Goal: Task Accomplishment & Management: Use online tool/utility

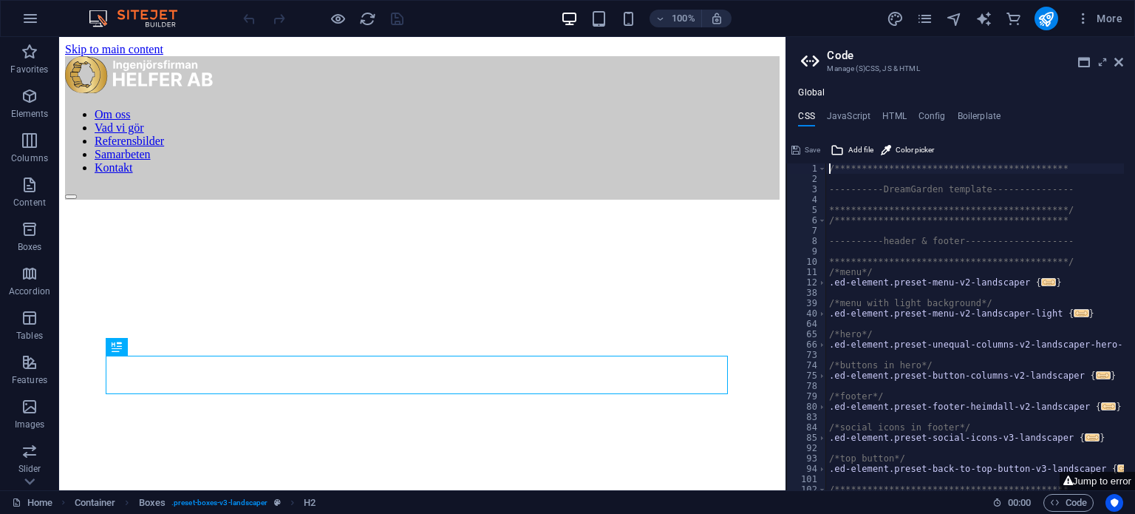
scroll to position [522, 0]
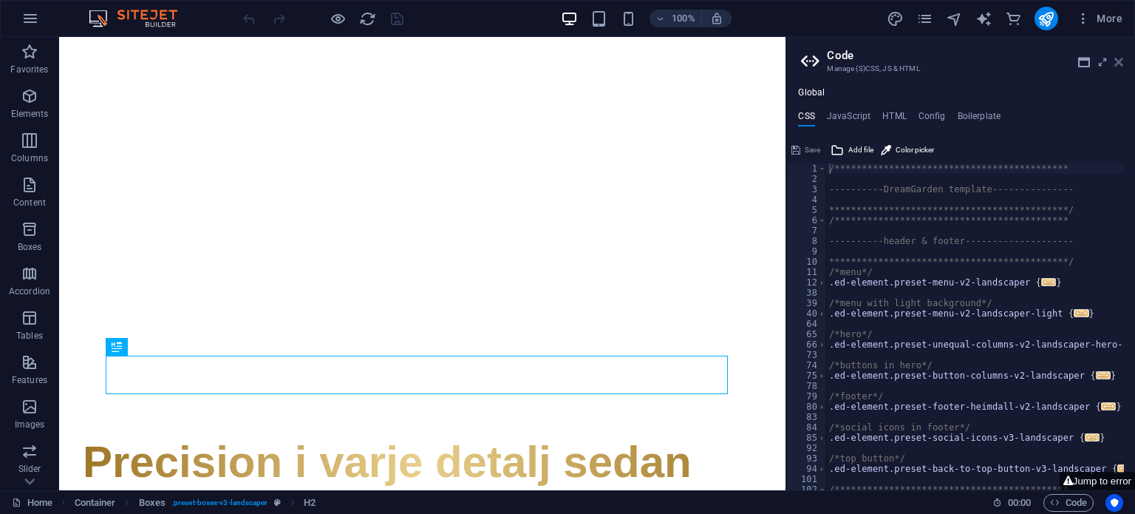
drag, startPoint x: 1118, startPoint y: 59, endPoint x: 1058, endPoint y: 24, distance: 69.2
click at [1118, 59] on icon at bounding box center [1119, 62] width 9 height 12
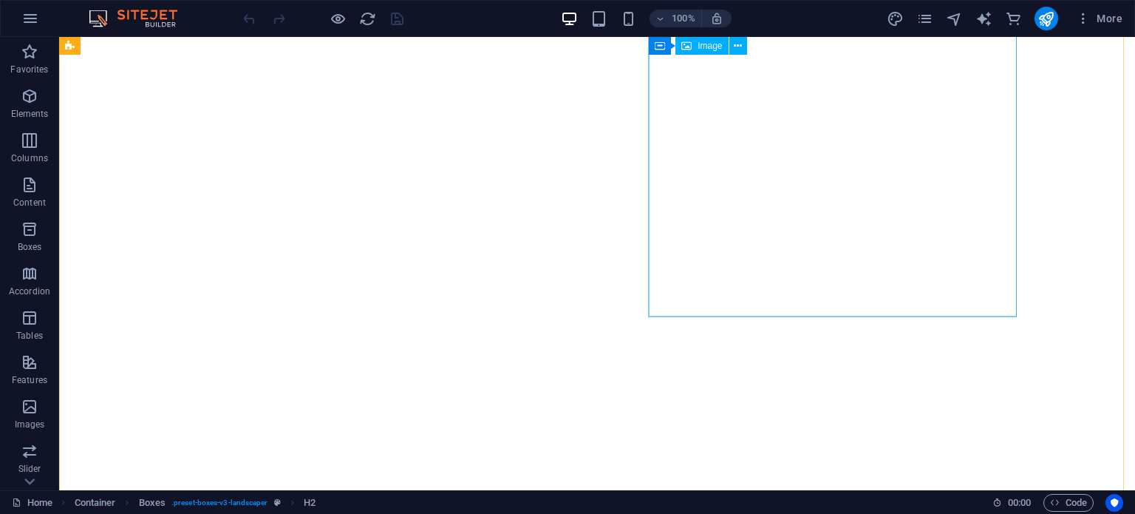
scroll to position [0, 0]
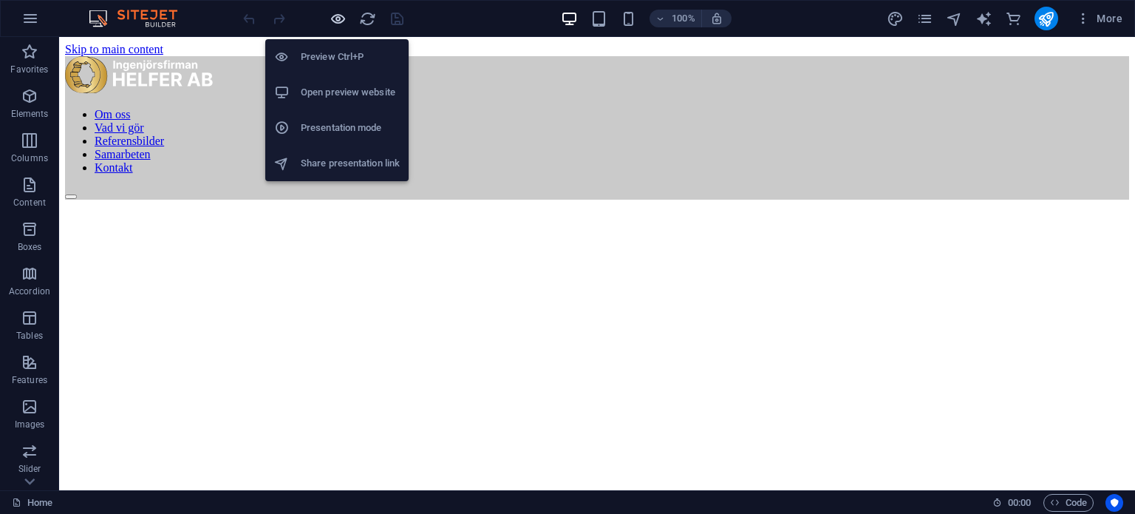
click at [331, 18] on icon "button" at bounding box center [338, 18] width 17 height 17
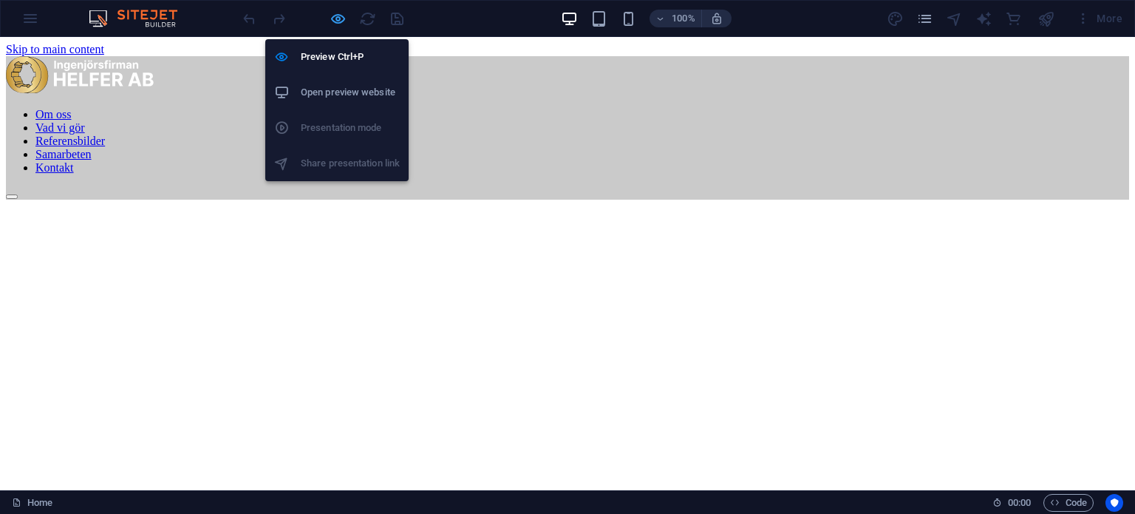
click at [334, 17] on icon "button" at bounding box center [338, 18] width 17 height 17
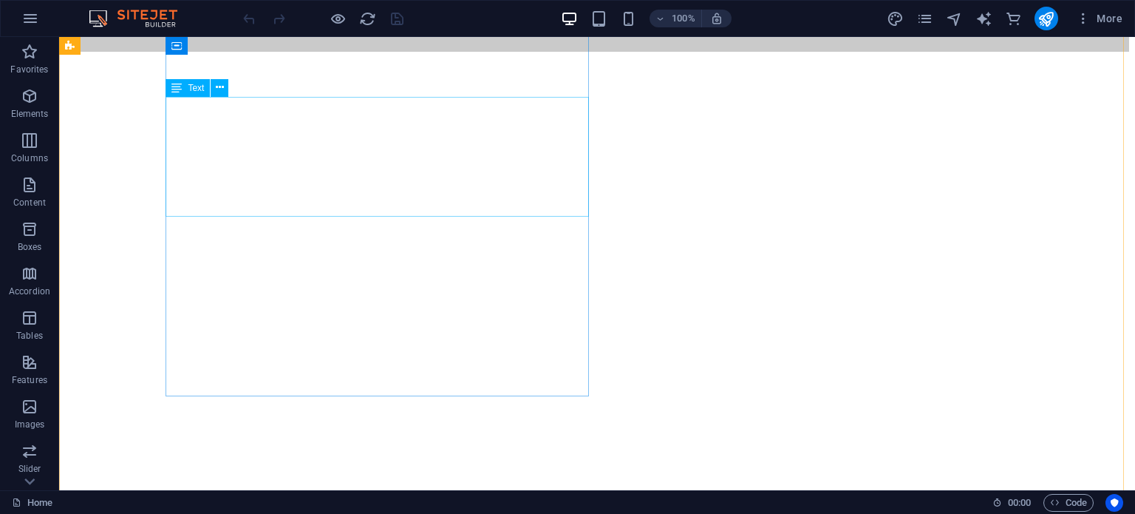
scroll to position [147, 0]
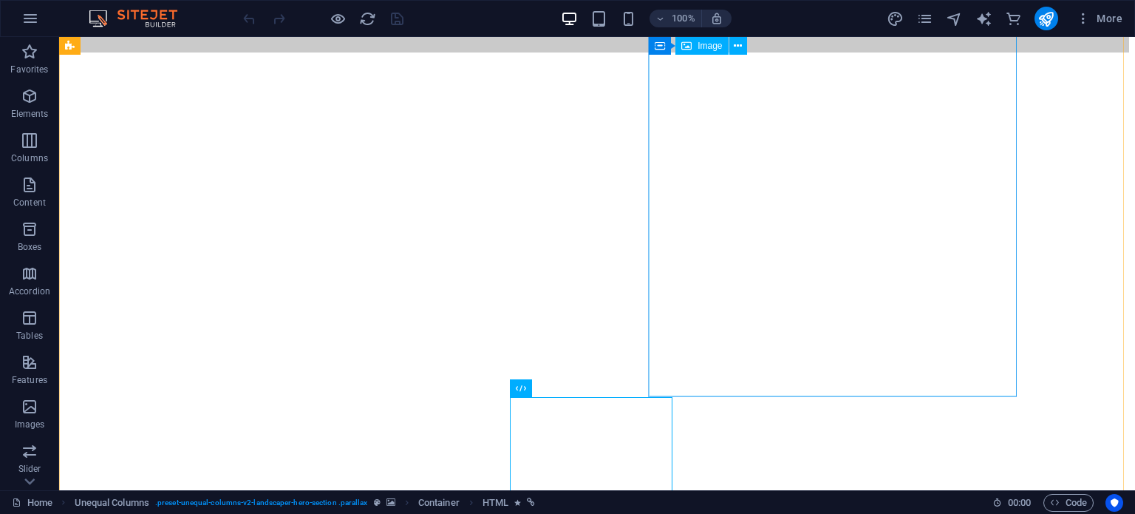
scroll to position [0, 0]
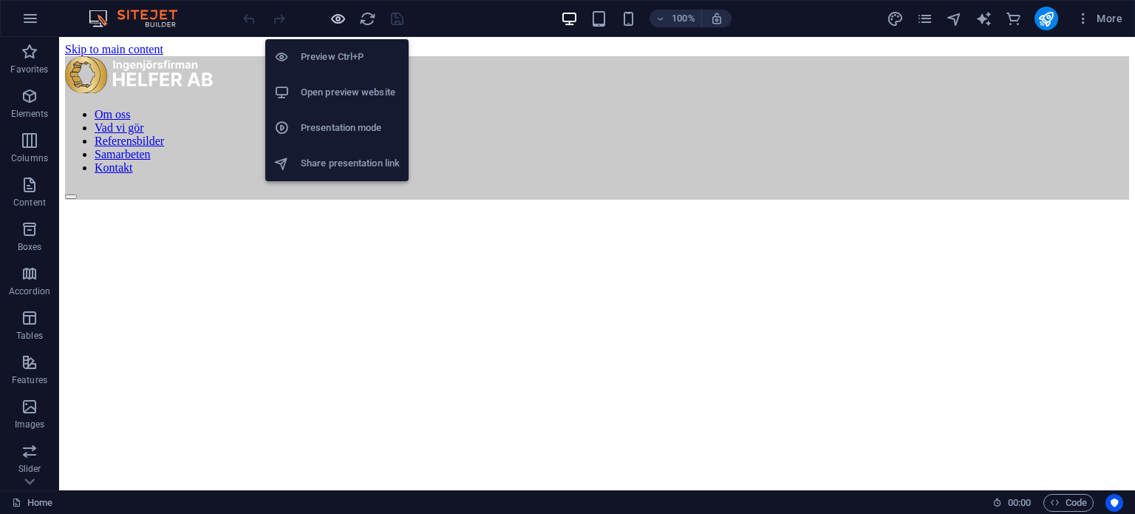
click at [341, 15] on icon "button" at bounding box center [338, 18] width 17 height 17
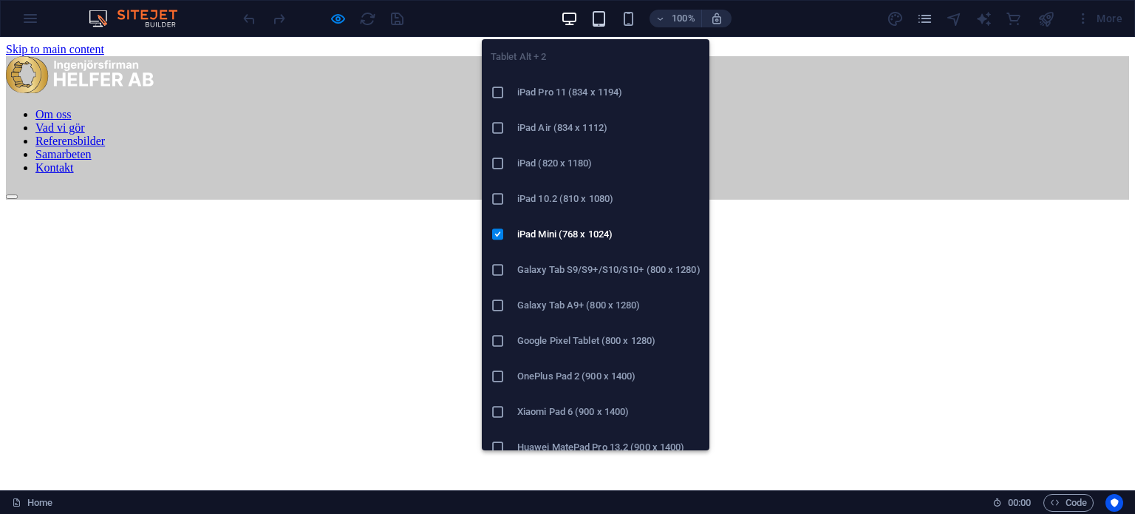
click at [605, 17] on icon "button" at bounding box center [599, 18] width 17 height 17
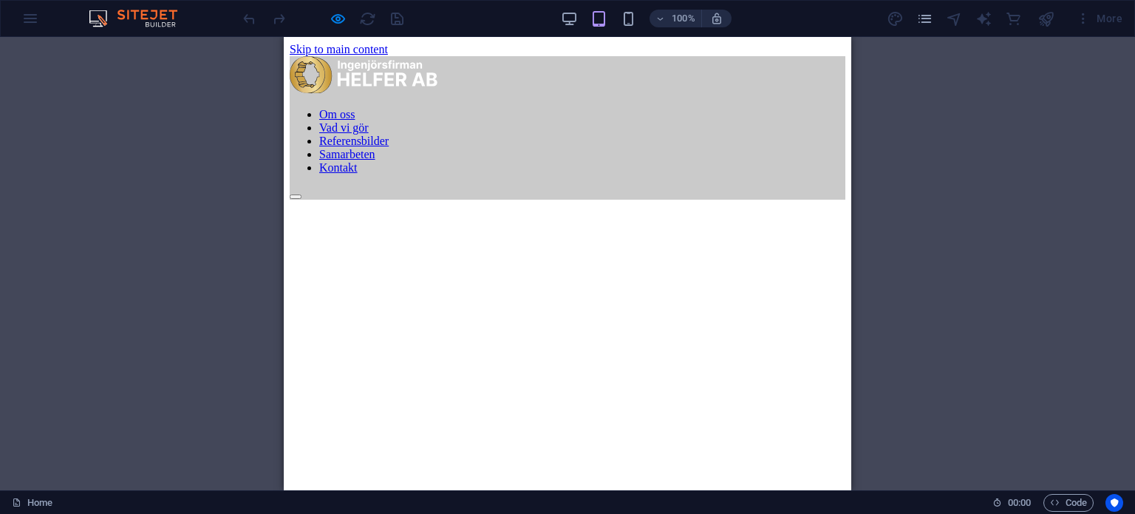
click at [642, 13] on div "100%" at bounding box center [646, 19] width 171 height 24
click at [630, 16] on icon "button" at bounding box center [628, 18] width 17 height 17
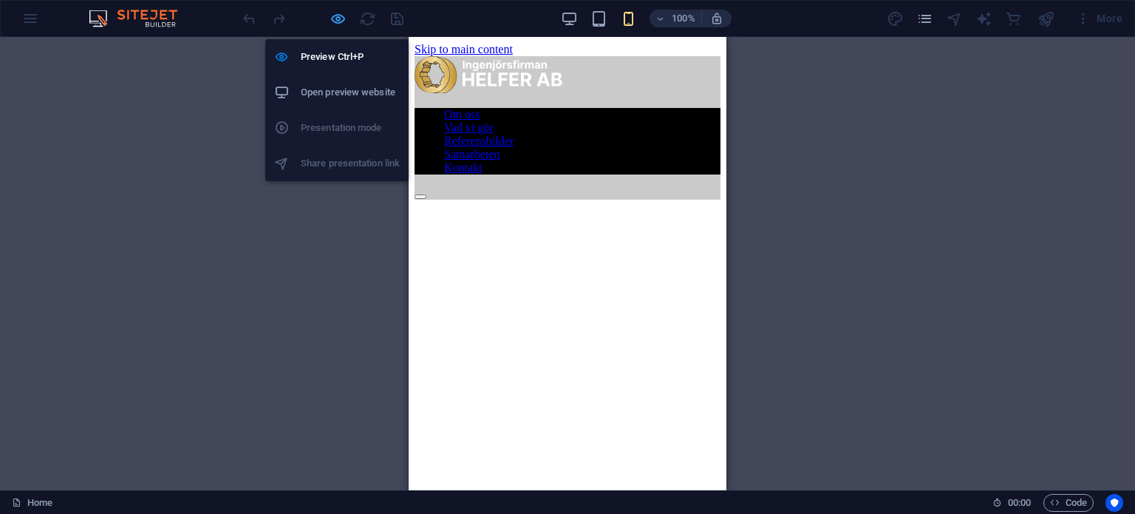
click at [343, 14] on icon "button" at bounding box center [338, 18] width 17 height 17
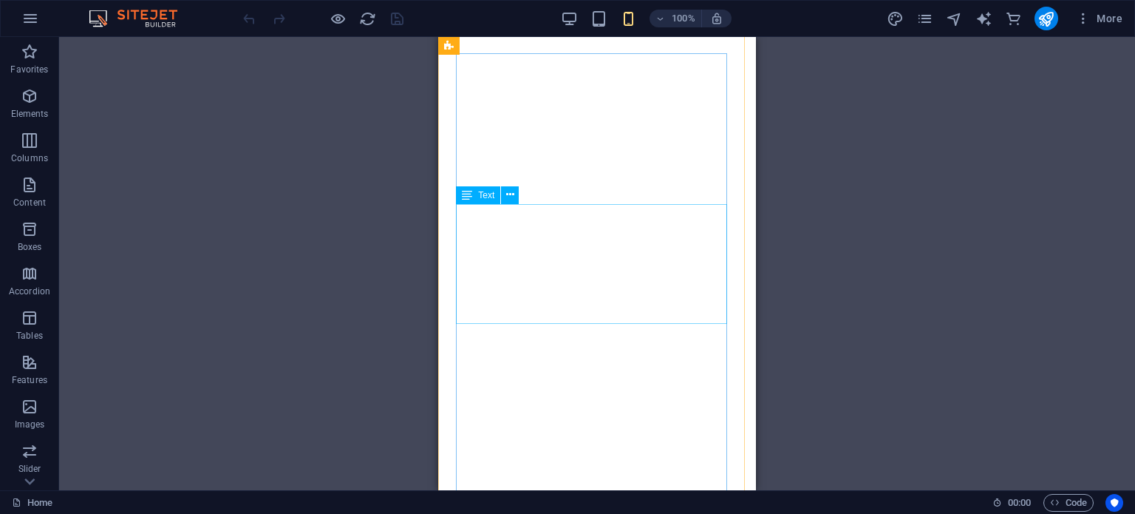
scroll to position [313, 0]
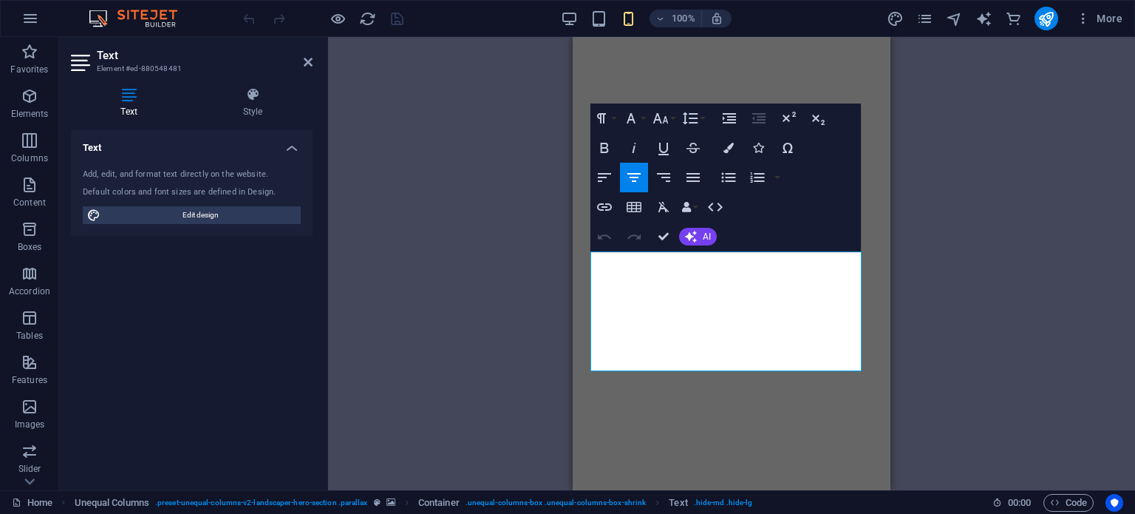
click at [479, 290] on div "Drag here to replace the existing content. Press “Ctrl” if you want to create a…" at bounding box center [731, 263] width 807 height 453
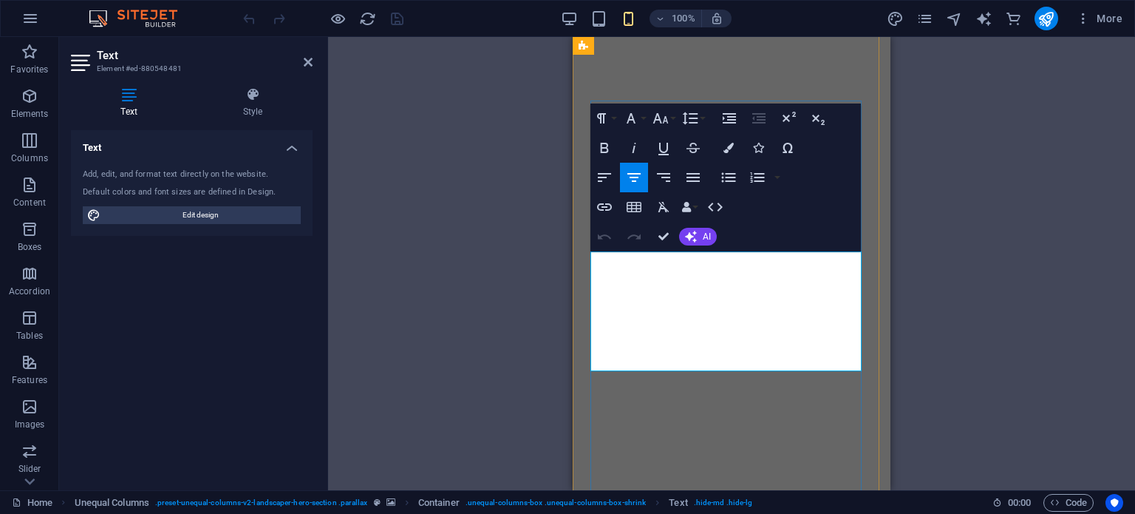
click at [637, 128] on button "Font Family" at bounding box center [634, 118] width 28 height 30
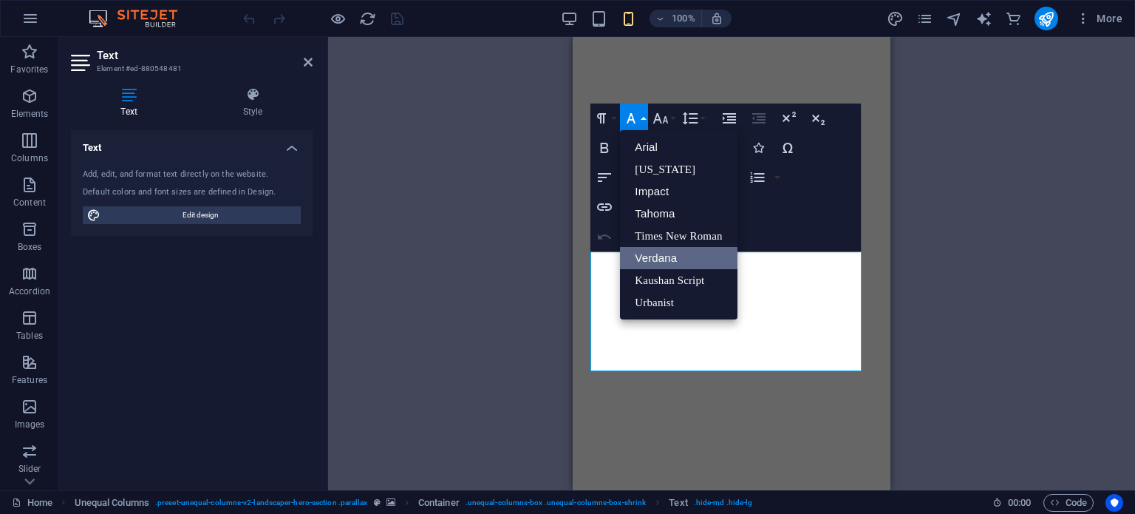
click at [680, 256] on link "Verdana" at bounding box center [678, 258] width 117 height 22
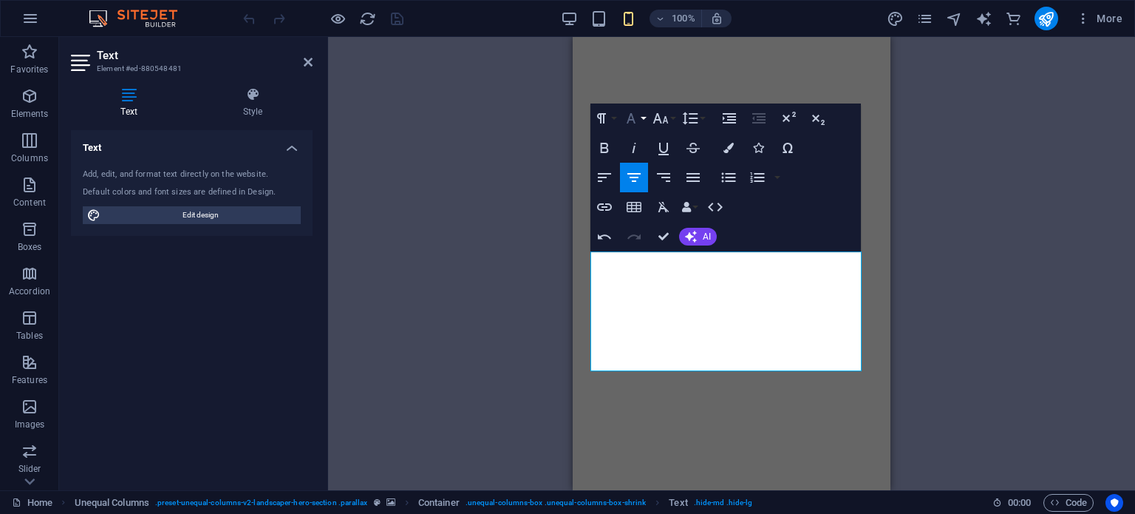
click at [633, 118] on icon "button" at bounding box center [631, 118] width 9 height 10
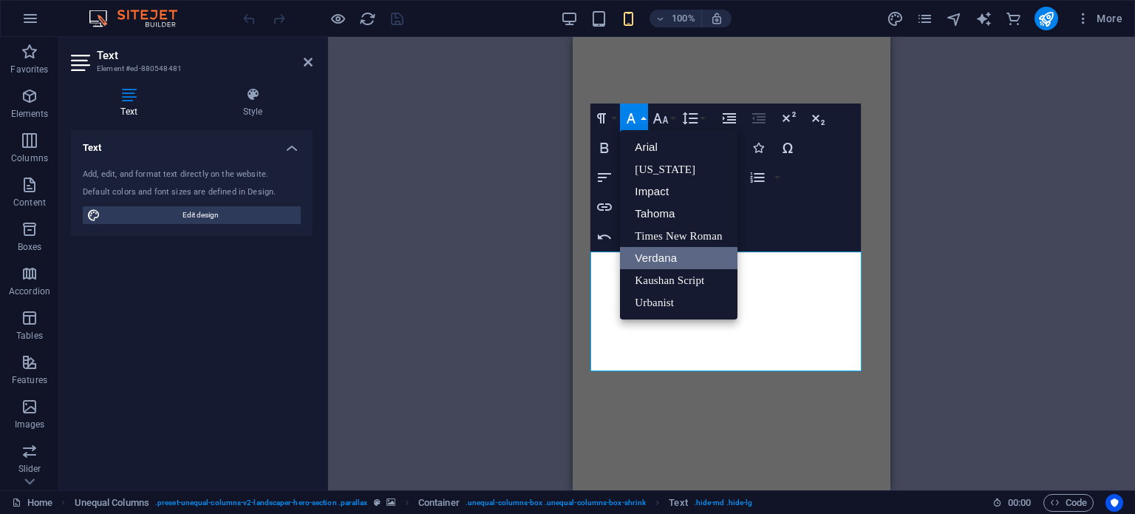
scroll to position [0, 0]
click at [673, 306] on link "Urbanist" at bounding box center [678, 302] width 117 height 22
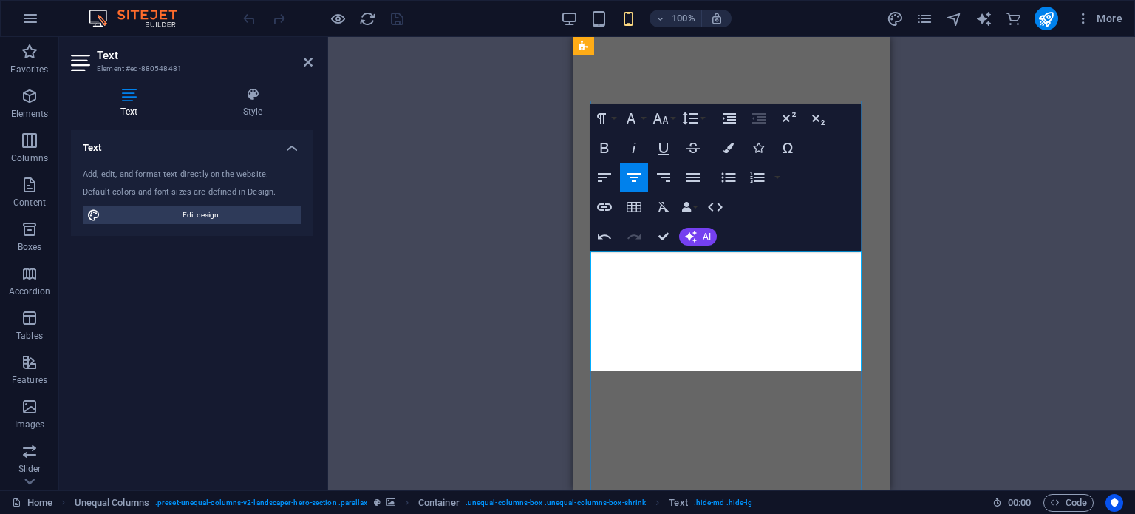
click at [900, 307] on div "Drag here to replace the existing content. Press “Ctrl” if you want to create a…" at bounding box center [731, 263] width 807 height 453
click at [936, 295] on div "Drag here to replace the existing content. Press “Ctrl” if you want to create a…" at bounding box center [731, 263] width 807 height 453
click at [553, 295] on div "Drag here to replace the existing content. Press “Ctrl” if you want to create a…" at bounding box center [731, 263] width 807 height 453
click at [599, 238] on icon "button" at bounding box center [604, 236] width 13 height 5
click at [600, 237] on icon "button" at bounding box center [604, 236] width 13 height 5
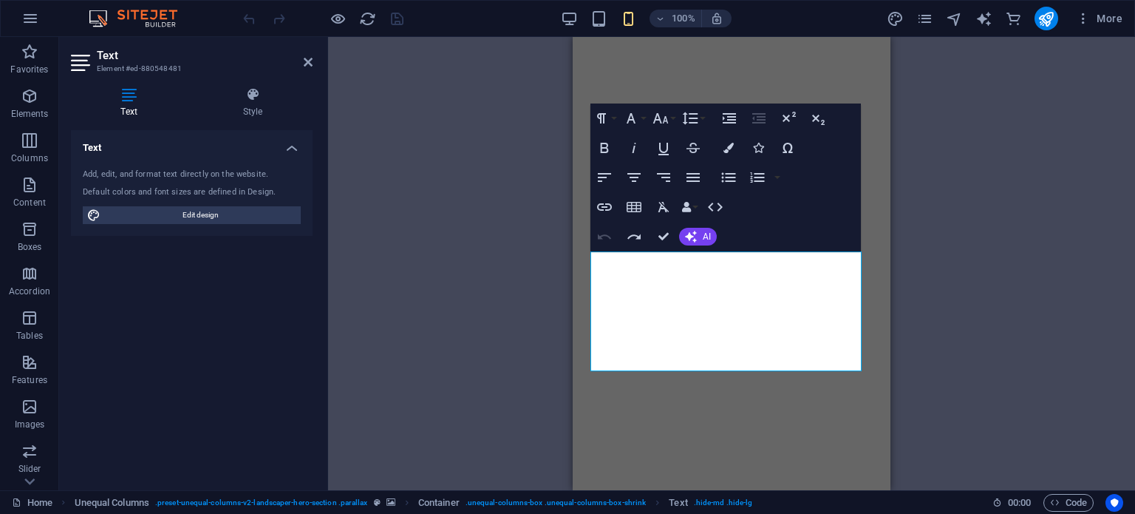
click at [951, 260] on div "Drag here to replace the existing content. Press “Ctrl” if you want to create a…" at bounding box center [731, 263] width 807 height 453
click at [527, 254] on div "Drag here to replace the existing content. Press “Ctrl” if you want to create a…" at bounding box center [731, 263] width 807 height 453
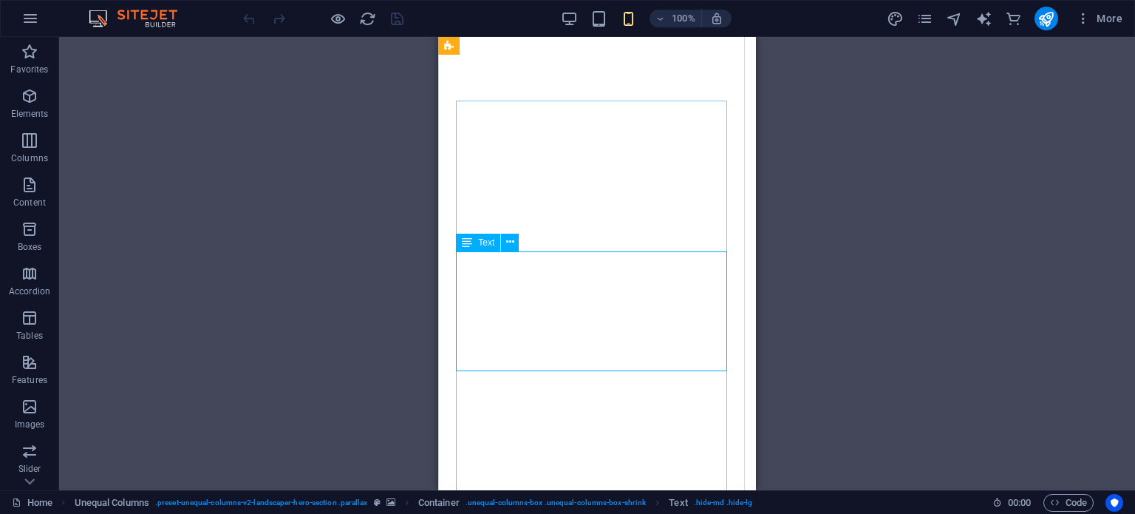
click at [458, 245] on div "Text" at bounding box center [478, 243] width 44 height 18
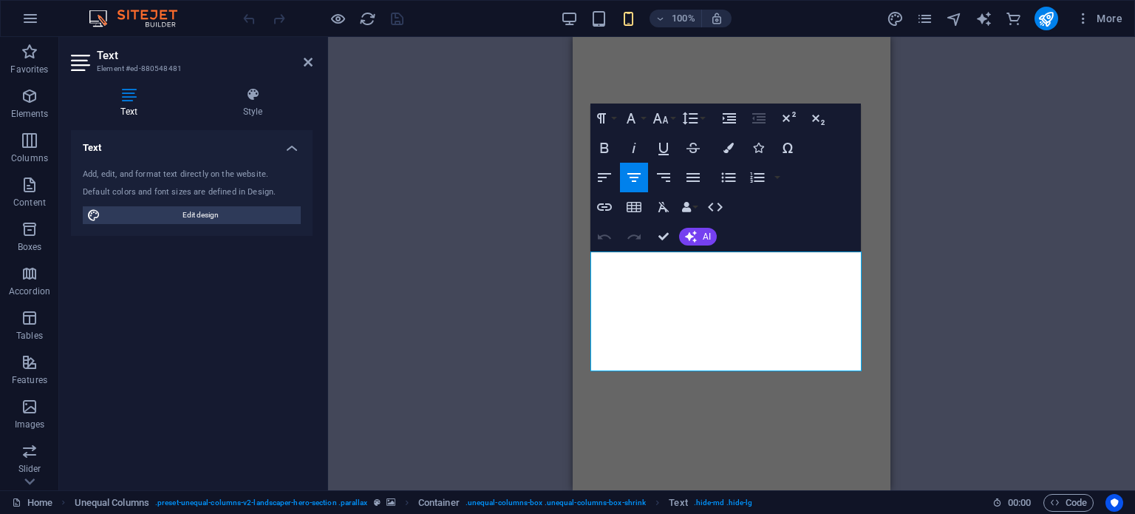
click at [554, 274] on div "Drag here to replace the existing content. Press “Ctrl” if you want to create a…" at bounding box center [731, 263] width 807 height 453
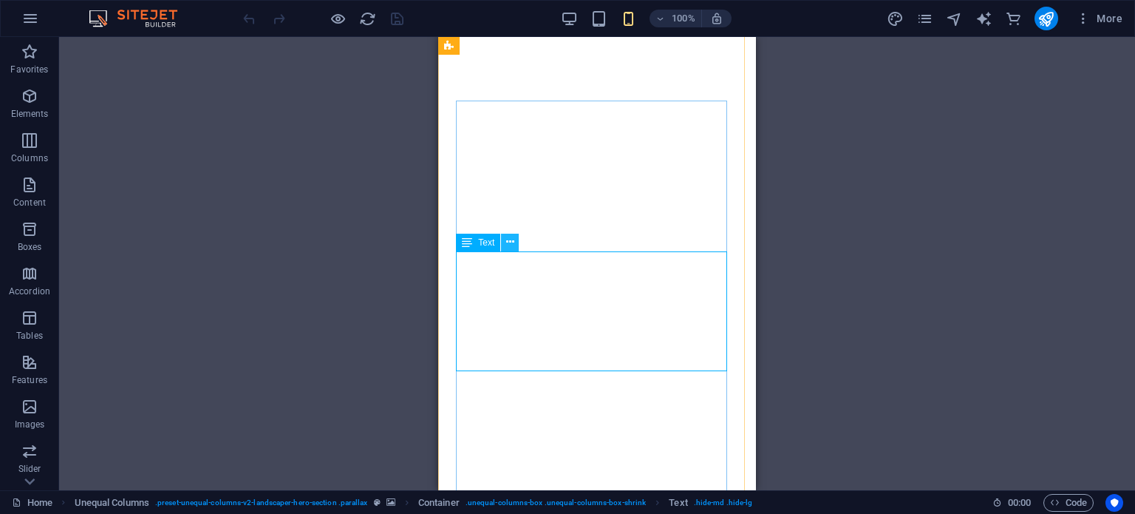
click at [509, 242] on icon at bounding box center [510, 242] width 8 height 16
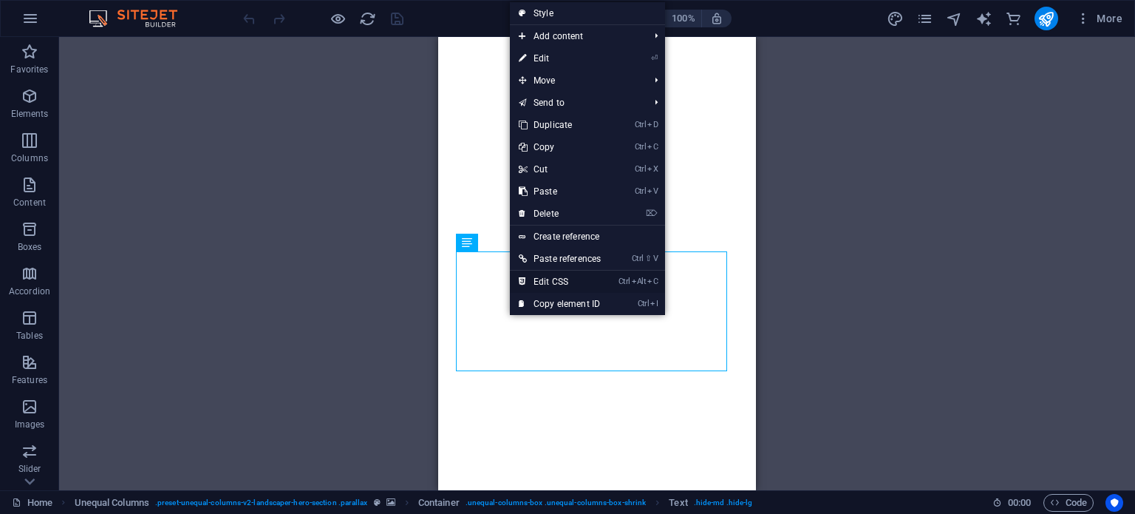
click at [574, 288] on link "Ctrl Alt C Edit CSS" at bounding box center [560, 282] width 100 height 22
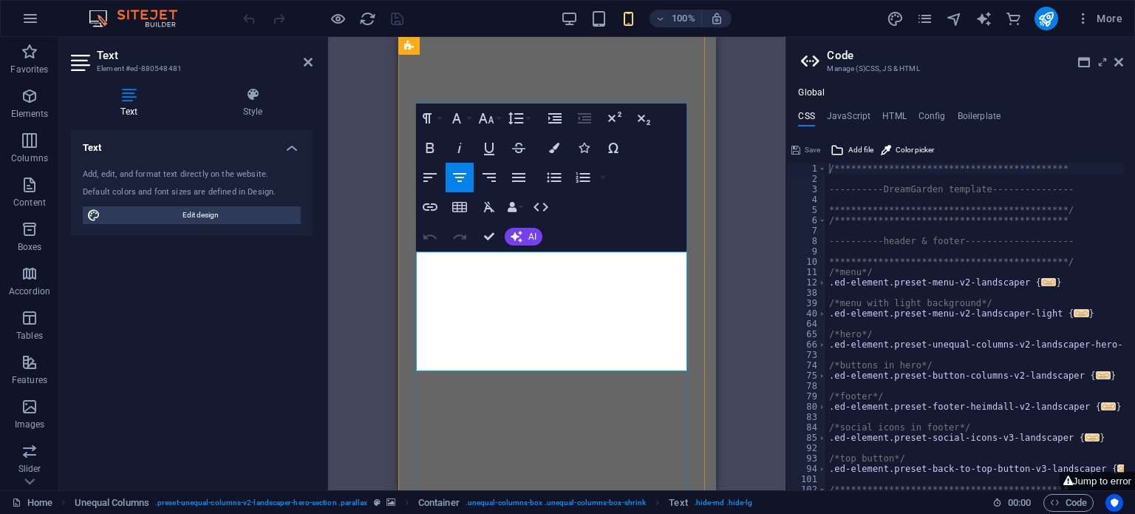
copy span "Precision i varje detalj sedan 1959"
click at [922, 234] on div "**********" at bounding box center [993, 331] width 335 height 336
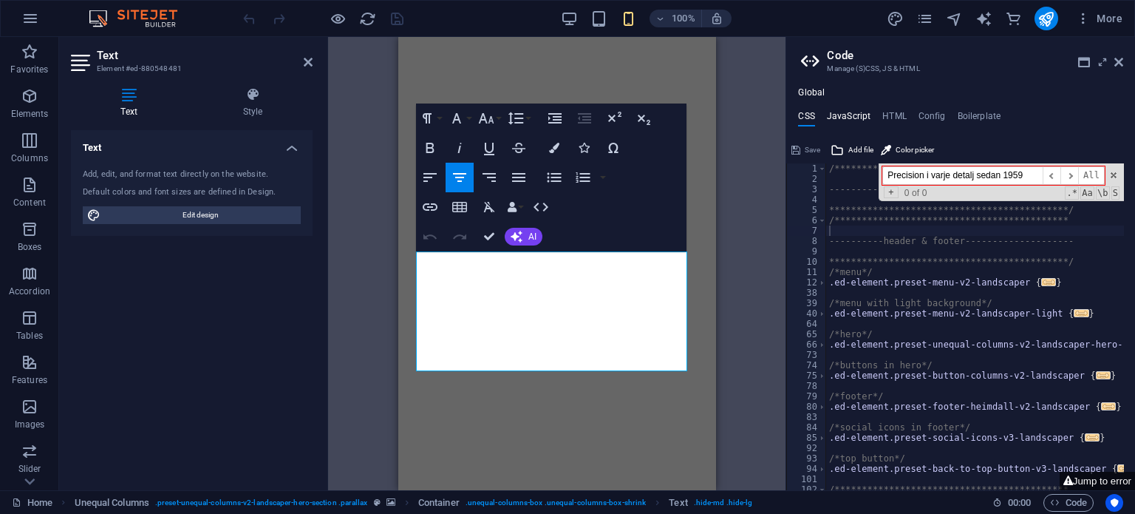
type input "Precision i varje detalj sedan 1959"
click at [857, 111] on h4 "JavaScript" at bounding box center [849, 119] width 44 height 16
type textarea "/* JS for preset "Menu V2" */"
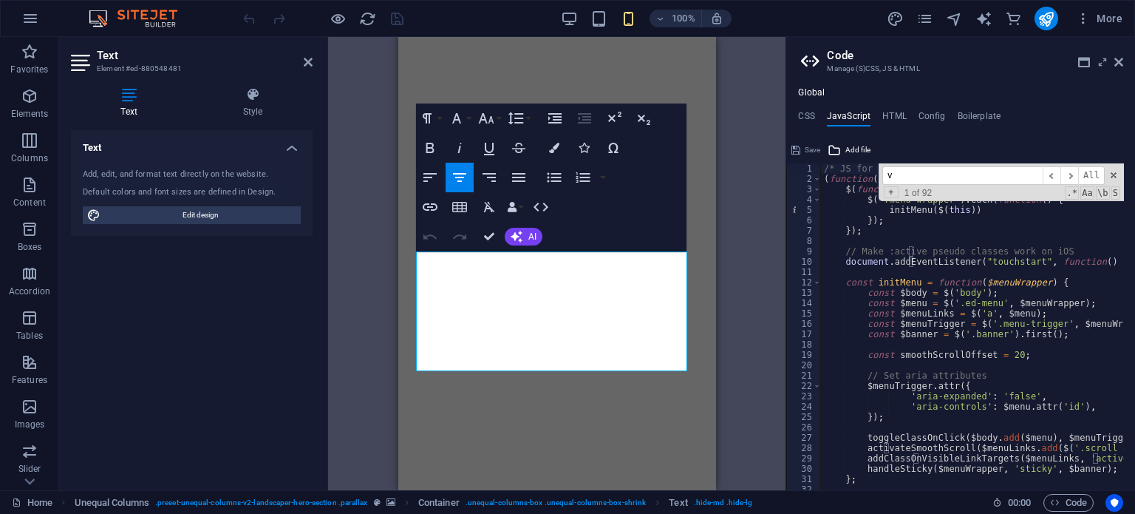
drag, startPoint x: 905, startPoint y: 168, endPoint x: 829, endPoint y: 165, distance: 76.2
click at [829, 165] on div "/* JS for preset "Menu V2" */ ( function ( ) { $ ( function ( ) { $ ( '.menu-wr…" at bounding box center [972, 326] width 303 height 327
type input "Precision i varje detalj sedan 1959"
click at [902, 112] on h4 "HTML" at bounding box center [895, 119] width 24 height 16
type textarea "<a href="#main-content" class="wv-link-content button">Skip to main content</a>"
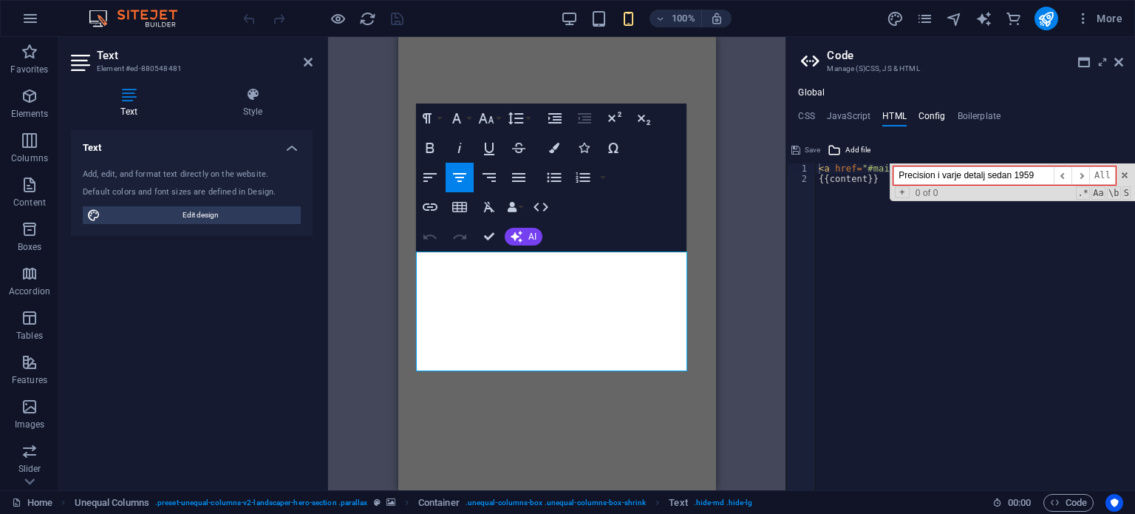
type input "Precision i varje detalj sedan 1959"
click at [928, 111] on h4 "Config" at bounding box center [932, 119] width 27 height 16
type textarea "$color-background: #ffffff;"
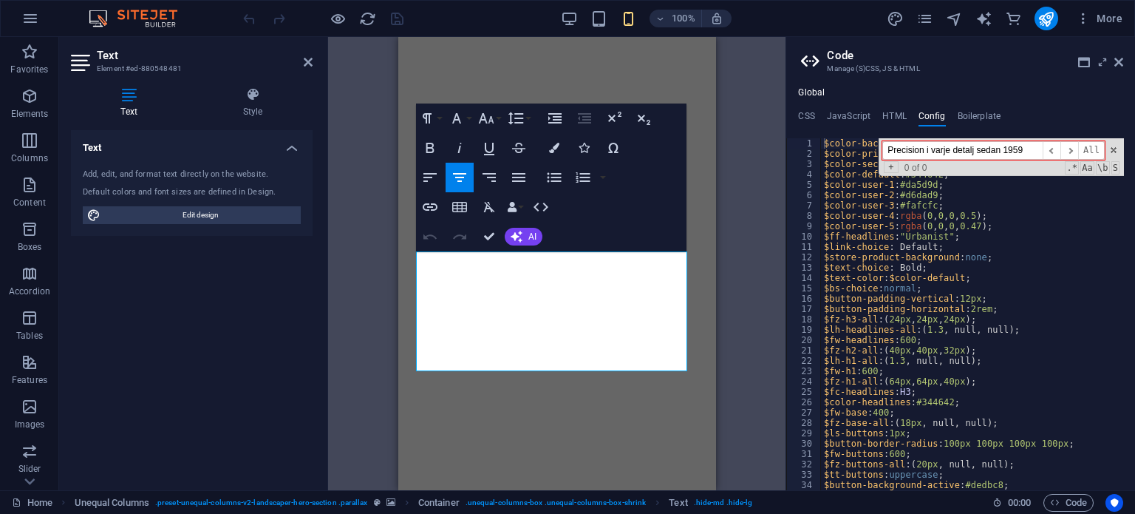
type input "Precision i varje detalj sedan 1959"
click at [978, 109] on div "**********" at bounding box center [960, 288] width 349 height 403
click at [978, 111] on h4 "Boilerplate" at bounding box center [980, 119] width 44 height 16
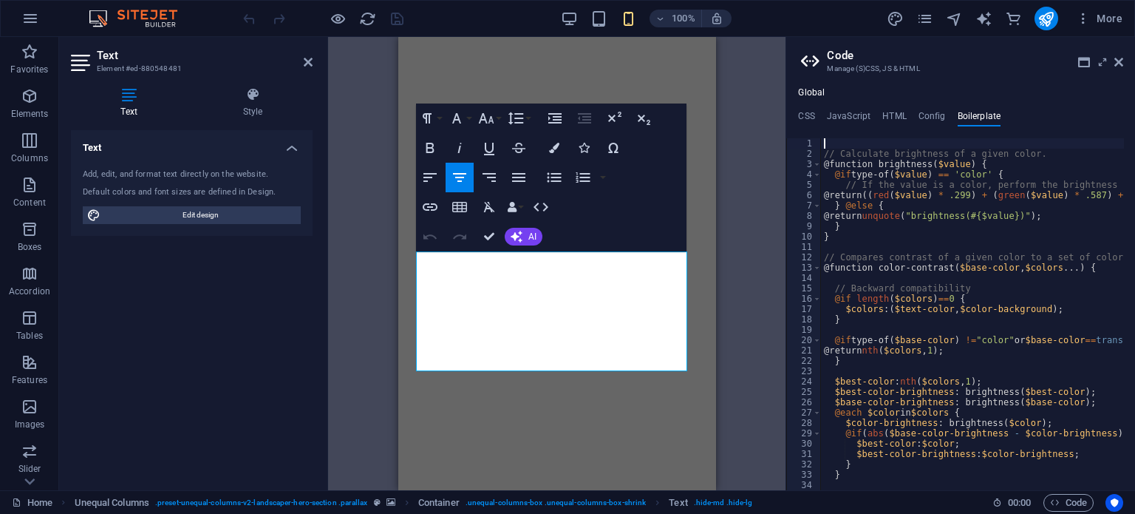
click at [978, 111] on h4 "Boilerplate" at bounding box center [980, 119] width 44 height 16
type textarea "} @else {"
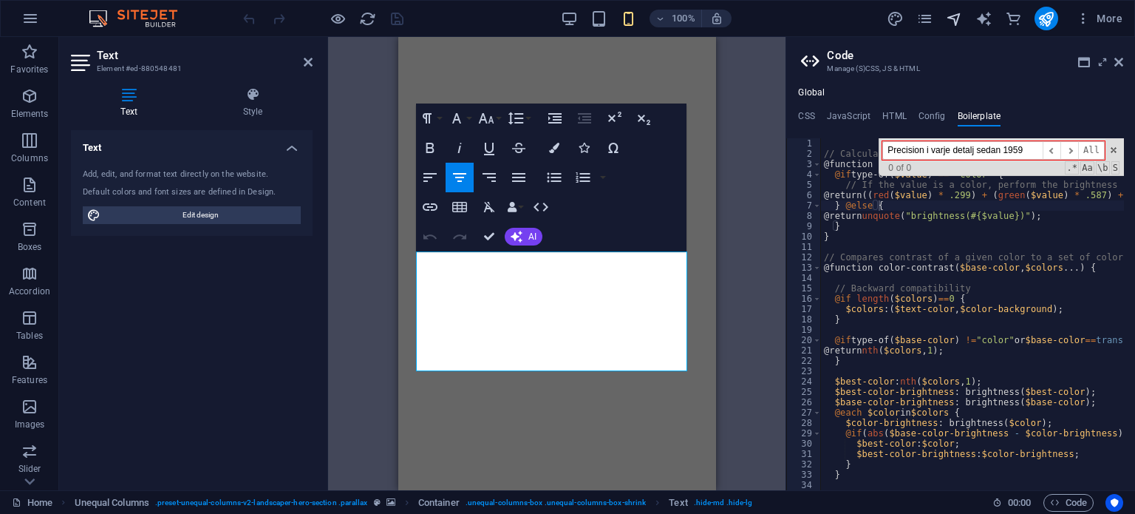
type input "Precision i varje detalj sedan 1959"
click at [822, 117] on ul "CSS JavaScript HTML Config Boilerplate" at bounding box center [960, 119] width 349 height 16
click at [816, 117] on ul "CSS JavaScript HTML Config Boilerplate" at bounding box center [960, 119] width 349 height 16
click at [811, 116] on h4 "CSS" at bounding box center [806, 119] width 16 height 16
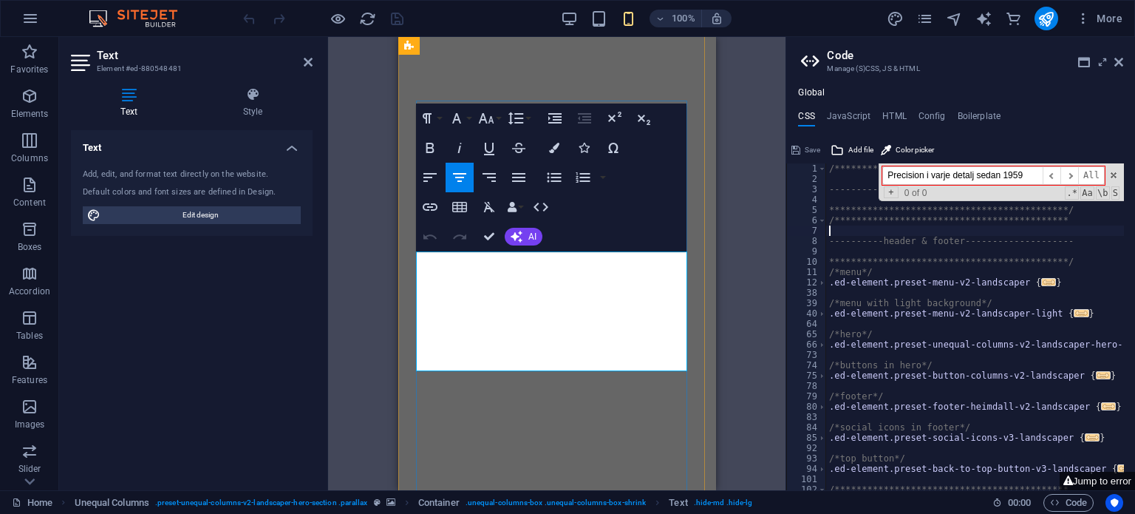
click at [1115, 179] on span at bounding box center [1114, 175] width 10 height 10
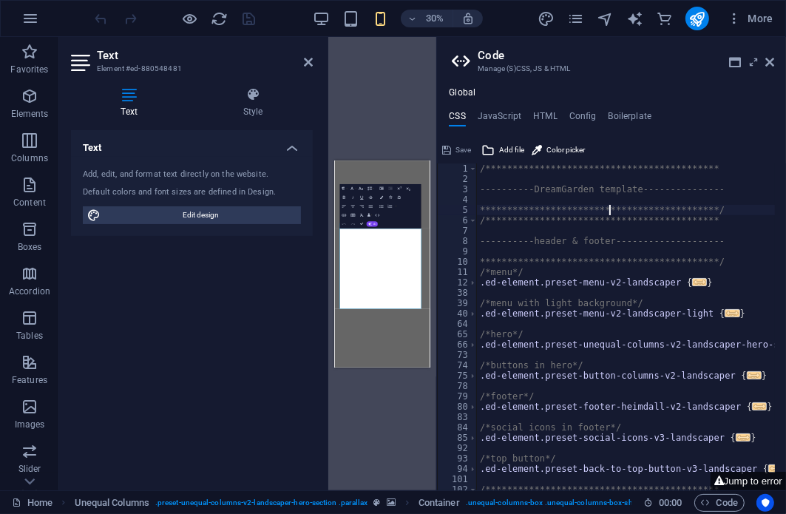
click at [611, 210] on div "**********" at bounding box center [644, 331] width 335 height 336
type textarea "**********"
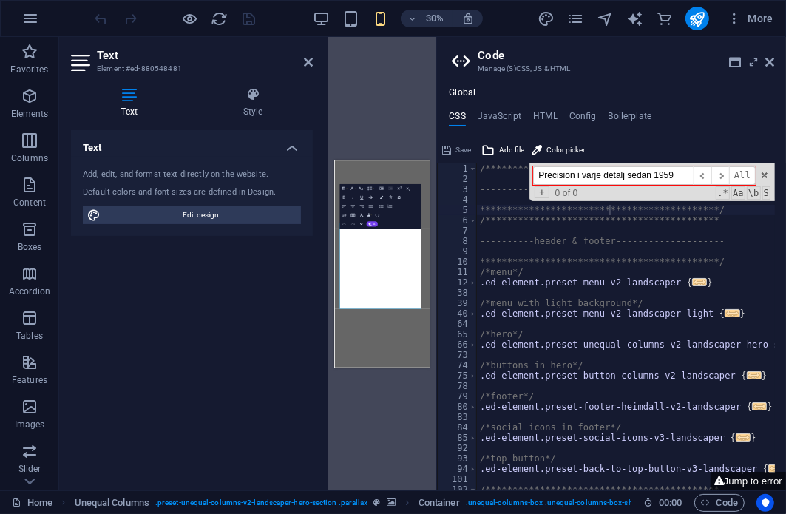
paste input "font-montserrat"
type input "font-montserrat"
click at [504, 123] on h4 "JavaScript" at bounding box center [499, 119] width 44 height 16
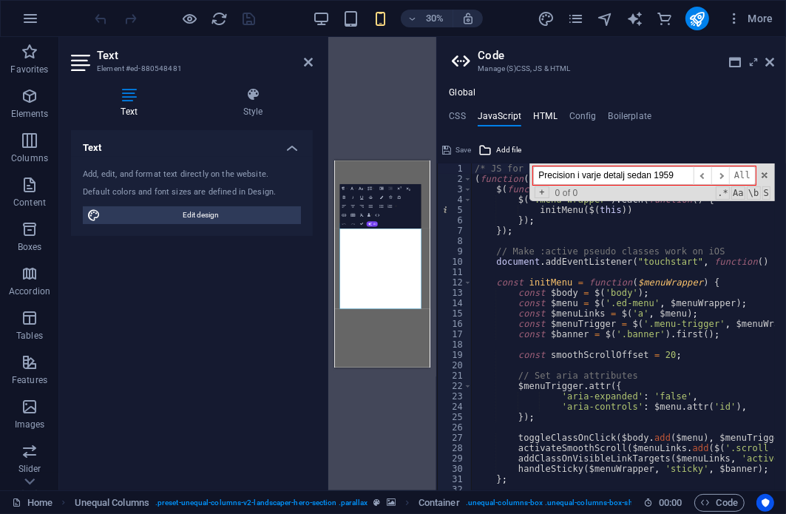
paste input "font-montserrat"
type input "font-montserrat"
click at [551, 116] on h4 "HTML" at bounding box center [545, 119] width 24 height 16
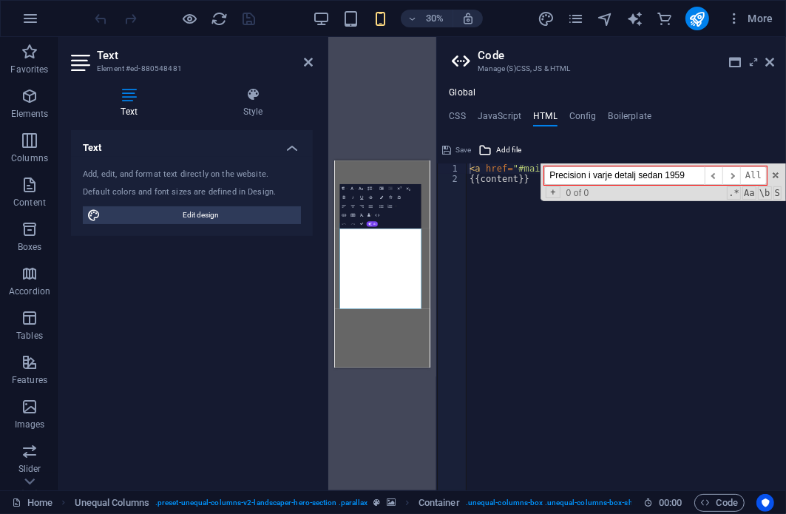
paste input "font-montserrat"
type input "font-montserrat"
click at [572, 115] on h4 "Config" at bounding box center [582, 119] width 27 height 16
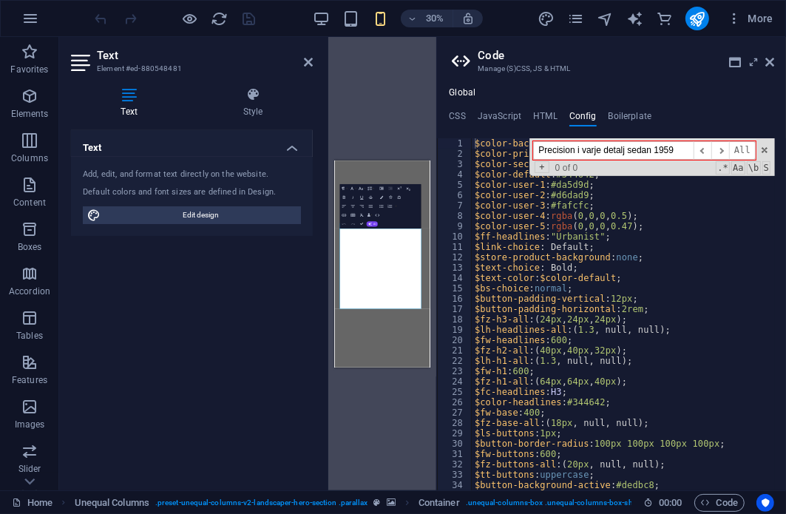
paste input "font-montserrat"
type input "font-montserrat"
click at [622, 115] on h4 "Boilerplate" at bounding box center [630, 119] width 44 height 16
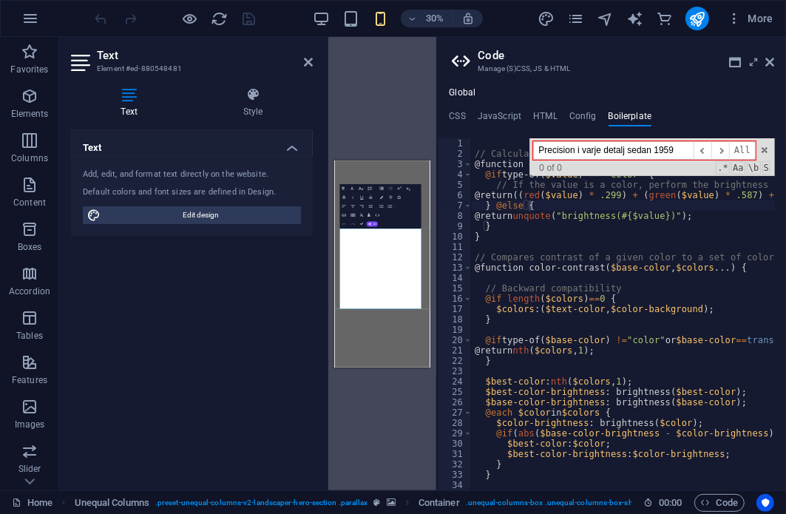
paste input "font-montserrat"
type input "font-montserrat"
click at [463, 116] on h4 "CSS" at bounding box center [457, 119] width 16 height 16
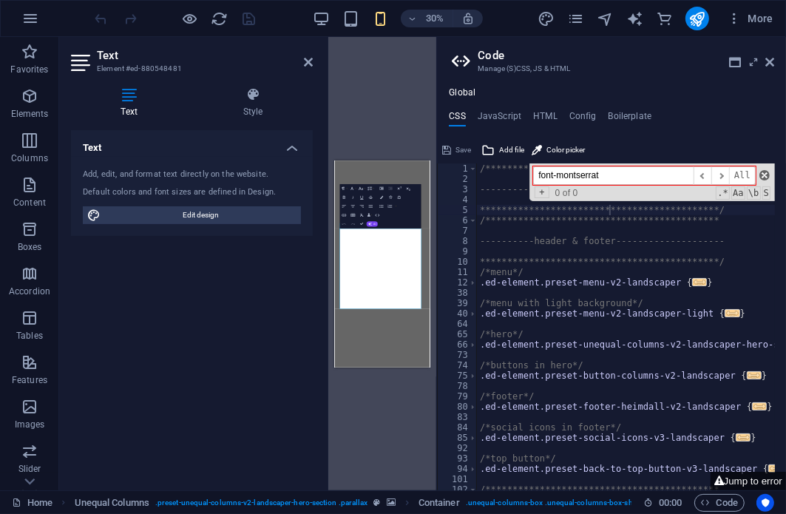
click at [761, 170] on span at bounding box center [764, 175] width 10 height 10
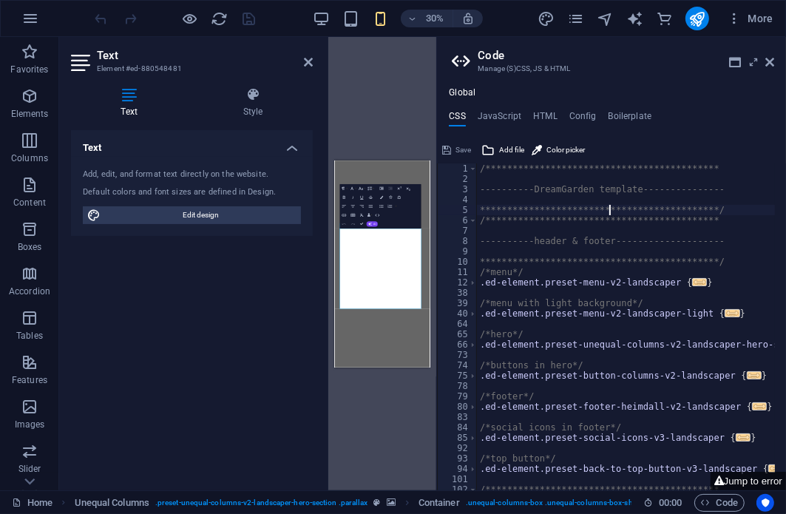
click at [617, 241] on div "**********" at bounding box center [644, 331] width 335 height 336
type textarea "----------header & footer--------------------"
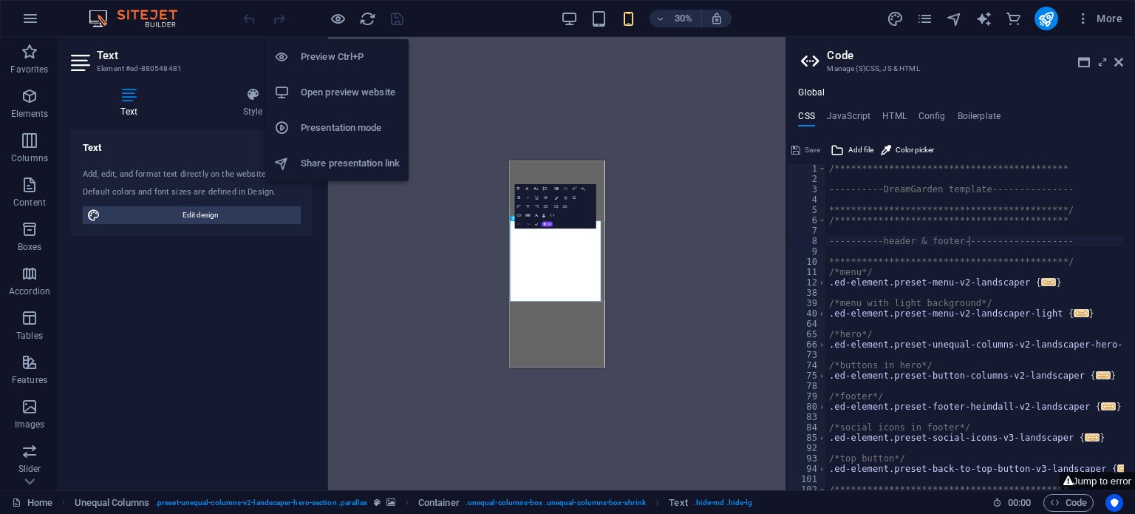
click at [330, 20] on icon "button" at bounding box center [338, 18] width 17 height 17
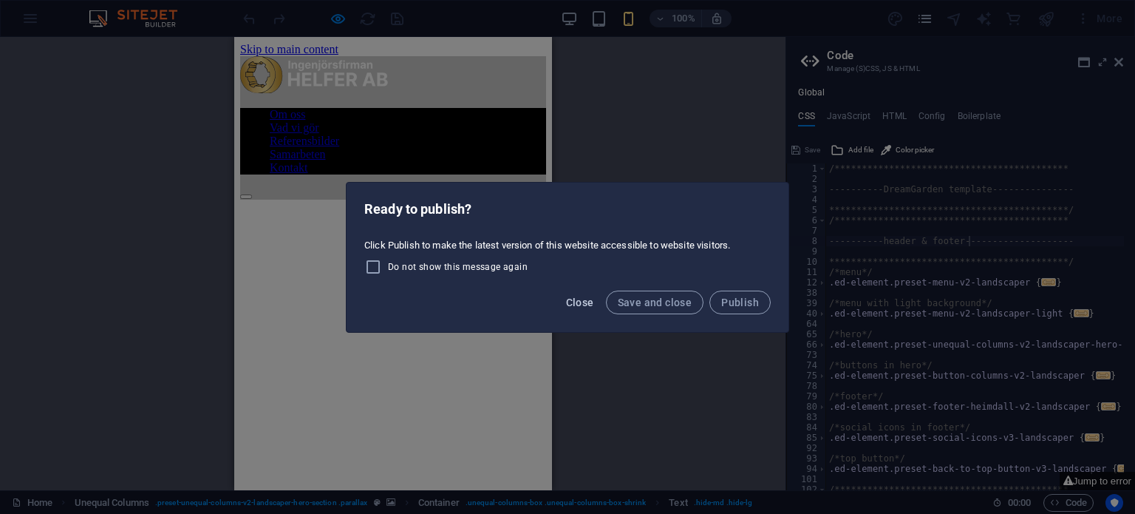
click at [586, 308] on button "Close" at bounding box center [580, 302] width 40 height 24
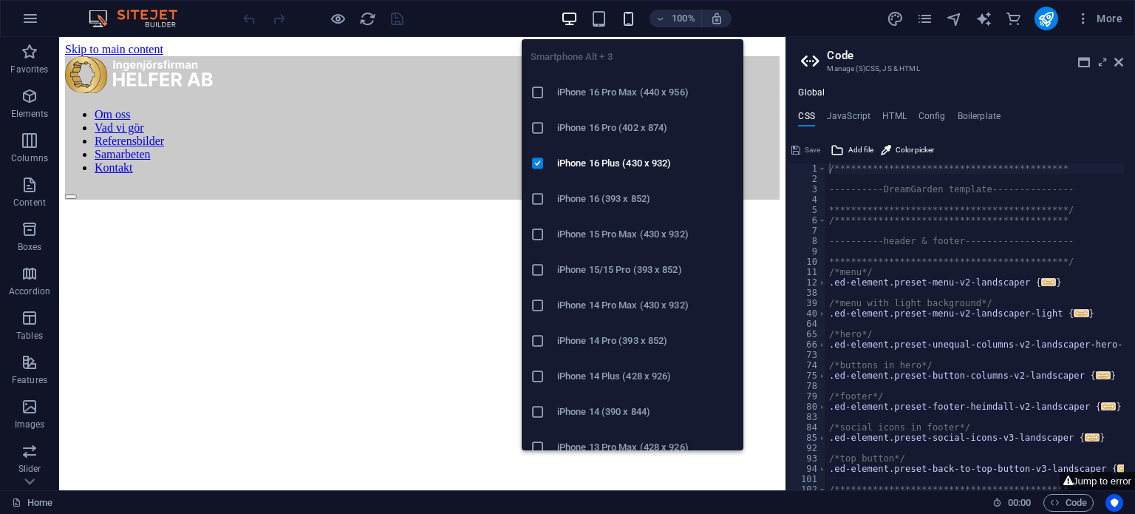
click at [625, 20] on icon "button" at bounding box center [628, 18] width 17 height 17
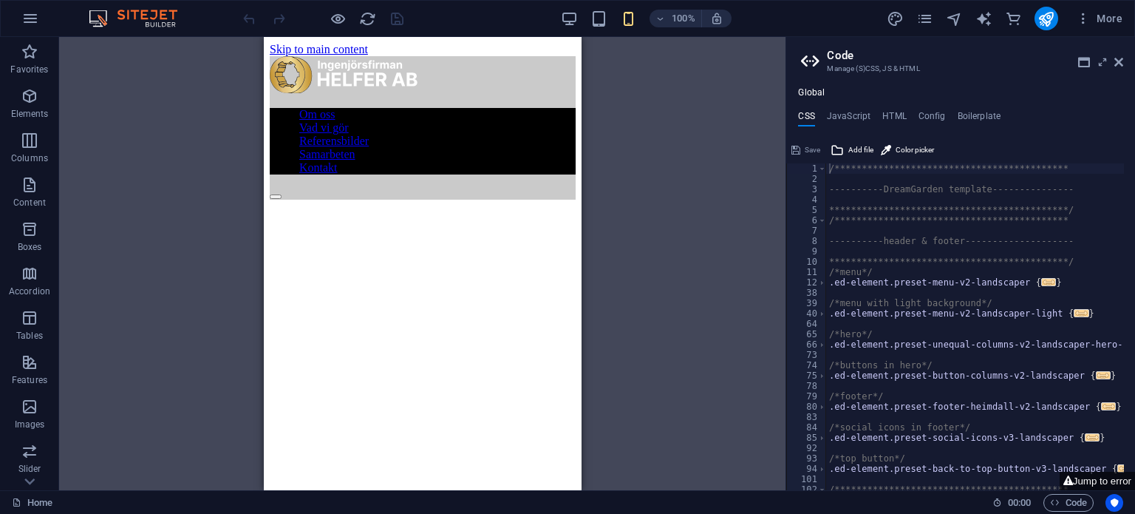
click at [327, 14] on div at bounding box center [323, 19] width 166 height 24
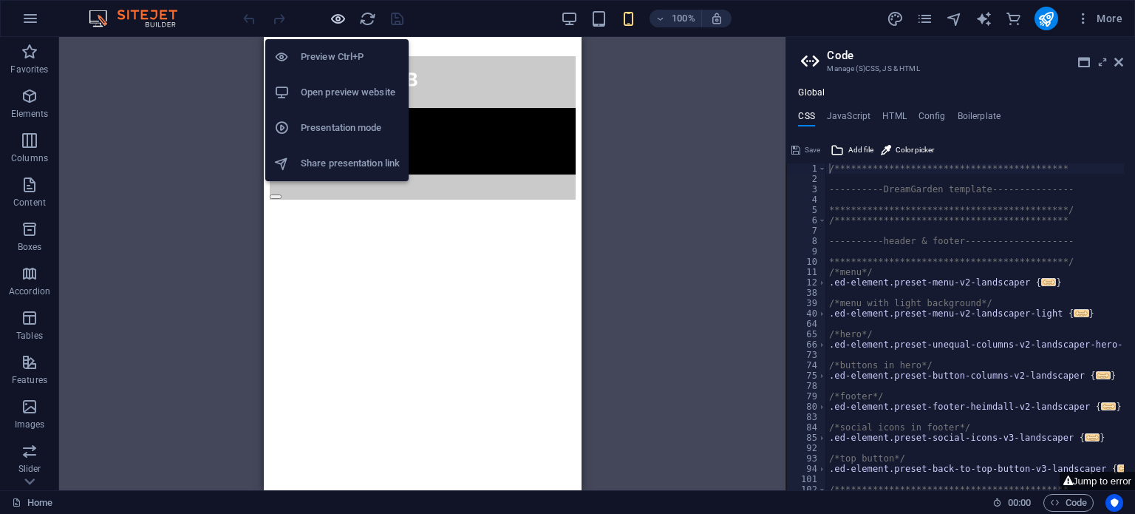
click at [336, 16] on icon "button" at bounding box center [338, 18] width 17 height 17
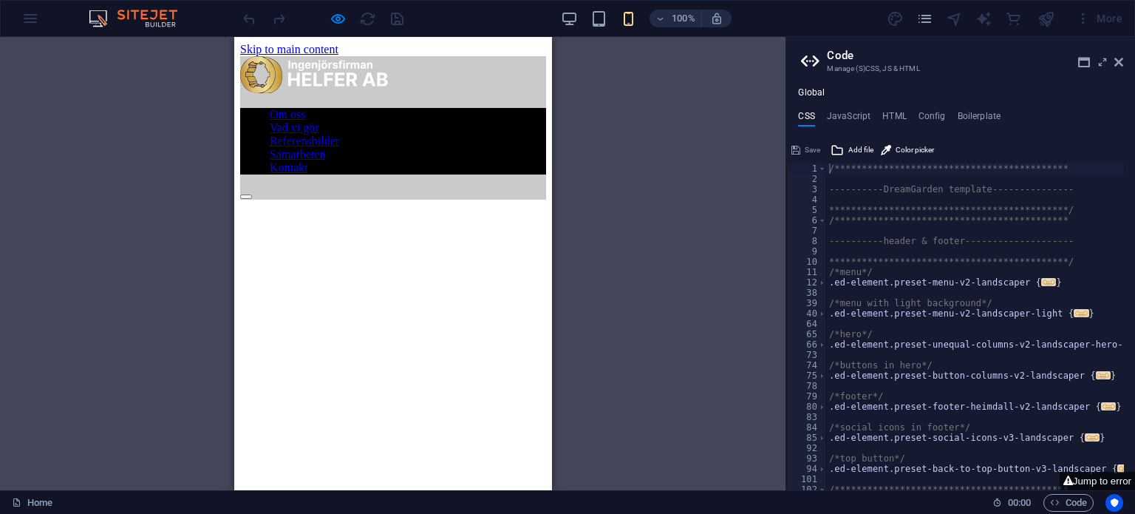
click at [201, 61] on div "Drag here to replace the existing content. Press “Ctrl” if you want to create a…" at bounding box center [393, 263] width 786 height 453
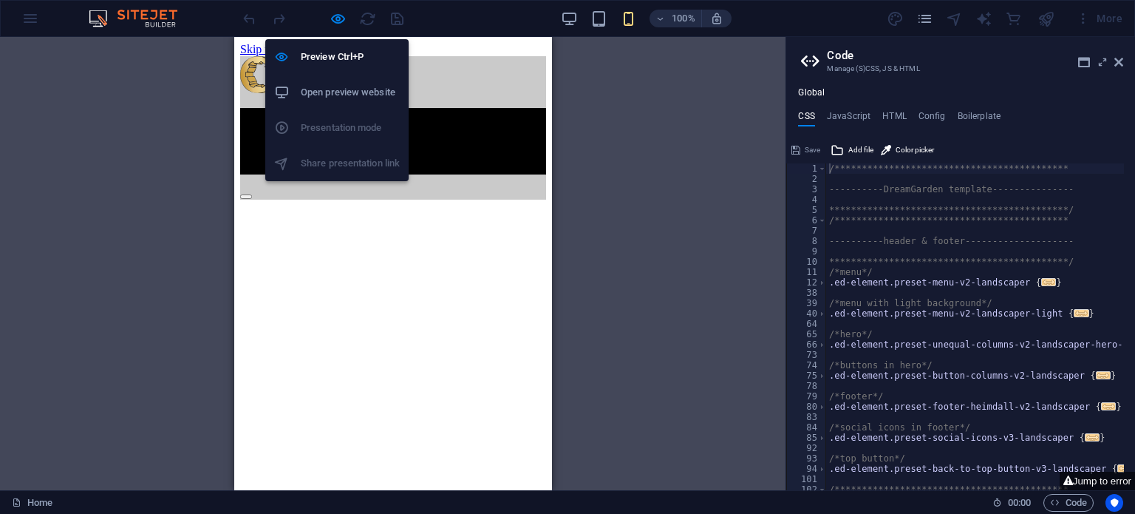
click at [350, 99] on h6 "Open preview website" at bounding box center [350, 93] width 99 height 18
click at [339, 20] on icon "button" at bounding box center [338, 18] width 17 height 17
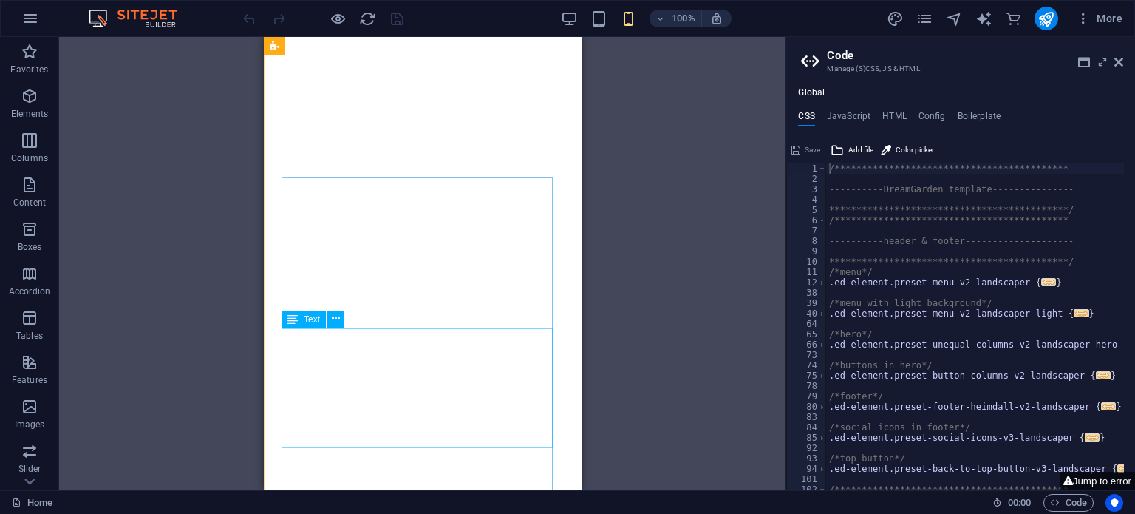
scroll to position [244, 0]
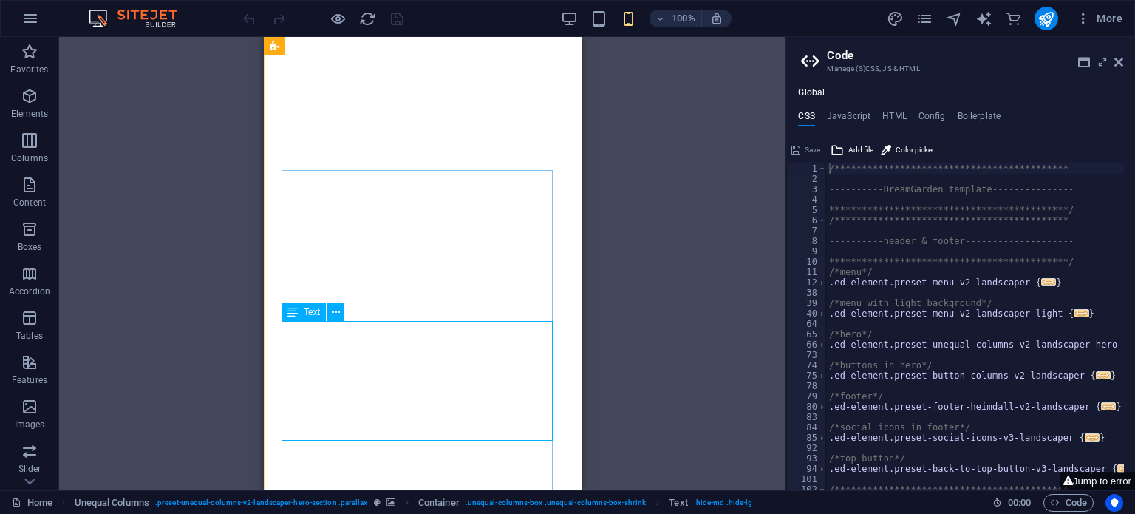
click at [316, 316] on span "Text" at bounding box center [312, 311] width 16 height 9
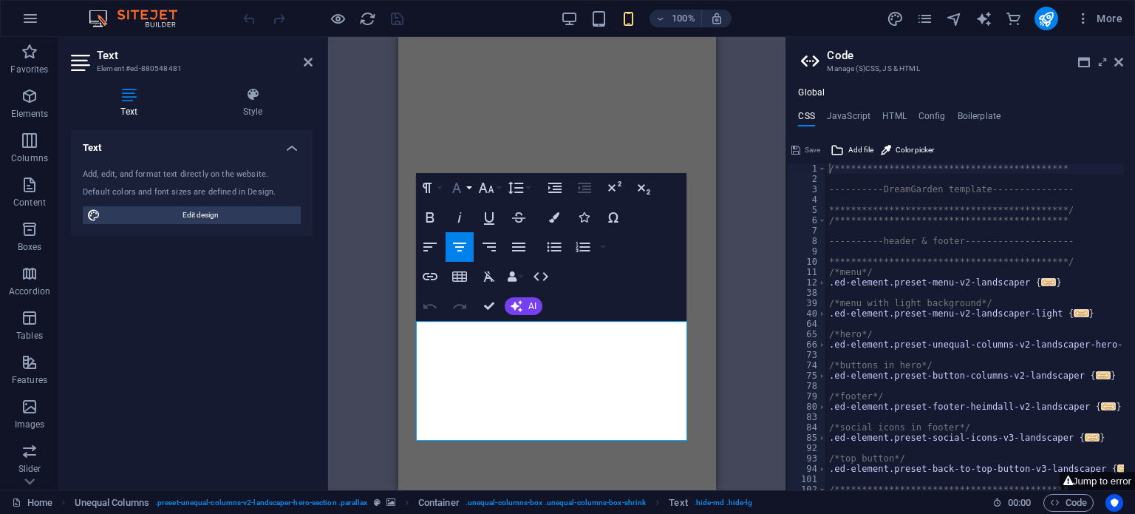
click at [465, 190] on icon "button" at bounding box center [457, 188] width 18 height 18
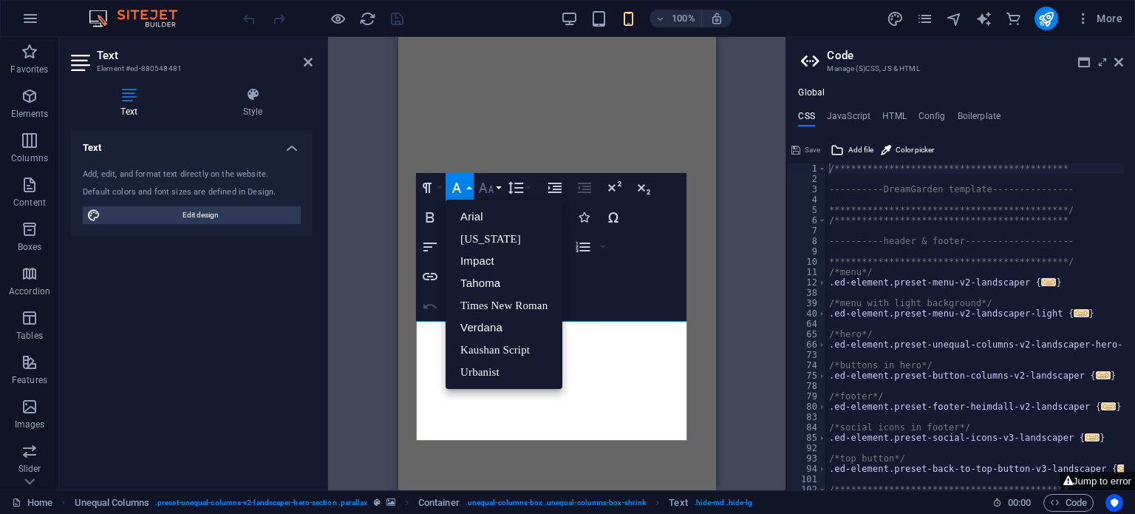
click at [486, 177] on button "Font Size" at bounding box center [489, 188] width 28 height 30
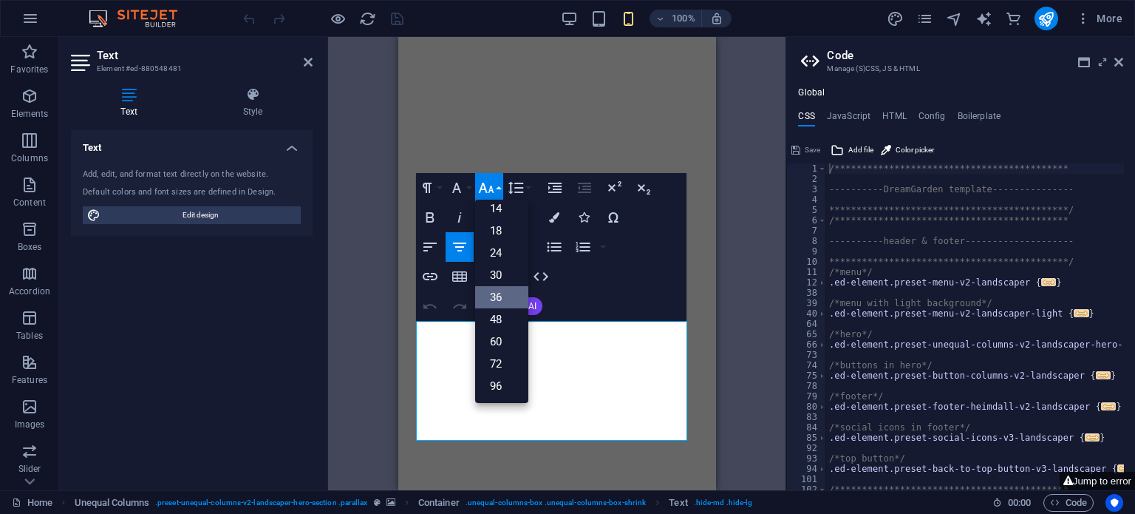
scroll to position [118, 0]
click at [506, 319] on link "48" at bounding box center [501, 320] width 53 height 22
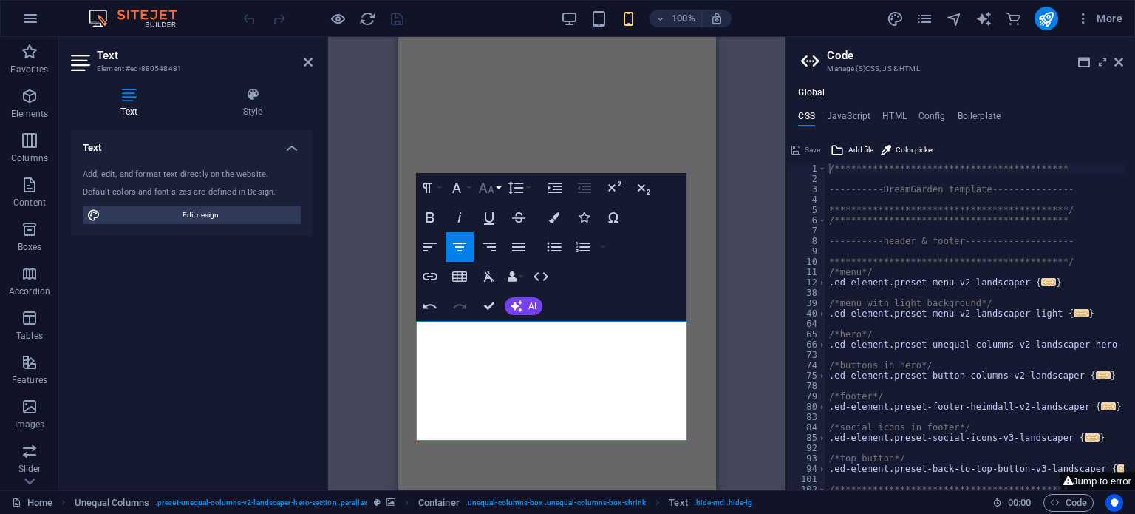
click at [494, 186] on icon "button" at bounding box center [486, 188] width 18 height 18
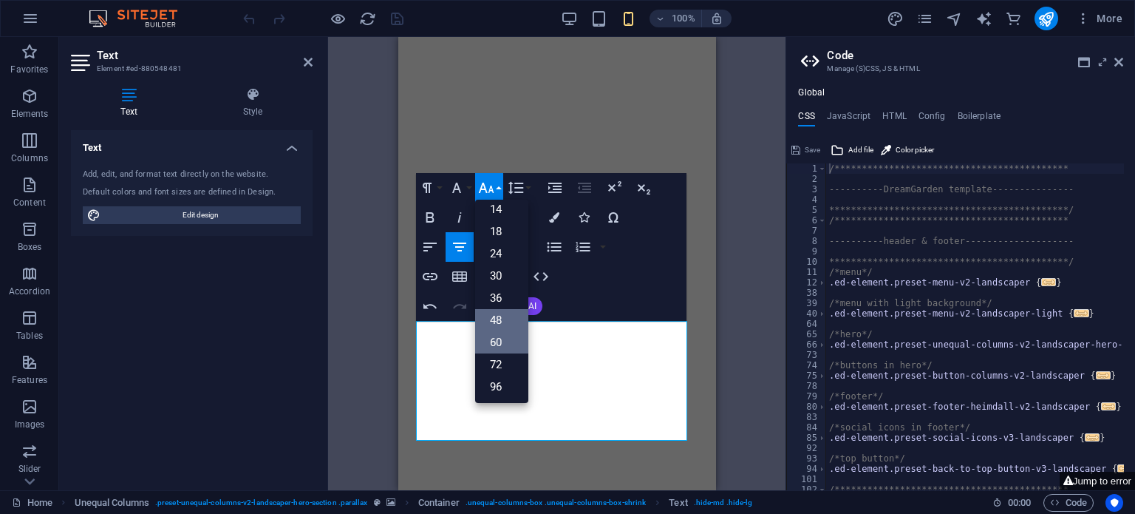
click at [509, 340] on link "60" at bounding box center [501, 342] width 53 height 22
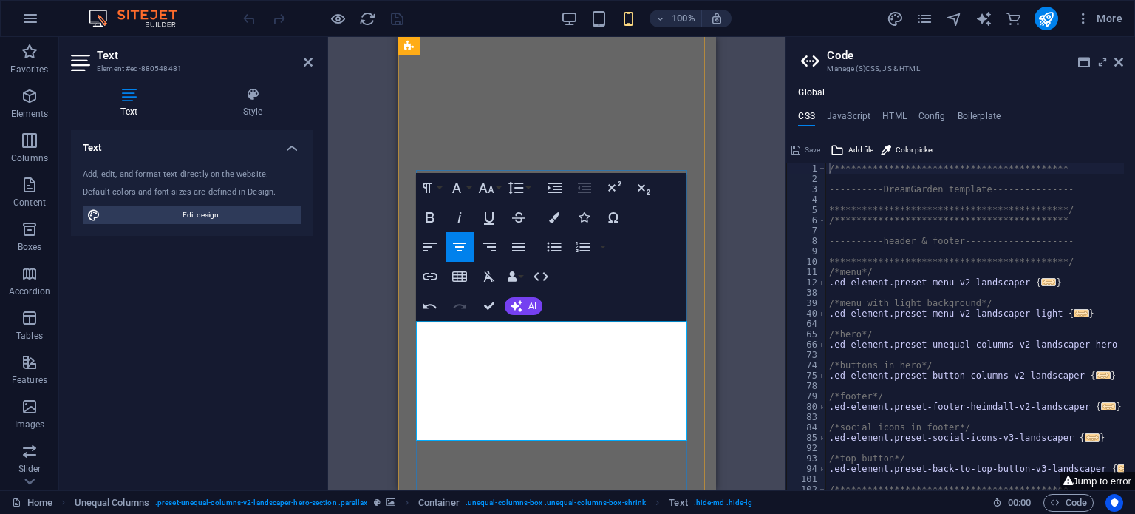
click at [494, 186] on icon "button" at bounding box center [486, 188] width 18 height 18
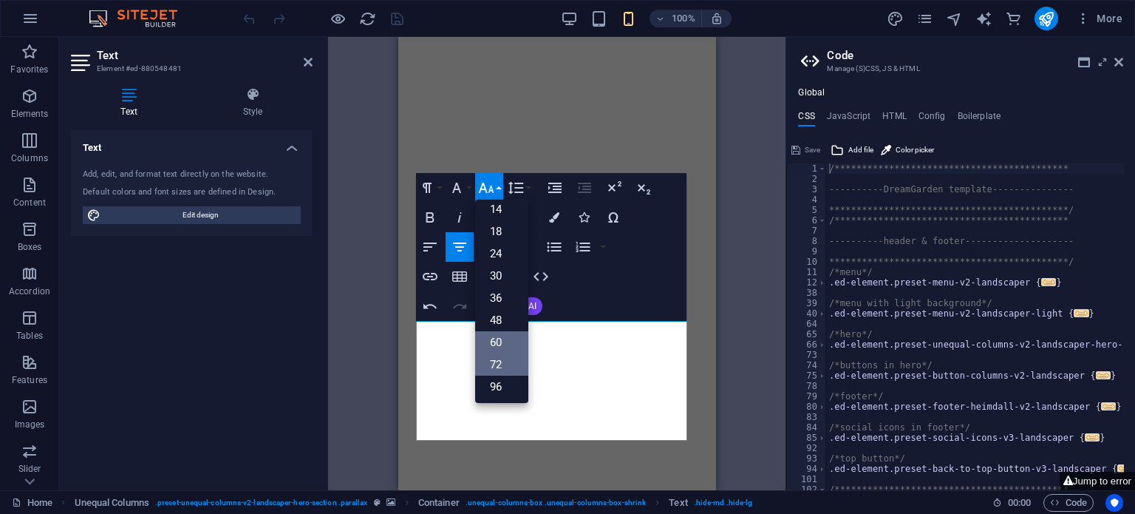
click at [505, 356] on link "72" at bounding box center [501, 364] width 53 height 22
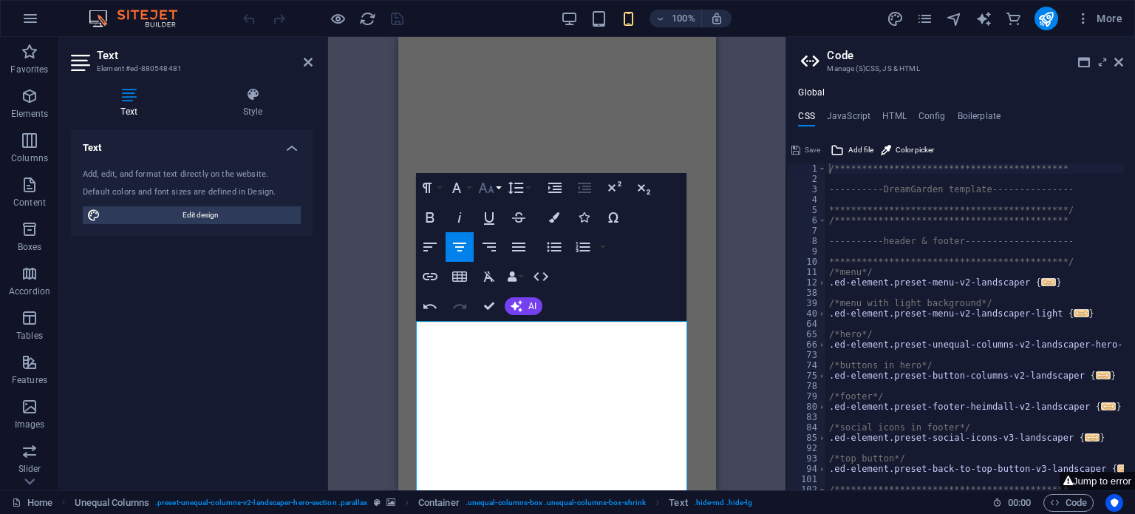
click at [488, 183] on icon "button" at bounding box center [486, 188] width 18 height 18
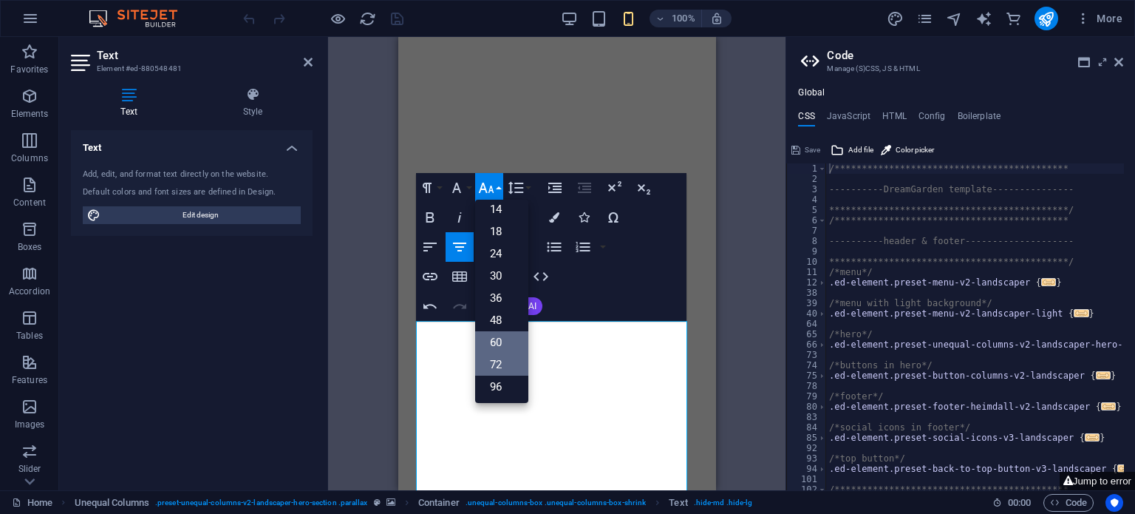
click at [509, 345] on link "60" at bounding box center [501, 342] width 53 height 22
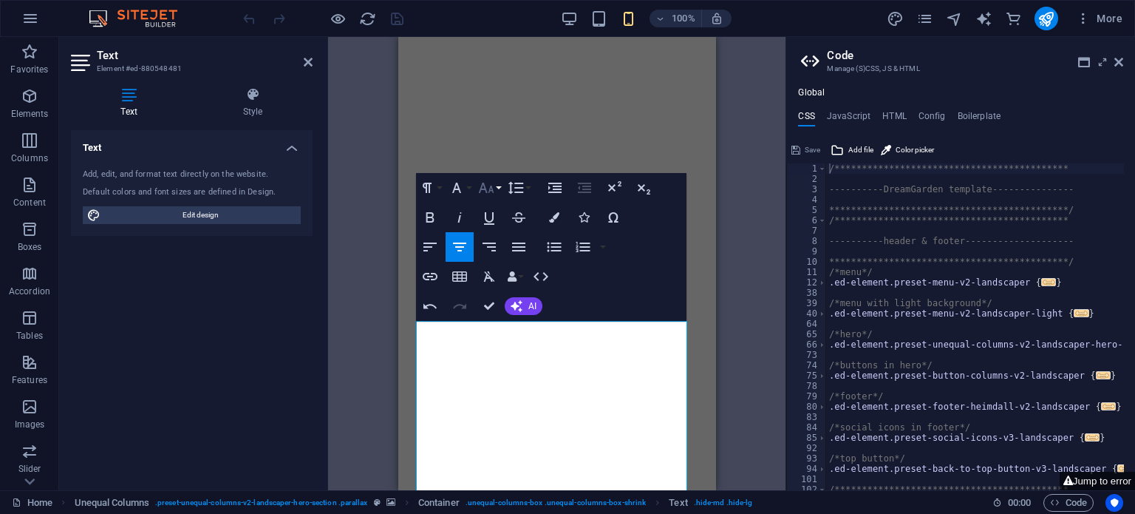
click at [499, 183] on button "Font Size" at bounding box center [489, 188] width 28 height 30
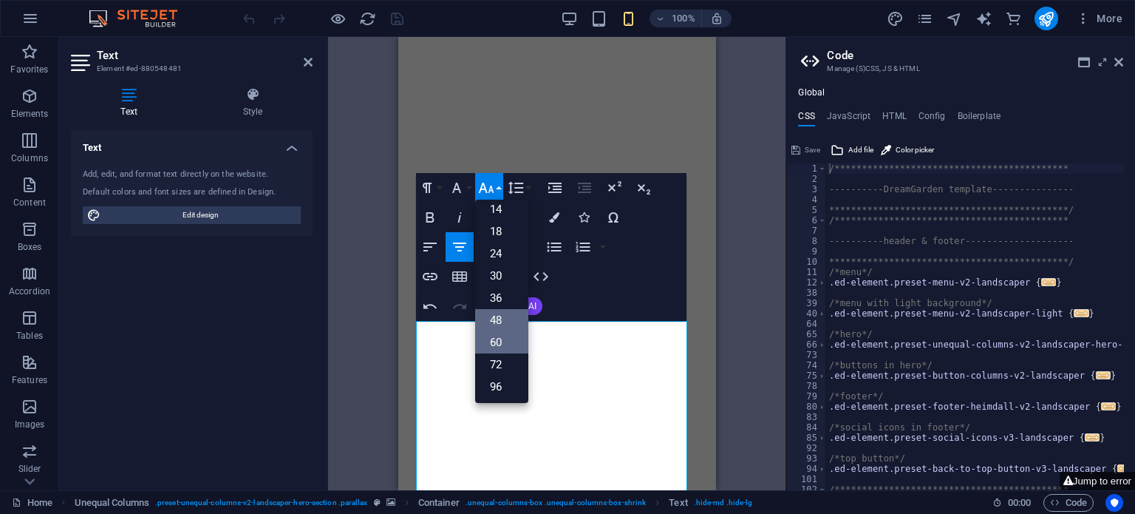
click at [506, 315] on link "48" at bounding box center [501, 320] width 53 height 22
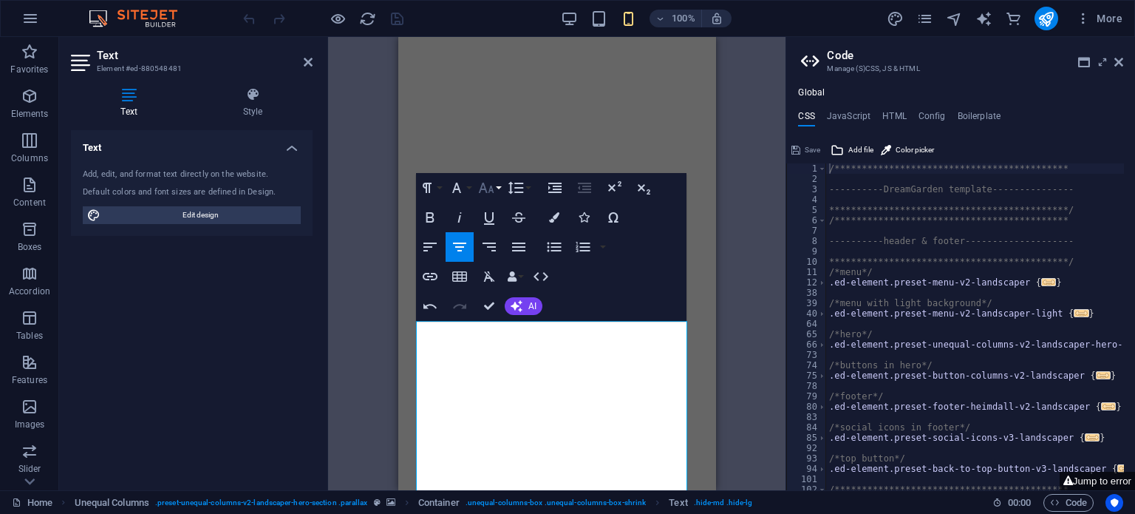
click at [488, 186] on icon "button" at bounding box center [486, 188] width 18 height 18
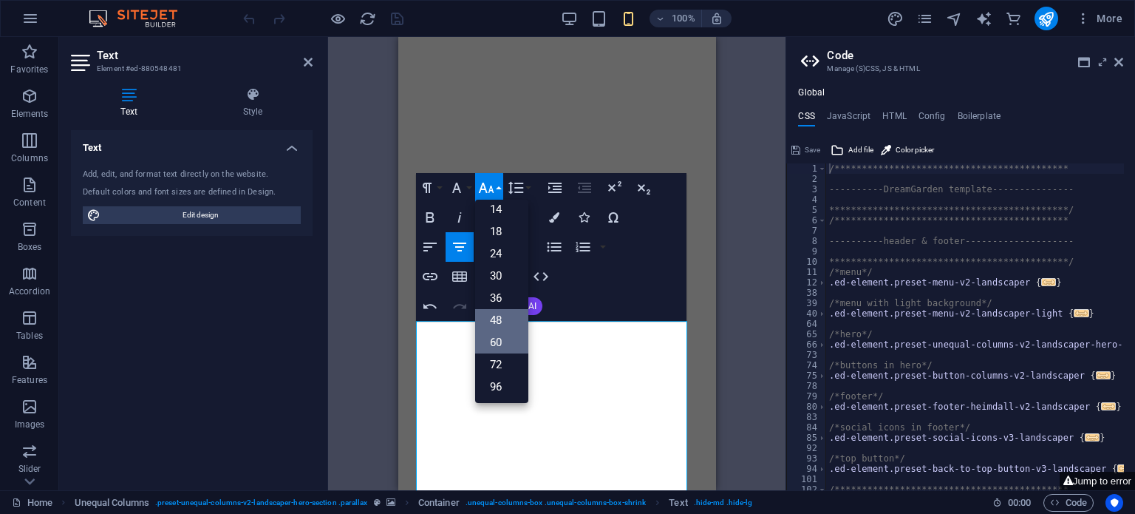
click at [499, 341] on link "60" at bounding box center [501, 342] width 53 height 22
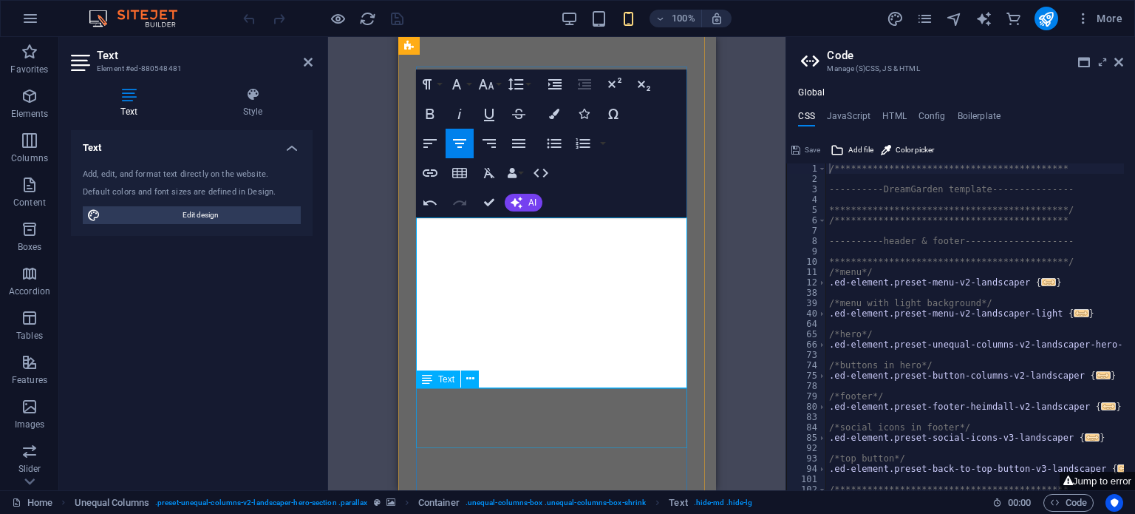
scroll to position [348, 0]
click at [701, 26] on figure at bounding box center [557, 26] width 306 height 0
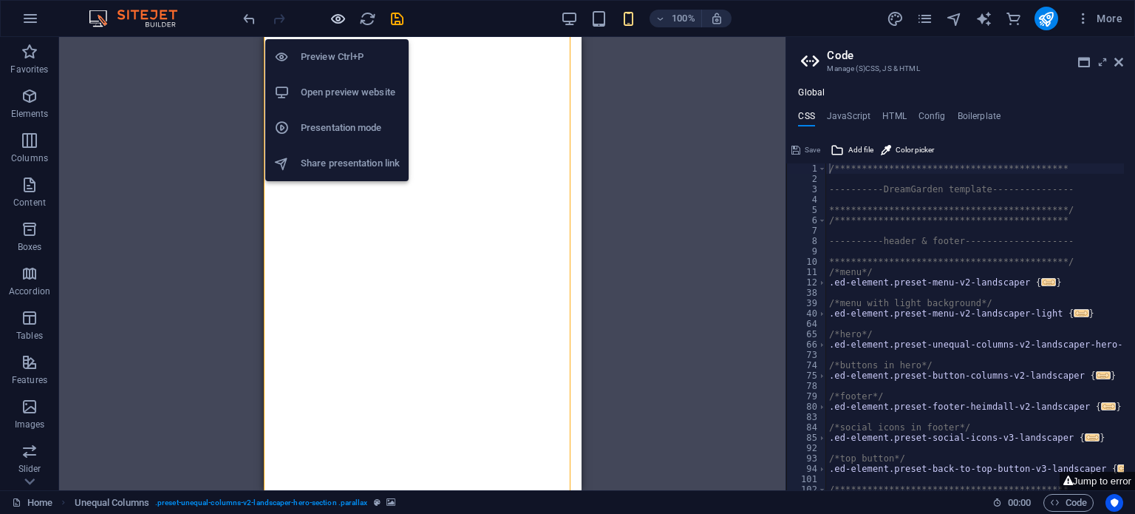
click at [338, 17] on icon "button" at bounding box center [338, 18] width 17 height 17
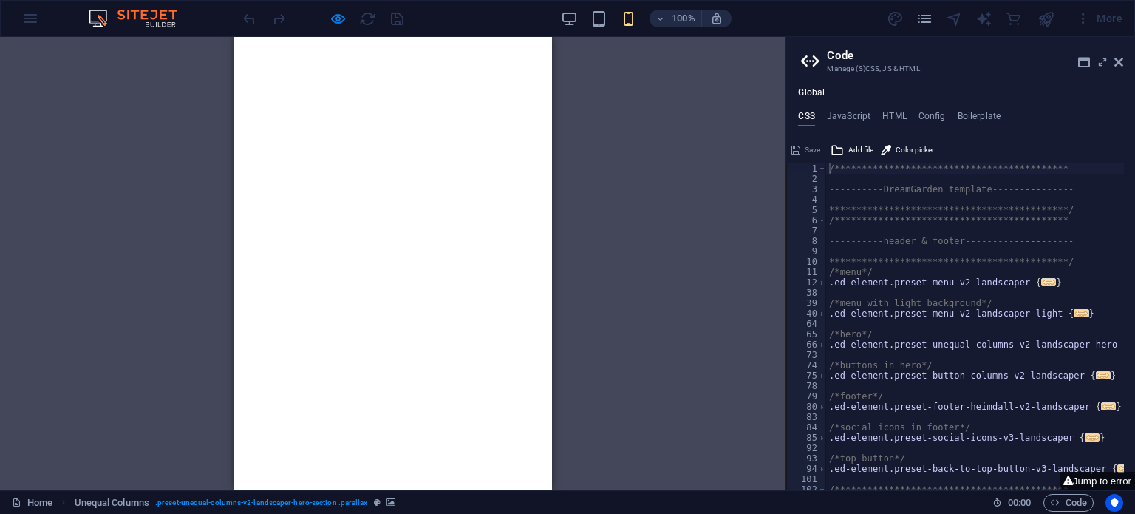
scroll to position [0, 0]
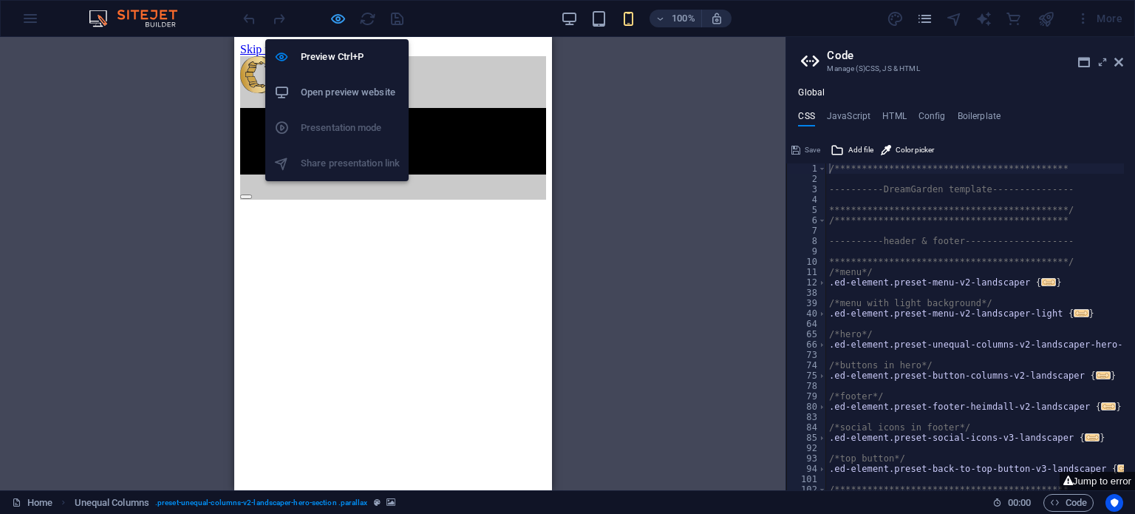
click at [334, 21] on icon "button" at bounding box center [338, 18] width 17 height 17
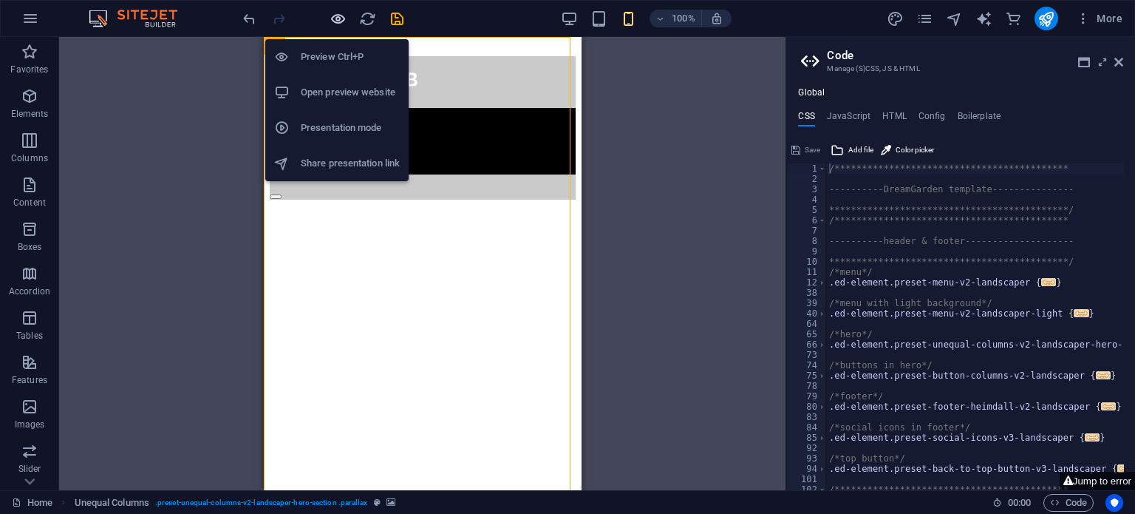
click at [331, 18] on icon "button" at bounding box center [338, 18] width 17 height 17
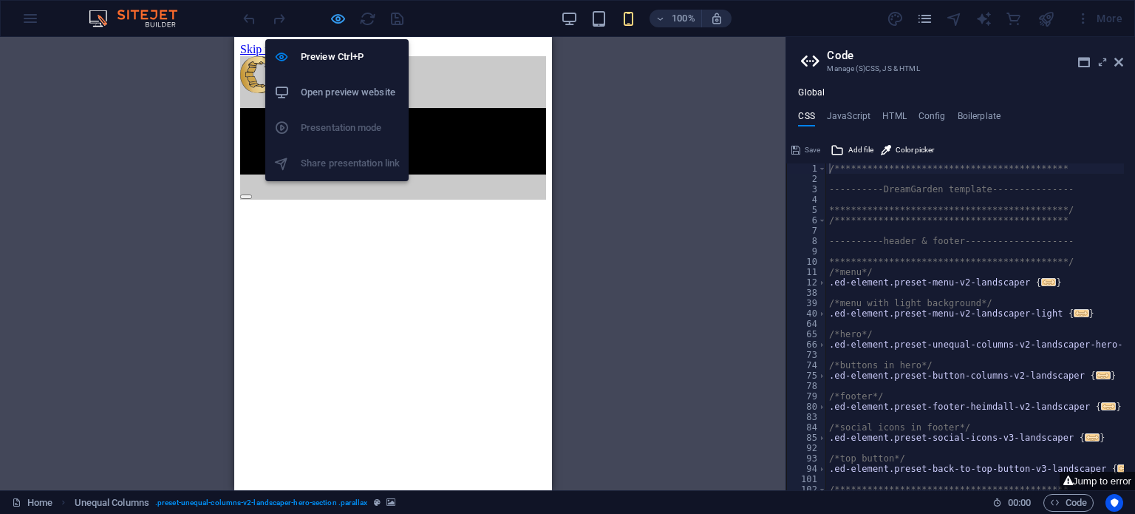
click at [331, 18] on icon "button" at bounding box center [338, 18] width 17 height 17
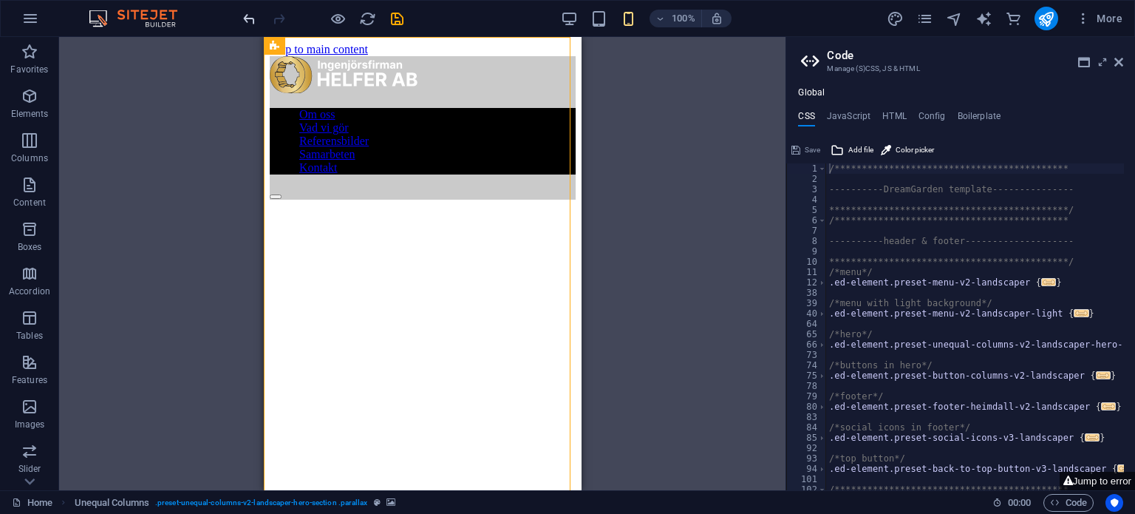
click at [245, 19] on icon "undo" at bounding box center [249, 18] width 17 height 17
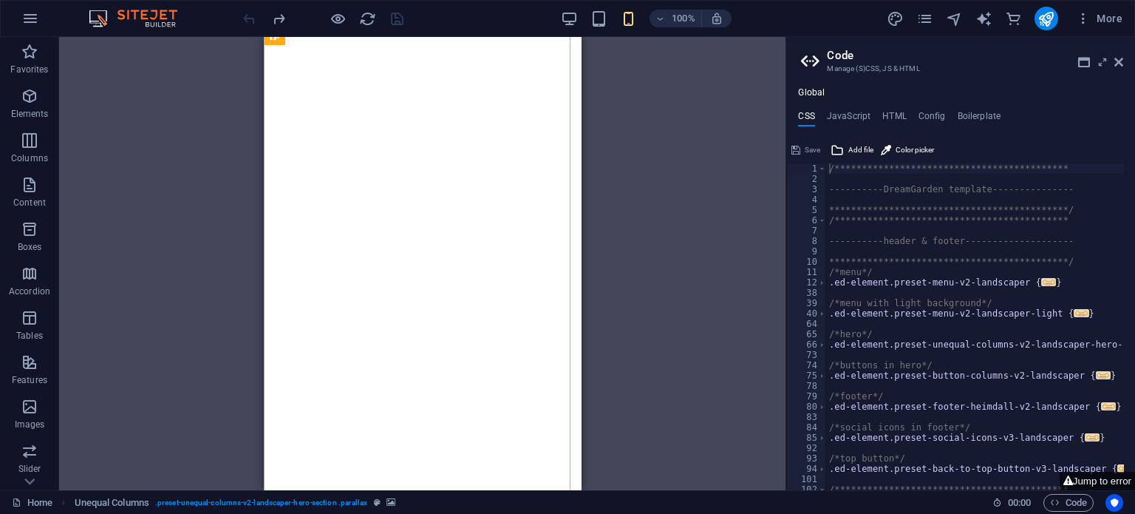
scroll to position [361, 0]
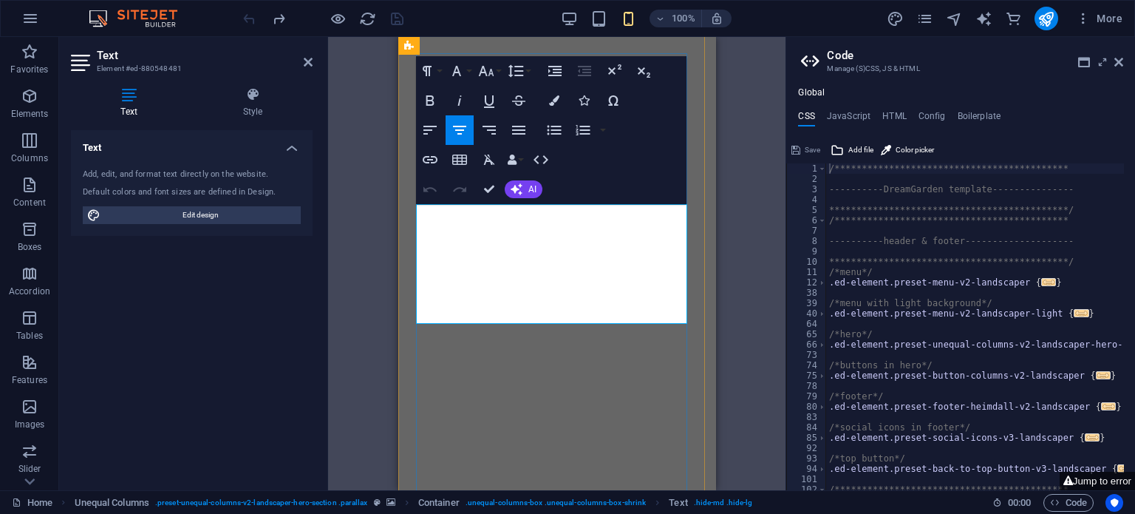
click at [427, 101] on icon "button" at bounding box center [430, 100] width 8 height 10
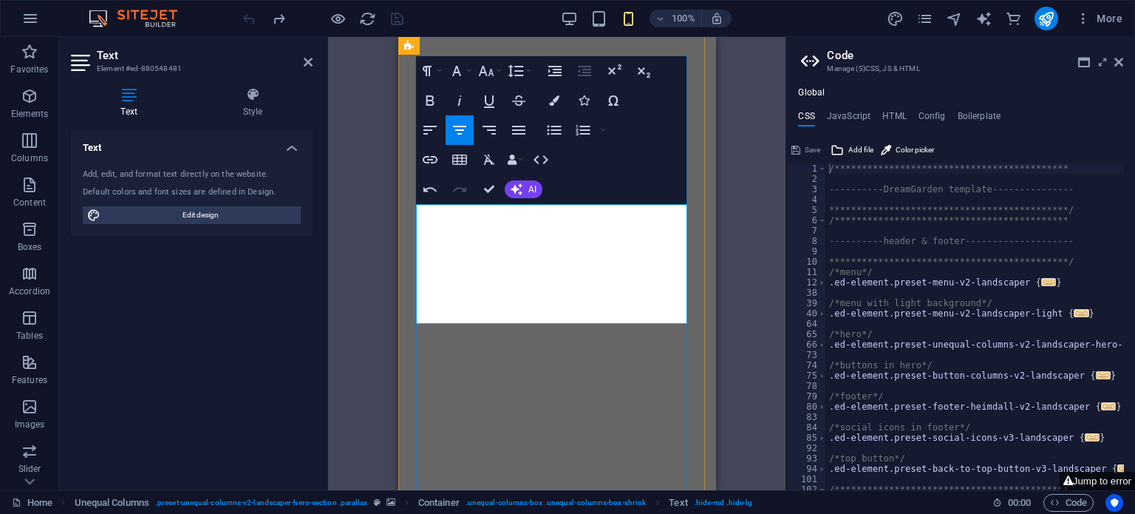
drag, startPoint x: 666, startPoint y: 289, endPoint x: 429, endPoint y: 283, distance: 236.6
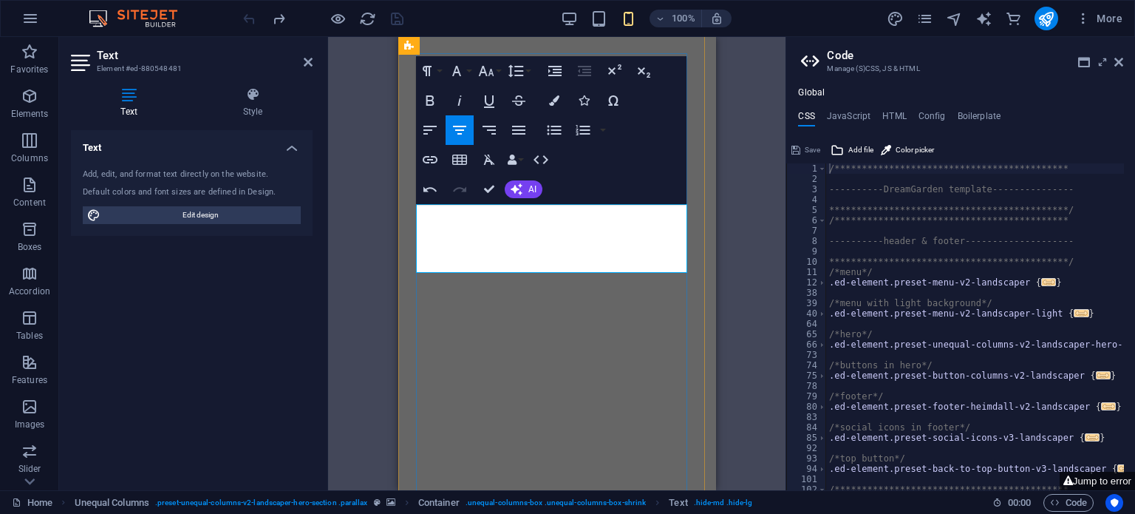
click at [515, 73] on icon "button" at bounding box center [516, 71] width 18 height 18
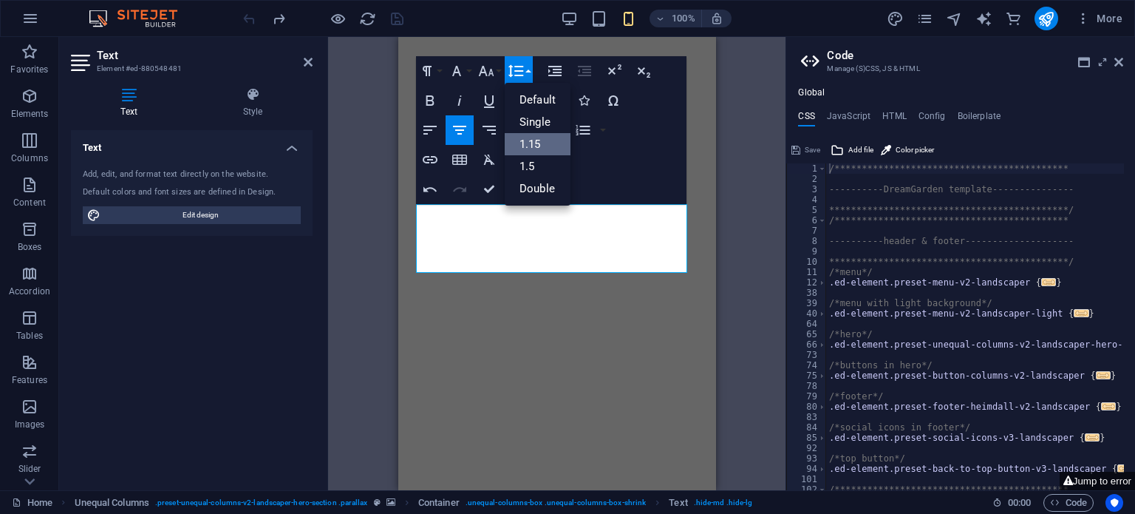
scroll to position [0, 0]
click at [537, 116] on link "Single" at bounding box center [538, 122] width 66 height 22
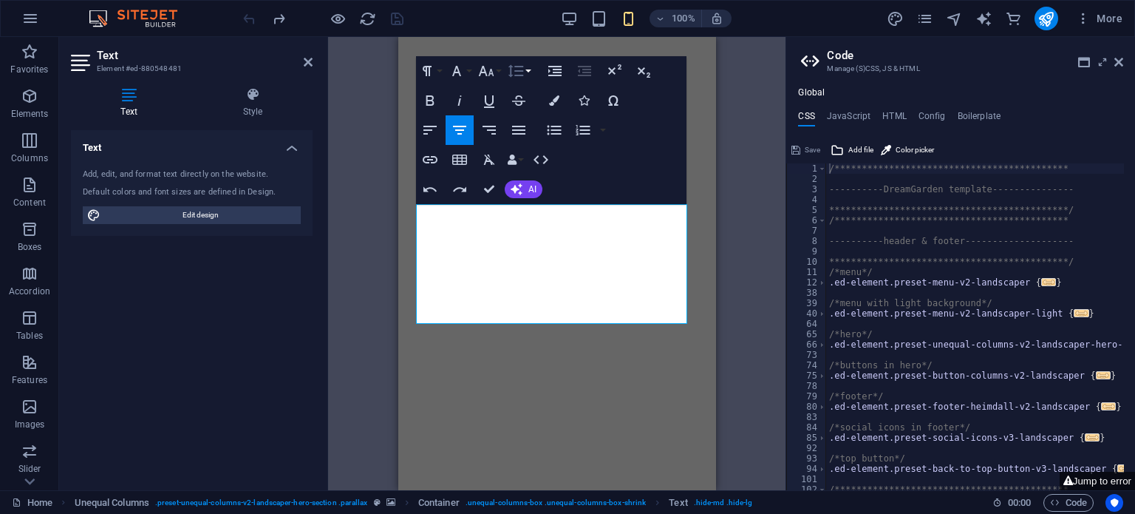
click at [529, 76] on button "Line Height" at bounding box center [519, 71] width 28 height 30
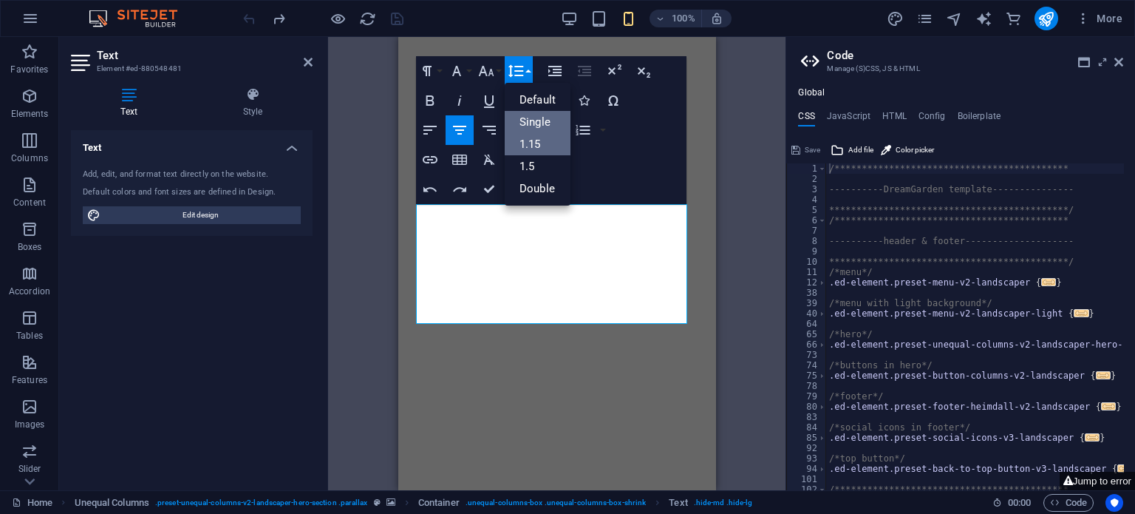
click at [540, 118] on link "Single" at bounding box center [538, 122] width 66 height 22
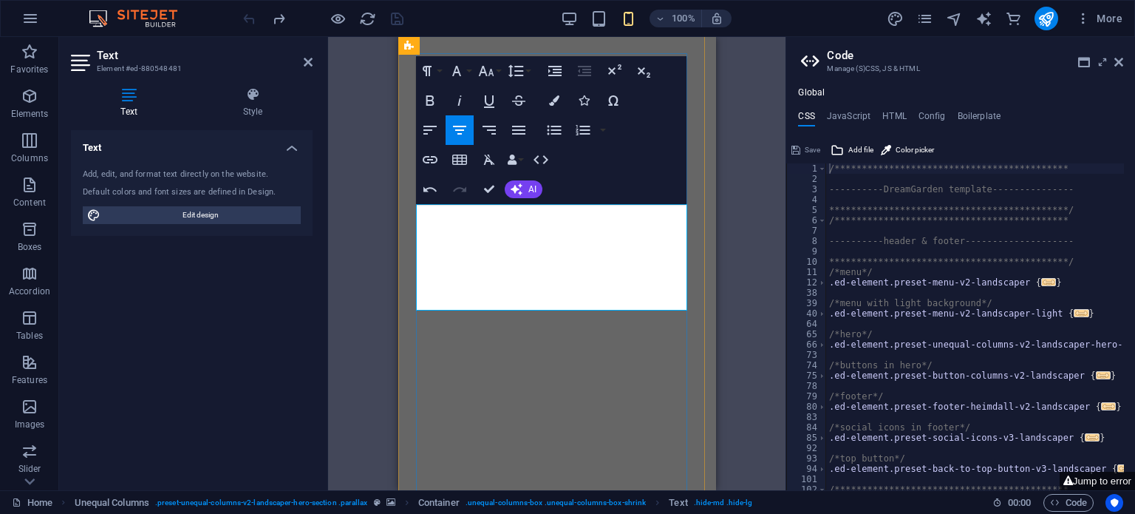
click at [467, 72] on button "Font Family" at bounding box center [460, 71] width 28 height 30
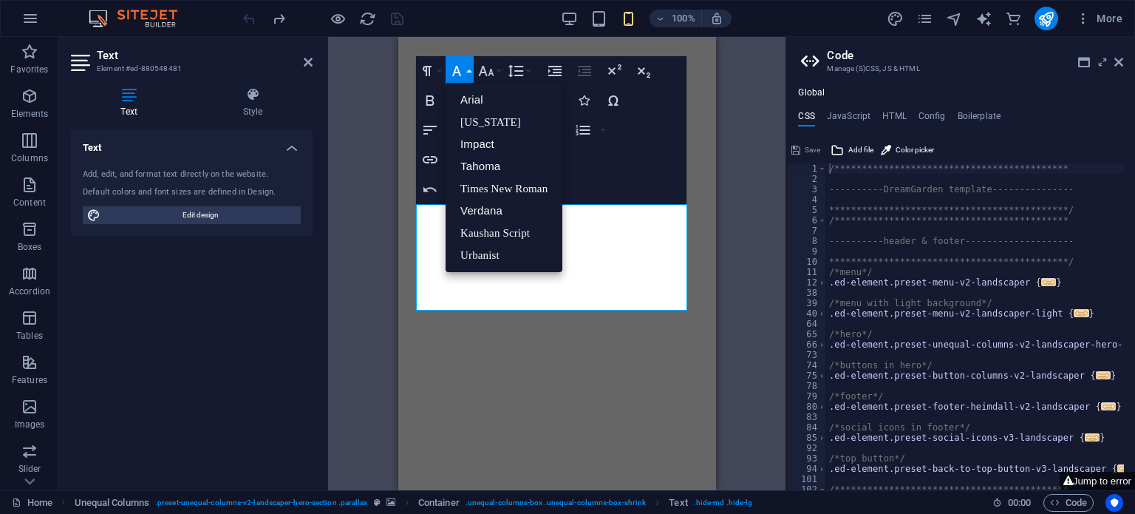
click at [465, 68] on icon "button" at bounding box center [457, 71] width 18 height 18
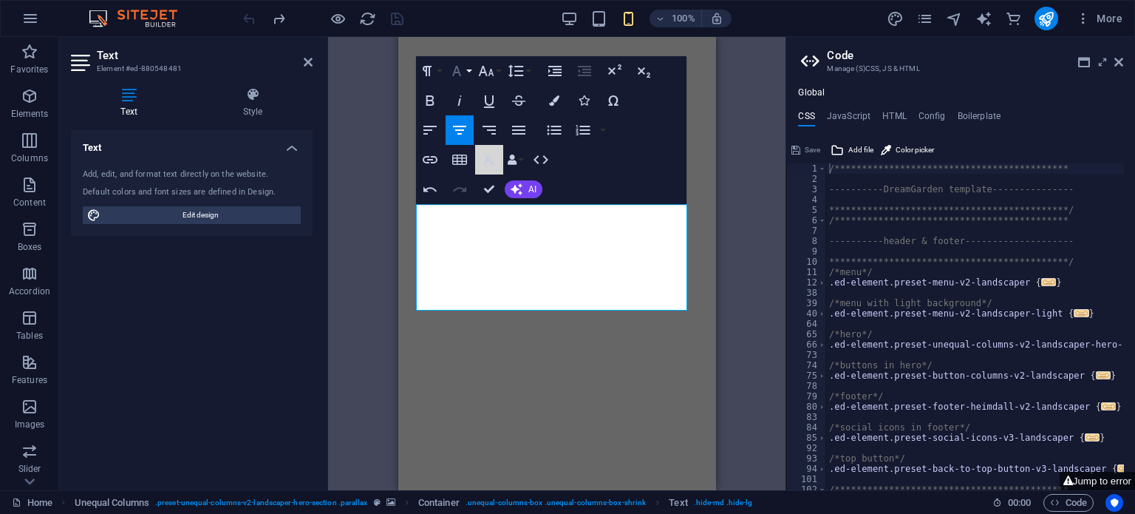
drag, startPoint x: 494, startPoint y: 162, endPoint x: 620, endPoint y: 171, distance: 126.0
click at [620, 171] on div "Paragraph Format Normal Heading 1 Heading 2 Heading 3 Heading 4 Heading 5 Headi…" at bounding box center [551, 130] width 271 height 148
click at [489, 156] on icon "button" at bounding box center [489, 159] width 11 height 10
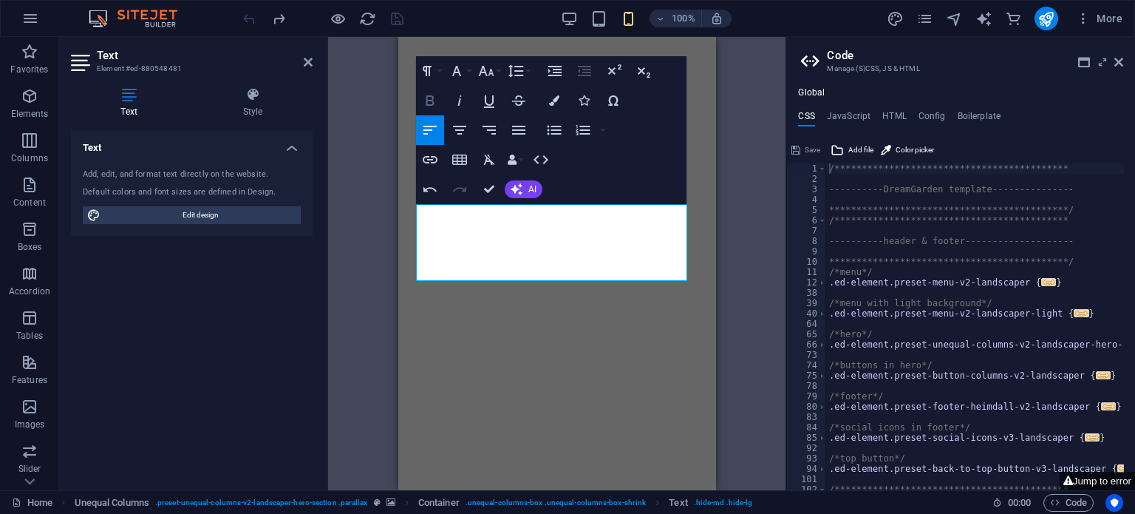
click at [433, 101] on icon "button" at bounding box center [430, 100] width 8 height 10
drag, startPoint x: 664, startPoint y: 265, endPoint x: 364, endPoint y: 205, distance: 305.4
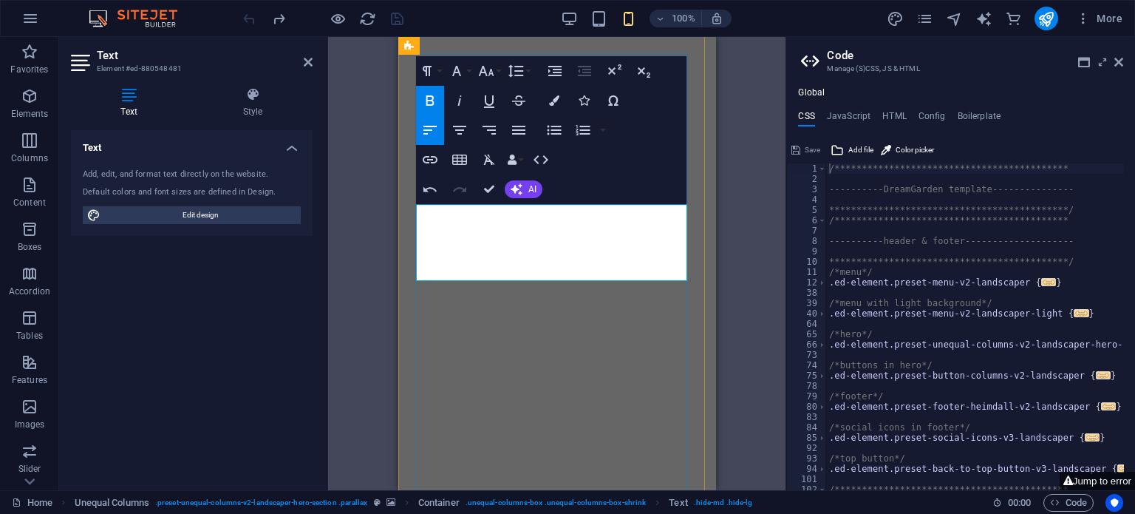
click at [467, 71] on button "Font Family" at bounding box center [460, 71] width 28 height 30
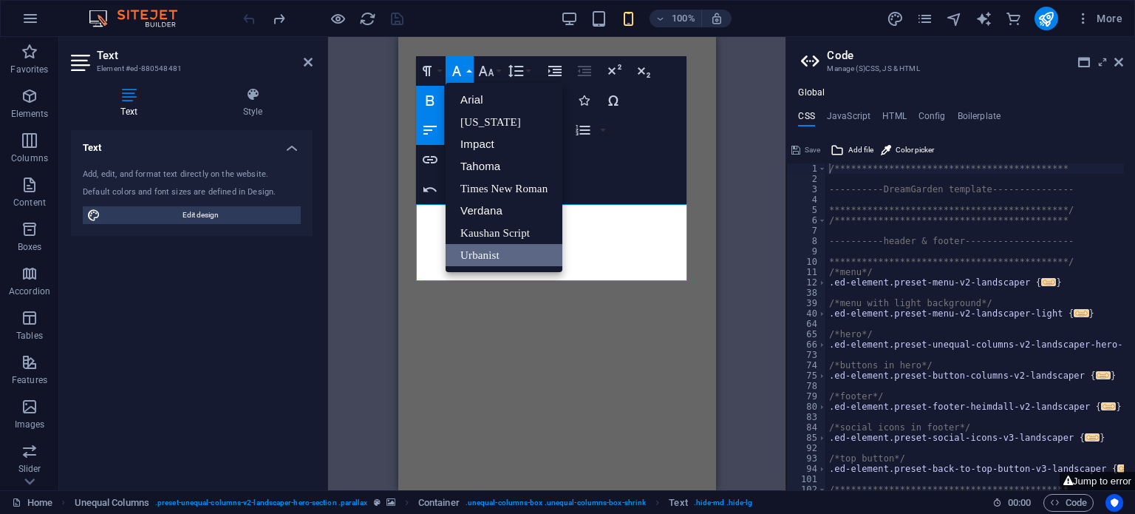
click at [467, 71] on button "Font Family" at bounding box center [460, 71] width 28 height 30
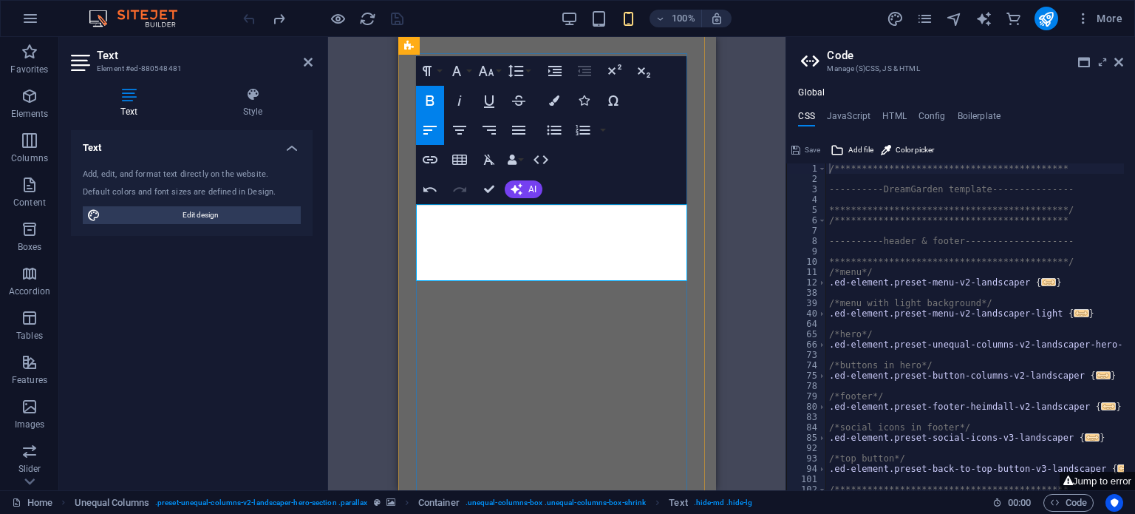
click at [491, 69] on icon "button" at bounding box center [487, 71] width 16 height 10
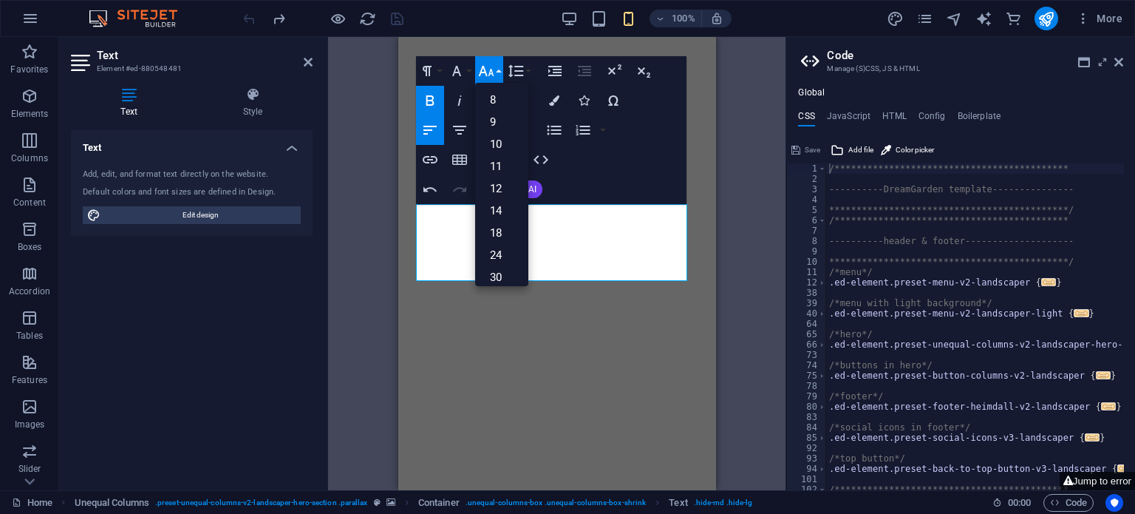
click at [491, 69] on icon "button" at bounding box center [487, 71] width 16 height 10
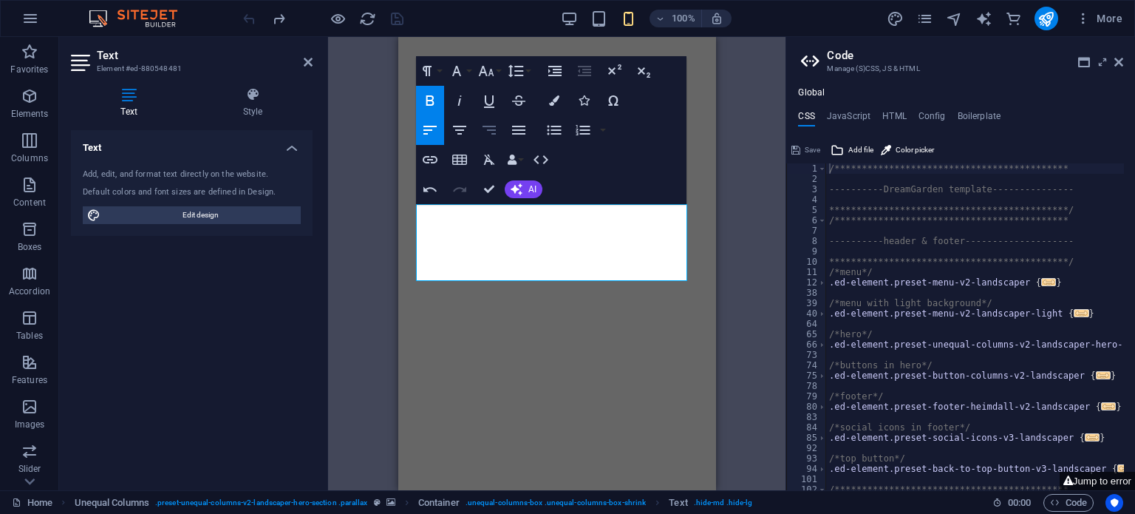
click at [488, 129] on icon "button" at bounding box center [489, 130] width 13 height 9
click at [463, 131] on icon "button" at bounding box center [460, 130] width 18 height 18
drag, startPoint x: 664, startPoint y: 258, endPoint x: 411, endPoint y: 197, distance: 260.8
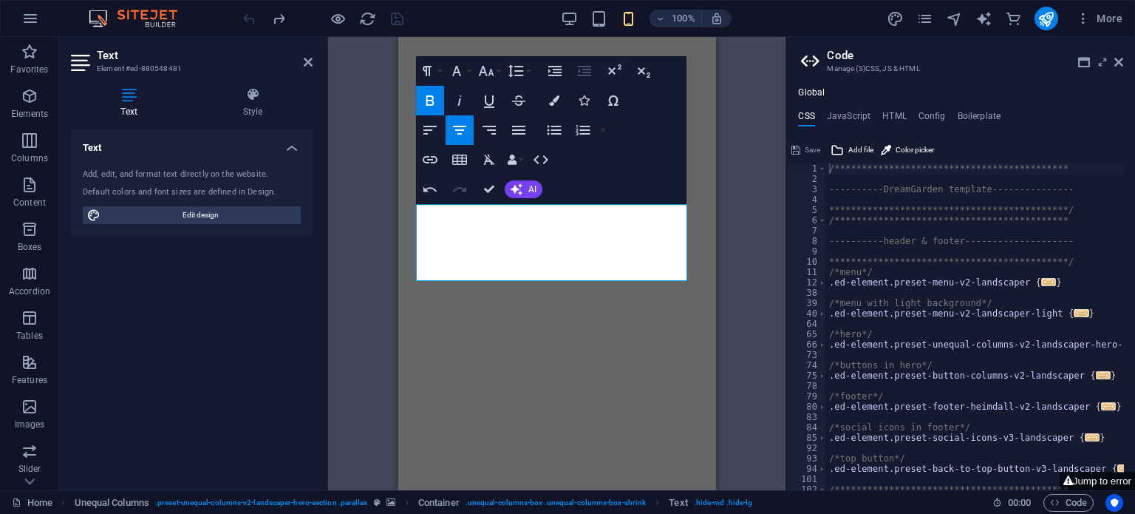
click at [724, 295] on div "H2 Container Boxes HTML Unequal Columns Container Menu Bar Container Image Cont…" at bounding box center [557, 263] width 458 height 453
click at [492, 75] on icon "button" at bounding box center [486, 71] width 18 height 18
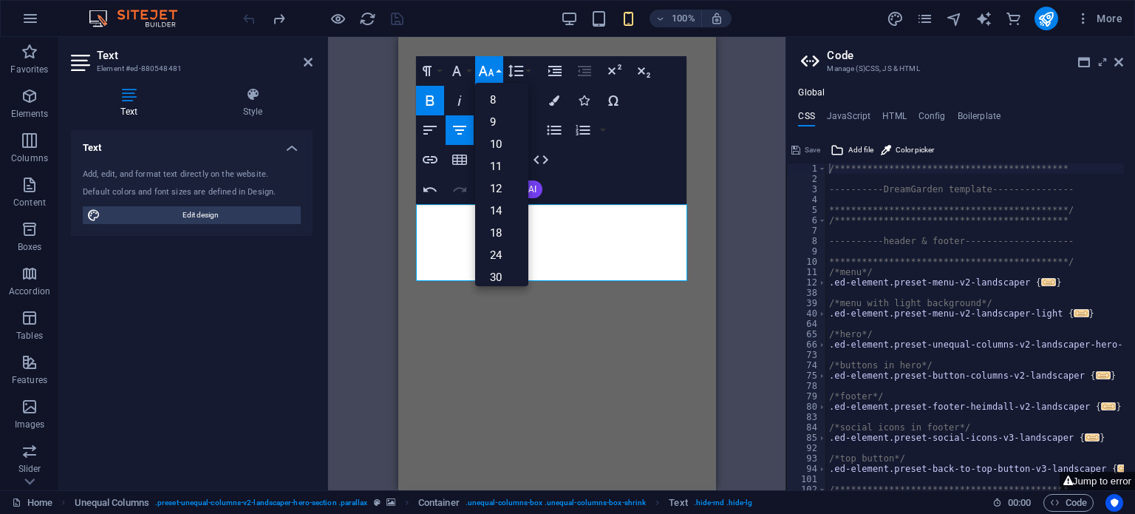
click at [492, 75] on icon "button" at bounding box center [486, 71] width 18 height 18
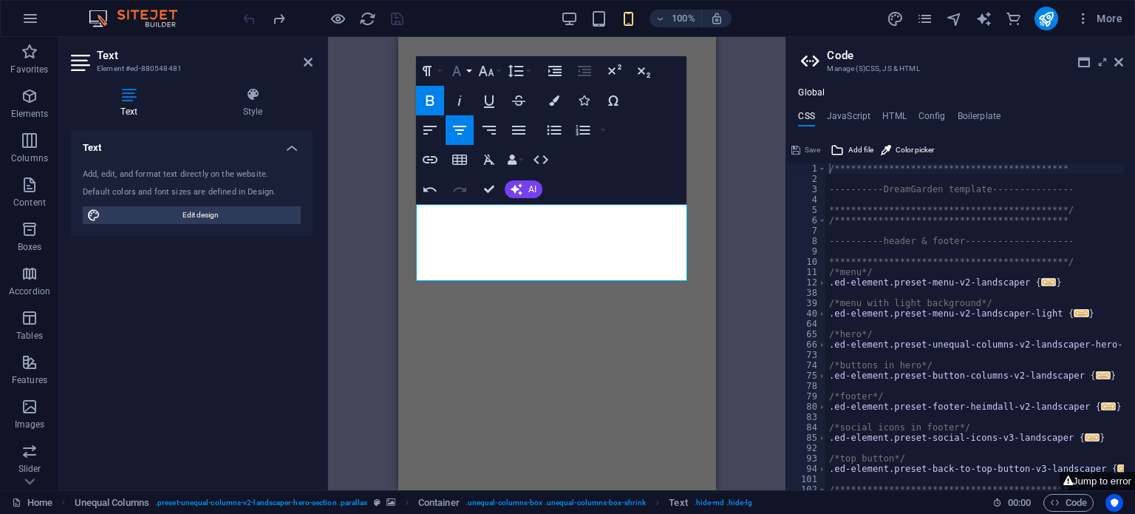
click at [455, 65] on icon "button" at bounding box center [457, 71] width 18 height 18
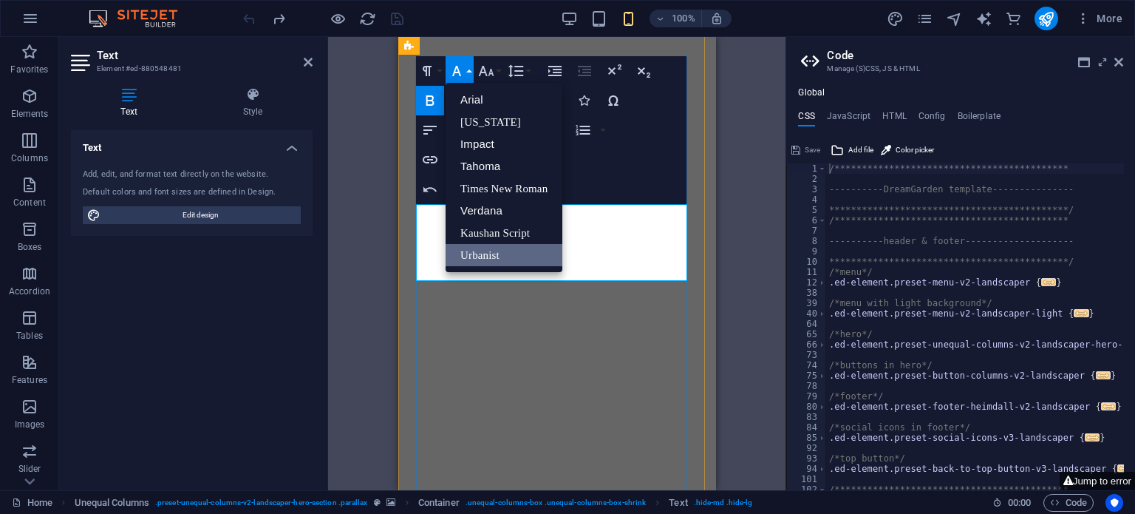
drag, startPoint x: 717, startPoint y: 262, endPoint x: 314, endPoint y: 224, distance: 404.6
click at [717, 262] on div "H2 Container Boxes HTML Unequal Columns Container Menu Bar Container Image Cont…" at bounding box center [557, 263] width 458 height 453
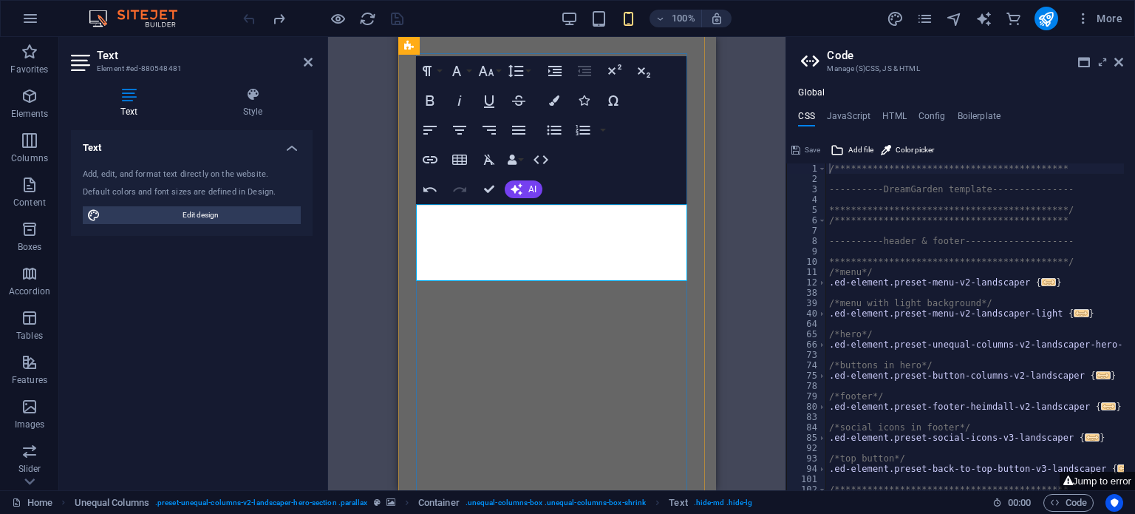
click at [432, 187] on icon "button" at bounding box center [430, 189] width 18 height 18
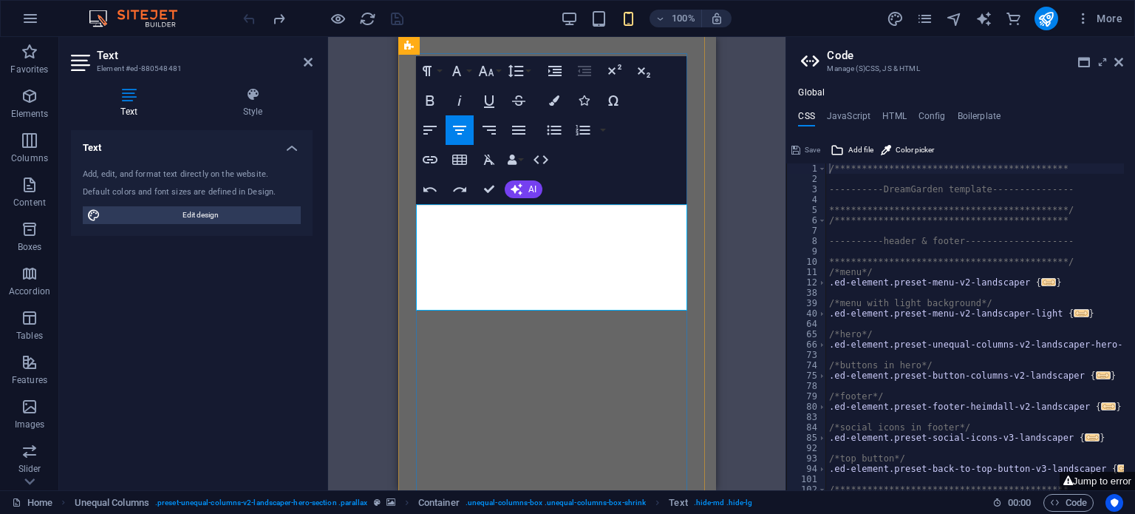
click at [731, 254] on div "Drag here to replace the existing content. Press “Ctrl” if you want to create a…" at bounding box center [557, 263] width 458 height 453
drag, startPoint x: 485, startPoint y: 188, endPoint x: 225, endPoint y: 154, distance: 262.3
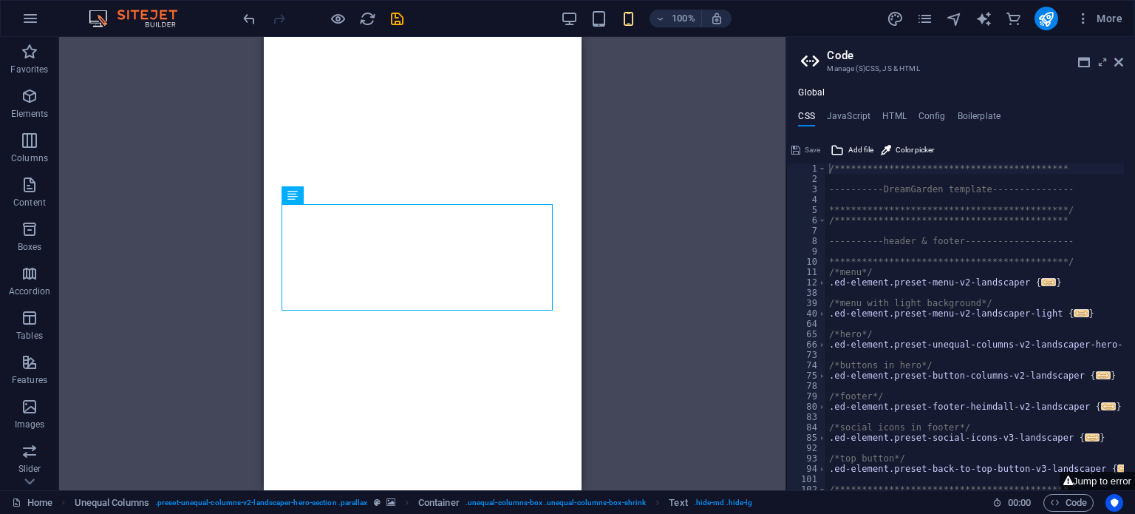
click at [620, 254] on div "Drag here to replace the existing content. Press “Ctrl” if you want to create a…" at bounding box center [422, 263] width 727 height 453
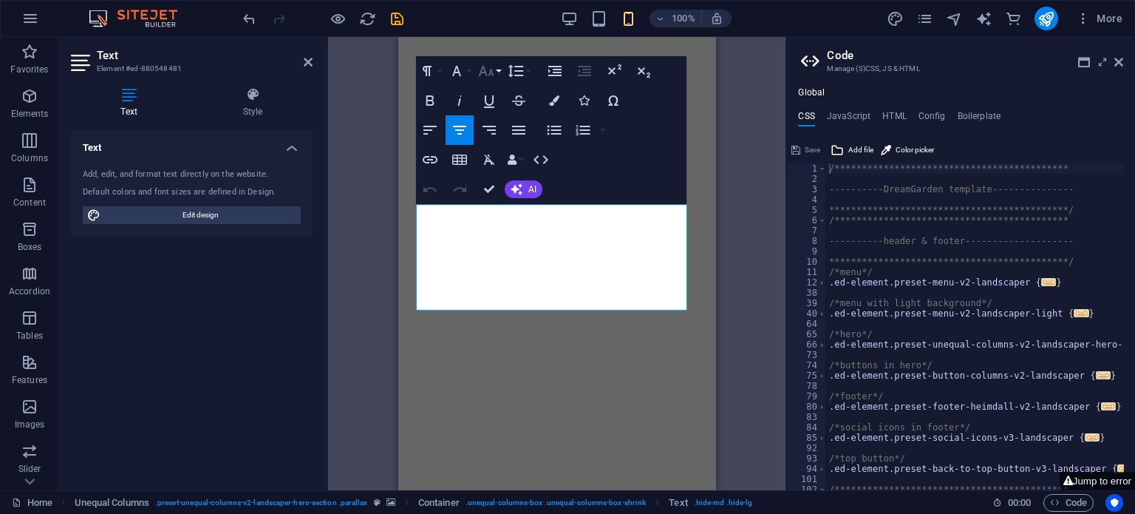
click at [491, 66] on icon "button" at bounding box center [486, 71] width 18 height 18
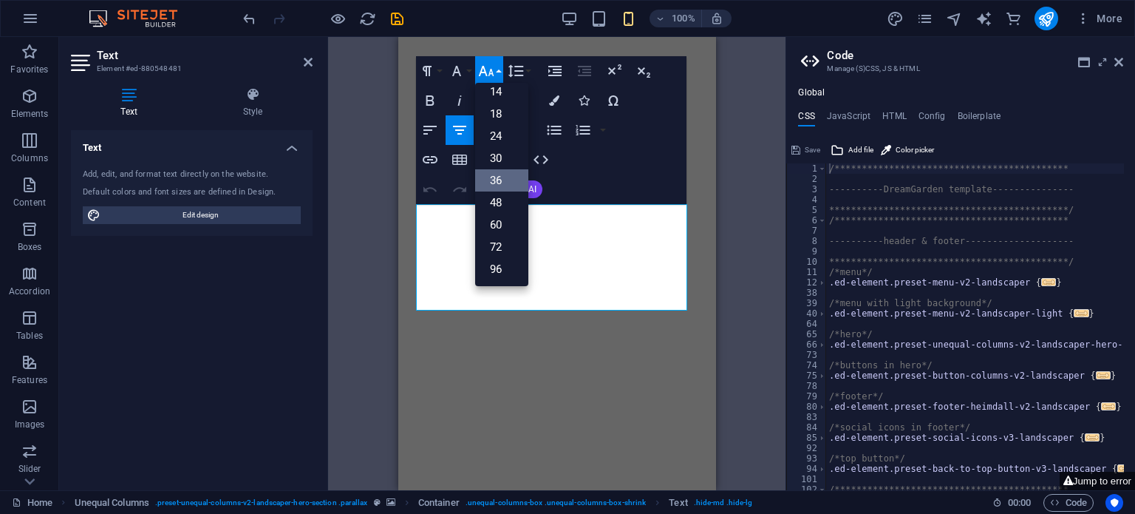
scroll to position [118, 0]
click at [523, 67] on icon "button" at bounding box center [516, 71] width 18 height 18
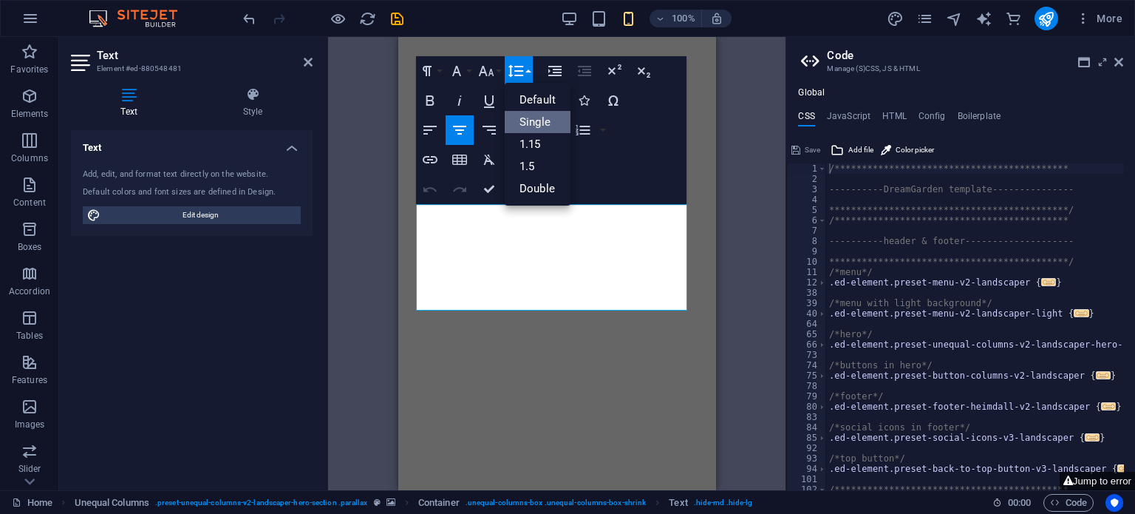
scroll to position [0, 0]
click at [732, 192] on div "Drag here to replace the existing content. Press “Ctrl” if you want to create a…" at bounding box center [557, 263] width 458 height 453
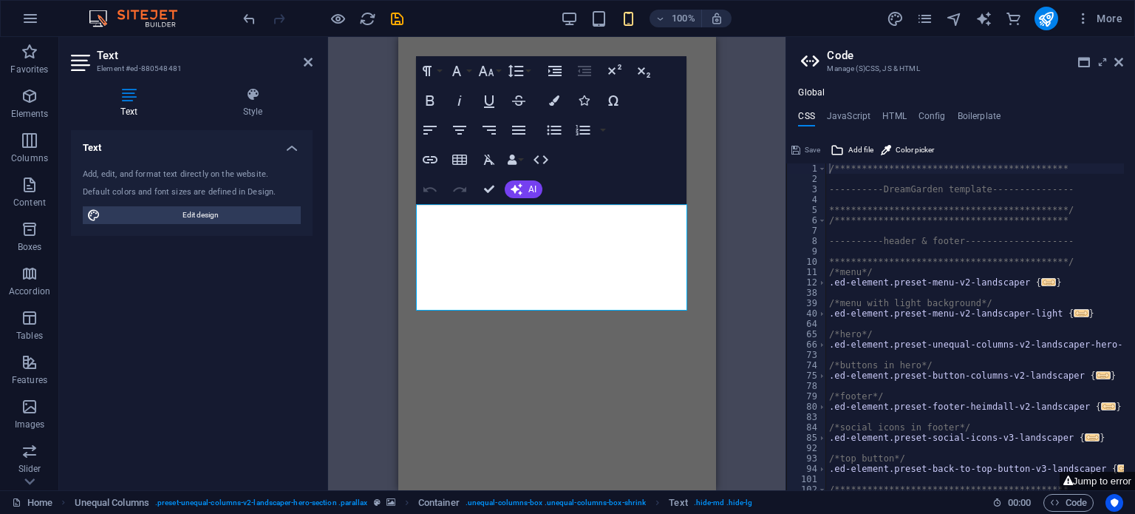
click at [689, 20] on figure at bounding box center [557, 20] width 306 height 0
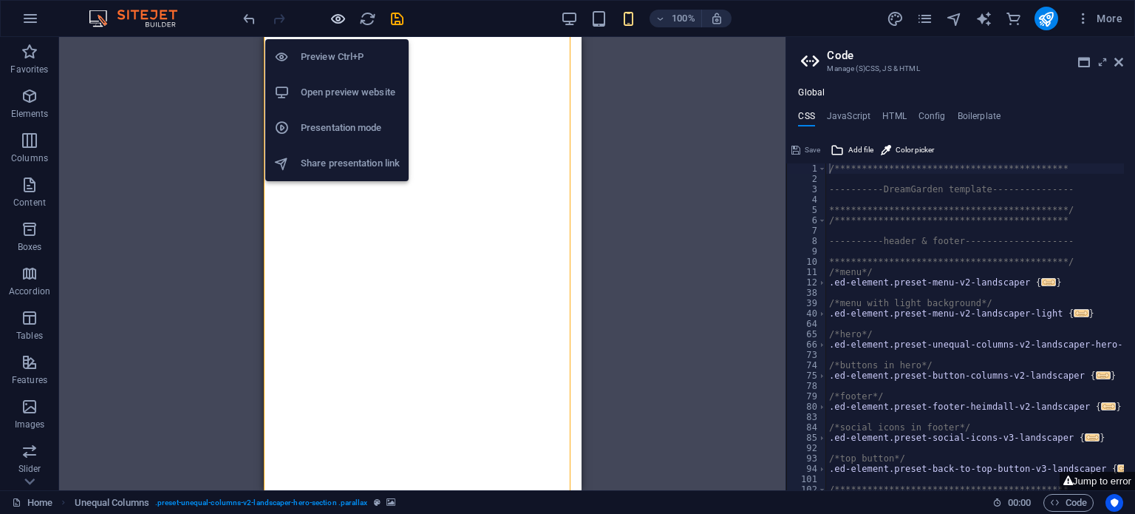
click at [339, 20] on icon "button" at bounding box center [338, 18] width 17 height 17
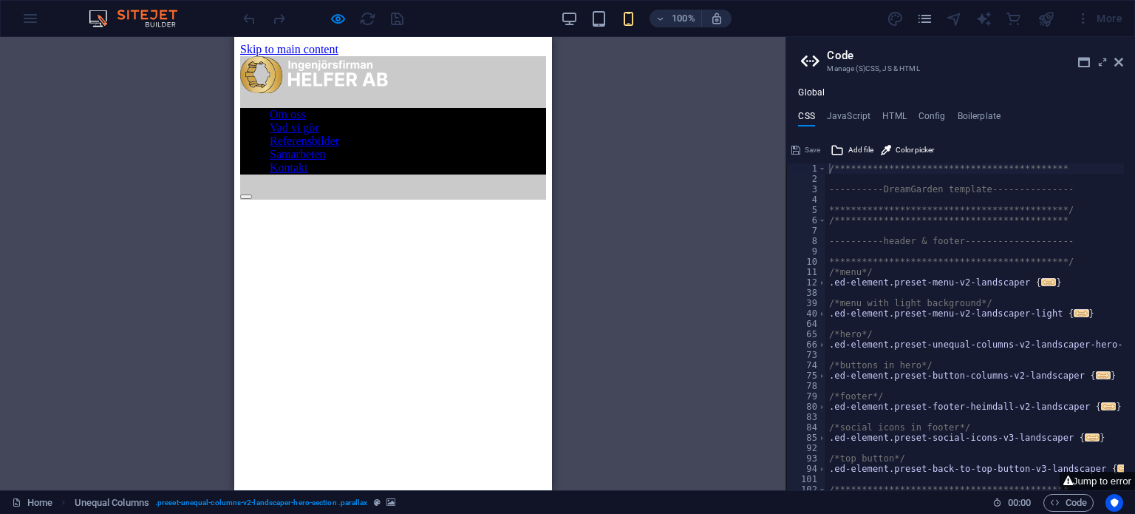
click at [347, 20] on div at bounding box center [323, 19] width 166 height 24
click at [341, 18] on icon "button" at bounding box center [338, 18] width 17 height 17
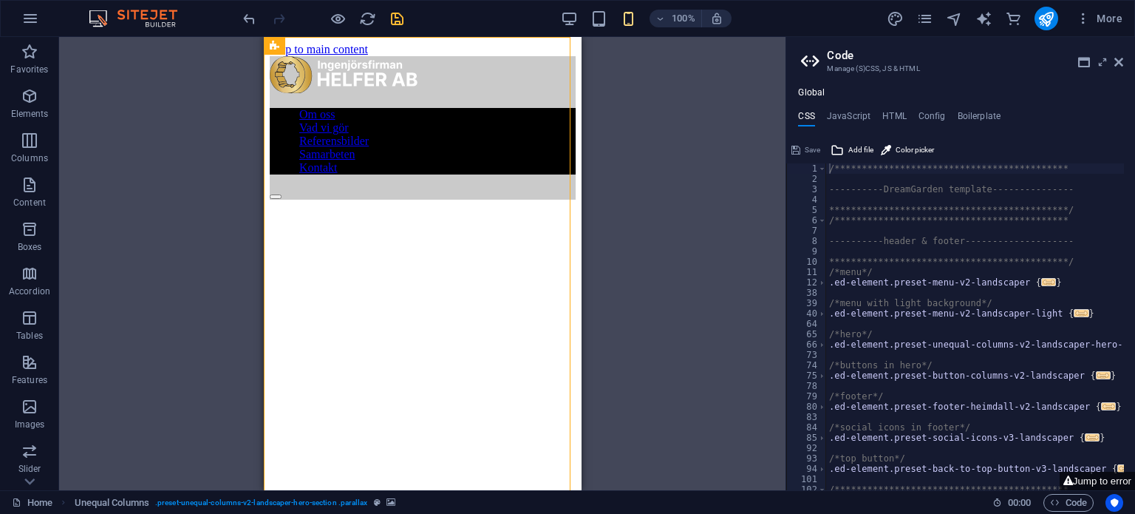
click at [396, 17] on icon "save" at bounding box center [397, 18] width 17 height 17
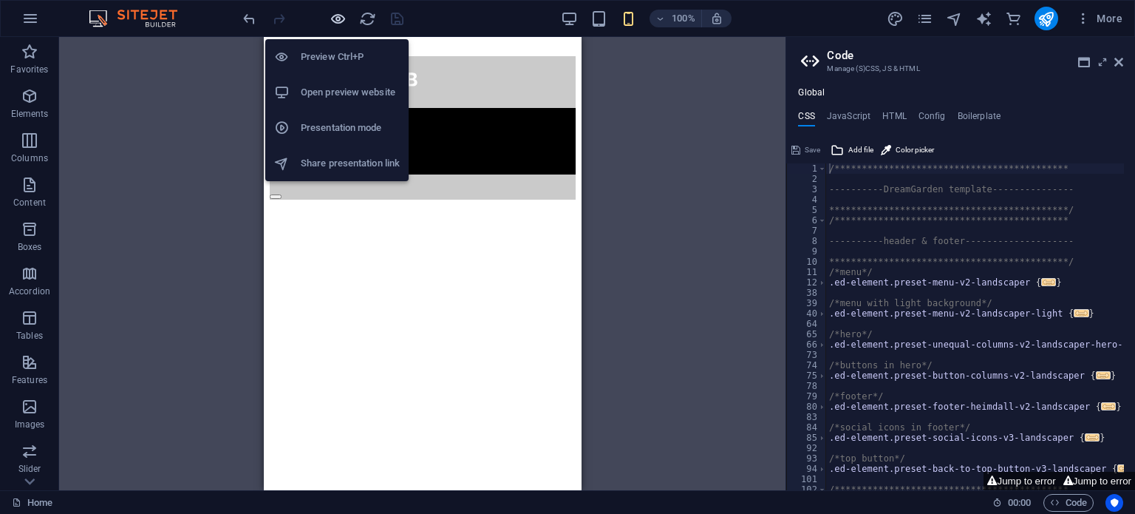
click at [333, 18] on icon "button" at bounding box center [338, 18] width 17 height 17
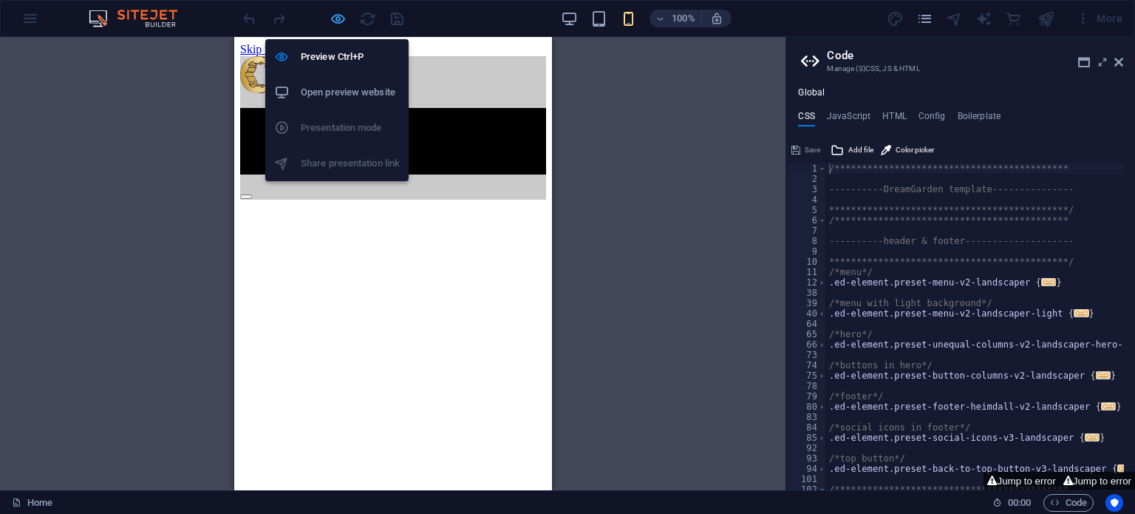
click at [331, 24] on icon "button" at bounding box center [338, 18] width 17 height 17
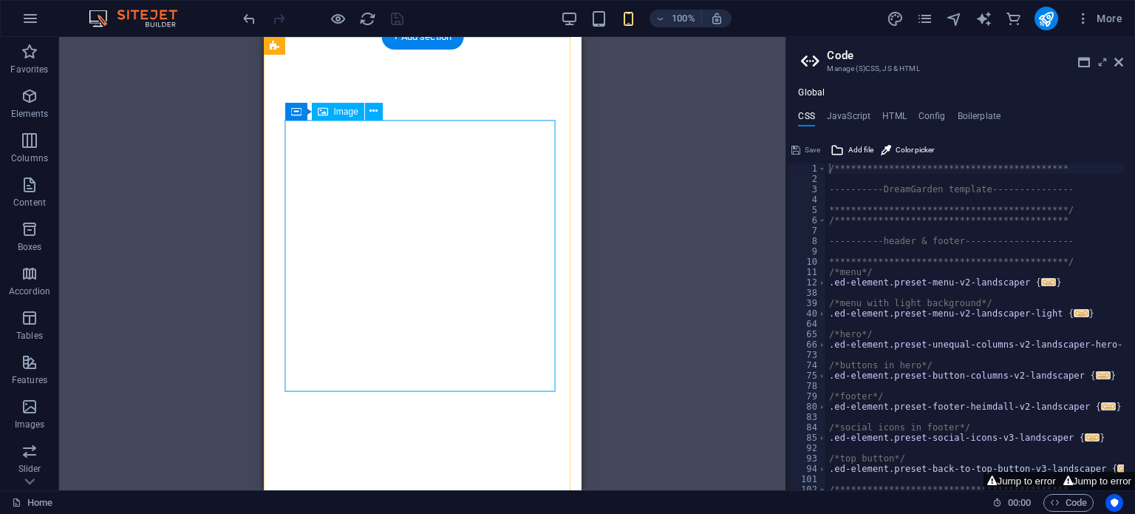
scroll to position [241, 0]
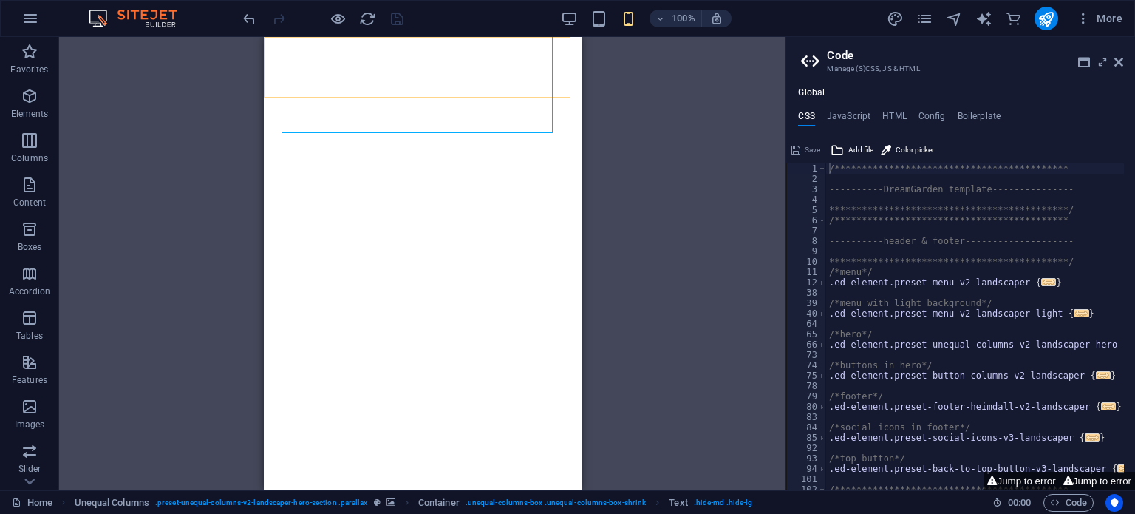
scroll to position [390, 0]
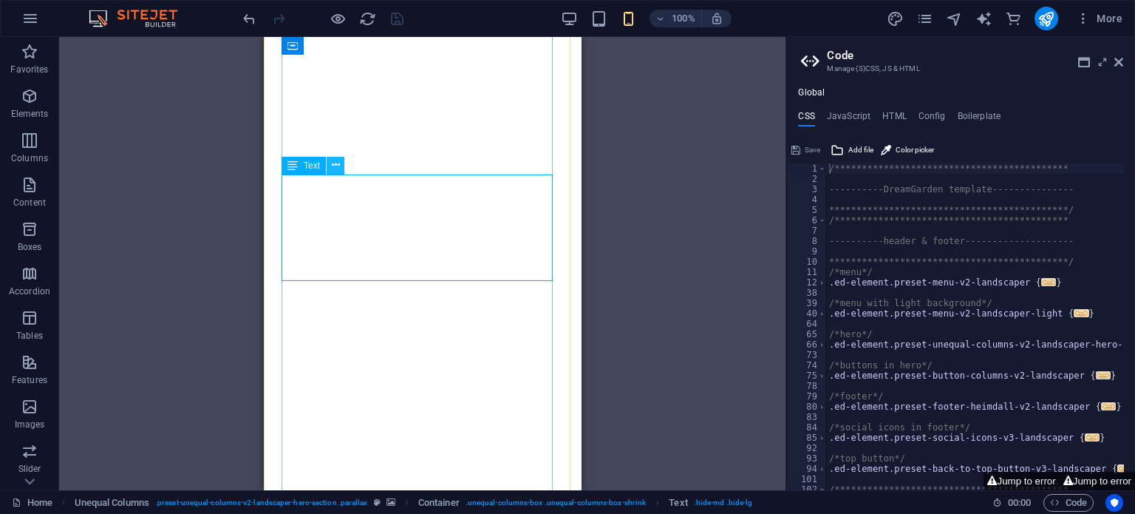
click at [340, 165] on button at bounding box center [336, 166] width 18 height 18
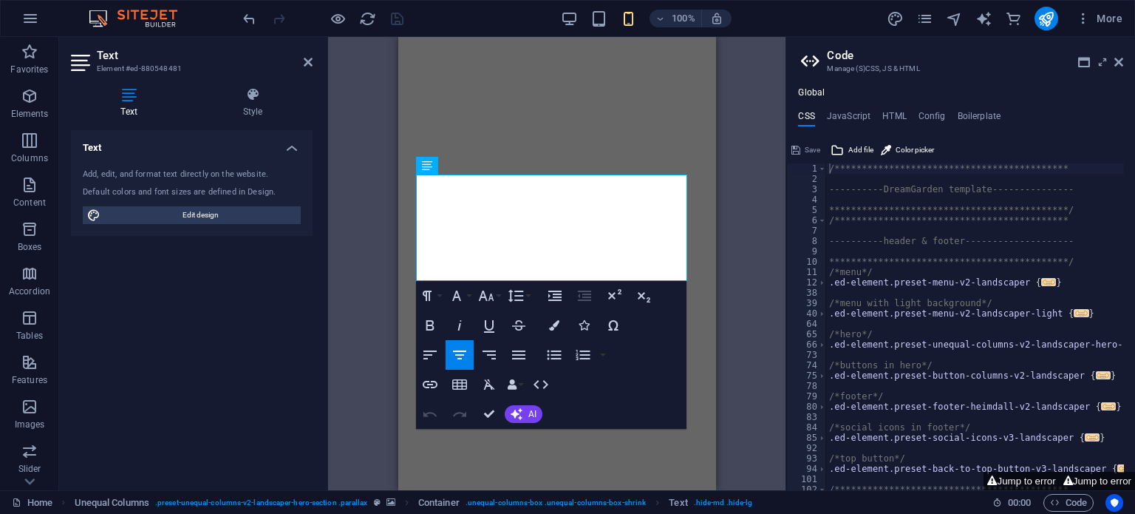
click at [327, 218] on div at bounding box center [325, 263] width 3 height 453
click at [461, 298] on icon "button" at bounding box center [457, 296] width 18 height 18
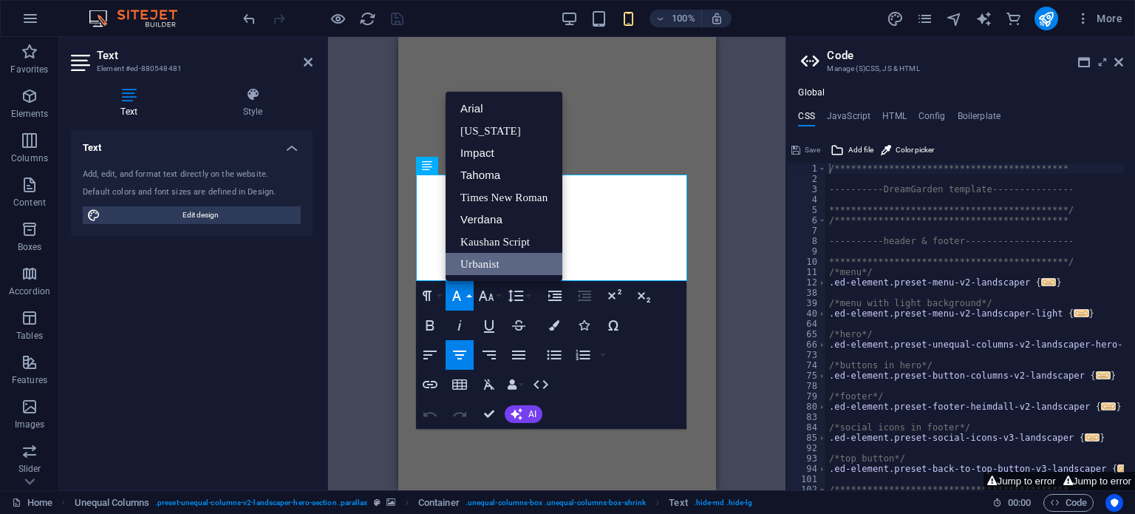
click at [494, 257] on link "Urbanist" at bounding box center [504, 264] width 117 height 22
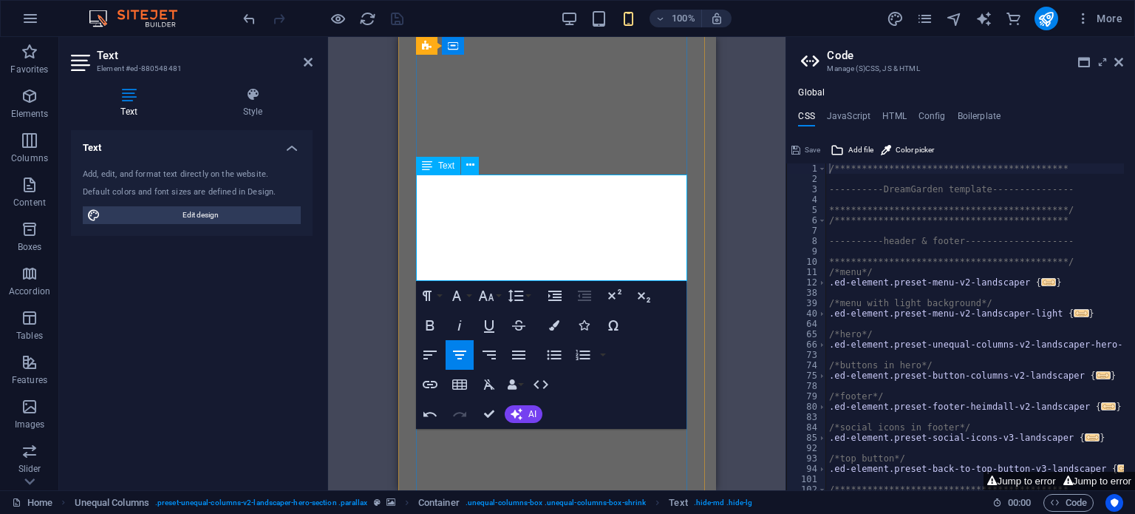
drag, startPoint x: 599, startPoint y: 254, endPoint x: 423, endPoint y: 213, distance: 180.7
copy span "Precision i varje detalj sedan 1959"
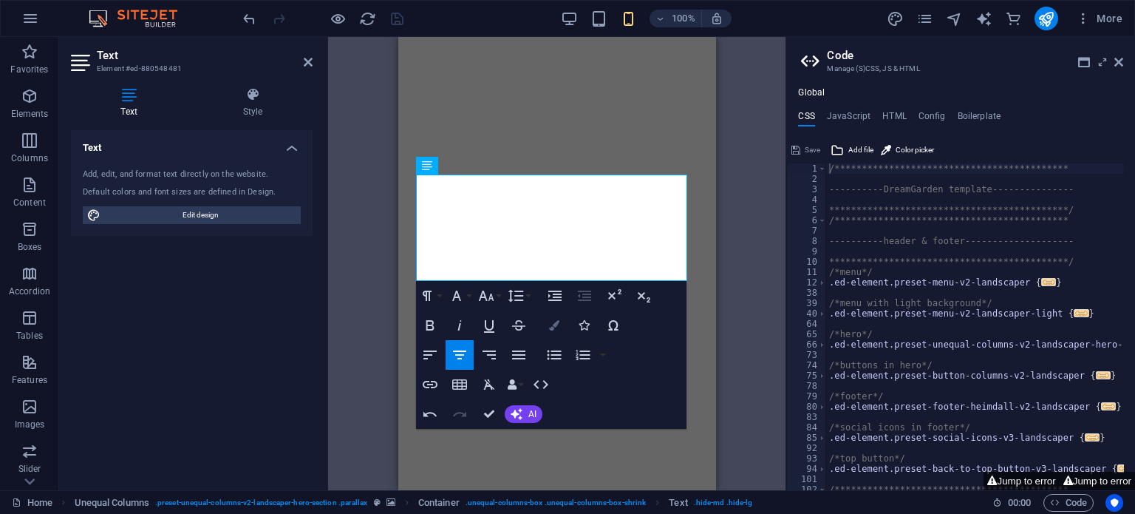
click at [554, 325] on icon "button" at bounding box center [554, 325] width 10 height 10
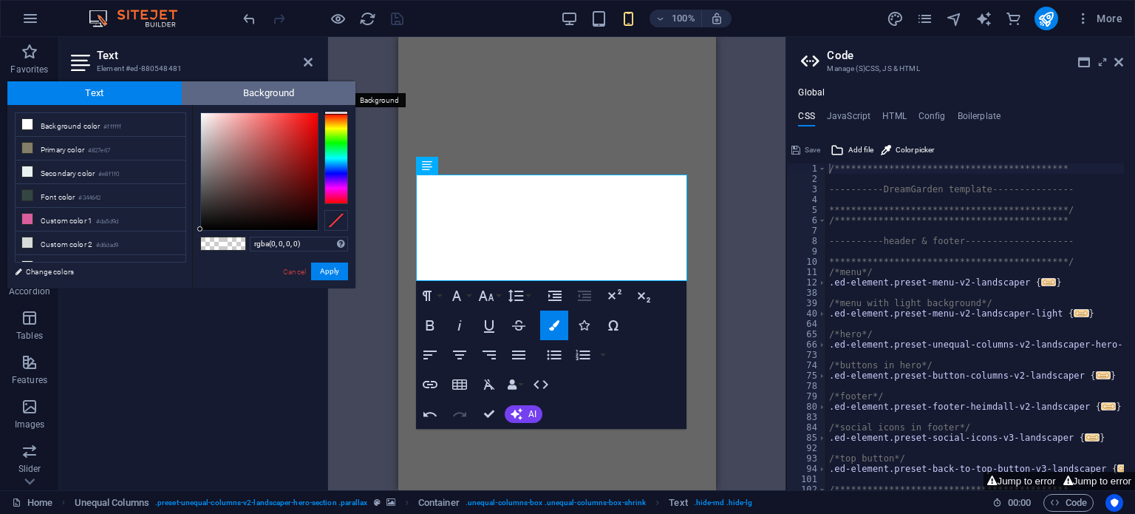
click at [228, 88] on span "Background" at bounding box center [269, 93] width 174 height 24
type input "#e0e1dd"
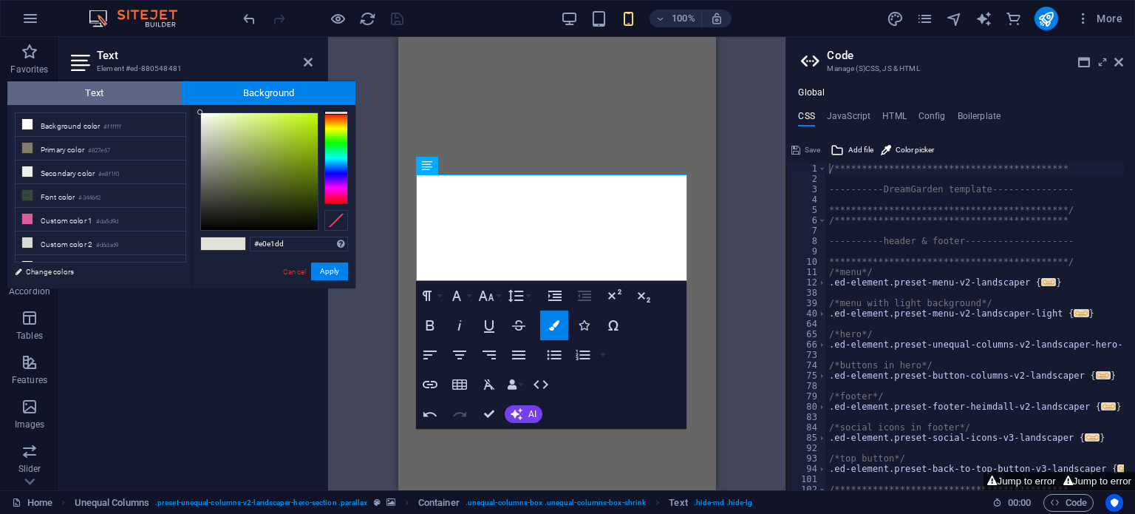
click at [109, 96] on span "Text" at bounding box center [94, 93] width 174 height 24
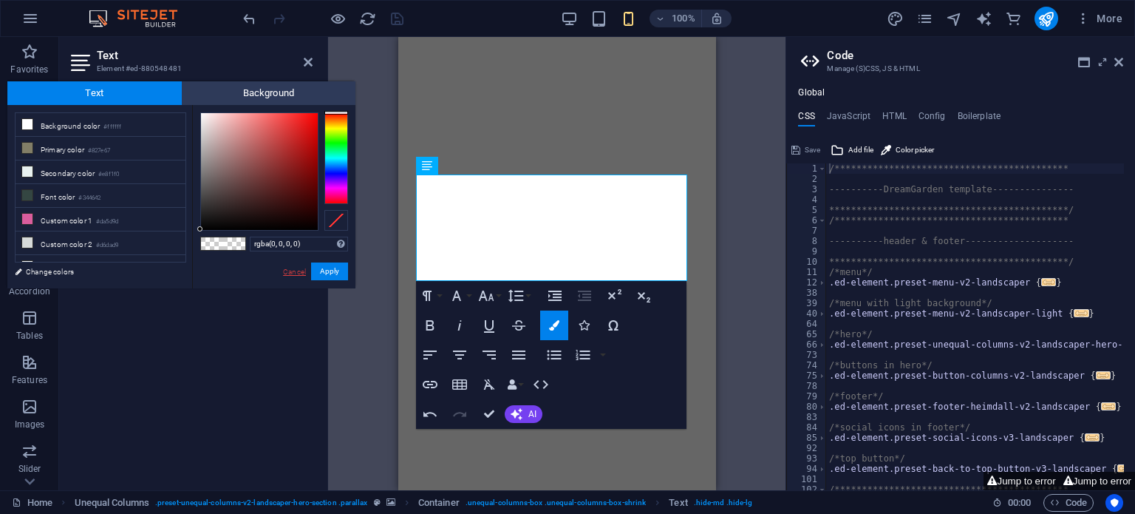
click at [299, 273] on link "Cancel" at bounding box center [295, 271] width 26 height 11
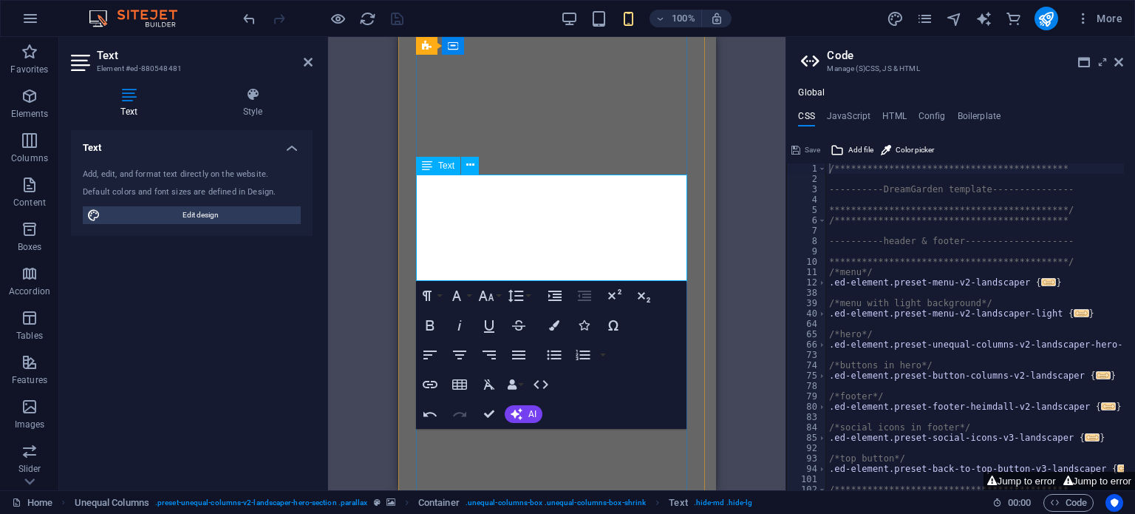
drag, startPoint x: 639, startPoint y: 255, endPoint x: 334, endPoint y: 174, distance: 315.0
click at [426, 330] on icon "button" at bounding box center [430, 325] width 8 height 10
click at [436, 333] on icon "button" at bounding box center [430, 325] width 18 height 18
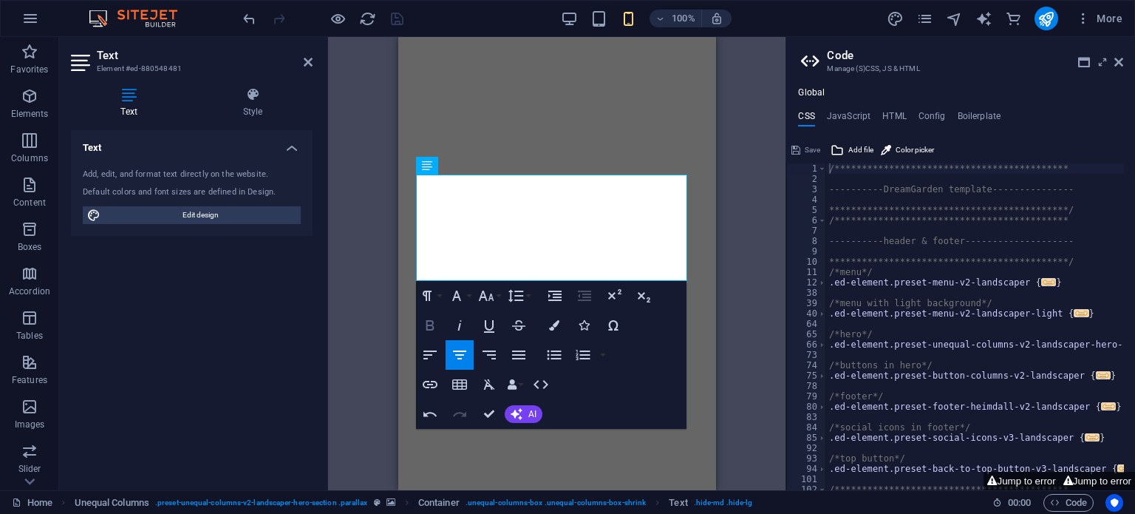
click at [436, 333] on icon "button" at bounding box center [430, 325] width 18 height 18
click at [485, 390] on icon "button" at bounding box center [489, 384] width 18 height 18
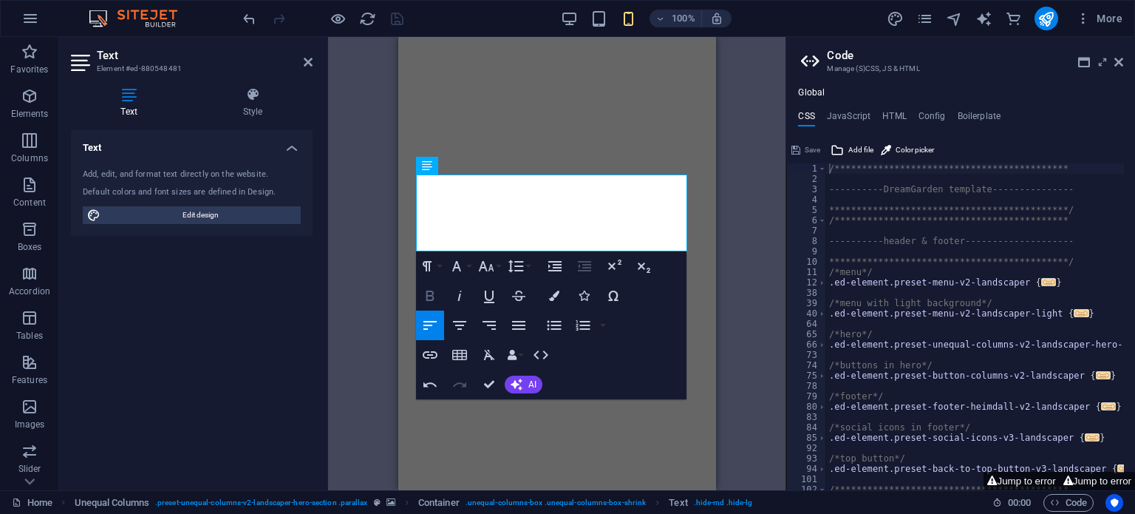
click at [432, 301] on icon "button" at bounding box center [430, 296] width 18 height 18
drag, startPoint x: 674, startPoint y: 238, endPoint x: 760, endPoint y: 205, distance: 91.7
click at [549, 302] on button "Colors" at bounding box center [554, 296] width 28 height 30
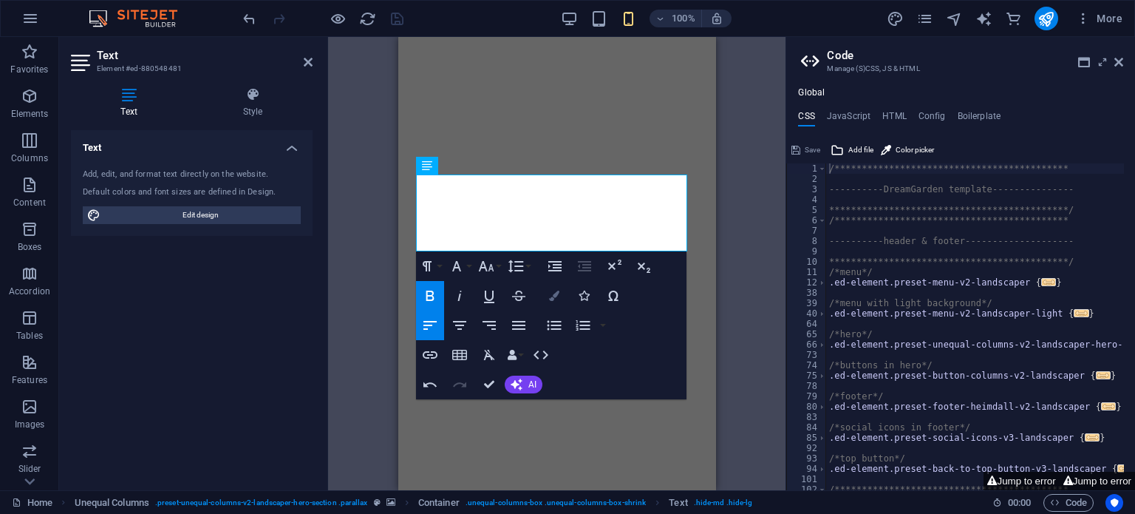
type input "#344642"
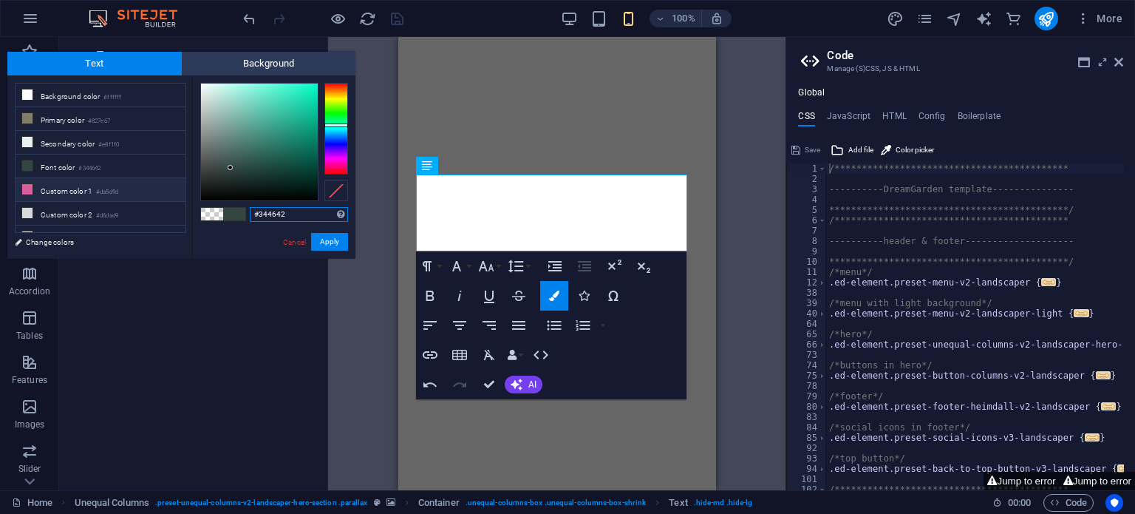
scroll to position [55, 0]
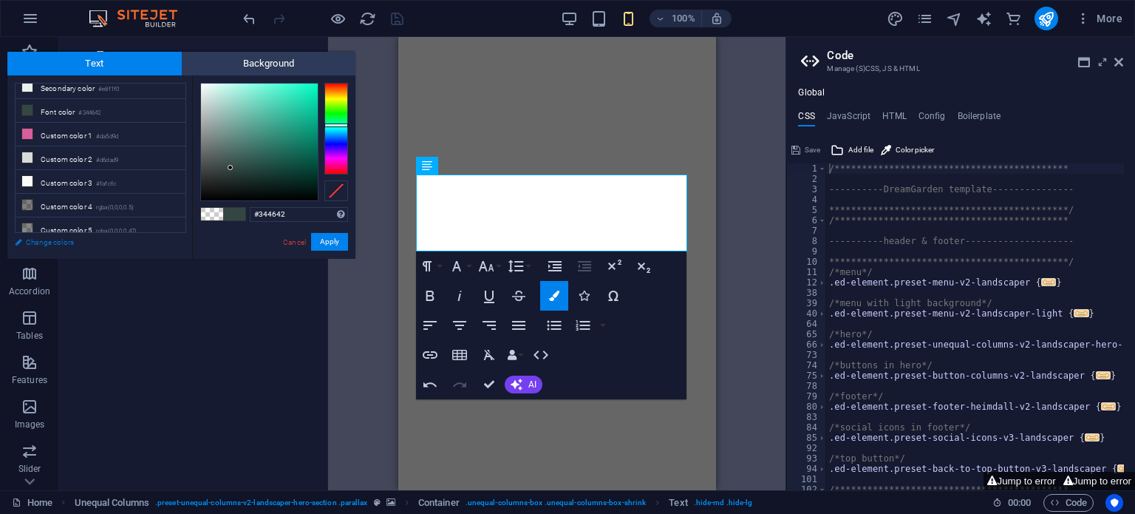
click at [34, 245] on link "Change colors" at bounding box center [92, 242] width 171 height 18
click at [35, 245] on link "Change colors" at bounding box center [92, 242] width 171 height 18
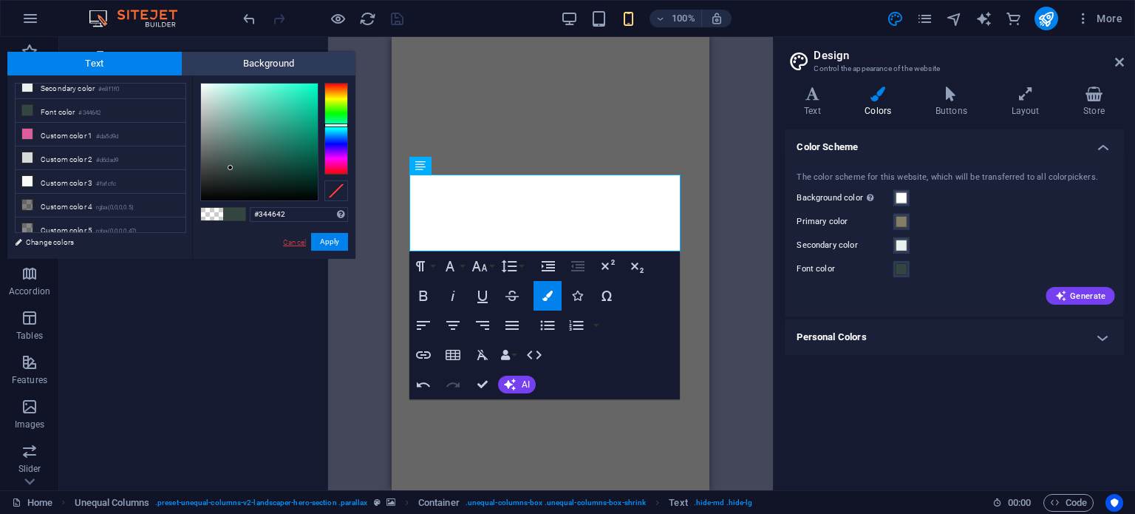
click at [292, 243] on link "Cancel" at bounding box center [295, 242] width 26 height 11
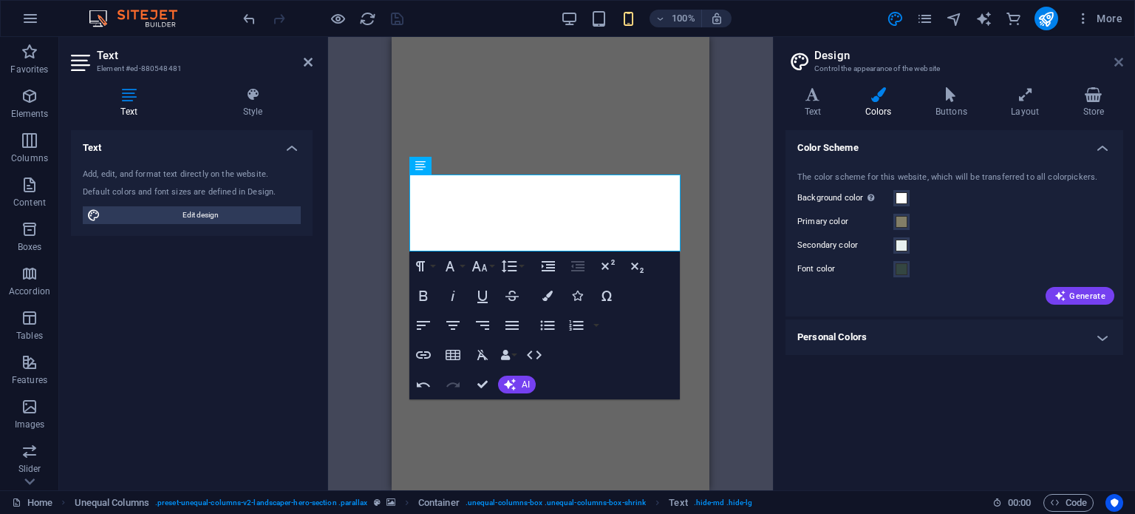
drag, startPoint x: 1118, startPoint y: 58, endPoint x: 289, endPoint y: 175, distance: 836.9
click at [1118, 58] on icon at bounding box center [1119, 62] width 9 height 12
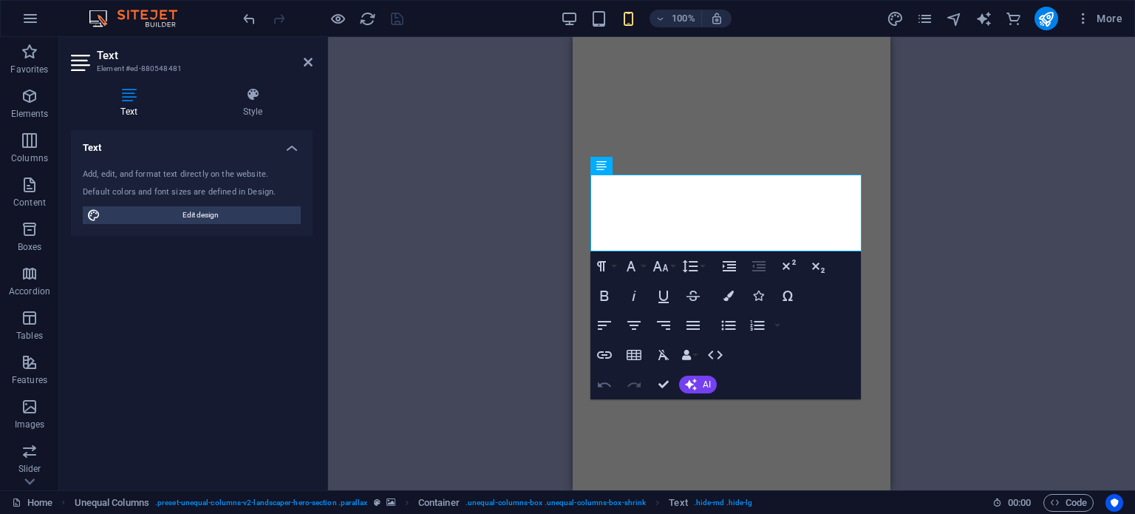
click at [602, 392] on icon "button" at bounding box center [605, 384] width 18 height 18
click at [602, 387] on icon "button" at bounding box center [605, 384] width 18 height 18
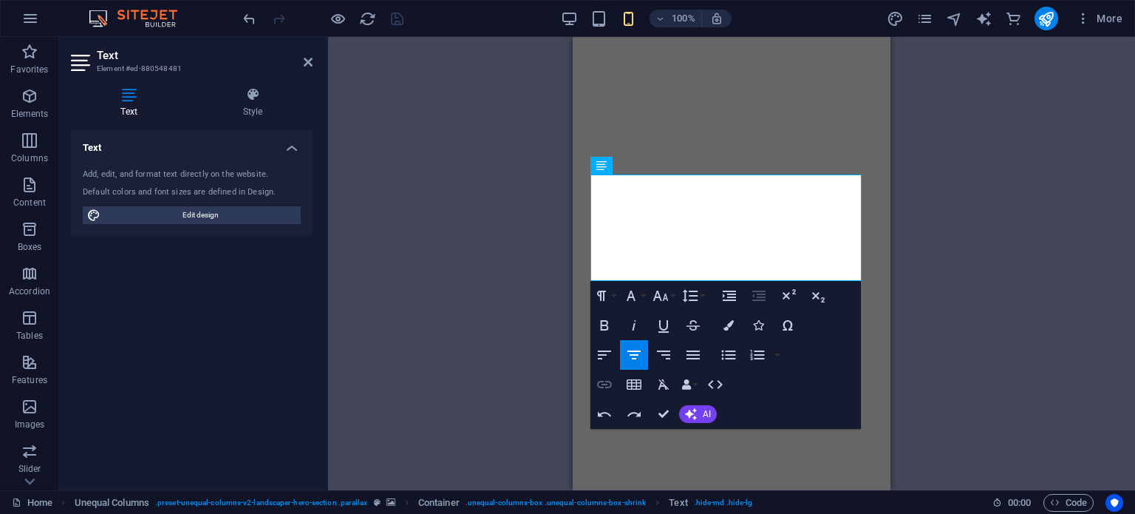
click at [602, 387] on icon "button" at bounding box center [604, 384] width 15 height 7
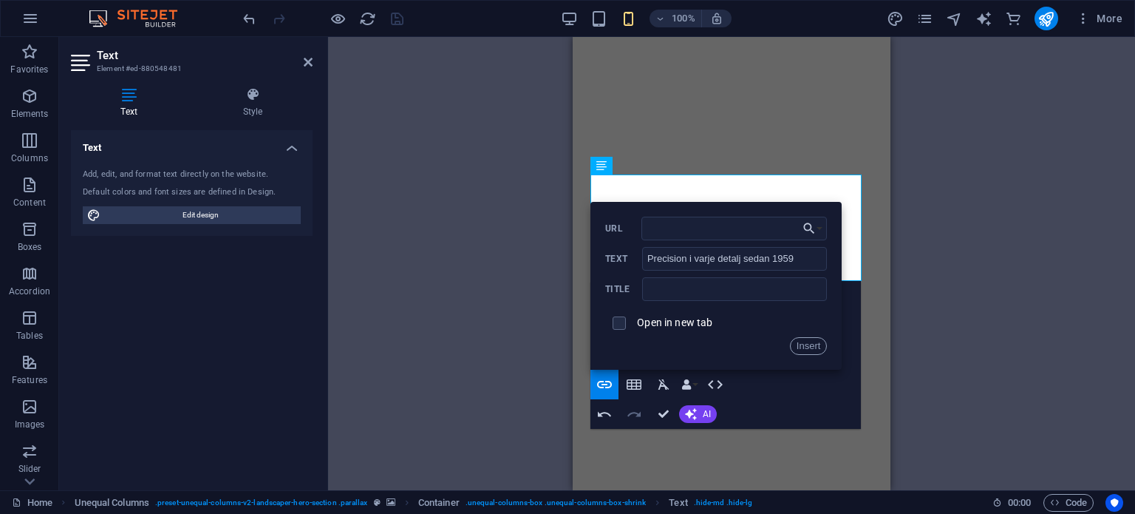
click at [624, 408] on button "Redo" at bounding box center [634, 414] width 28 height 30
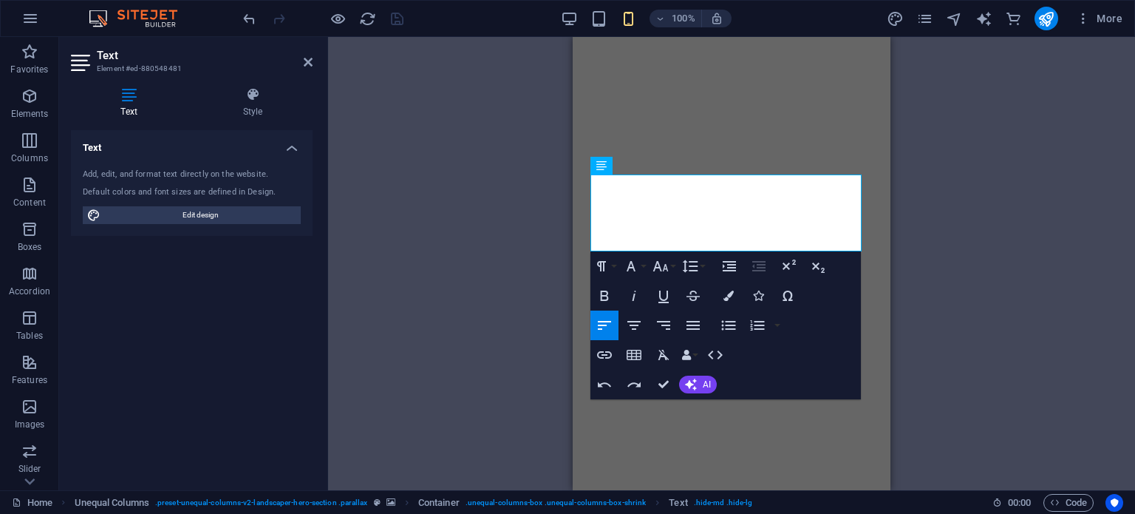
click at [940, 214] on div "H2 Container Boxes HTML Unequal Columns Container Menu Bar Container Image Cont…" at bounding box center [731, 263] width 807 height 453
click at [596, 384] on icon "button" at bounding box center [605, 384] width 18 height 18
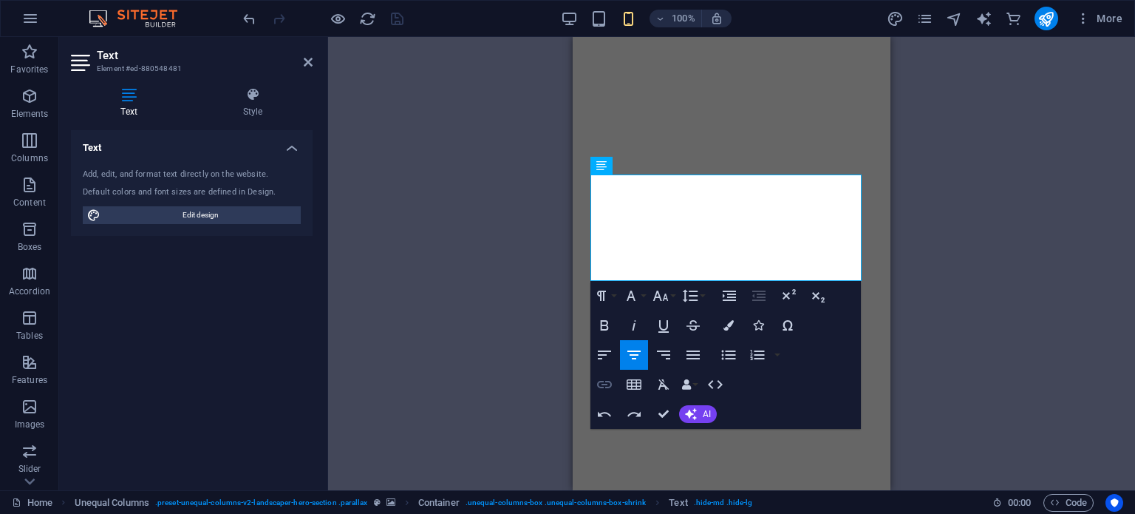
click at [599, 386] on icon "button" at bounding box center [604, 384] width 15 height 7
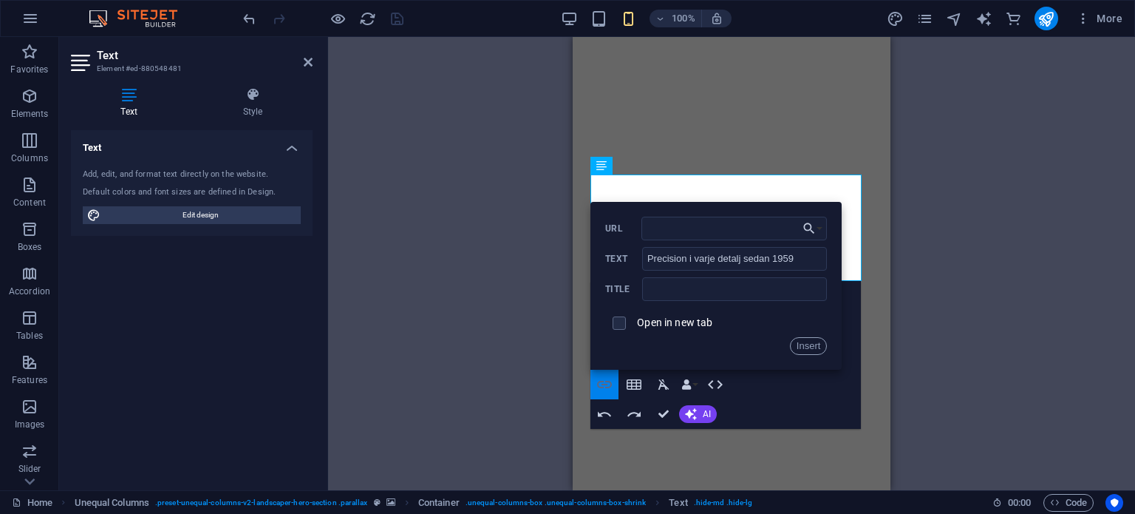
click at [599, 386] on icon "button" at bounding box center [604, 384] width 15 height 7
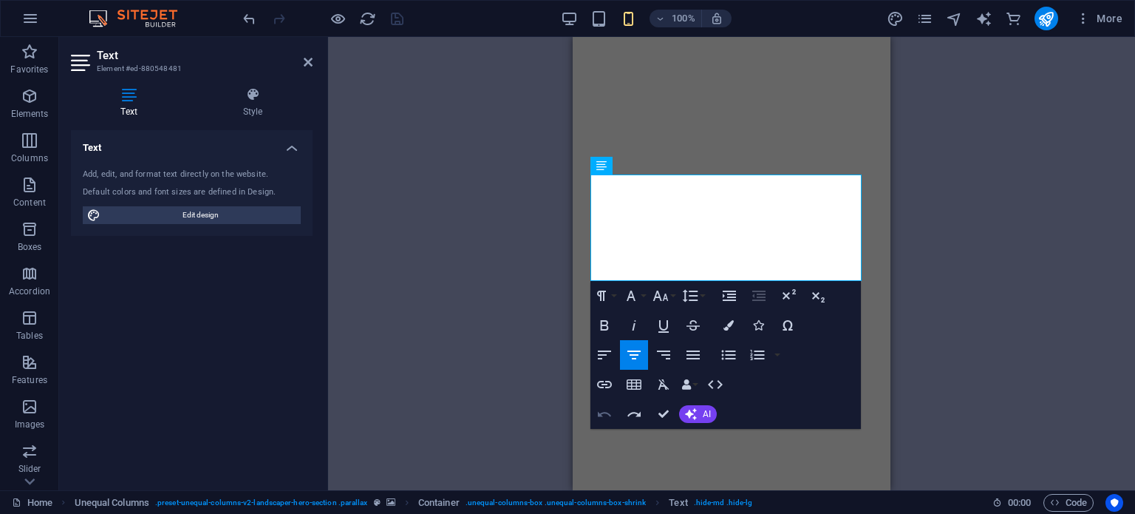
click at [603, 412] on icon "button" at bounding box center [604, 413] width 13 height 5
click at [605, 415] on icon "button" at bounding box center [605, 414] width 18 height 18
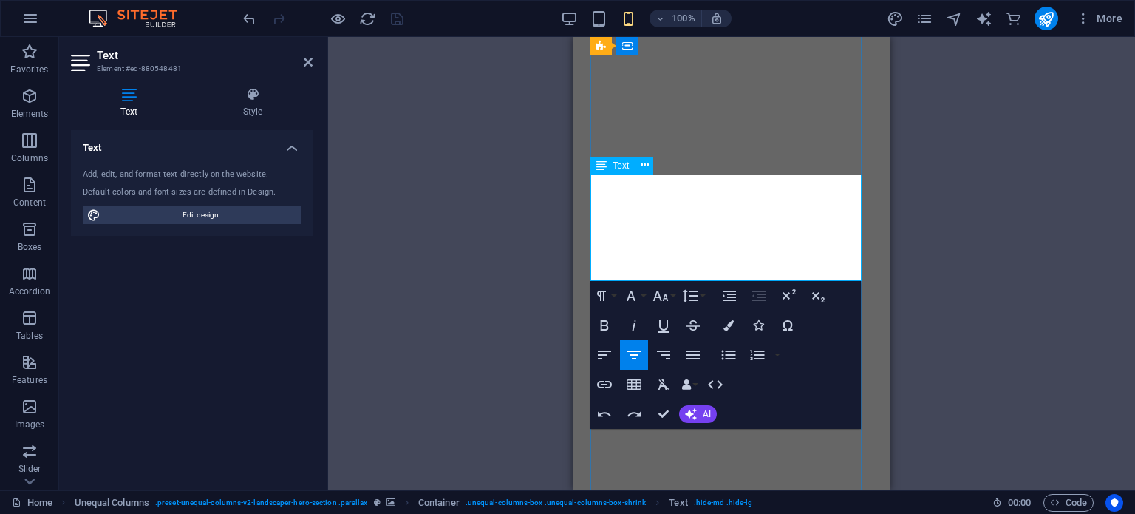
click at [607, 324] on icon "button" at bounding box center [605, 325] width 8 height 10
click at [609, 325] on icon "button" at bounding box center [605, 325] width 18 height 18
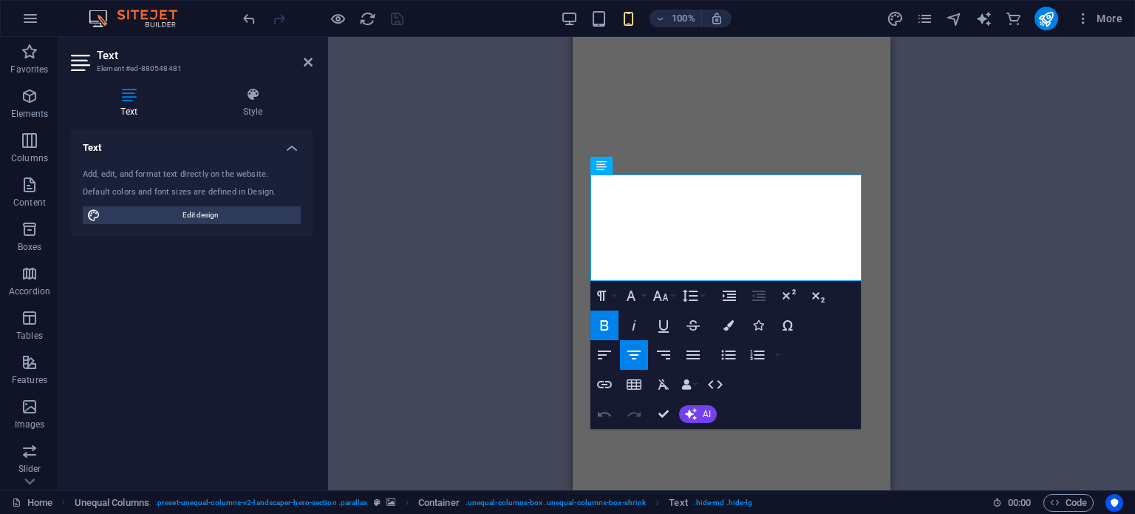
click at [606, 413] on icon "button" at bounding box center [605, 414] width 18 height 18
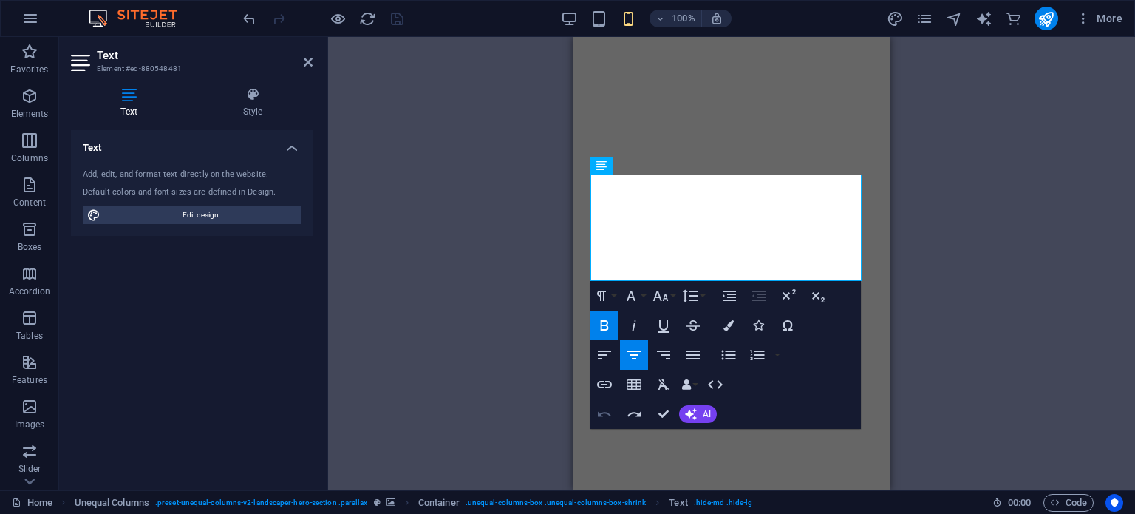
click at [606, 413] on icon "button" at bounding box center [605, 414] width 18 height 18
click at [958, 231] on div "Drag here to replace the existing content. Press “Ctrl” if you want to create a…" at bounding box center [731, 263] width 807 height 453
click at [908, 233] on div "Drag here to replace the existing content. Press “Ctrl” if you want to create a…" at bounding box center [731, 263] width 807 height 453
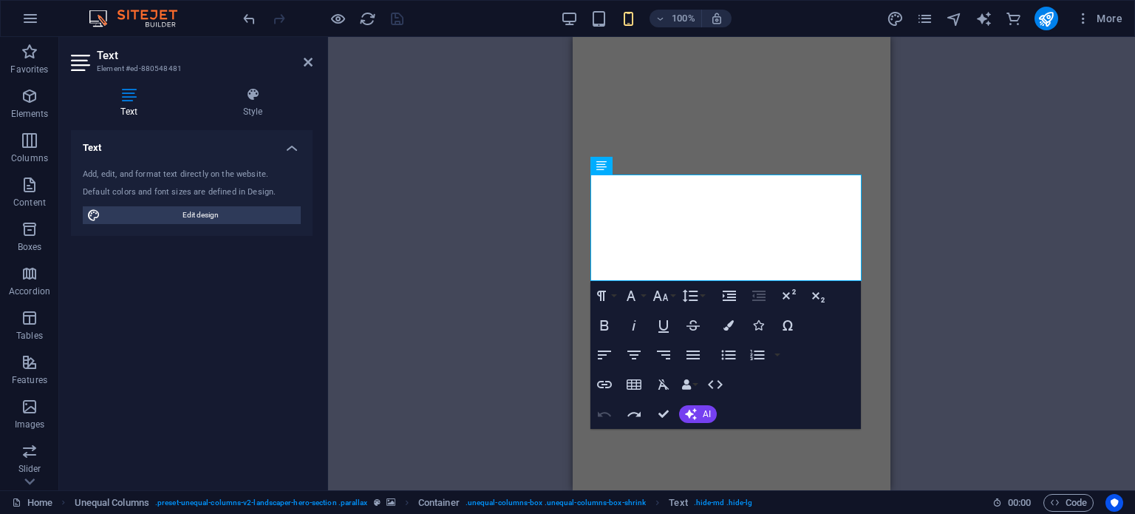
click at [501, 198] on div "Drag here to replace the existing content. Press “Ctrl” if you want to create a…" at bounding box center [731, 263] width 807 height 453
click at [659, 396] on button "Clear Formatting" at bounding box center [664, 385] width 28 height 30
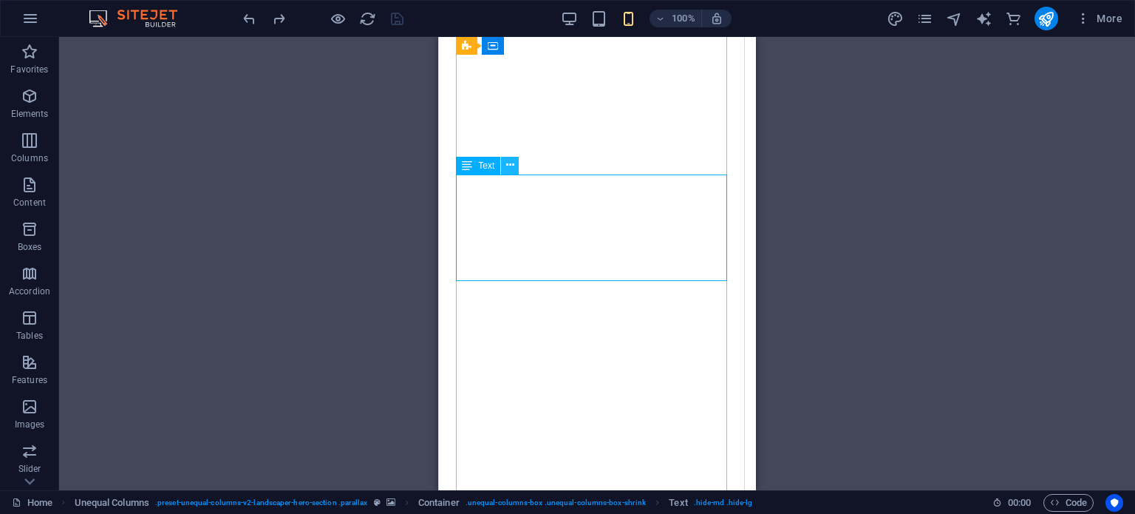
click at [511, 163] on icon at bounding box center [510, 165] width 8 height 16
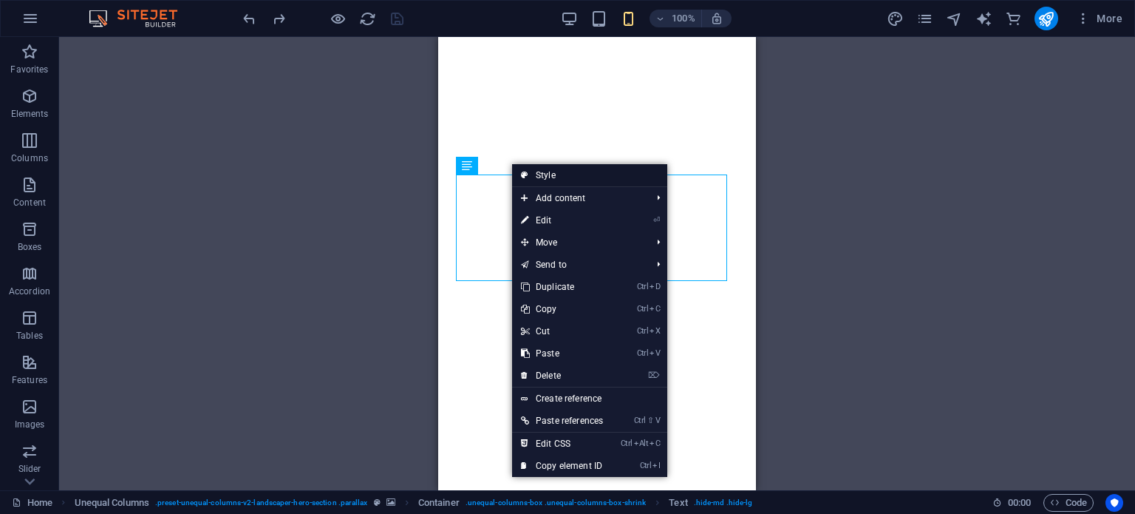
click at [613, 171] on link "Style" at bounding box center [589, 175] width 155 height 22
select select "rem"
select select "px"
select select "rem"
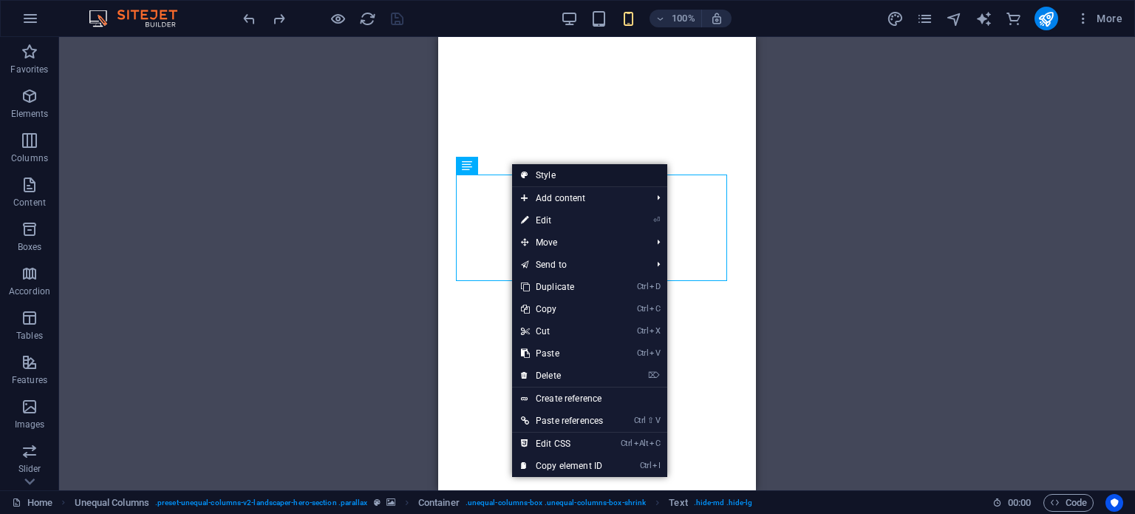
select select "%"
select select "px"
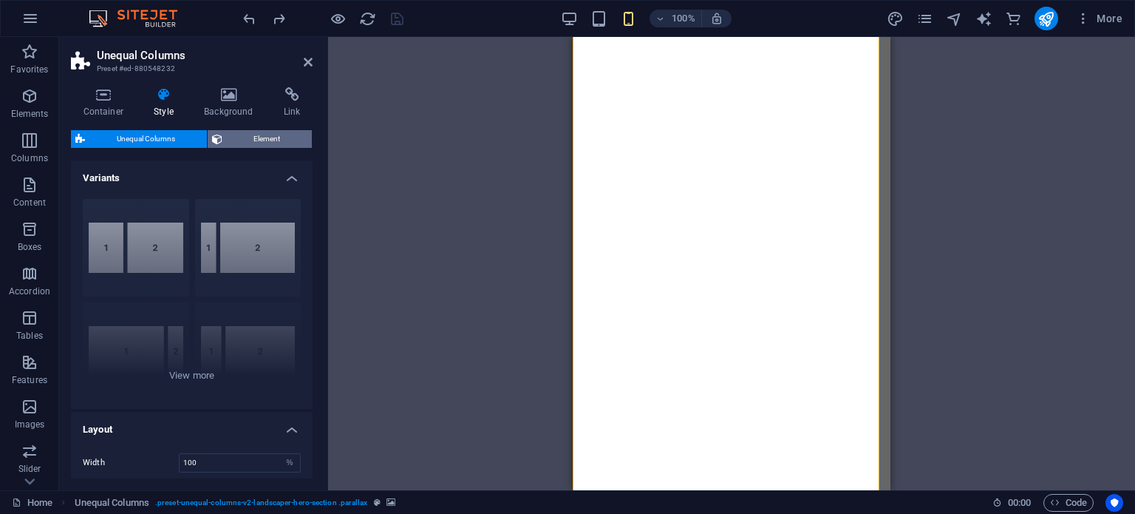
click at [262, 141] on span "Element" at bounding box center [267, 139] width 81 height 18
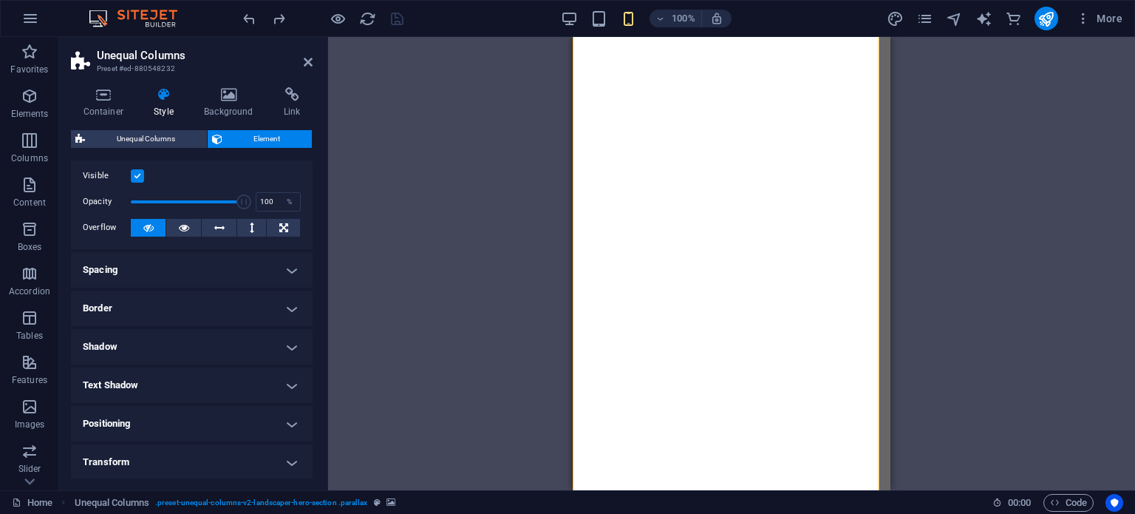
scroll to position [33, 0]
click at [228, 306] on h4 "Border" at bounding box center [192, 307] width 242 height 35
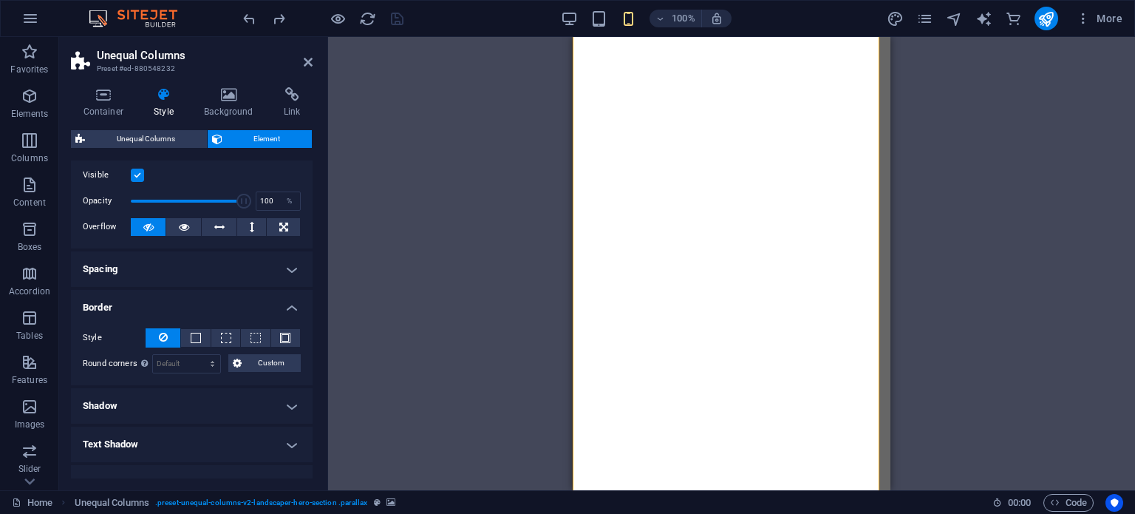
click at [197, 271] on h4 "Spacing" at bounding box center [192, 268] width 242 height 35
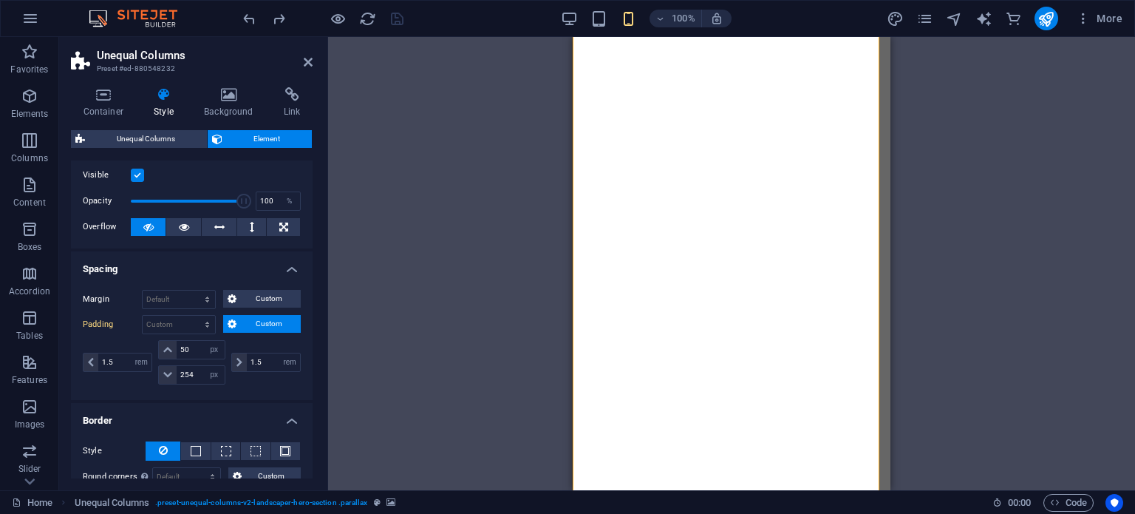
click at [173, 276] on h4 "Spacing" at bounding box center [192, 264] width 242 height 27
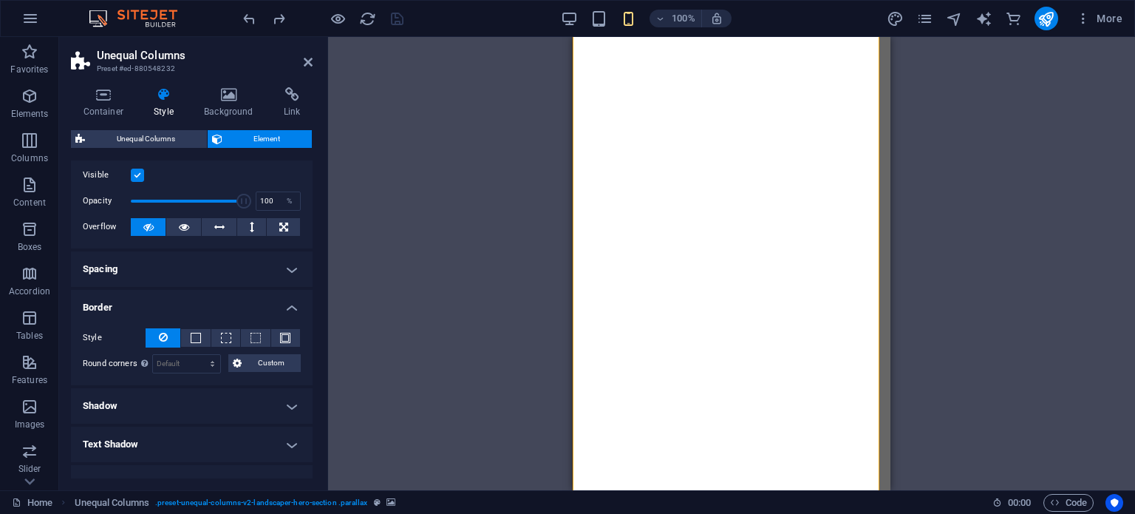
click at [197, 307] on h4 "Border" at bounding box center [192, 303] width 242 height 27
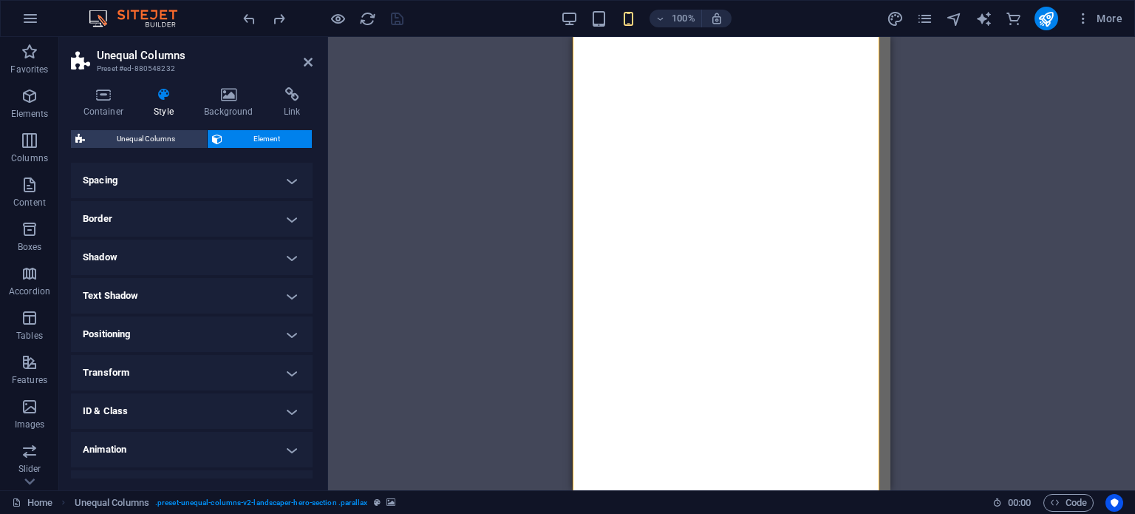
scroll to position [148, 0]
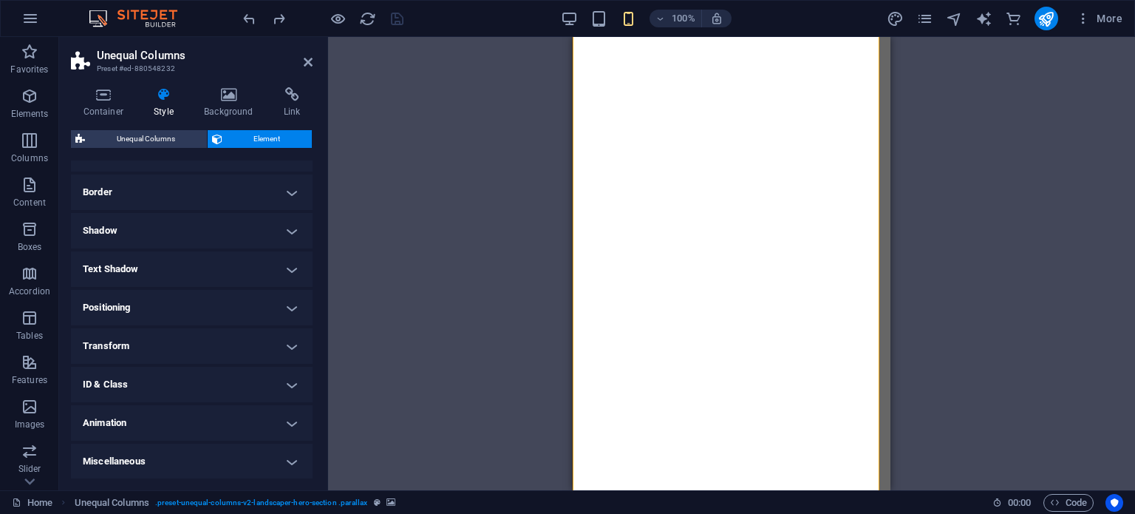
click at [193, 384] on h4 "ID & Class" at bounding box center [192, 384] width 242 height 35
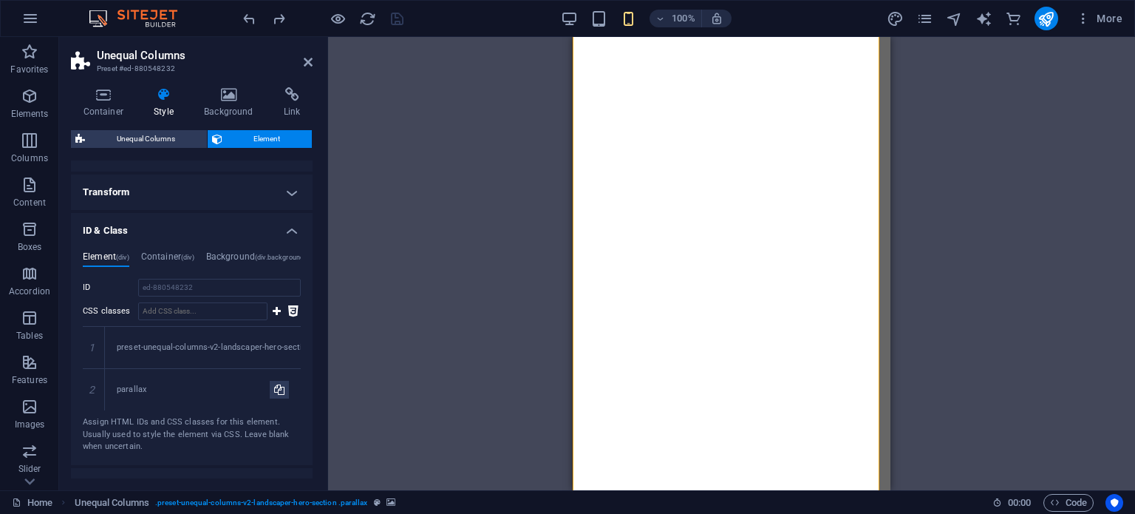
scroll to position [305, 0]
click at [160, 253] on h4 "Container (div)" at bounding box center [167, 256] width 53 height 16
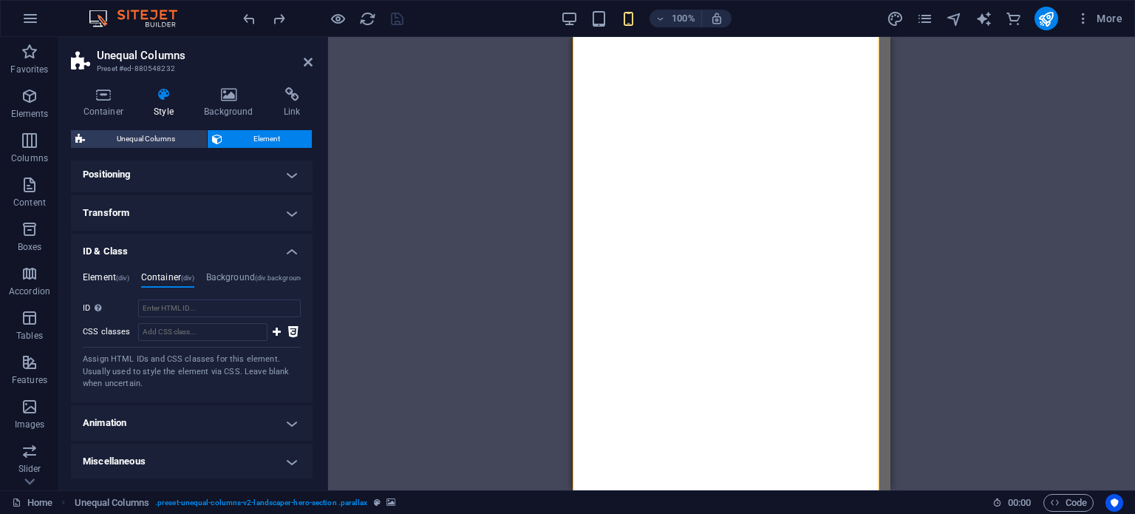
click at [101, 275] on h4 "Element (div)" at bounding box center [106, 280] width 47 height 16
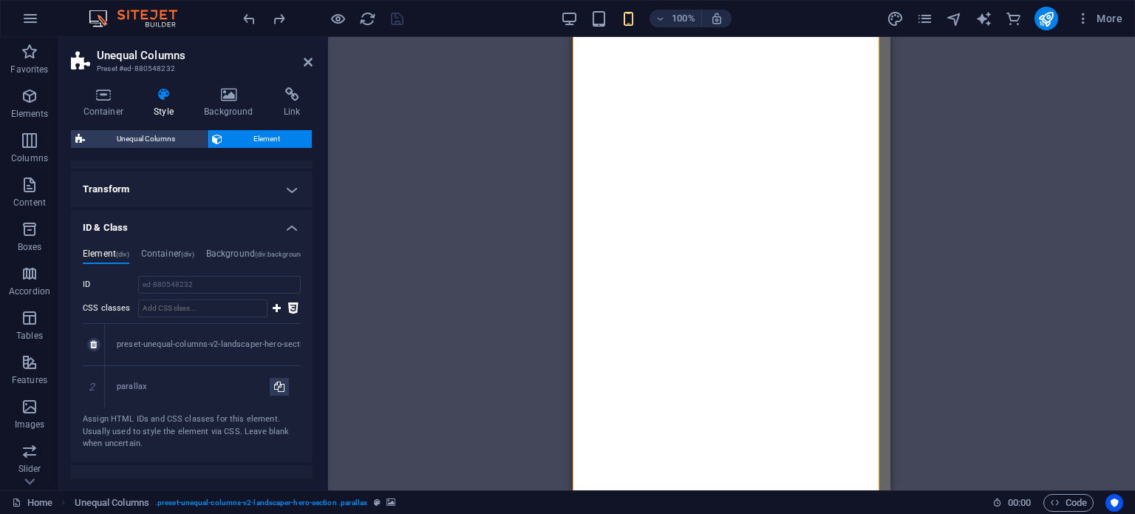
click at [183, 348] on div "preset-unequal-columns-v2-landscaper-hero-section" at bounding box center [214, 345] width 195 height 13
click at [188, 381] on div "parallax" at bounding box center [193, 387] width 153 height 13
click at [184, 258] on h4 "Container (div)" at bounding box center [167, 256] width 53 height 16
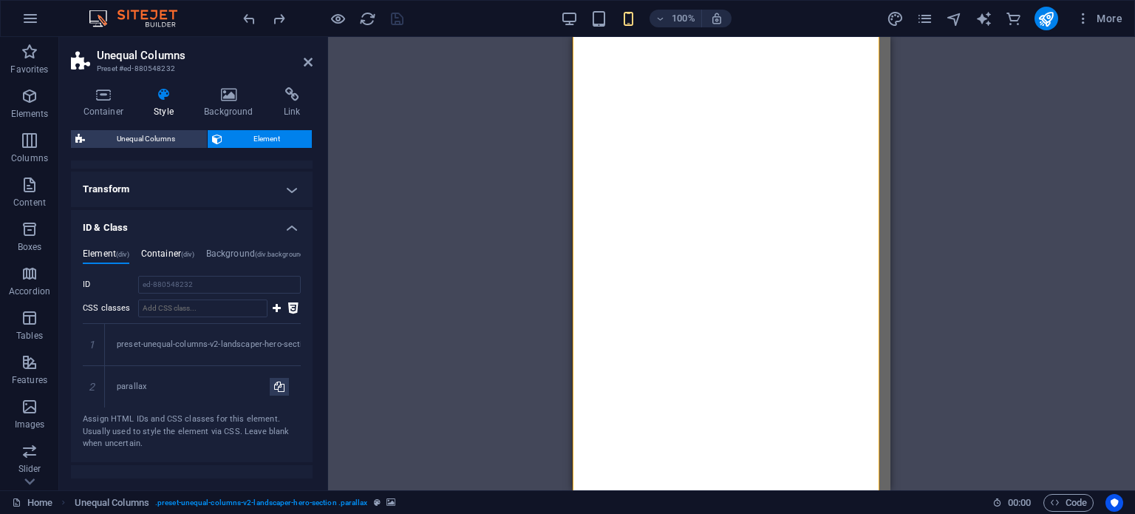
scroll to position [281, 0]
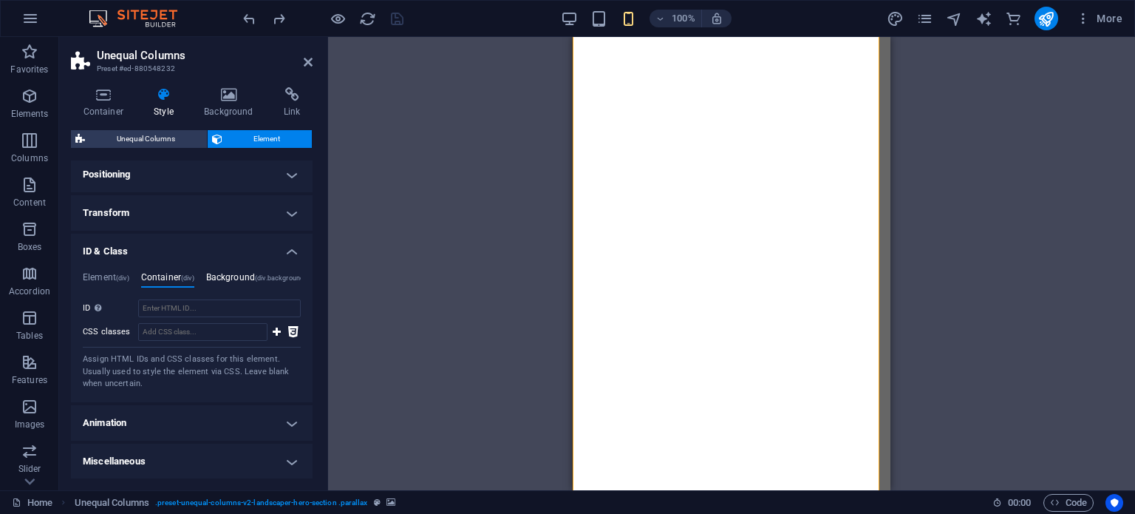
click at [273, 278] on span "(div.background)" at bounding box center [280, 277] width 51 height 7
click at [171, 281] on h4 "Container (div)" at bounding box center [167, 280] width 53 height 16
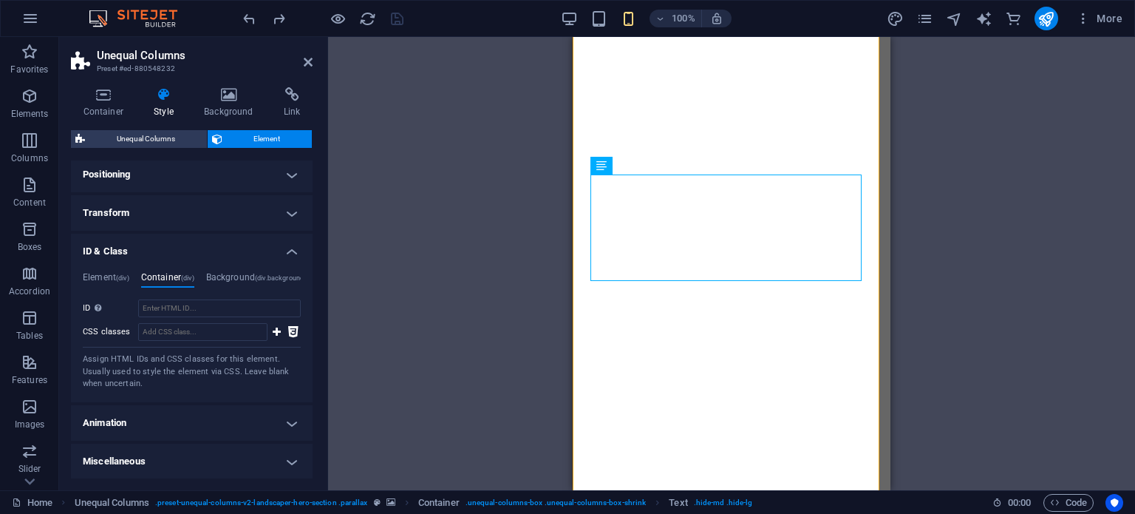
click at [204, 368] on div "Assign HTML IDs and CSS classes for this element. Usually used to style the ele…" at bounding box center [192, 371] width 218 height 37
click at [290, 327] on icon at bounding box center [293, 332] width 10 height 18
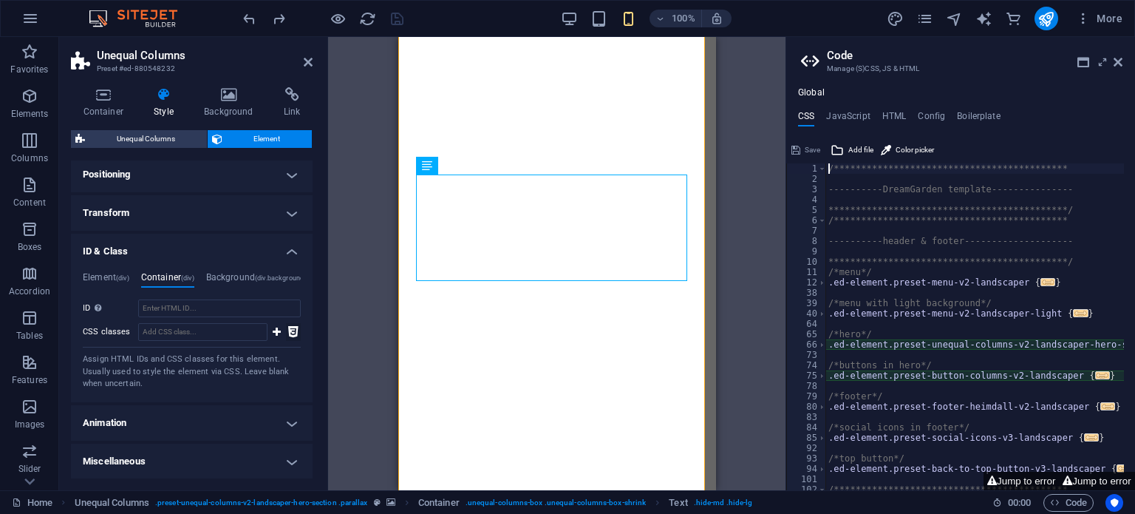
scroll to position [38, 0]
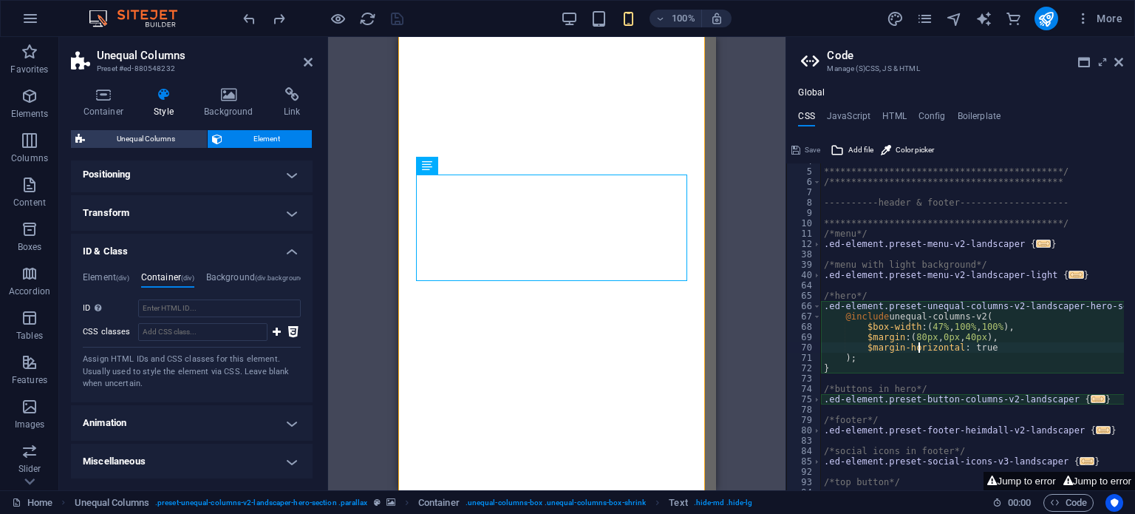
click at [917, 342] on div "**********" at bounding box center [988, 324] width 335 height 336
click at [917, 338] on div "**********" at bounding box center [988, 324] width 335 height 336
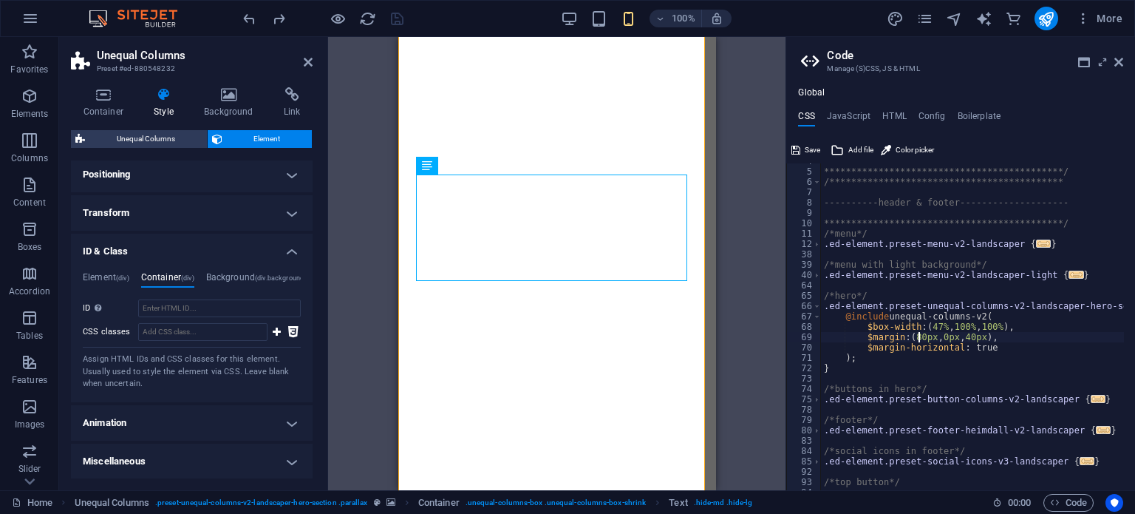
click at [864, 310] on div "**********" at bounding box center [988, 324] width 335 height 336
click at [246, 278] on h4 "Background (div.background)" at bounding box center [256, 280] width 101 height 16
click at [293, 330] on icon at bounding box center [293, 332] width 10 height 18
type textarea "@include unequal-columns-v2("
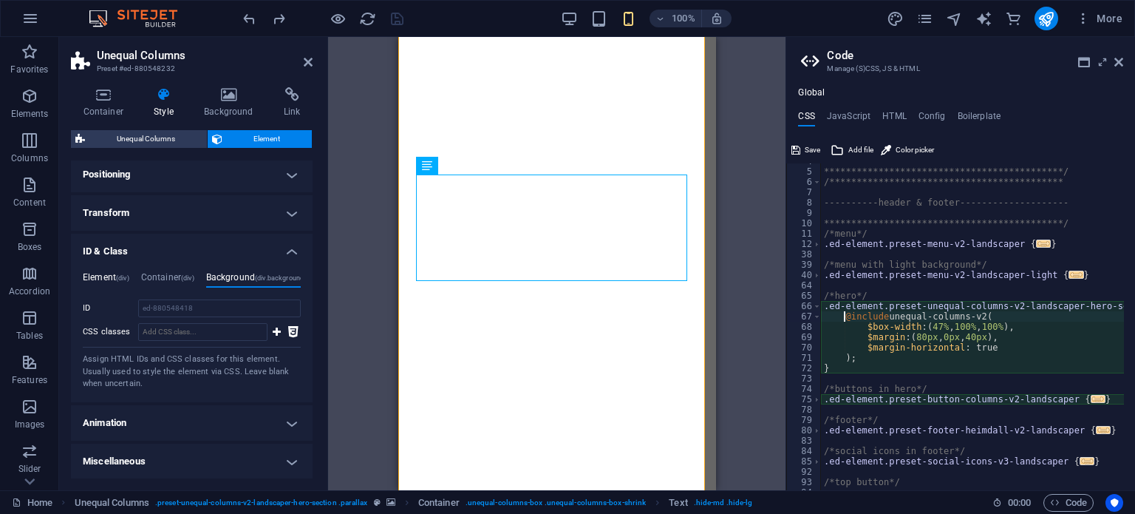
click at [103, 279] on h4 "Element (div)" at bounding box center [106, 280] width 47 height 16
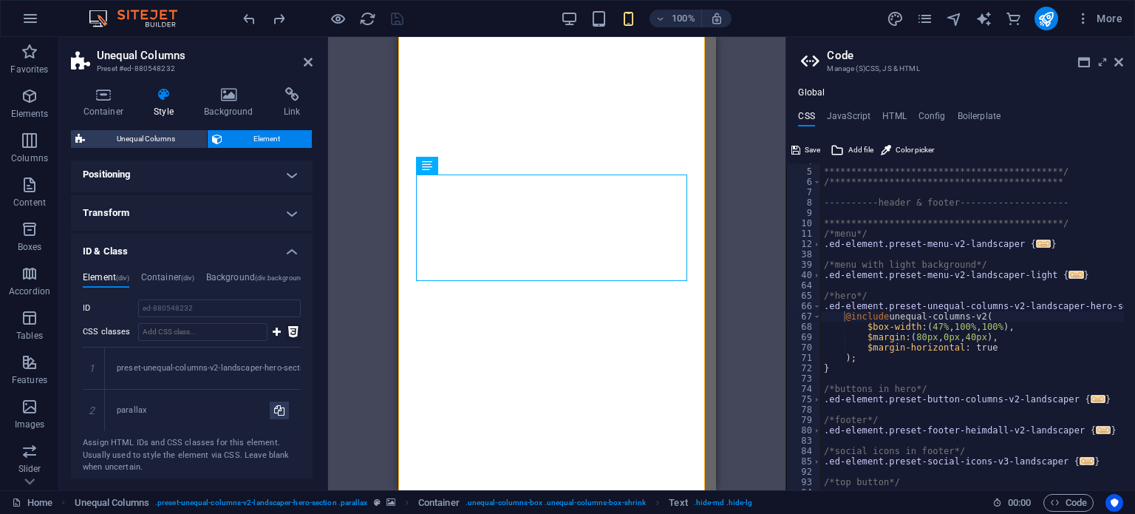
click at [292, 333] on icon at bounding box center [293, 332] width 10 height 18
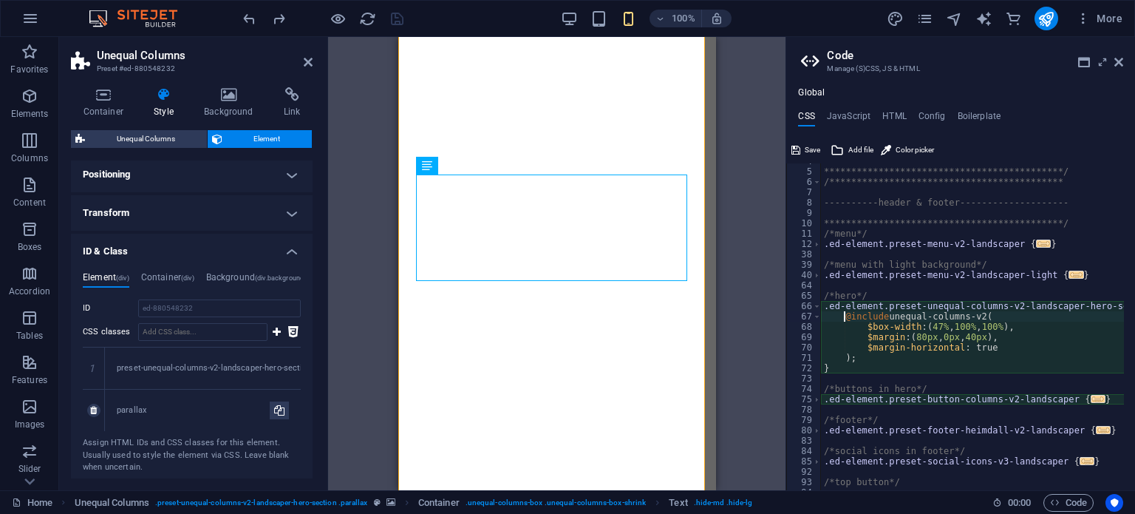
click at [162, 409] on div "parallax" at bounding box center [193, 410] width 153 height 13
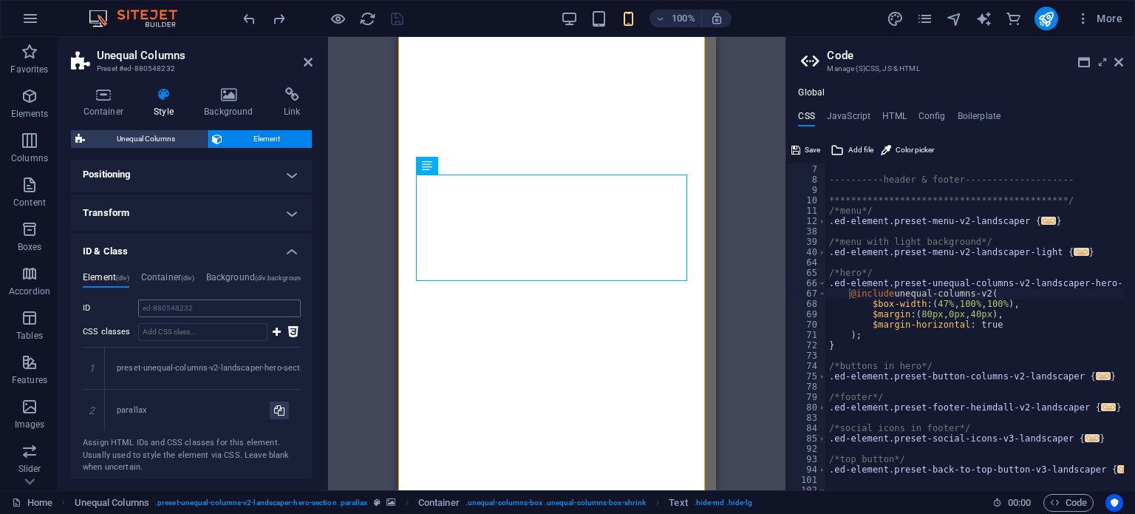
scroll to position [364, 0]
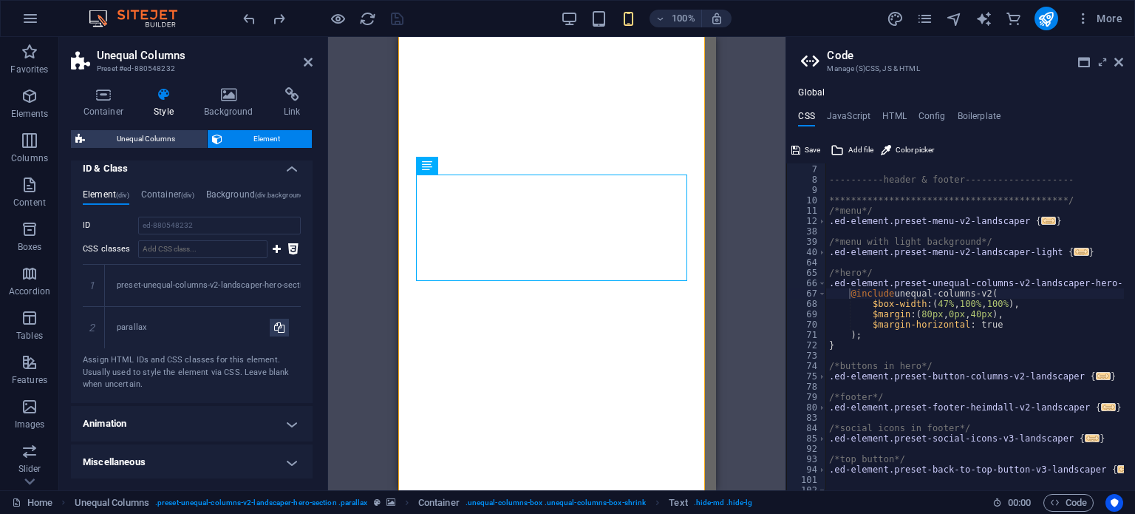
click at [221, 447] on h4 "Miscellaneous" at bounding box center [192, 461] width 242 height 35
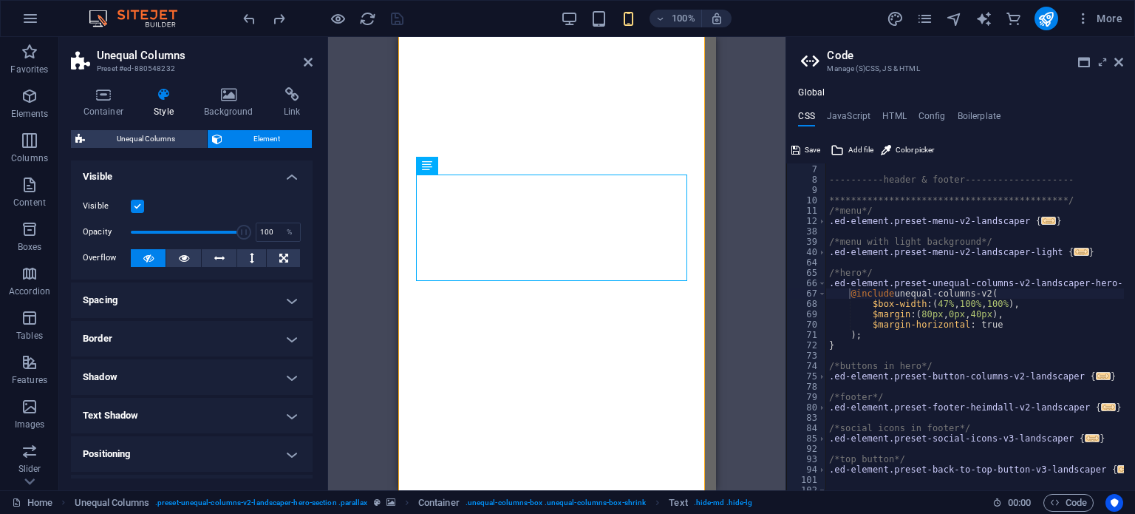
scroll to position [0, 0]
drag, startPoint x: 237, startPoint y: 231, endPoint x: 135, endPoint y: 229, distance: 102.0
click at [135, 229] on span at bounding box center [139, 233] width 15 height 15
drag, startPoint x: 166, startPoint y: 230, endPoint x: 177, endPoint y: 228, distance: 11.9
click at [177, 228] on span at bounding box center [187, 233] width 113 height 22
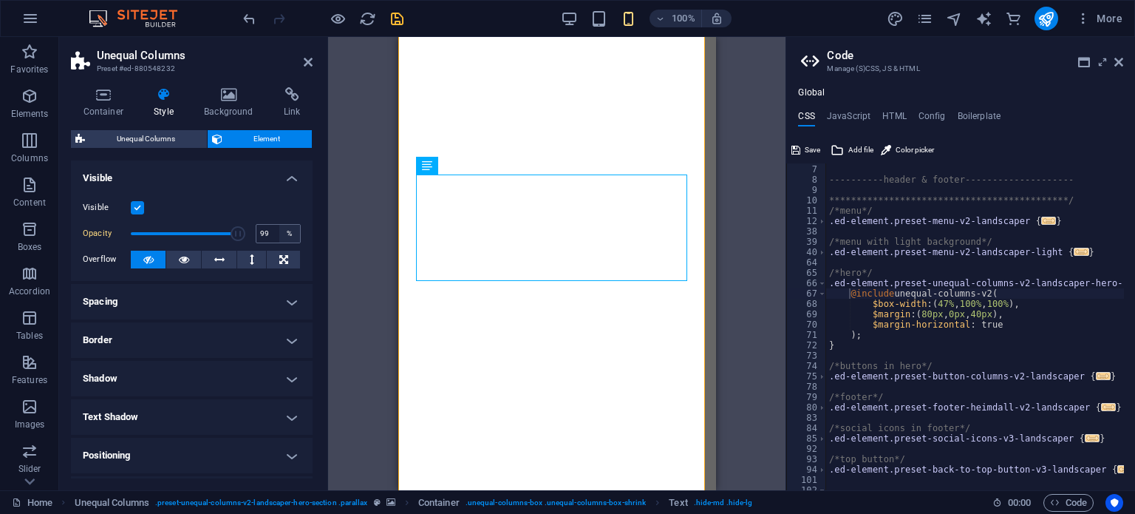
type input "100"
drag, startPoint x: 201, startPoint y: 227, endPoint x: 304, endPoint y: 229, distance: 102.8
click at [304, 229] on div "Visible Opacity 100 % Overflow" at bounding box center [192, 234] width 242 height 94
click at [474, 161] on button at bounding box center [470, 166] width 18 height 18
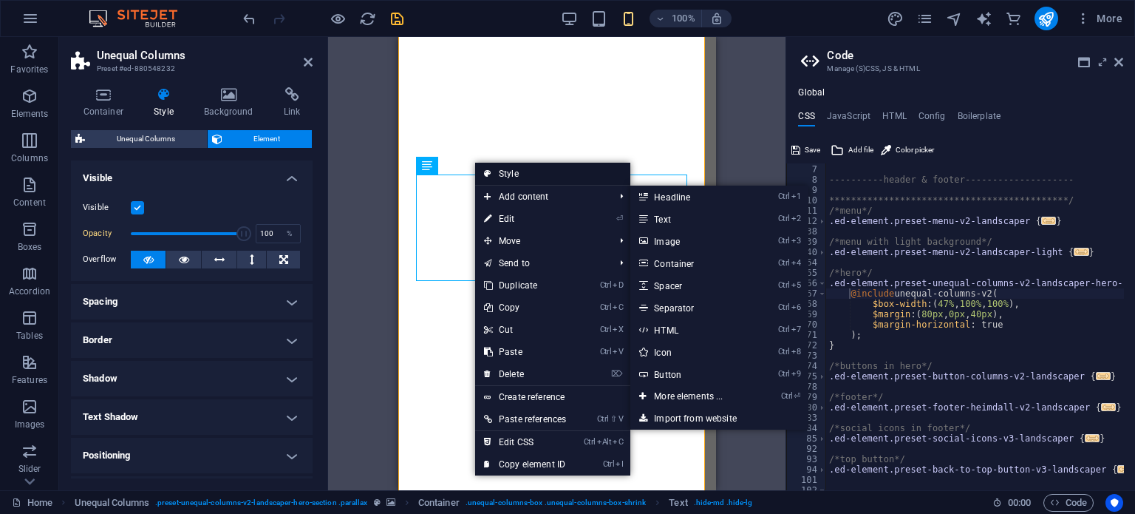
click at [531, 170] on link "Style" at bounding box center [552, 174] width 155 height 22
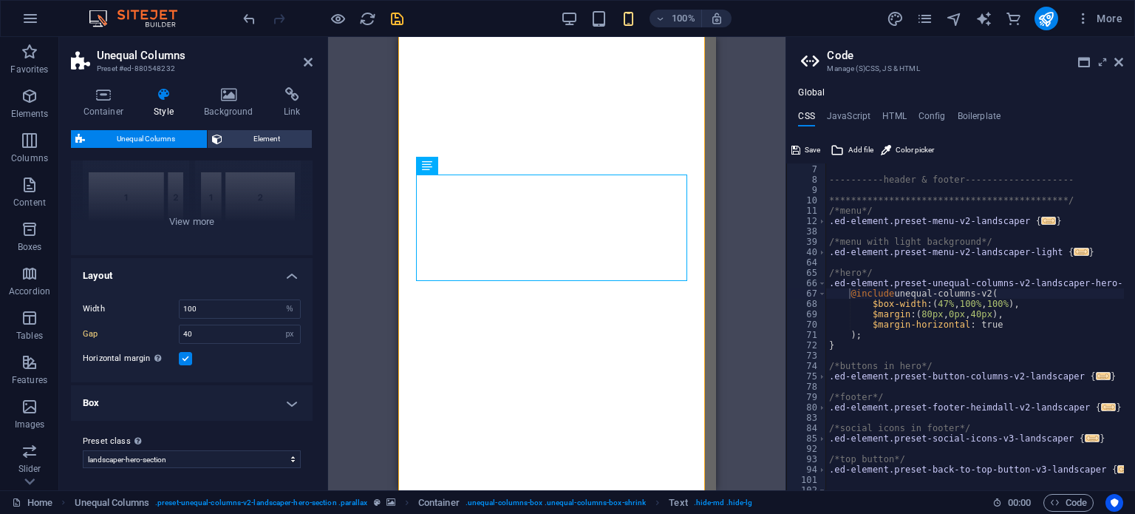
scroll to position [154, 0]
drag, startPoint x: 214, startPoint y: 333, endPoint x: 148, endPoint y: 320, distance: 67.0
click at [148, 320] on div "Width 100 px rem % vh vw Gap 40 px rem % vh vw Horizontal margin Only if the co…" at bounding box center [192, 334] width 248 height 98
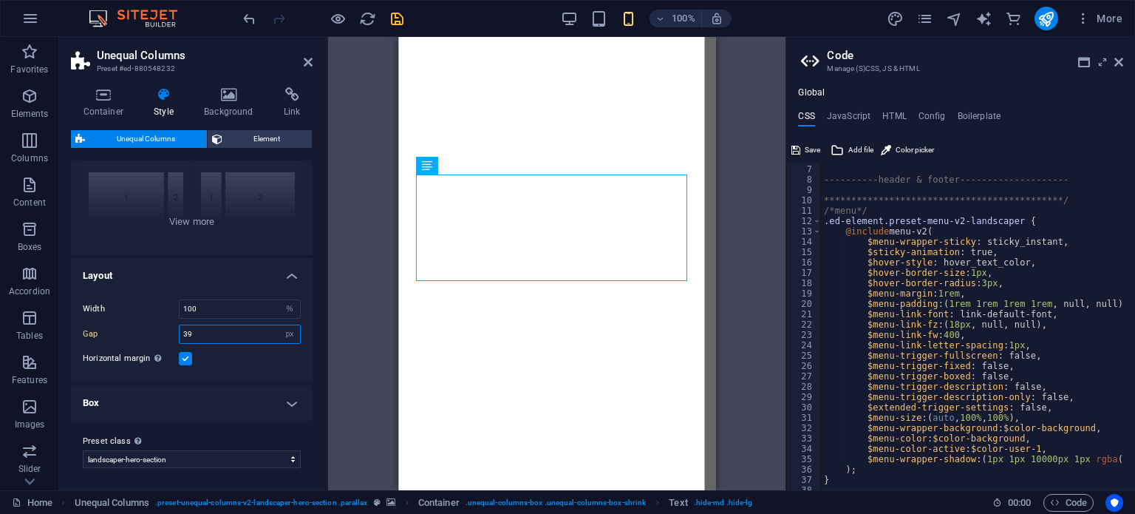
type input "38"
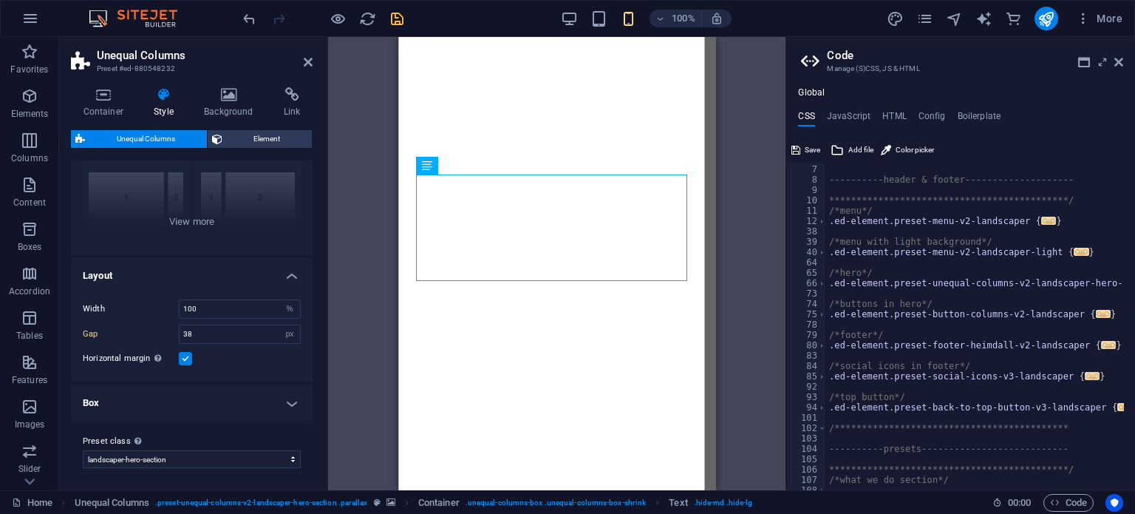
type textarea "**********"
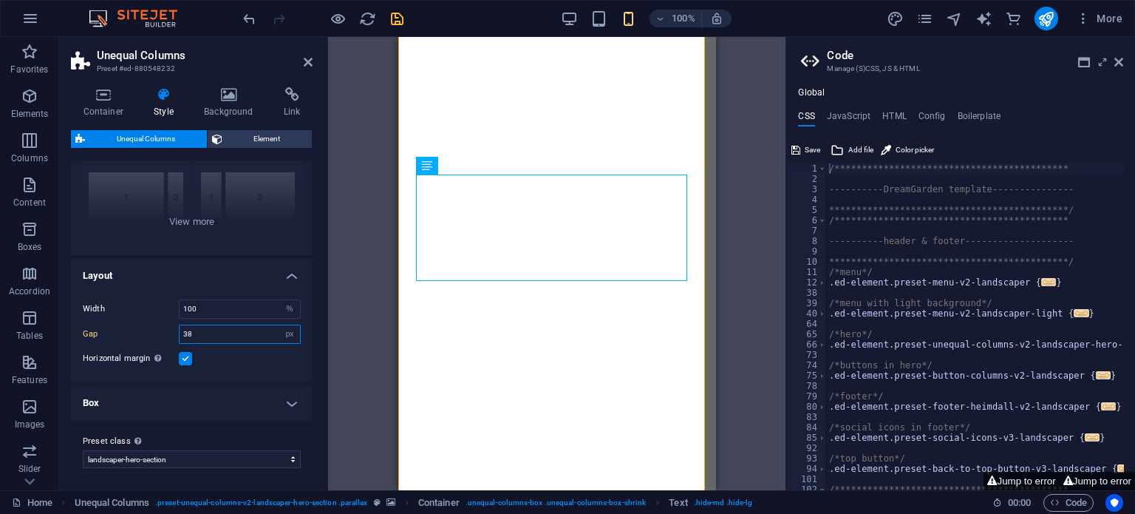
drag, startPoint x: 214, startPoint y: 330, endPoint x: 105, endPoint y: 309, distance: 110.6
click at [105, 309] on div "Width 100 px rem % vh vw Gap 38 px rem % vh vw Horizontal margin Only if the co…" at bounding box center [192, 334] width 248 height 98
drag, startPoint x: 198, startPoint y: 334, endPoint x: 140, endPoint y: 327, distance: 58.1
click at [140, 327] on div "Gap 1 px rem % vh vw" at bounding box center [192, 333] width 218 height 19
type input "40"
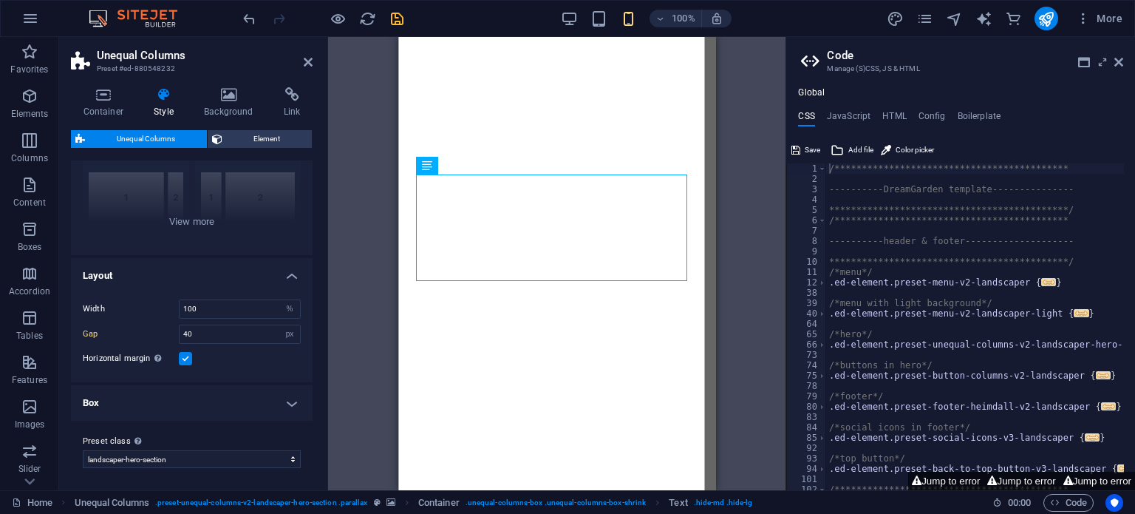
click at [136, 395] on h4 "Box" at bounding box center [192, 402] width 242 height 35
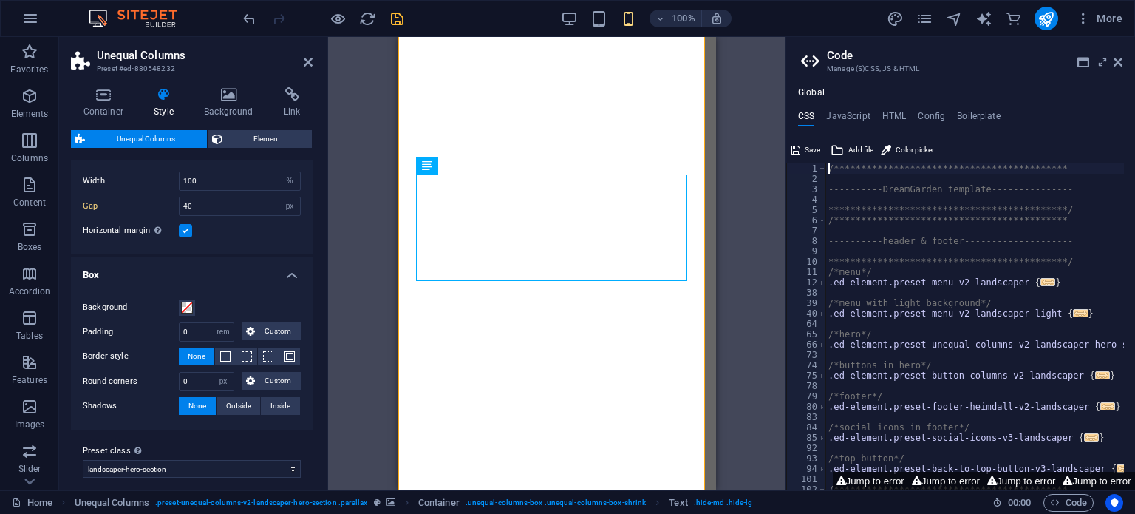
scroll to position [290, 0]
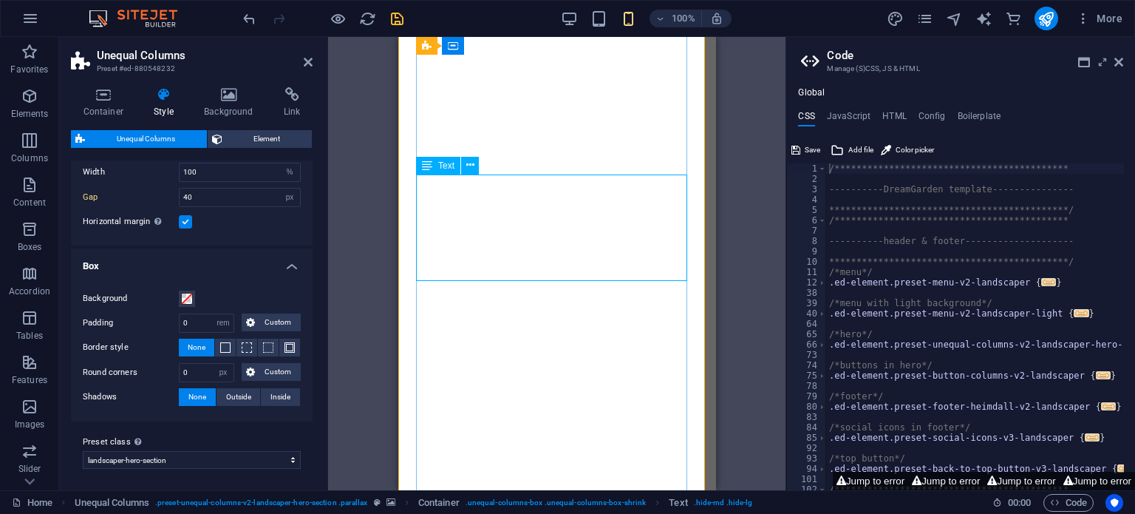
drag, startPoint x: 397, startPoint y: 24, endPoint x: 13, endPoint y: 81, distance: 387.7
click at [397, 24] on icon "save" at bounding box center [397, 18] width 17 height 17
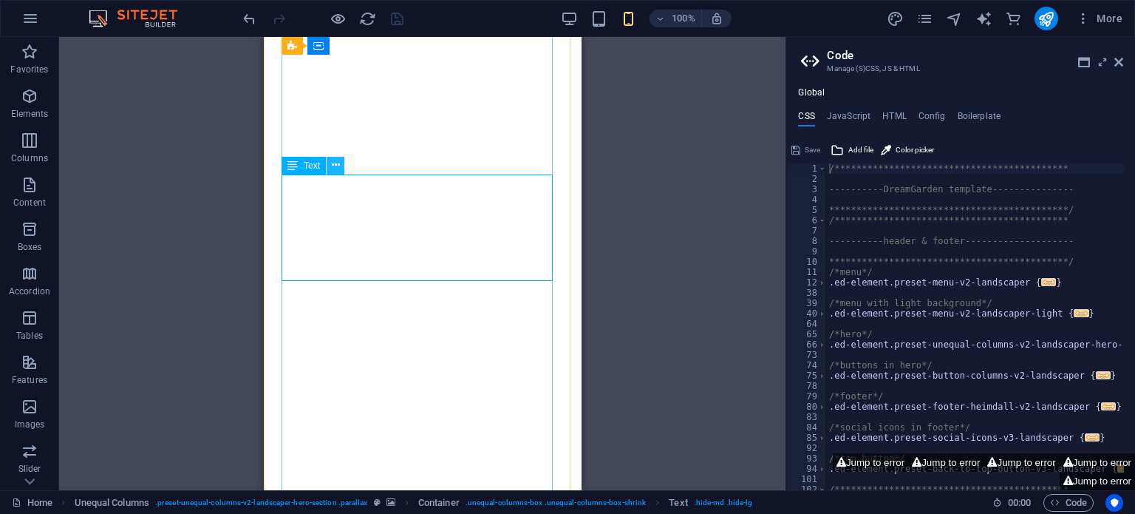
click at [339, 165] on icon at bounding box center [336, 165] width 8 height 16
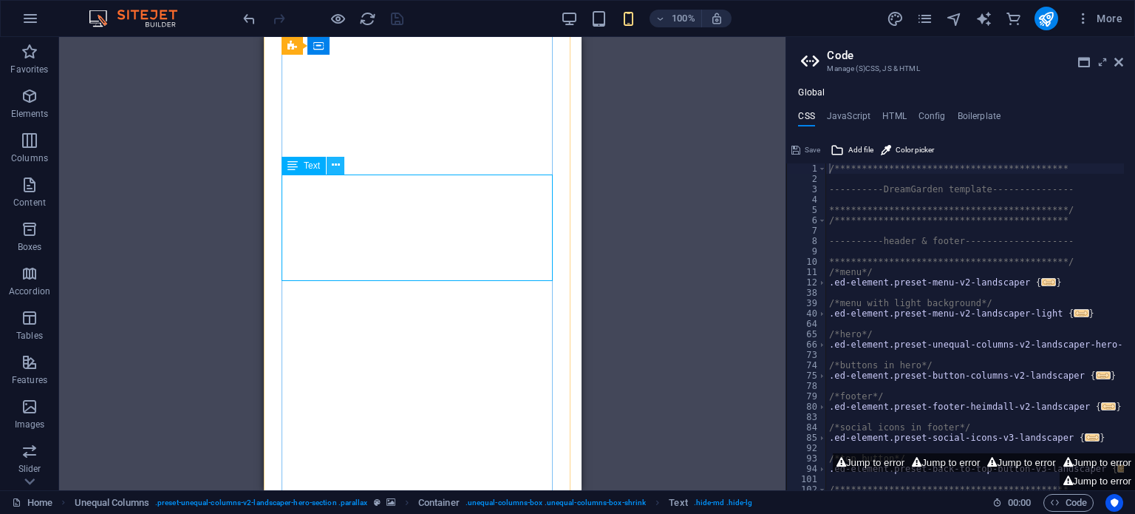
click at [332, 165] on icon at bounding box center [336, 165] width 8 height 16
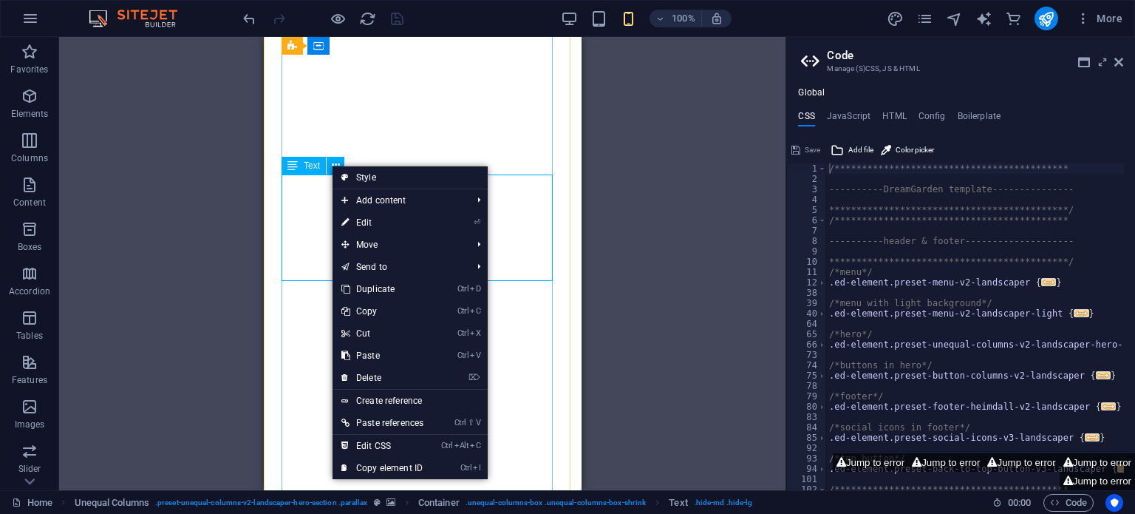
click at [305, 165] on span "Text" at bounding box center [312, 165] width 16 height 9
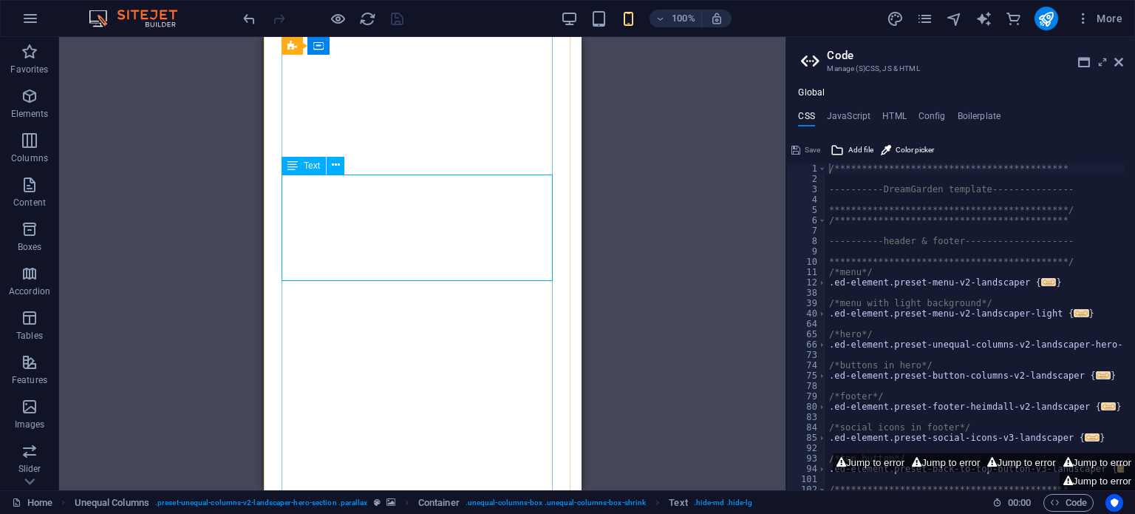
click at [305, 165] on span "Text" at bounding box center [312, 165] width 16 height 9
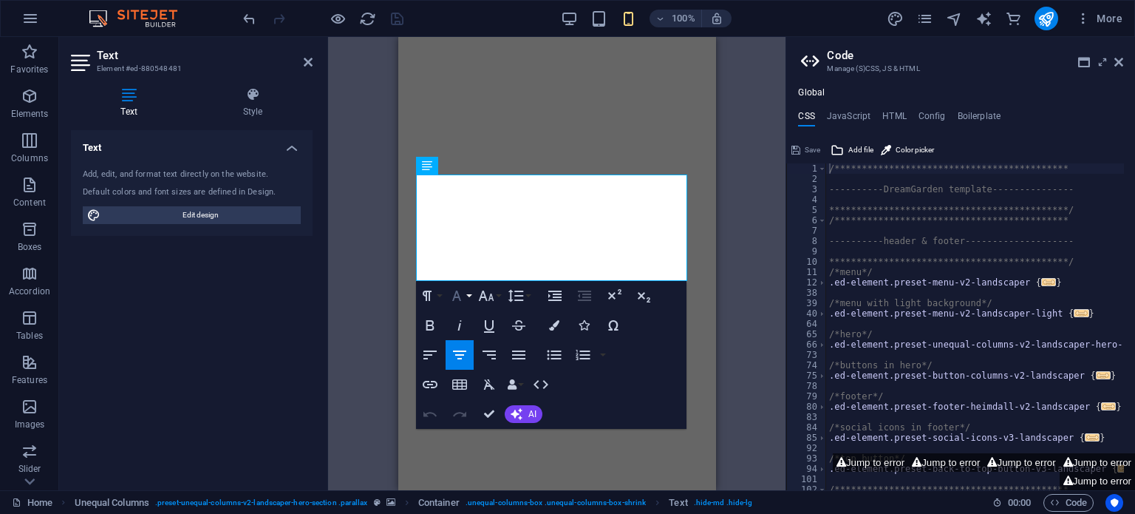
click at [460, 301] on icon "button" at bounding box center [457, 296] width 18 height 18
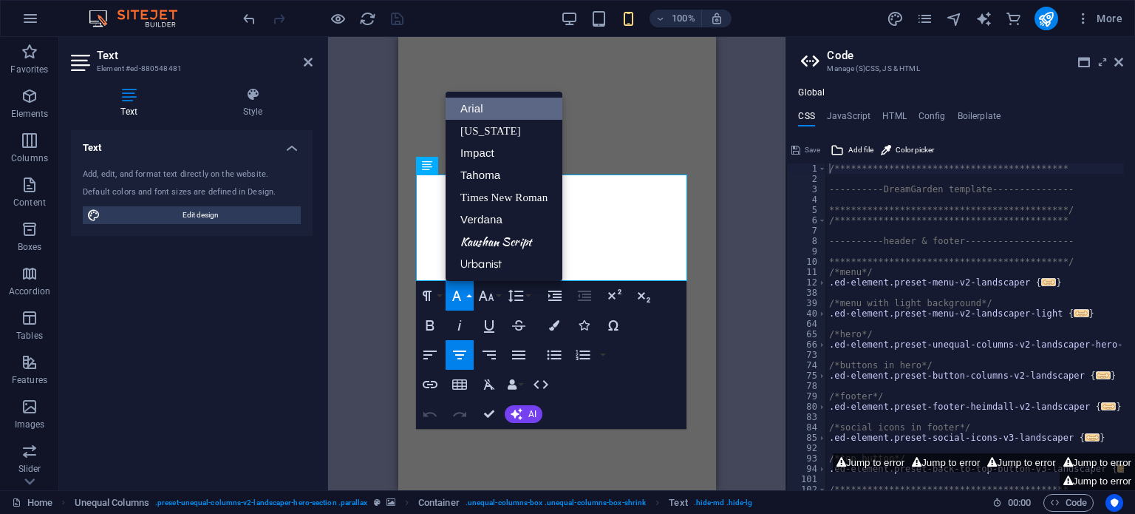
click at [505, 102] on link "Arial" at bounding box center [504, 109] width 117 height 22
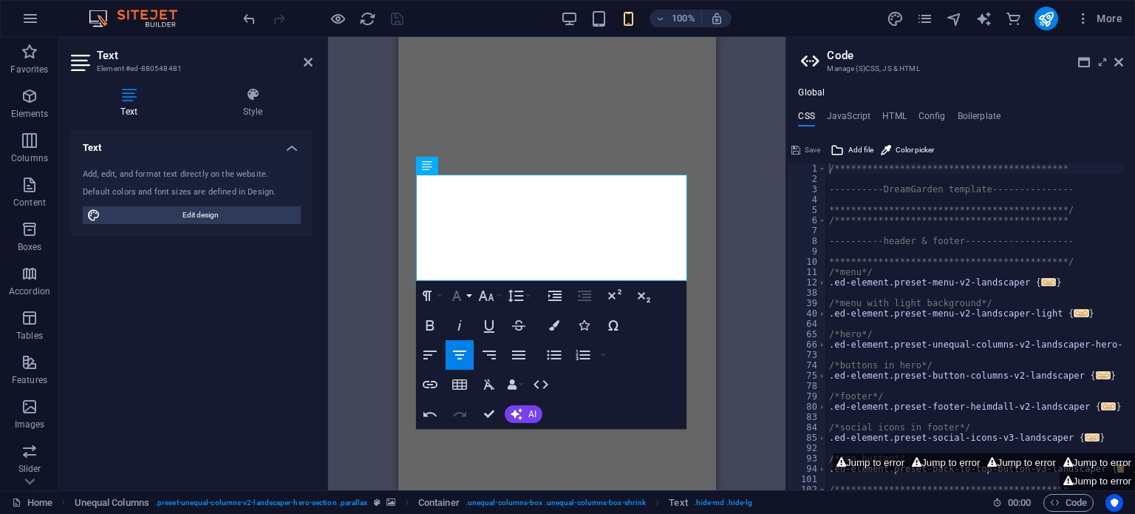
click at [463, 293] on icon "button" at bounding box center [457, 296] width 18 height 18
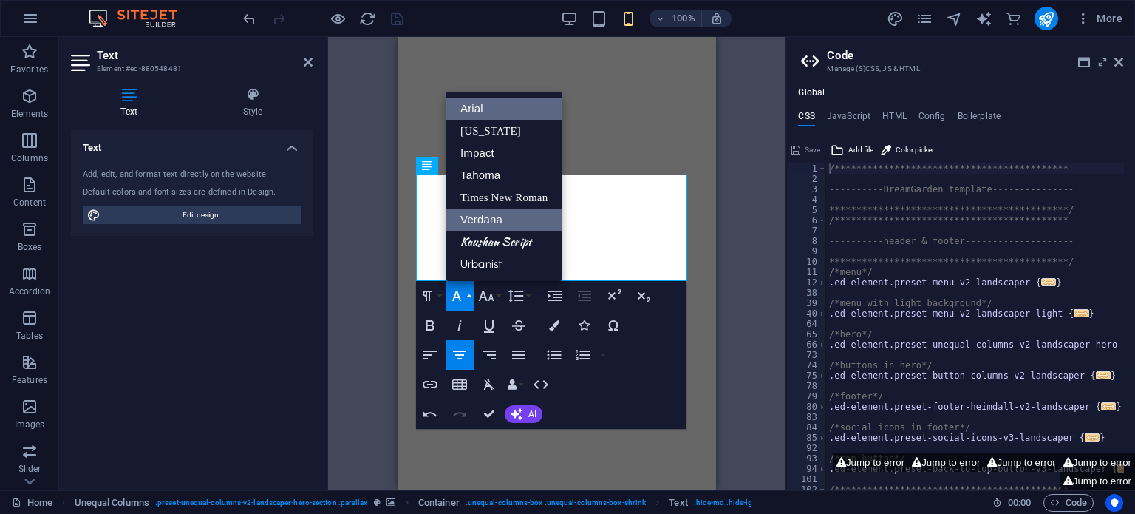
scroll to position [0, 0]
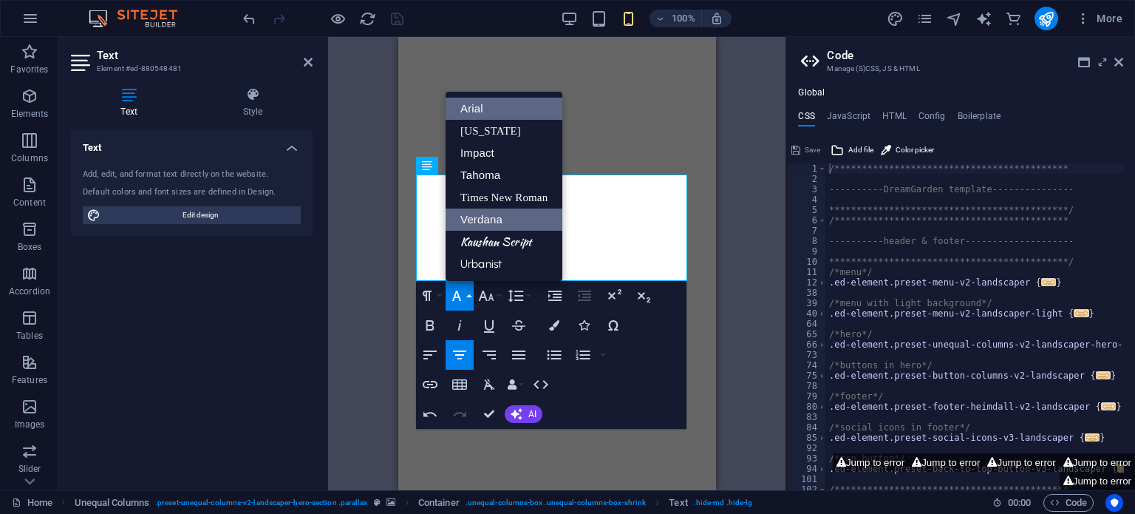
click at [523, 219] on link "Verdana" at bounding box center [504, 219] width 117 height 22
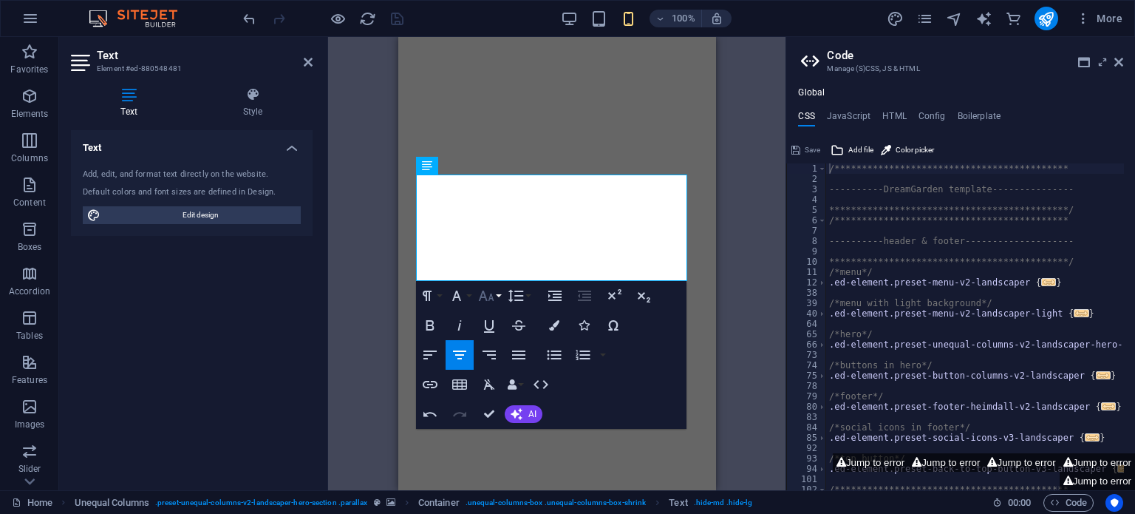
click at [475, 307] on button "Font Size" at bounding box center [489, 296] width 28 height 30
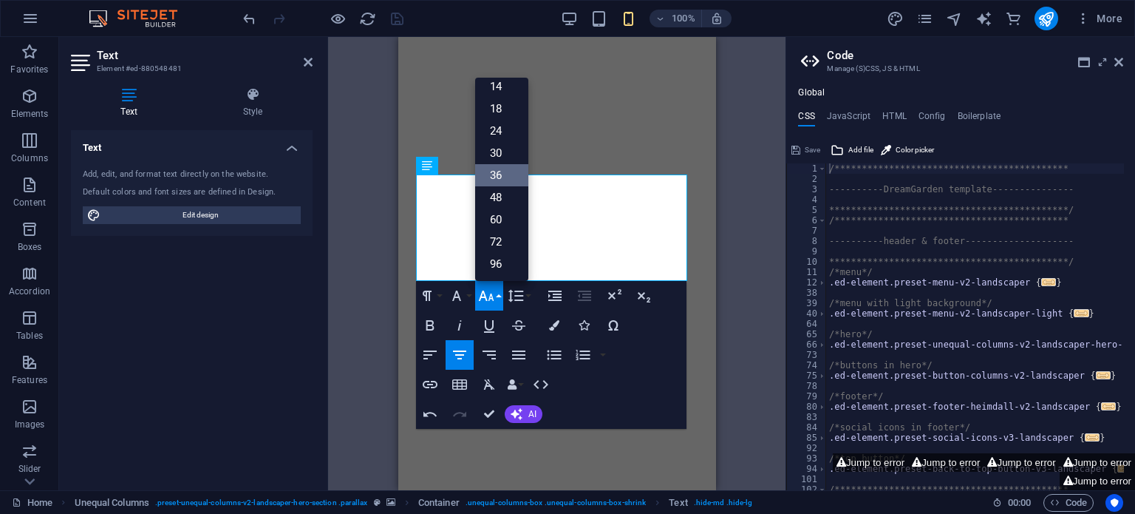
scroll to position [118, 0]
click at [453, 301] on icon "button" at bounding box center [457, 296] width 18 height 18
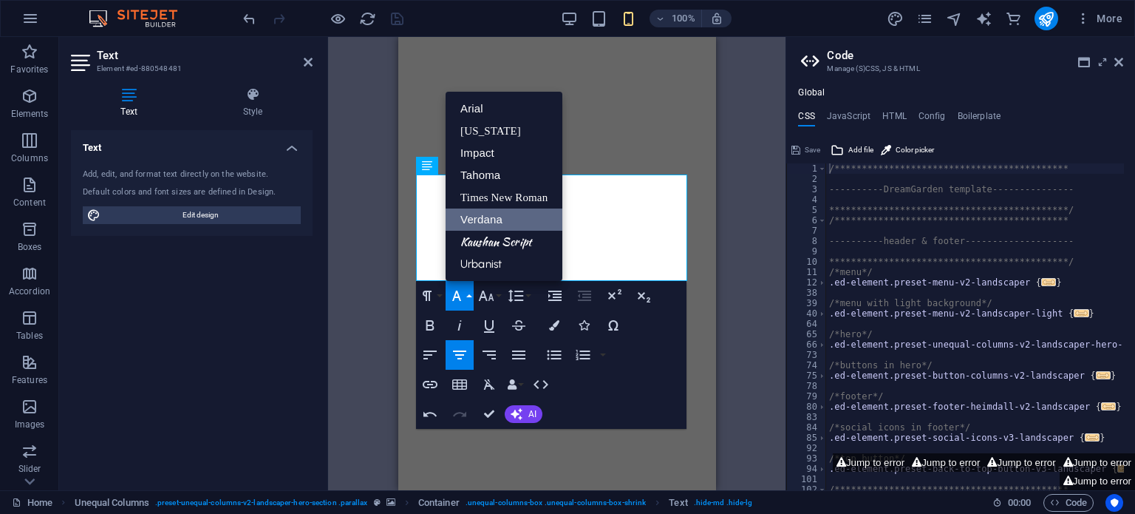
scroll to position [0, 0]
click at [505, 264] on link "Urbanist" at bounding box center [504, 264] width 117 height 22
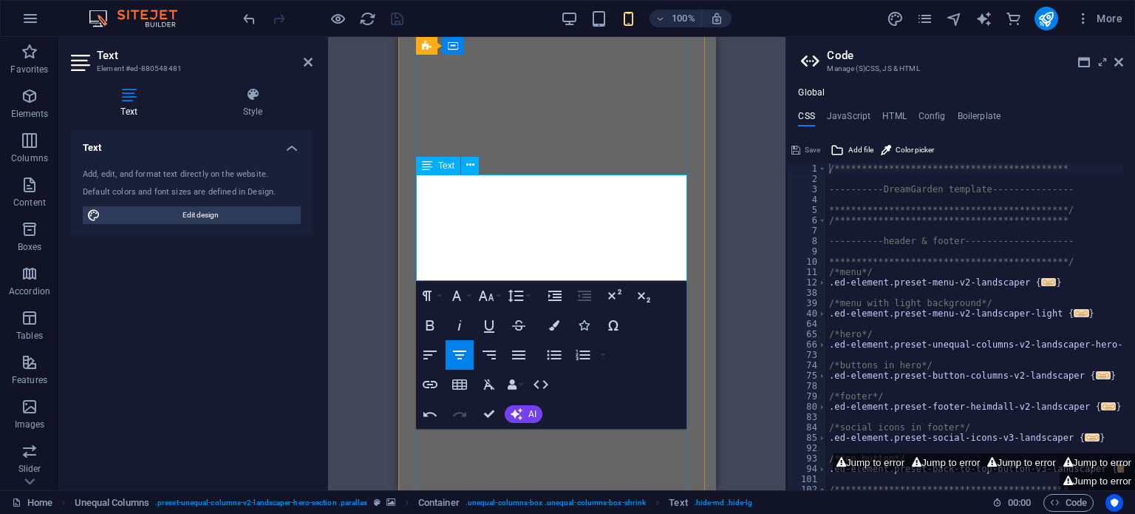
click at [423, 321] on icon "button" at bounding box center [430, 325] width 18 height 18
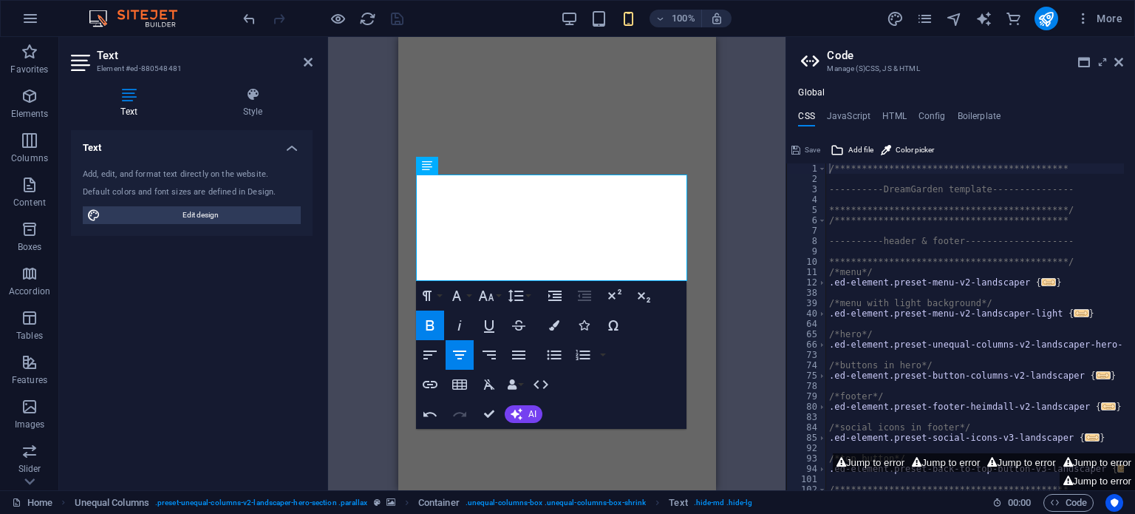
click at [430, 325] on icon "button" at bounding box center [430, 325] width 8 height 10
click at [216, 214] on span "Edit design" at bounding box center [200, 215] width 191 height 18
select select "700"
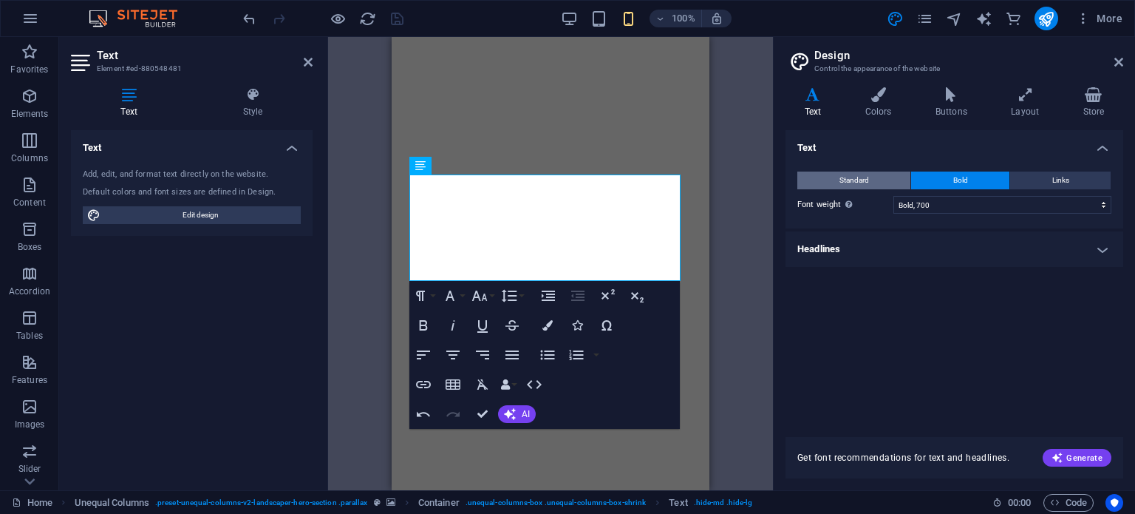
click at [879, 185] on button "Standard" at bounding box center [854, 180] width 113 height 18
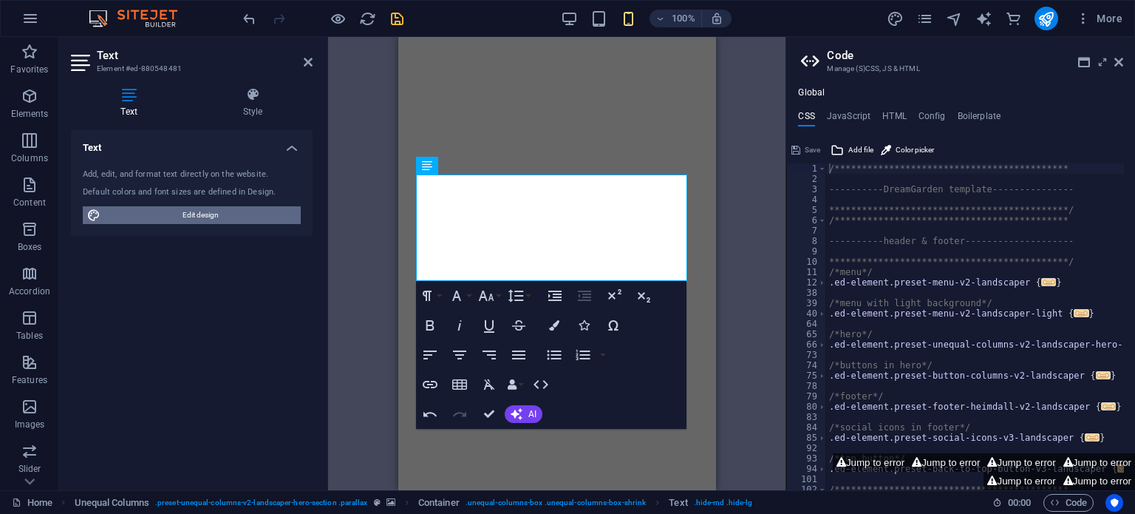
click at [216, 217] on span "Edit design" at bounding box center [200, 215] width 191 height 18
select select "px"
select select "400"
select select "px"
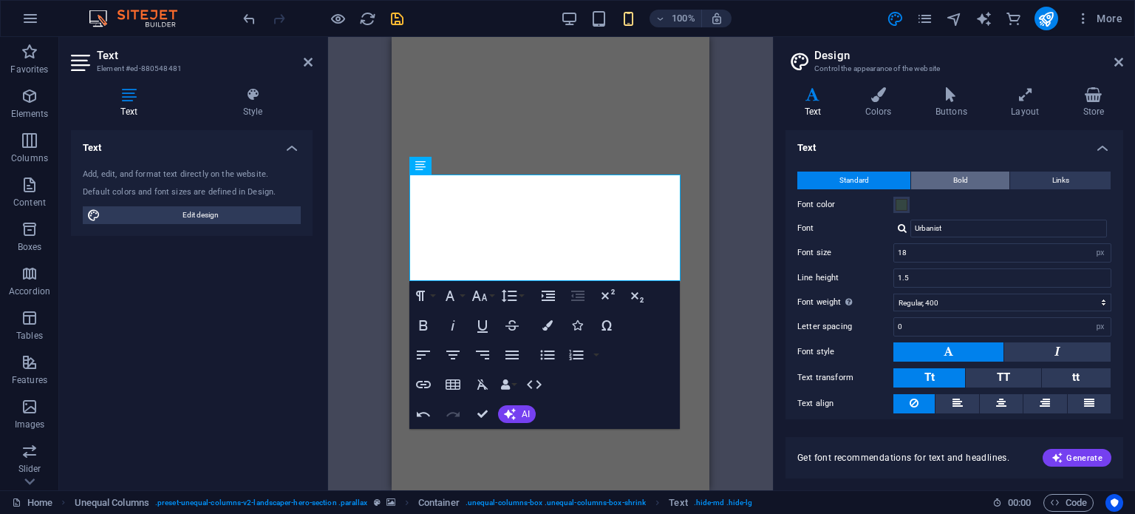
click at [992, 183] on button "Bold" at bounding box center [960, 180] width 98 height 18
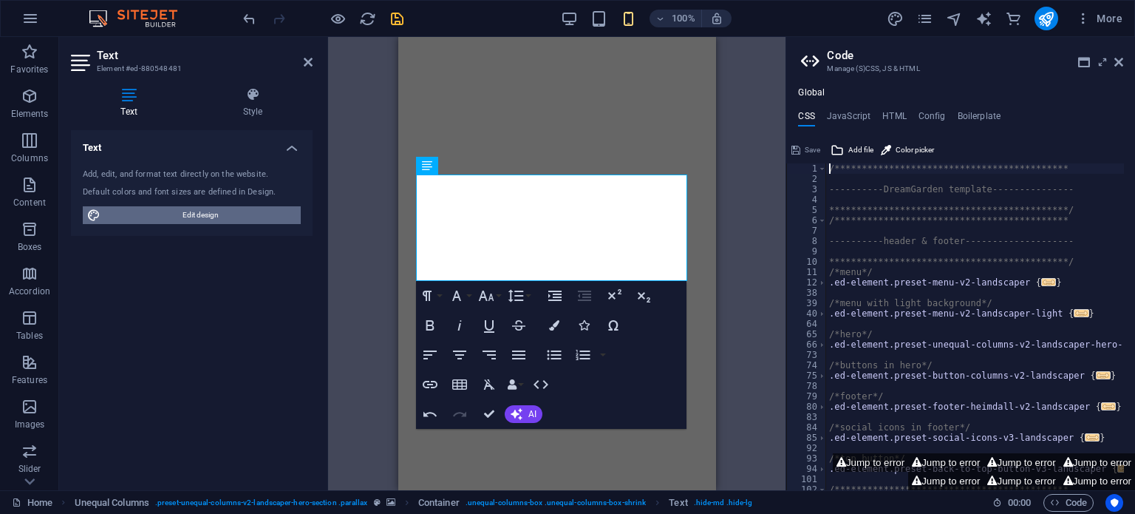
click at [207, 213] on span "Edit design" at bounding box center [200, 215] width 191 height 18
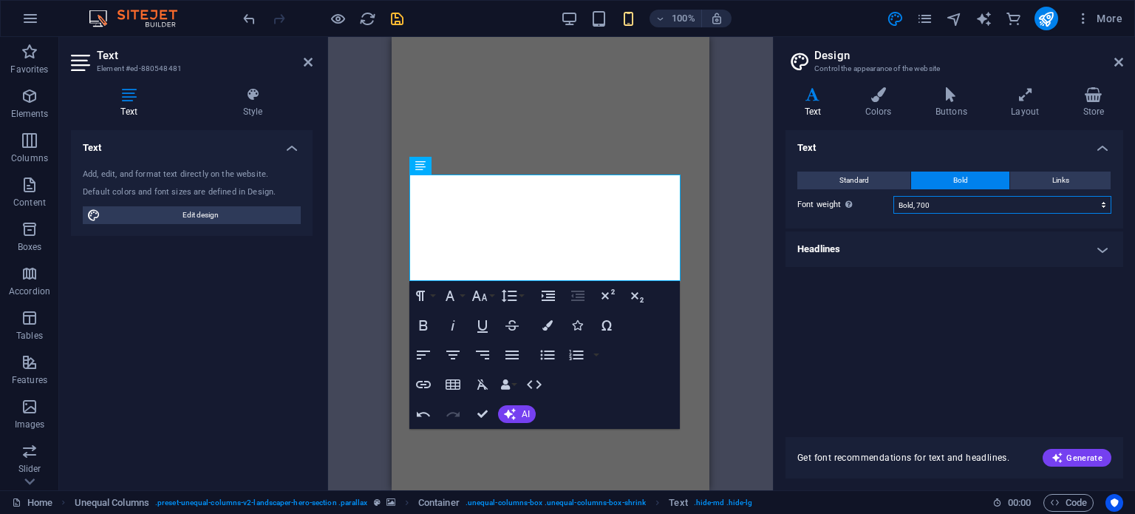
click at [970, 203] on select "Thin, 100 Extra-light, 200 Light, 300 Regular, 400 Medium, 500 Semi-bold, 600 B…" at bounding box center [1003, 205] width 218 height 18
select select "900"
click at [894, 196] on select "Thin, 100 Extra-light, 200 Light, 300 Regular, 400 Medium, 500 Semi-bold, 600 B…" at bounding box center [1003, 205] width 218 height 18
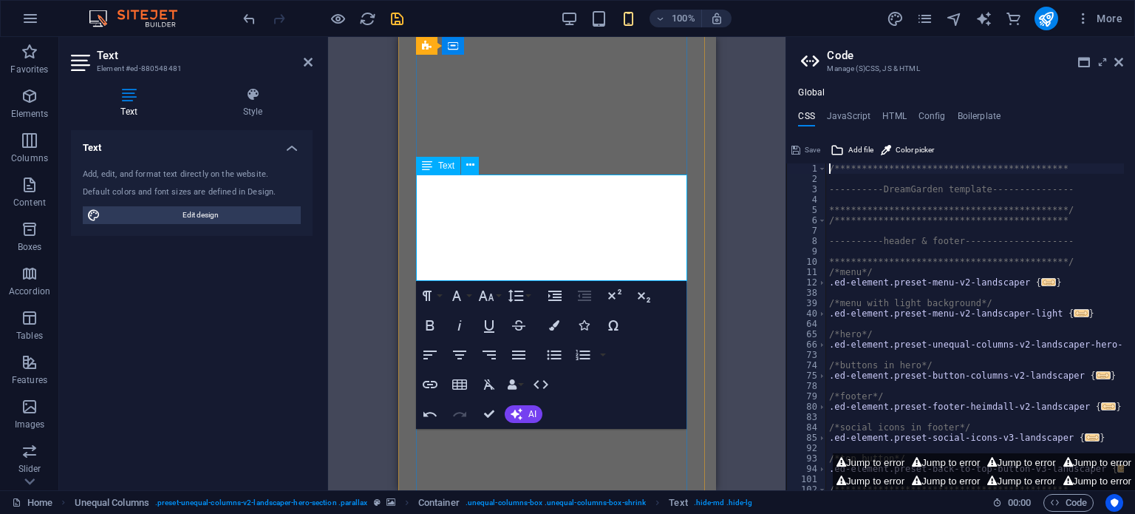
drag, startPoint x: 622, startPoint y: 245, endPoint x: 403, endPoint y: 193, distance: 225.5
click at [487, 386] on icon "button" at bounding box center [489, 384] width 11 height 10
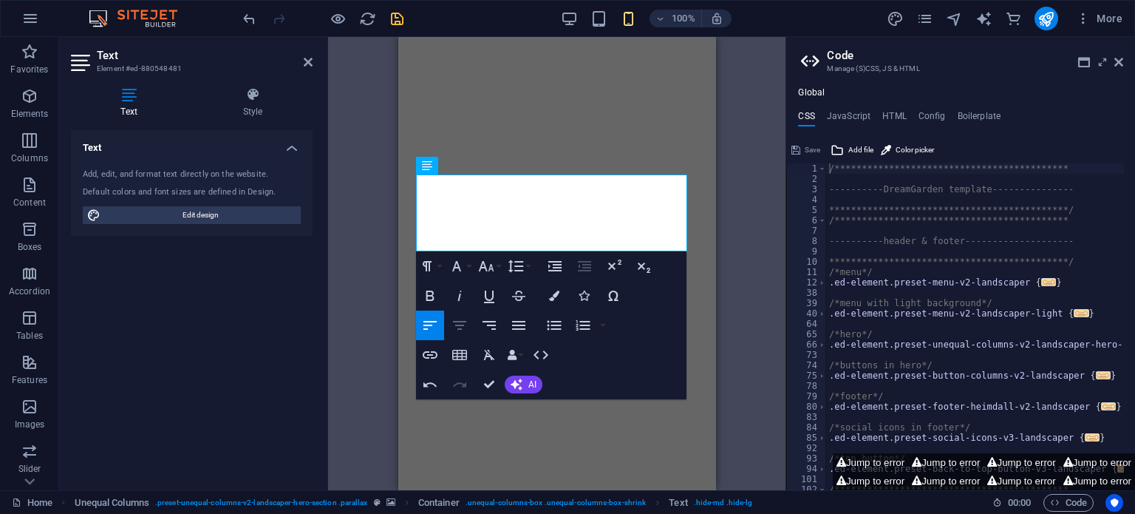
click at [461, 330] on icon "button" at bounding box center [460, 325] width 18 height 18
click at [241, 205] on div "Add, edit, and format text directly on the website. Default colors and font siz…" at bounding box center [192, 196] width 242 height 79
click at [226, 219] on span "Edit design" at bounding box center [200, 215] width 191 height 18
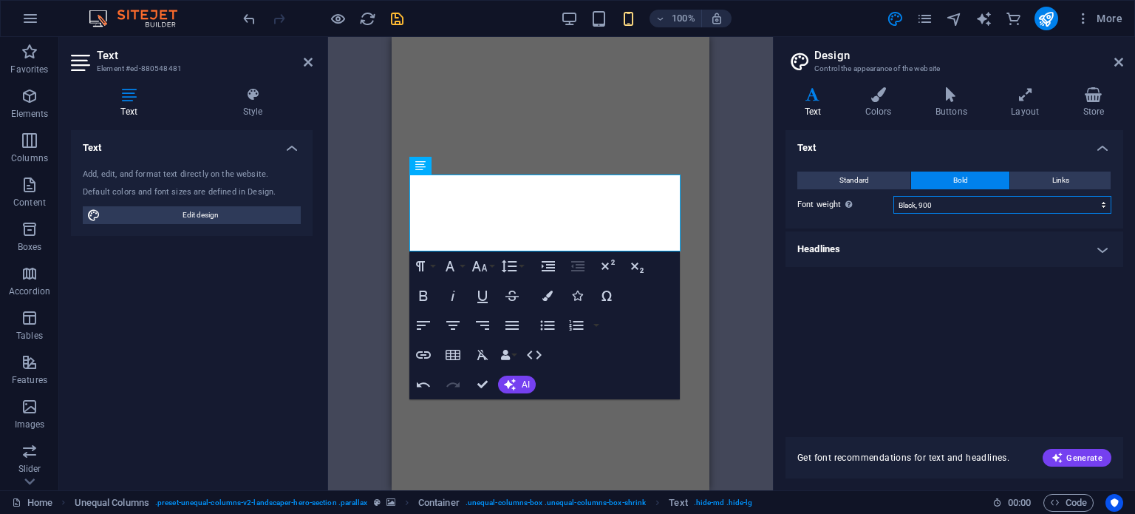
click at [996, 204] on select "Thin, 100 Extra-light, 200 Light, 300 Regular, 400 Medium, 500 Semi-bold, 600 B…" at bounding box center [1003, 205] width 218 height 18
select select "600"
click at [894, 196] on select "Thin, 100 Extra-light, 200 Light, 300 Regular, 400 Medium, 500 Semi-bold, 600 B…" at bounding box center [1003, 205] width 218 height 18
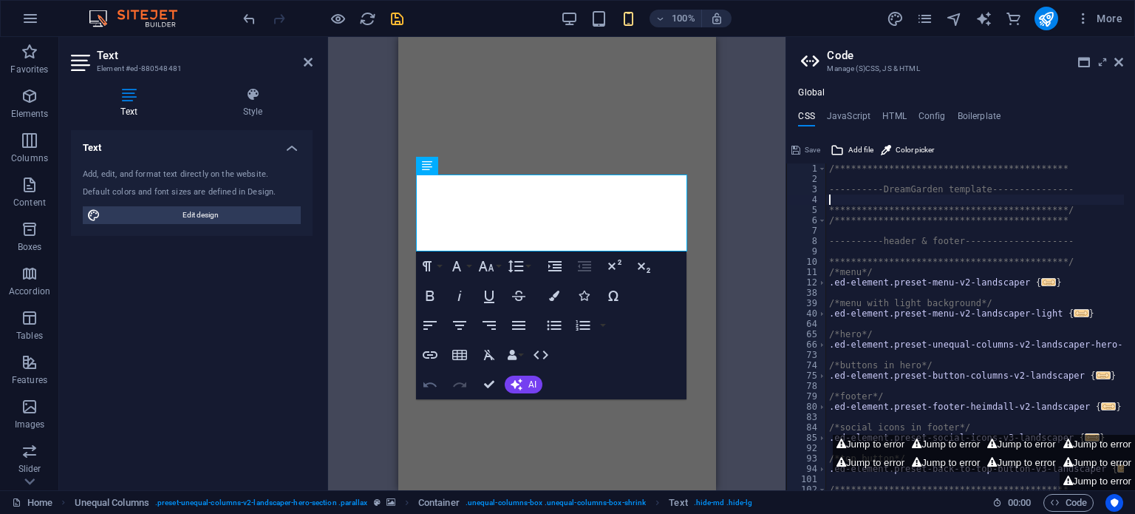
click at [420, 384] on button "Undo" at bounding box center [430, 385] width 28 height 30
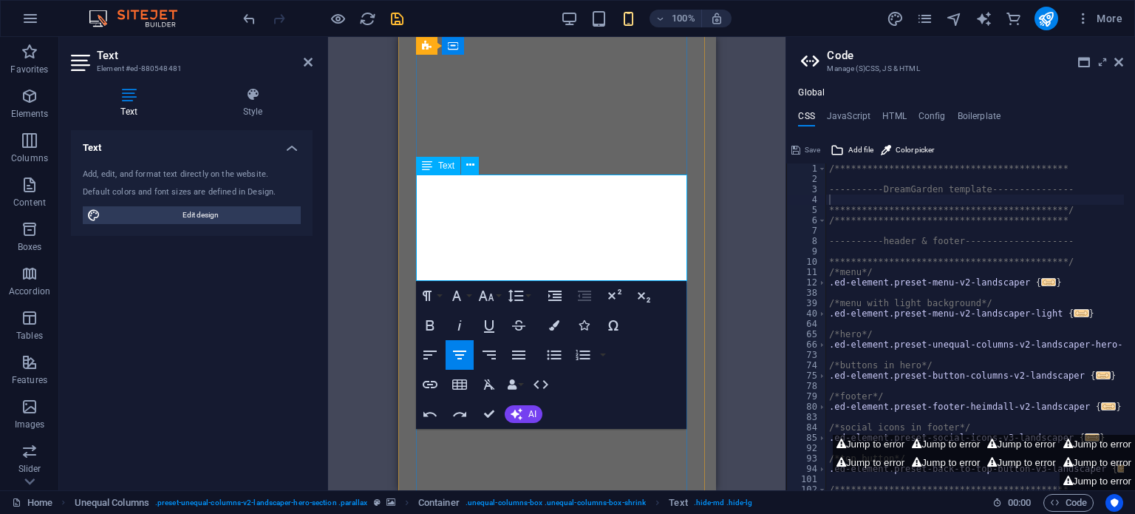
drag, startPoint x: 453, startPoint y: 233, endPoint x: 830, endPoint y: 318, distance: 386.4
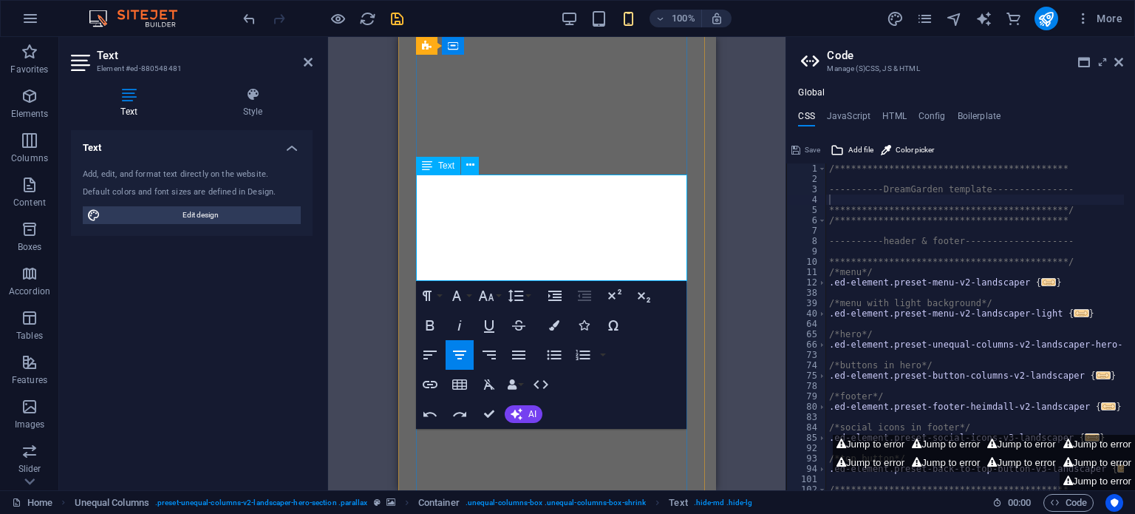
click at [390, 268] on div "Drag here to replace the existing content. Press “Ctrl” if you want to create a…" at bounding box center [557, 263] width 458 height 453
drag, startPoint x: 361, startPoint y: 265, endPoint x: 101, endPoint y: 192, distance: 269.6
click at [361, 265] on div "Drag here to replace the existing content. Press “Ctrl” if you want to create a…" at bounding box center [557, 263] width 458 height 453
click at [919, 18] on icon "pages" at bounding box center [925, 18] width 17 height 17
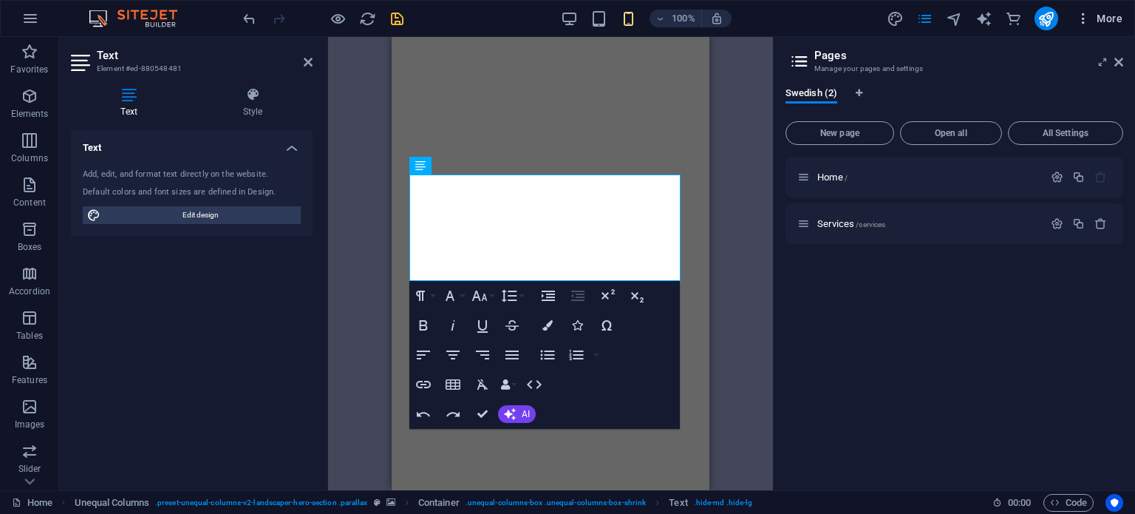
click at [1103, 17] on span "More" at bounding box center [1099, 18] width 47 height 15
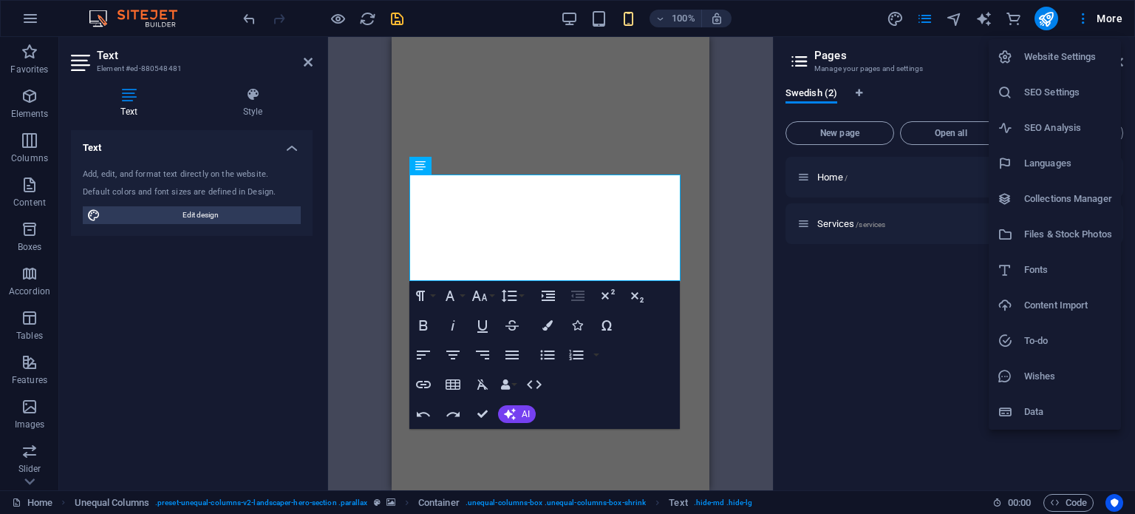
click at [1067, 67] on li "Website Settings" at bounding box center [1055, 56] width 132 height 35
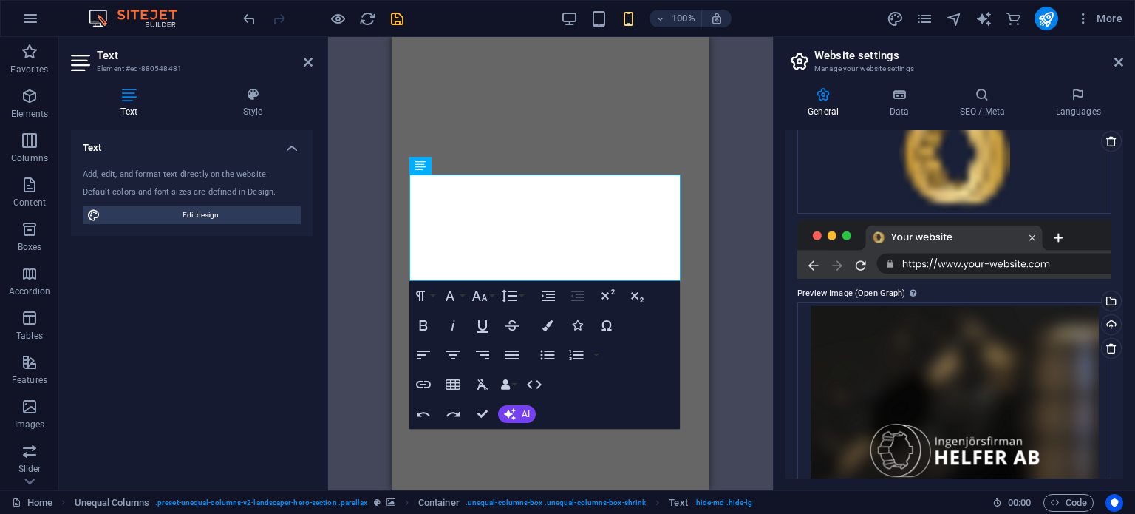
scroll to position [319, 0]
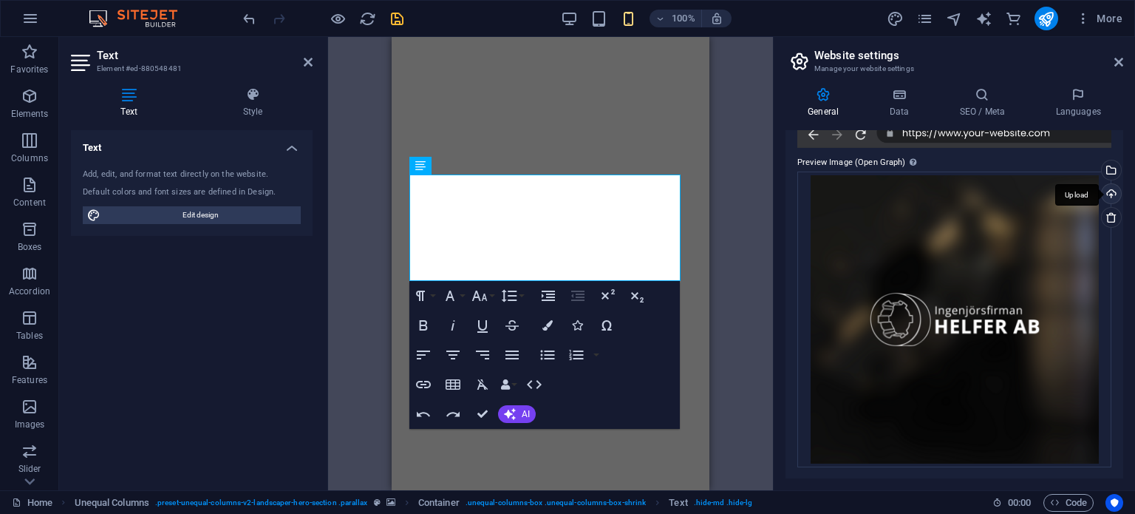
click at [1112, 197] on div "Upload" at bounding box center [1110, 195] width 22 height 22
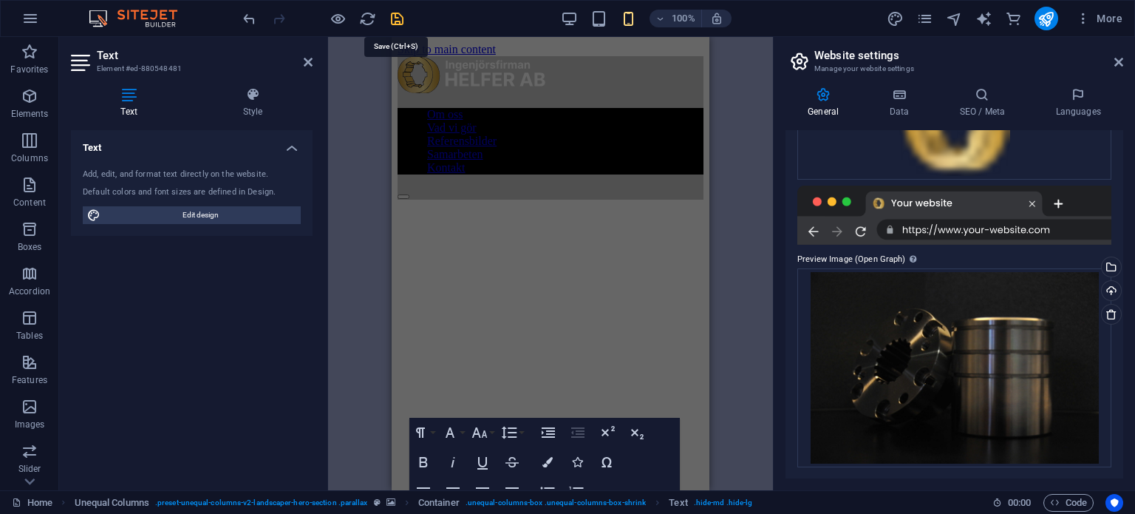
click at [394, 18] on icon "save" at bounding box center [397, 18] width 17 height 17
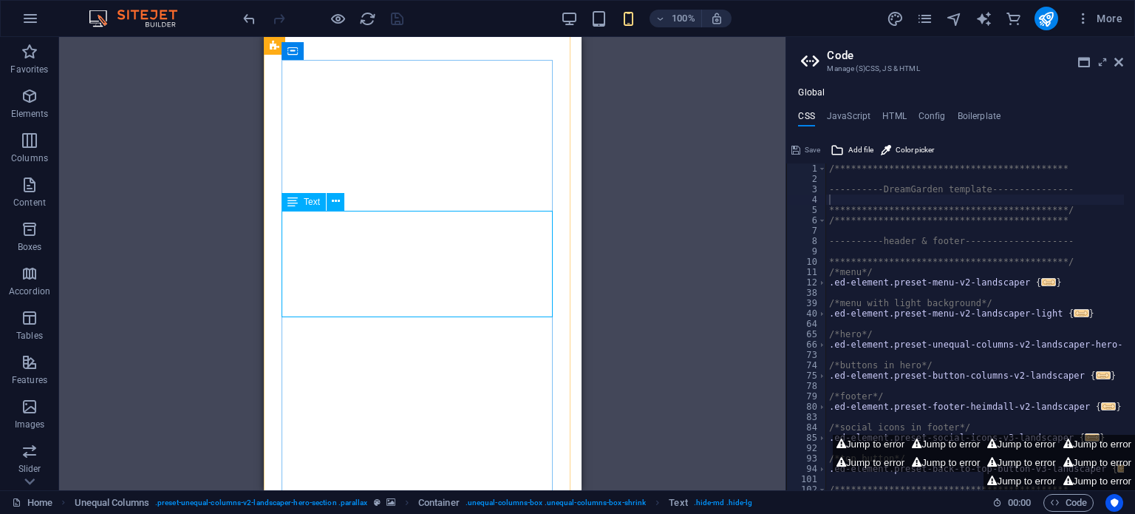
click at [337, 203] on icon at bounding box center [336, 202] width 8 height 16
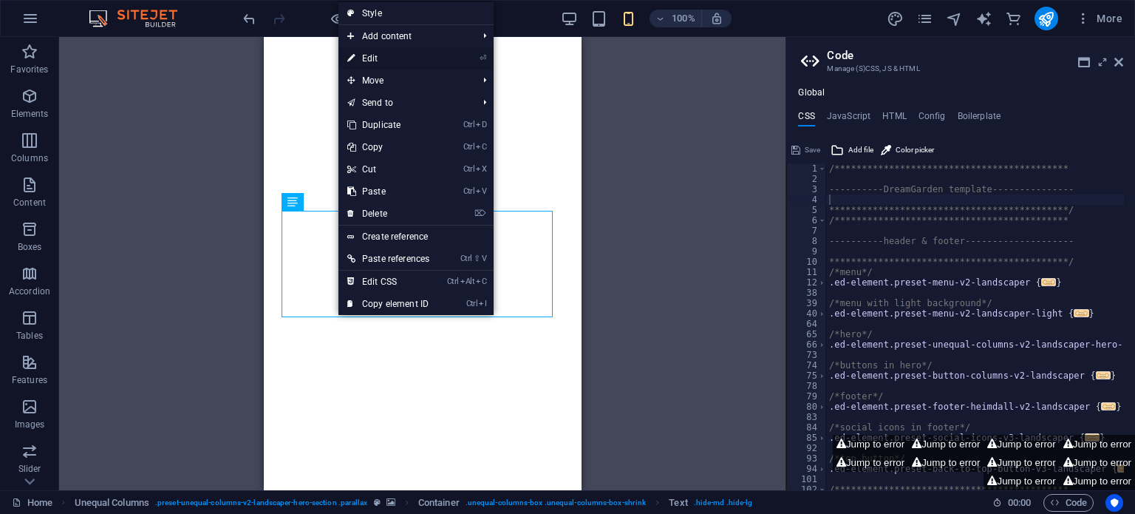
click at [382, 58] on link "⏎ Edit" at bounding box center [389, 58] width 100 height 22
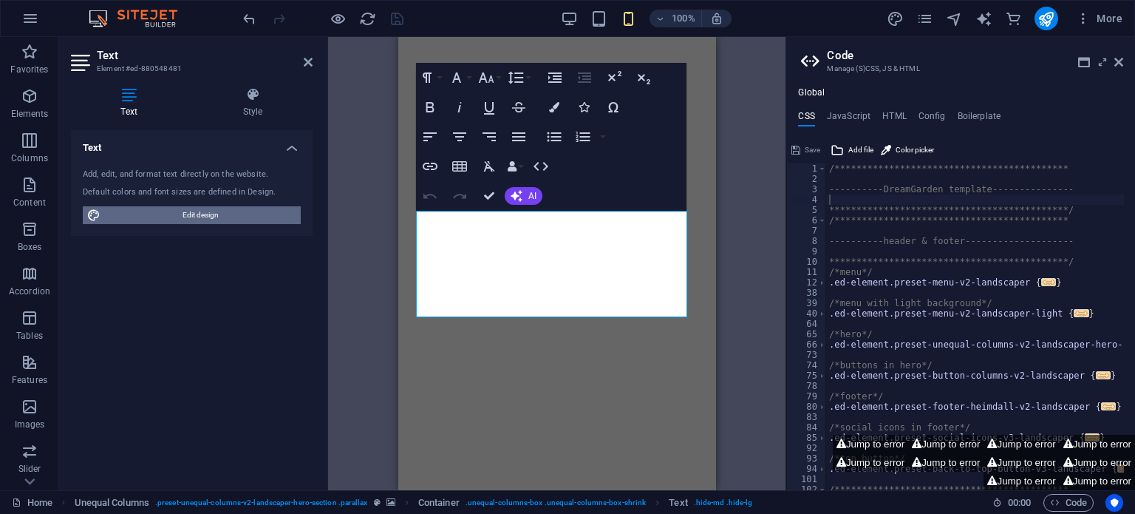
click at [234, 211] on span "Edit design" at bounding box center [200, 215] width 191 height 18
select select "600"
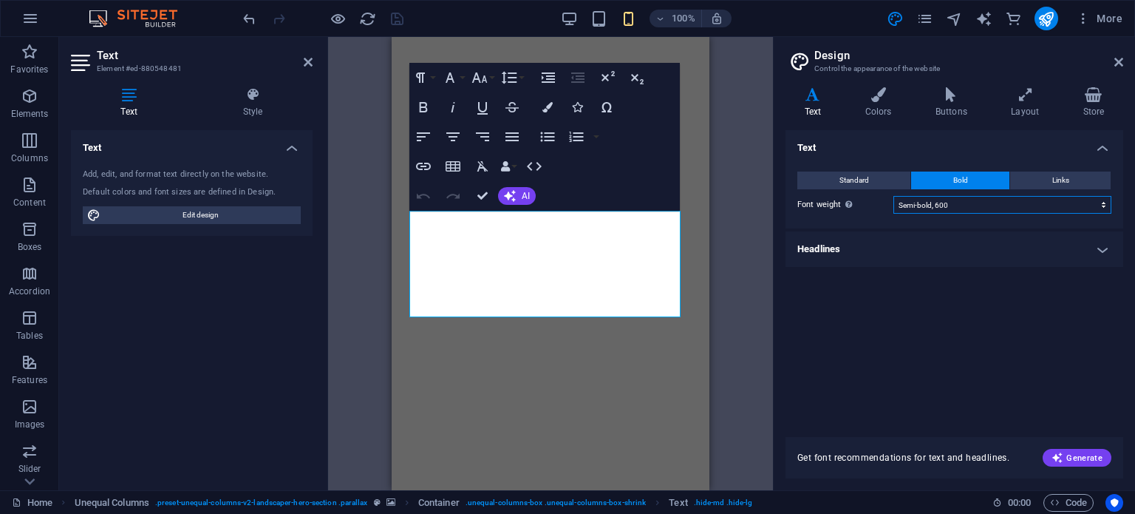
click at [931, 196] on select "Thin, 100 Extra-light, 200 Light, 300 Regular, 400 Medium, 500 Semi-bold, 600 B…" at bounding box center [1003, 205] width 218 height 18
click at [961, 242] on h4 "Headlines" at bounding box center [955, 248] width 338 height 35
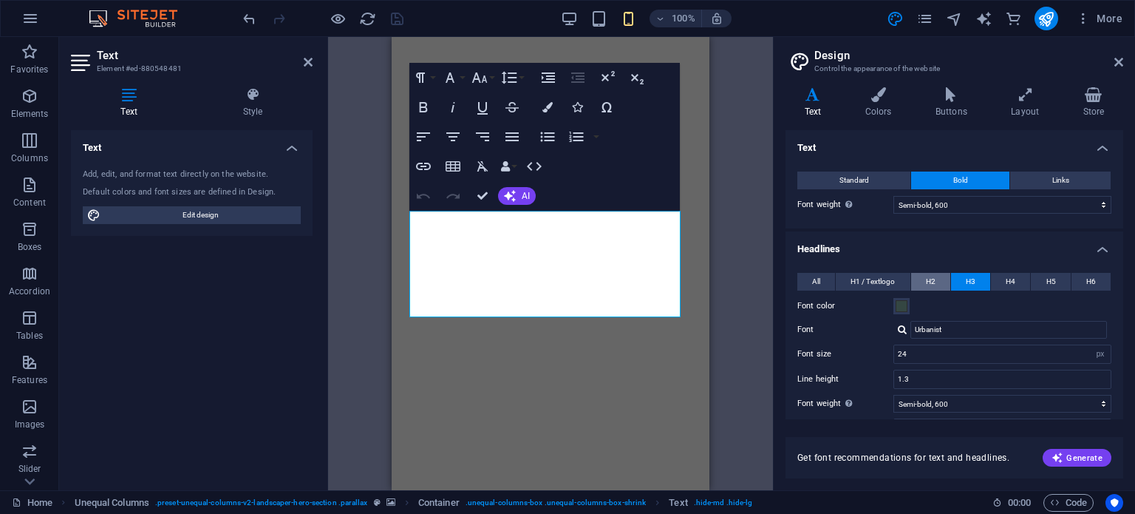
click at [927, 277] on span "H2" at bounding box center [931, 282] width 10 height 18
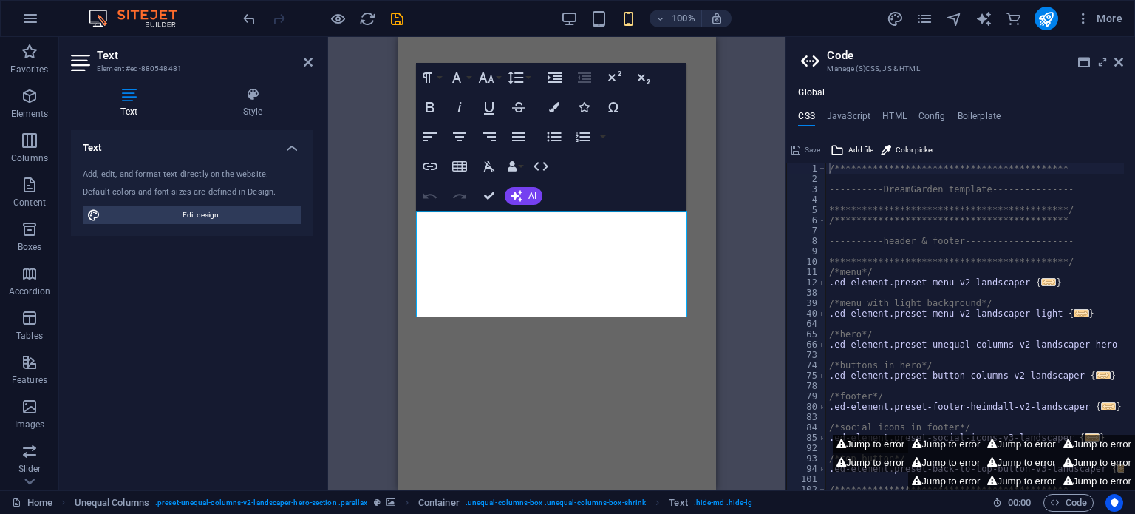
click at [872, 449] on button "Jump to error" at bounding box center [870, 444] width 75 height 18
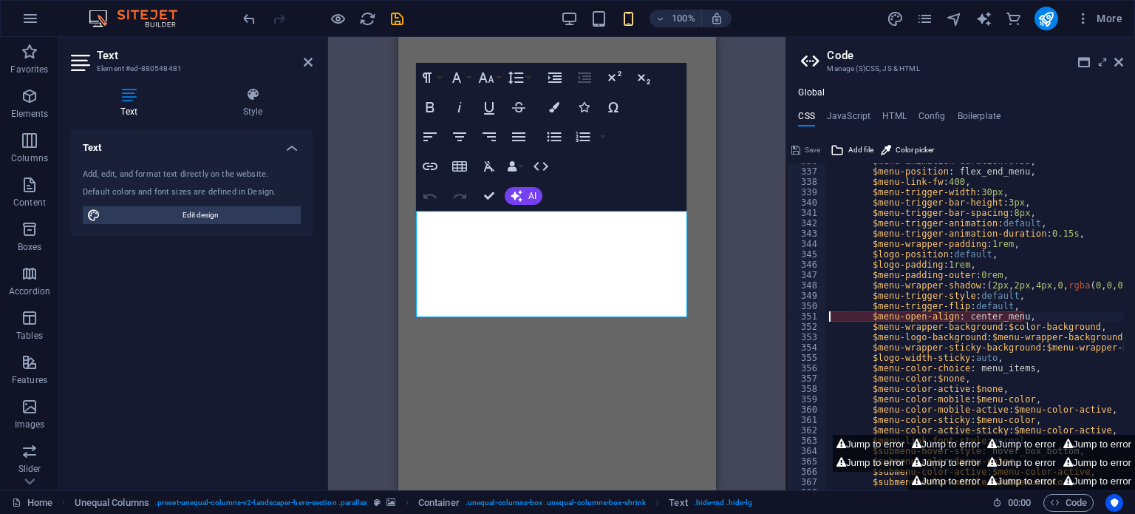
click at [902, 319] on div "$menu-animation-duration : 0.3s , $menu-position : flex_end_menu, $menu-link-fw…" at bounding box center [1005, 324] width 359 height 336
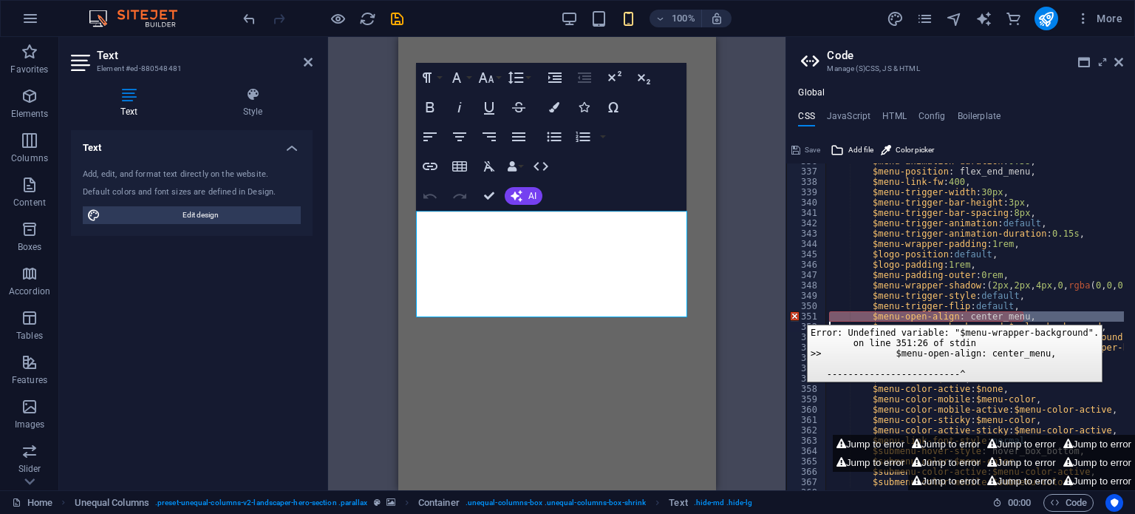
click at [796, 313] on div "351" at bounding box center [807, 316] width 40 height 10
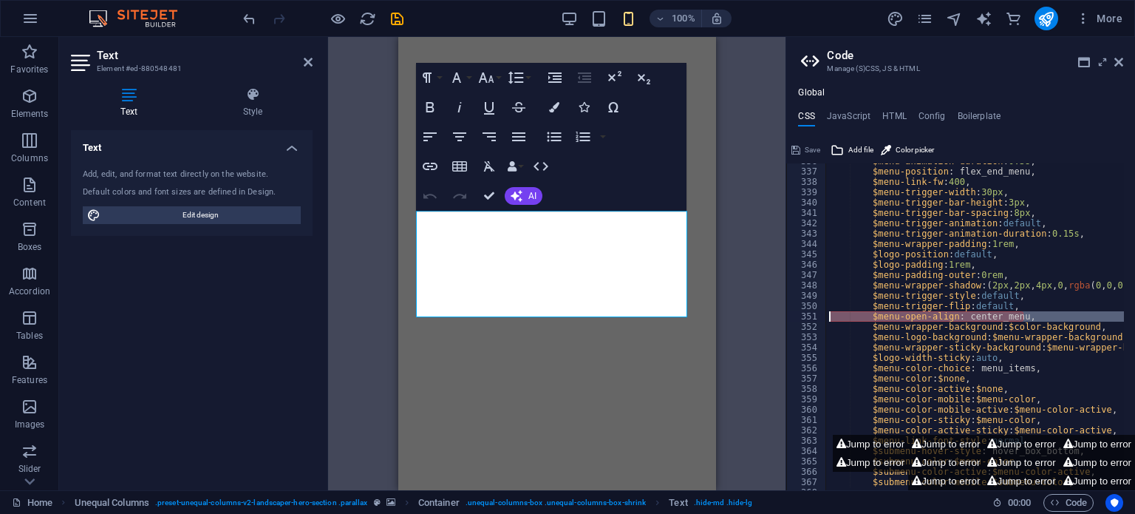
click at [888, 319] on div "$menu-animation-duration : 0.3s , $menu-position : flex_end_menu, $menu-link-fw…" at bounding box center [975, 326] width 298 height 327
click at [888, 319] on div "$menu-animation-duration : 0.3s , $menu-position : flex_end_menu, $menu-link-fw…" at bounding box center [1005, 324] width 359 height 336
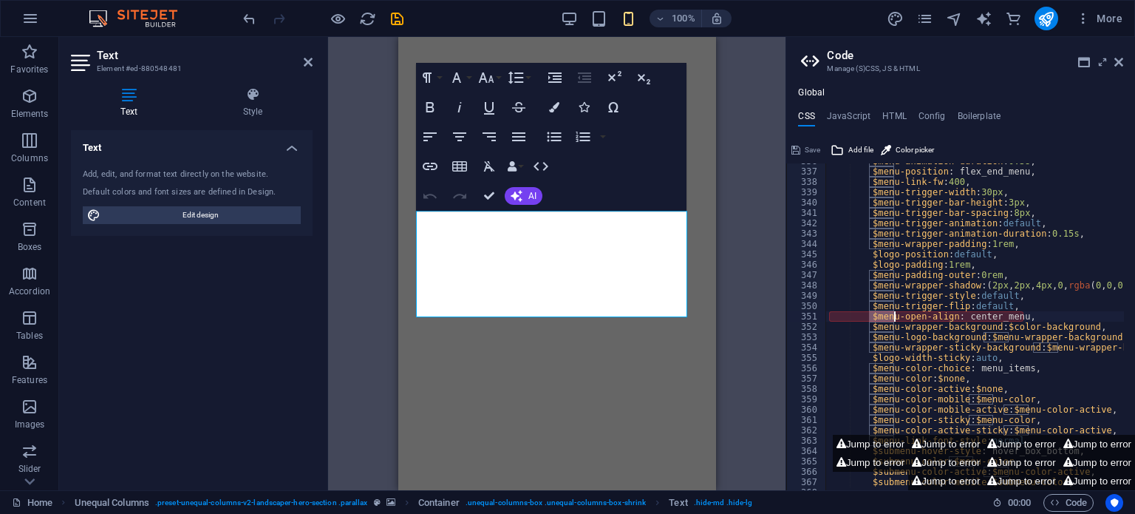
click at [888, 319] on div "$menu-animation-duration : 0.3s , $menu-position : flex_end_menu, $menu-link-fw…" at bounding box center [1005, 324] width 359 height 336
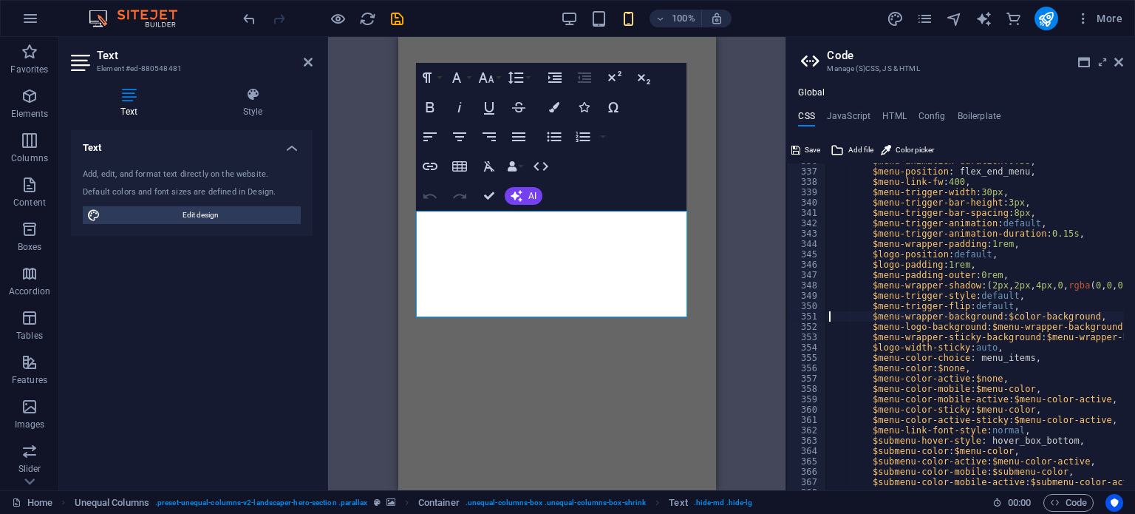
click at [883, 353] on div "$menu-animation-duration : 0.3s , $menu-position : flex_end_menu, $menu-link-fw…" at bounding box center [1005, 324] width 359 height 336
type textarea "$menu-color-choice: menu_items,"
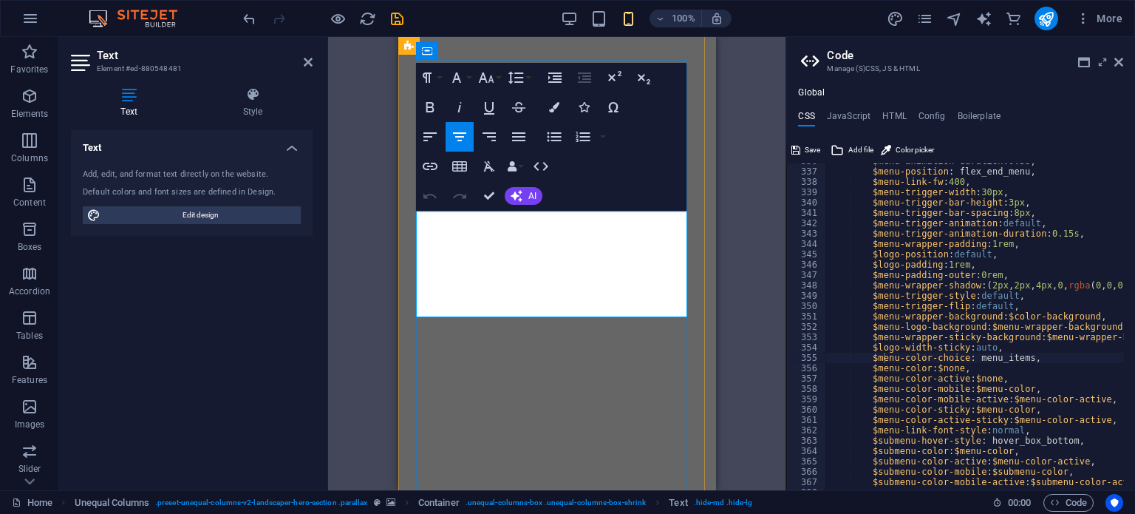
click at [211, 217] on span "Edit design" at bounding box center [200, 215] width 191 height 18
select select "600"
select select "px"
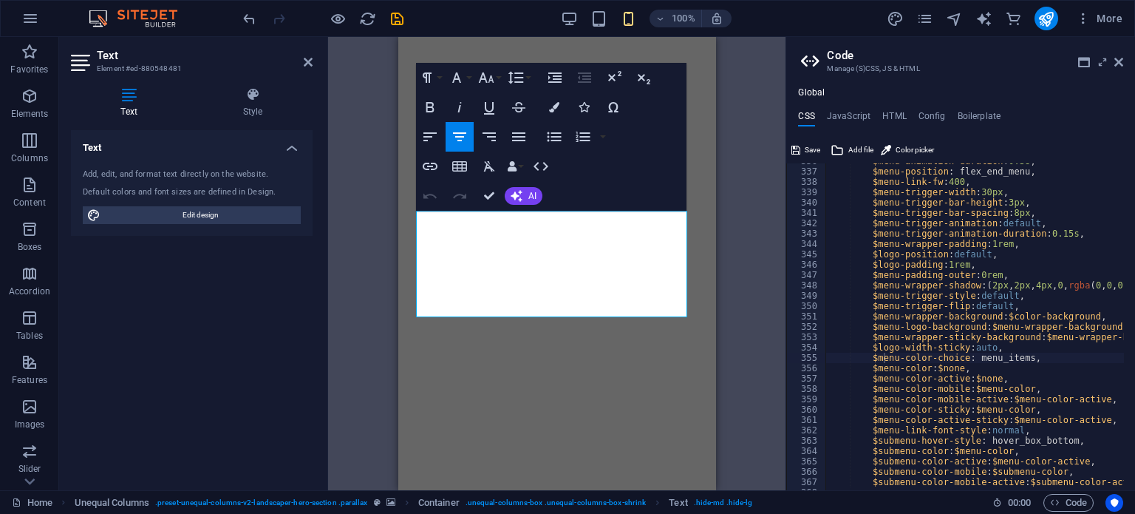
select select "600"
select select "px"
select select "rem"
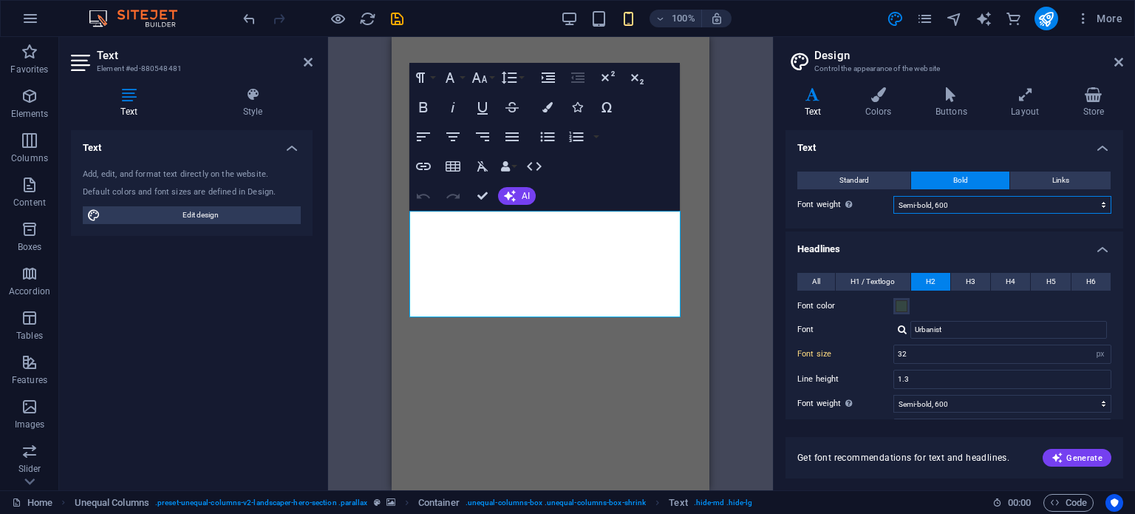
click at [961, 204] on select "Thin, 100 Extra-light, 200 Light, 300 Regular, 400 Medium, 500 Semi-bold, 600 B…" at bounding box center [1003, 205] width 218 height 18
click at [937, 377] on input "1.3" at bounding box center [1002, 379] width 217 height 18
click at [968, 203] on select "Thin, 100 Extra-light, 200 Light, 300 Regular, 400 Medium, 500 Semi-bold, 600 B…" at bounding box center [1003, 205] width 218 height 18
select select "900"
click at [894, 196] on select "Thin, 100 Extra-light, 200 Light, 300 Regular, 400 Medium, 500 Semi-bold, 600 B…" at bounding box center [1003, 205] width 218 height 18
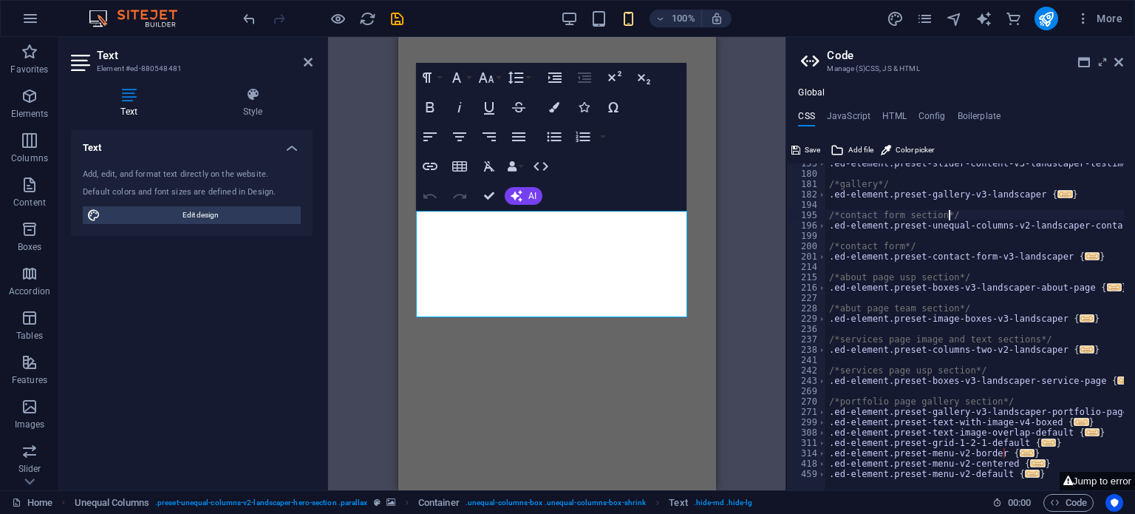
scroll to position [481, 0]
click at [1101, 484] on button "Jump to error" at bounding box center [1097, 481] width 75 height 18
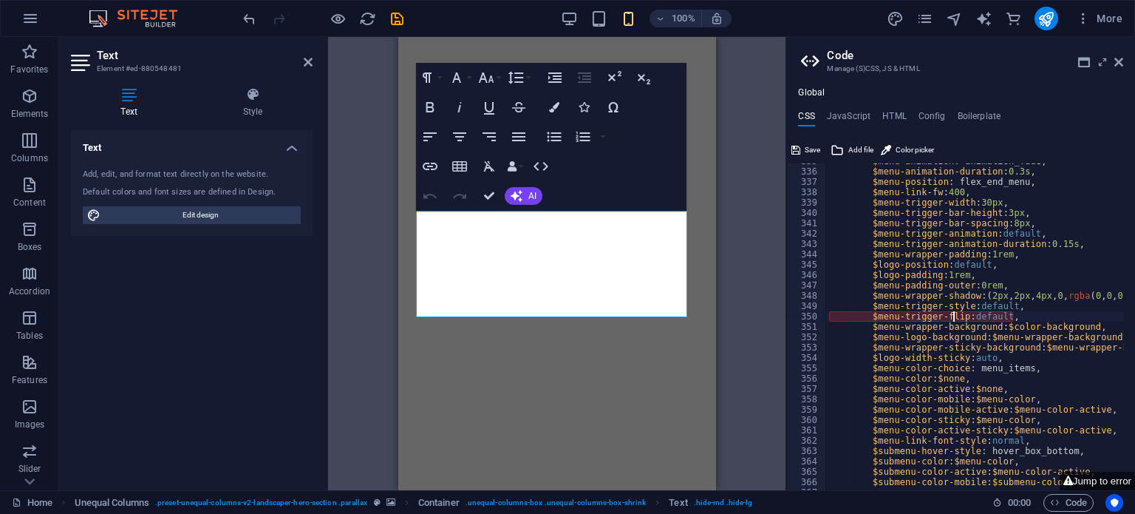
click at [952, 316] on div "$menu-animation : animation_fade, $menu-animation-duration : 0.3s , $menu-posit…" at bounding box center [1005, 324] width 359 height 336
type textarea "$menu-wrapper-background: $color-background,"
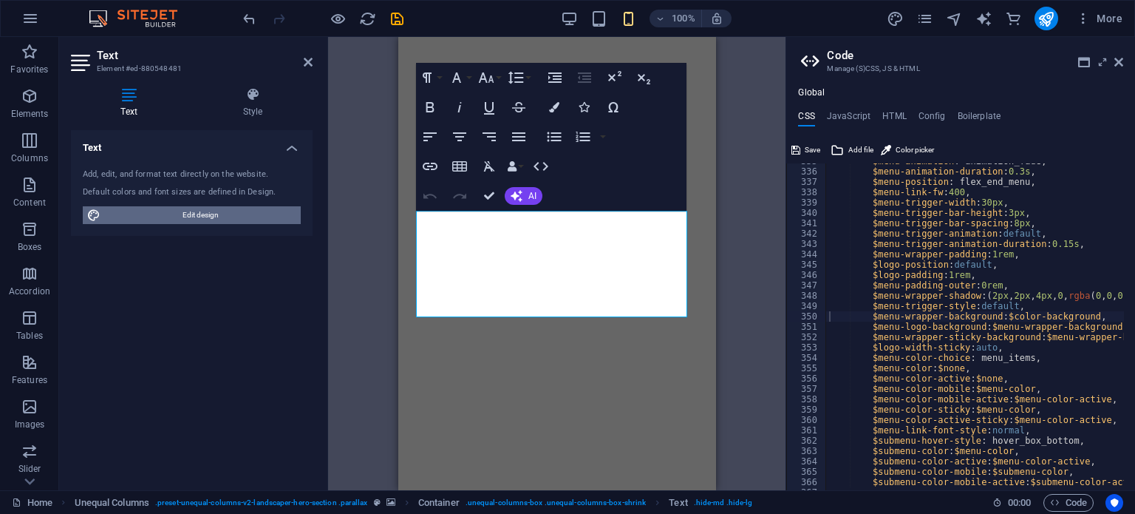
drag, startPoint x: 197, startPoint y: 209, endPoint x: 14, endPoint y: 169, distance: 186.9
click at [197, 209] on span "Edit design" at bounding box center [200, 215] width 191 height 18
select select "900"
select select "px"
select select "600"
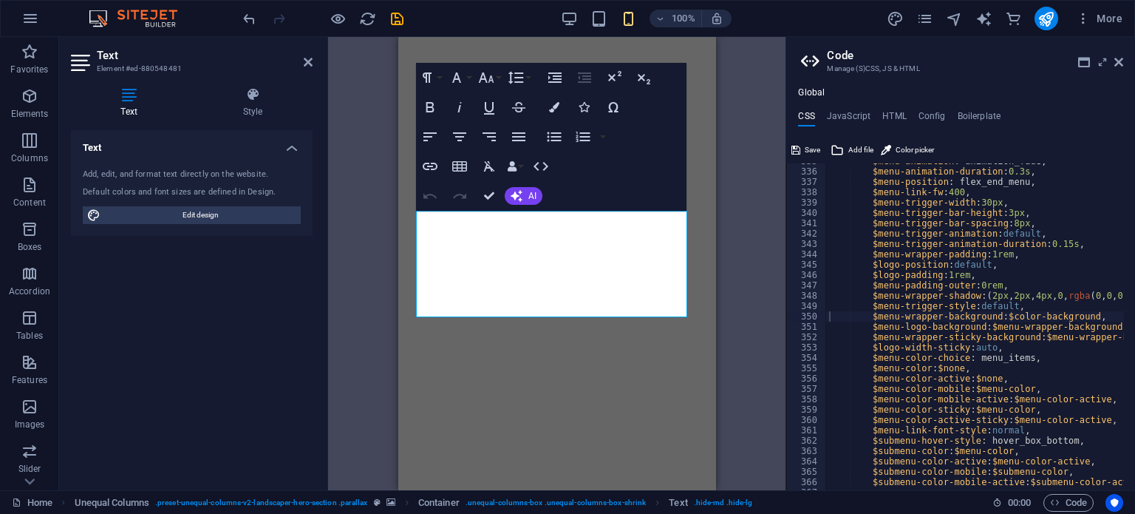
select select "px"
select select "rem"
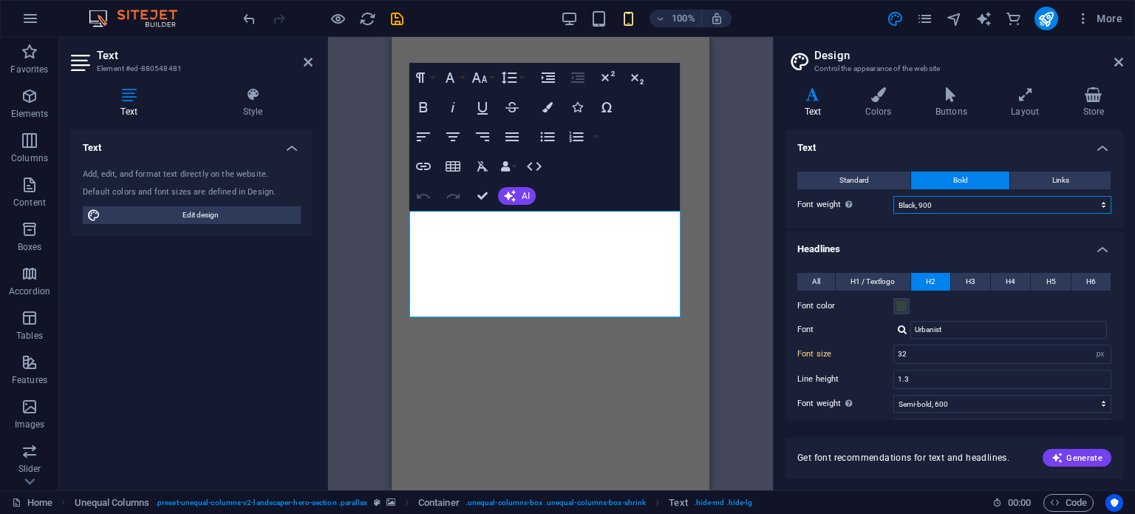
click at [947, 203] on select "Thin, 100 Extra-light, 200 Light, 300 Regular, 400 Medium, 500 Semi-bold, 600 B…" at bounding box center [1003, 205] width 218 height 18
select select "100"
click at [894, 196] on select "Thin, 100 Extra-light, 200 Light, 300 Regular, 400 Medium, 500 Semi-bold, 600 B…" at bounding box center [1003, 205] width 218 height 18
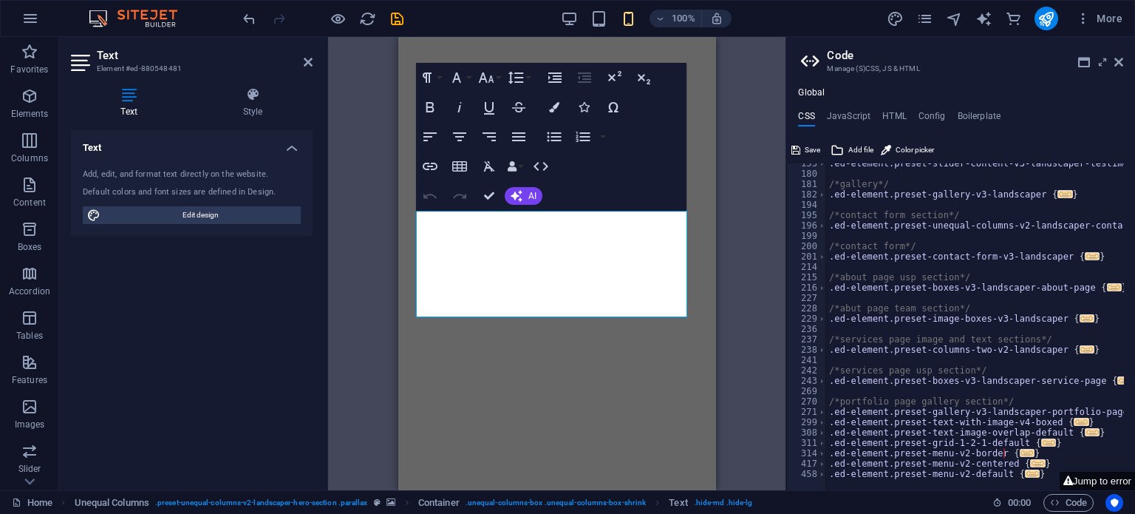
scroll to position [481, 0]
click at [1087, 477] on button "Jump to error" at bounding box center [1097, 481] width 75 height 18
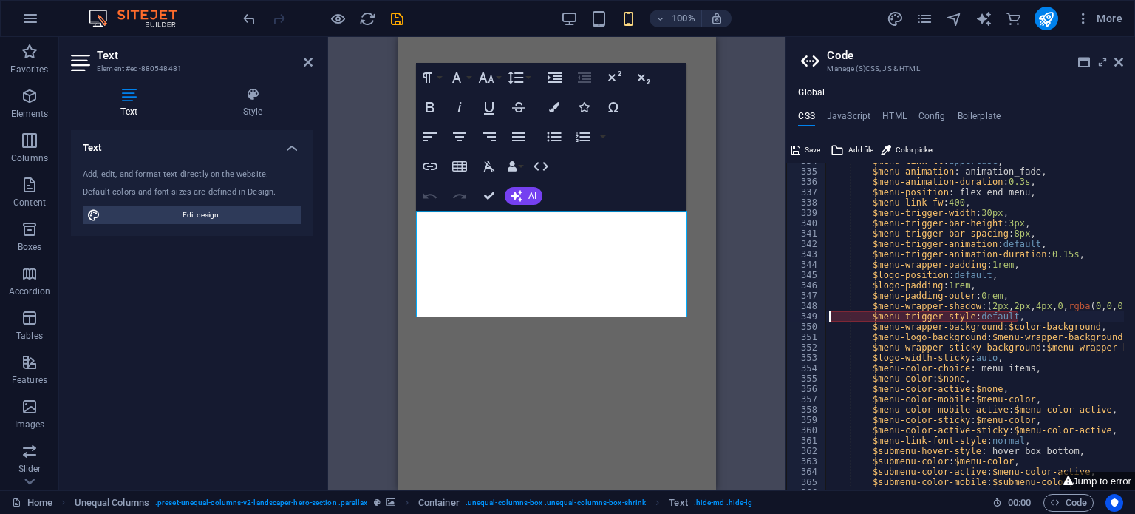
click at [923, 323] on div "$menu-link-tt : uppercase , $menu-animation : animation_fade, $menu-animation-d…" at bounding box center [1005, 324] width 359 height 336
click at [928, 316] on div "$menu-link-tt : uppercase , $menu-animation : animation_fade, $menu-animation-d…" at bounding box center [1005, 324] width 359 height 336
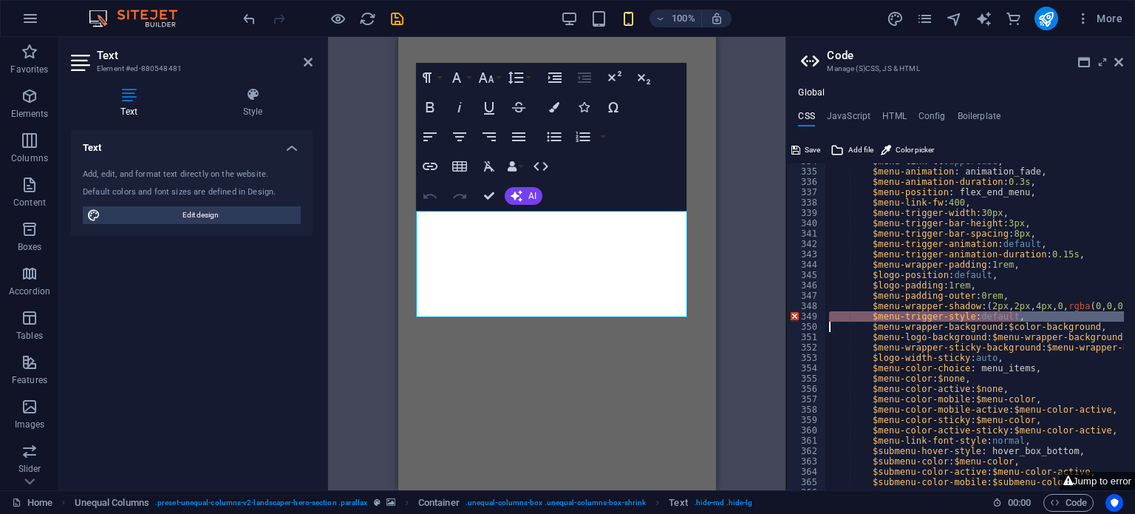
type textarea "$menu-wrapper-background: $color-background,"
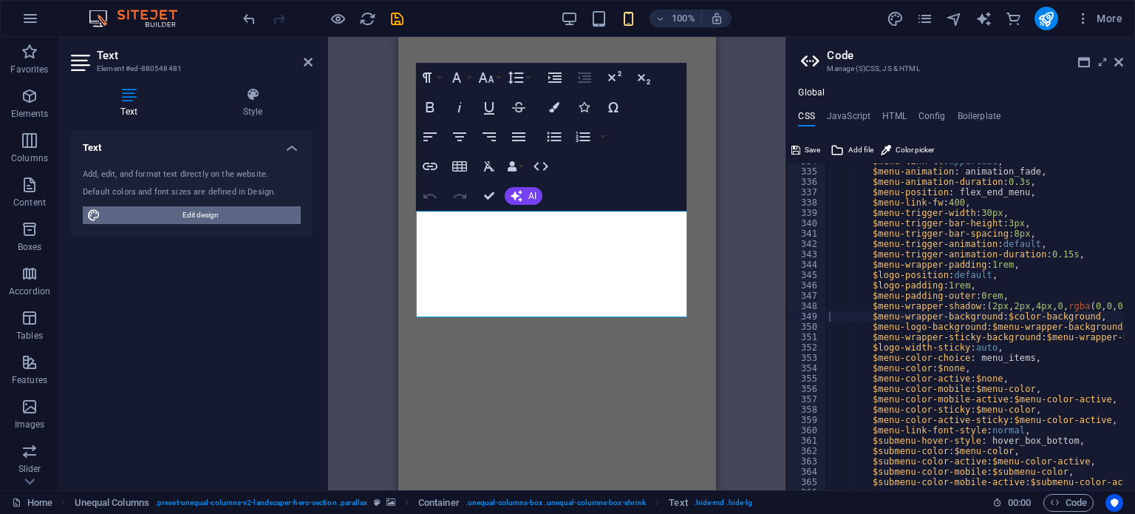
drag, startPoint x: 222, startPoint y: 215, endPoint x: 301, endPoint y: 128, distance: 117.7
click at [222, 215] on span "Edit design" at bounding box center [200, 215] width 191 height 18
select select "px"
select select "600"
select select "px"
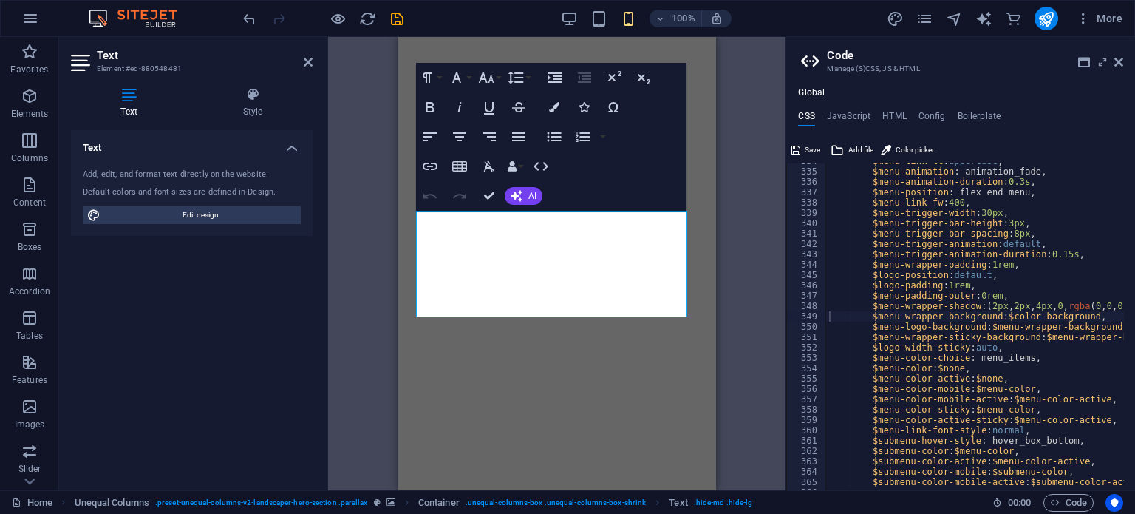
select select "rem"
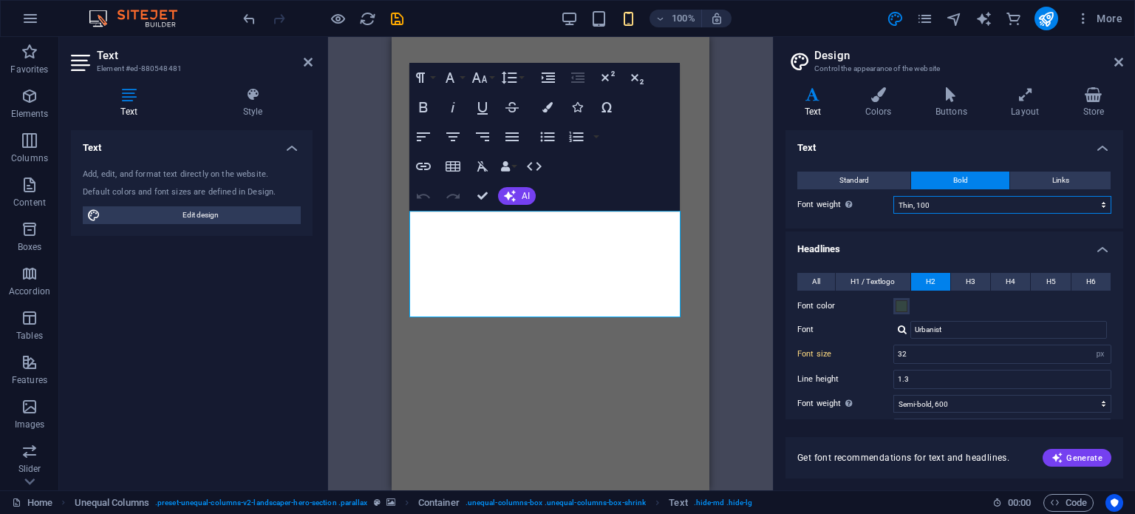
drag, startPoint x: 993, startPoint y: 203, endPoint x: 987, endPoint y: 209, distance: 8.4
click at [993, 203] on select "Thin, 100 Extra-light, 200 Light, 300 Regular, 400 Medium, 500 Semi-bold, 600 B…" at bounding box center [1003, 205] width 218 height 18
select select "300"
click at [894, 196] on select "Thin, 100 Extra-light, 200 Light, 300 Regular, 400 Medium, 500 Semi-bold, 600 B…" at bounding box center [1003, 205] width 218 height 18
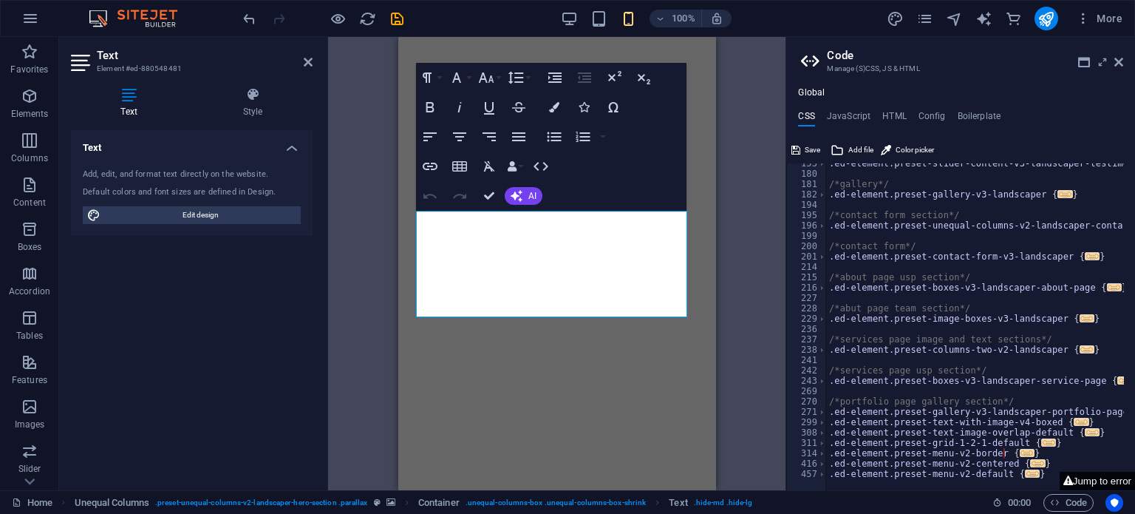
click at [1084, 480] on button "Jump to error" at bounding box center [1097, 481] width 75 height 18
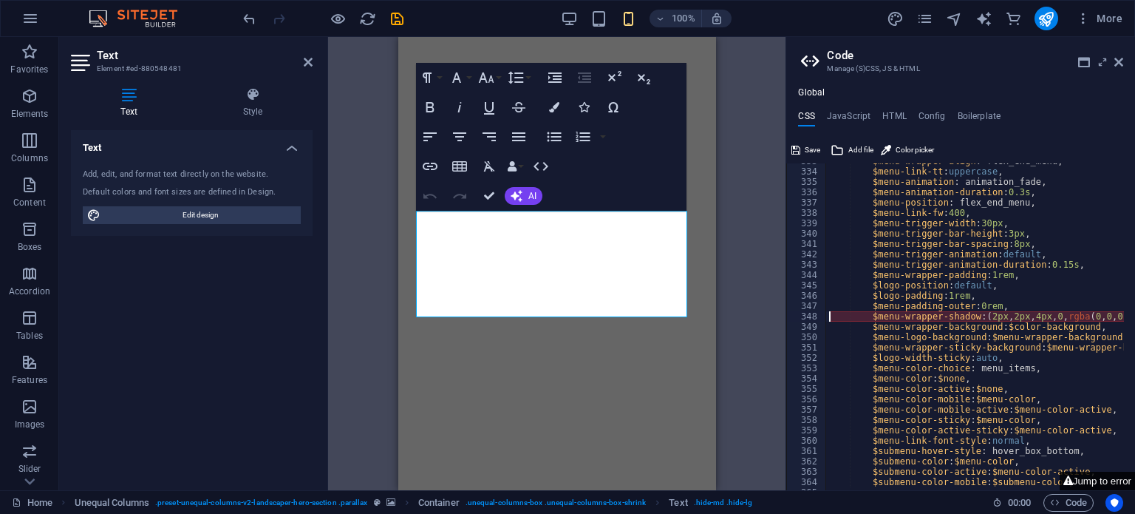
scroll to position [970, 0]
click at [953, 321] on div "$menu-wrapper-align : flex_end_menu, $menu-link-tt : uppercase , $menu-animatio…" at bounding box center [1005, 324] width 359 height 336
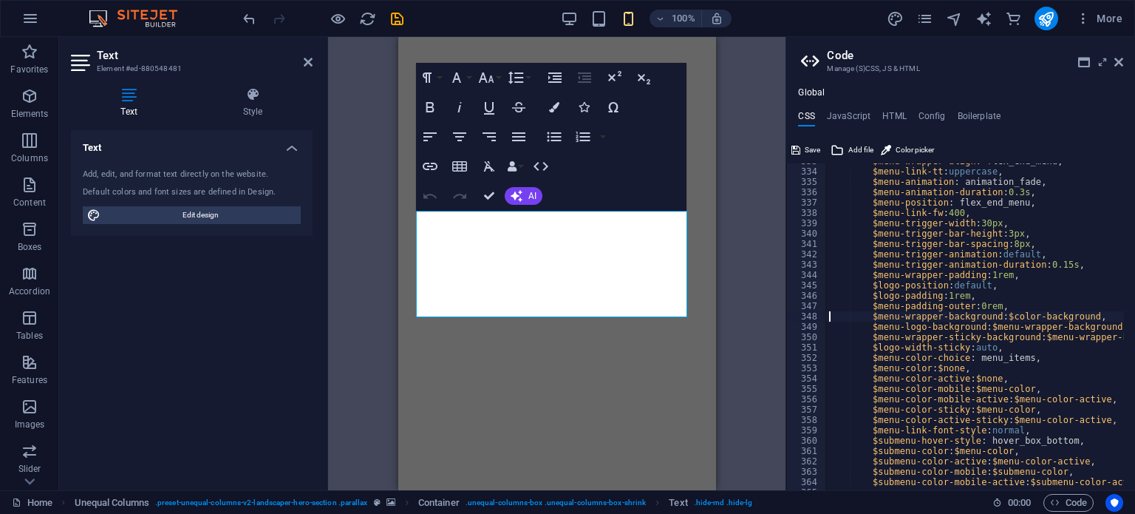
click at [1064, 472] on div "$menu-wrapper-align : flex_end_menu, $menu-link-tt : uppercase , $menu-animatio…" at bounding box center [1005, 324] width 359 height 336
type textarea "$submenu-color-mobile: $submenu-color,"
click at [160, 216] on span "Edit design" at bounding box center [200, 215] width 191 height 18
select select "300"
select select "px"
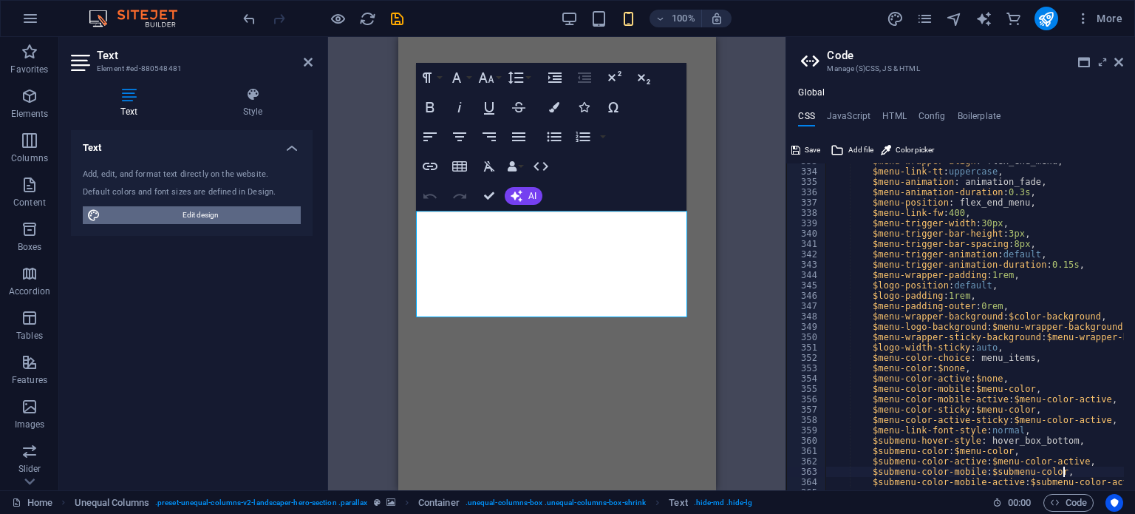
select select "600"
select select "px"
select select "rem"
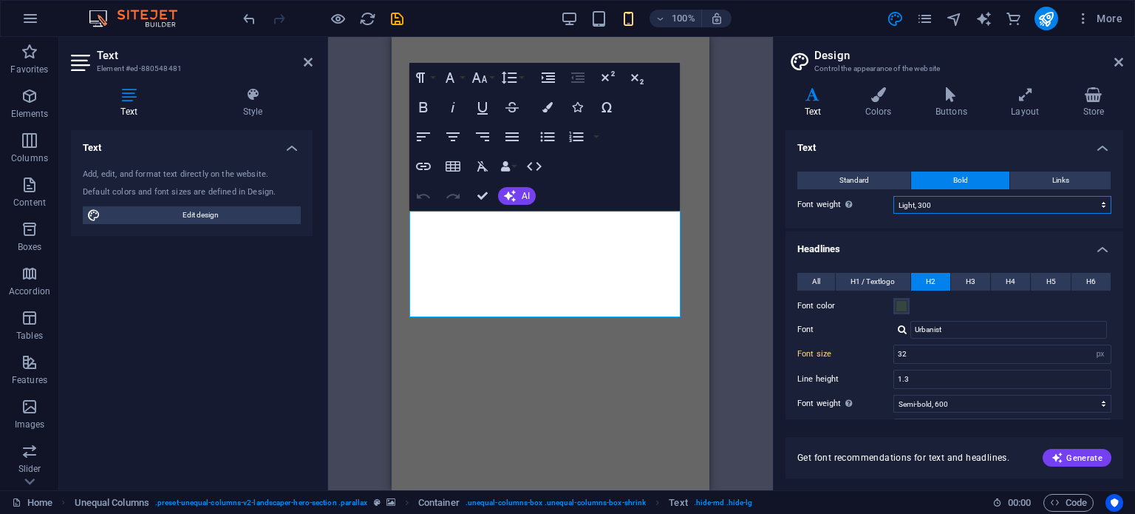
click at [970, 206] on select "Thin, 100 Extra-light, 200 Light, 300 Regular, 400 Medium, 500 Semi-bold, 600 B…" at bounding box center [1003, 205] width 218 height 18
select select "900"
click at [894, 196] on select "Thin, 100 Extra-light, 200 Light, 300 Regular, 400 Medium, 500 Semi-bold, 600 B…" at bounding box center [1003, 205] width 218 height 18
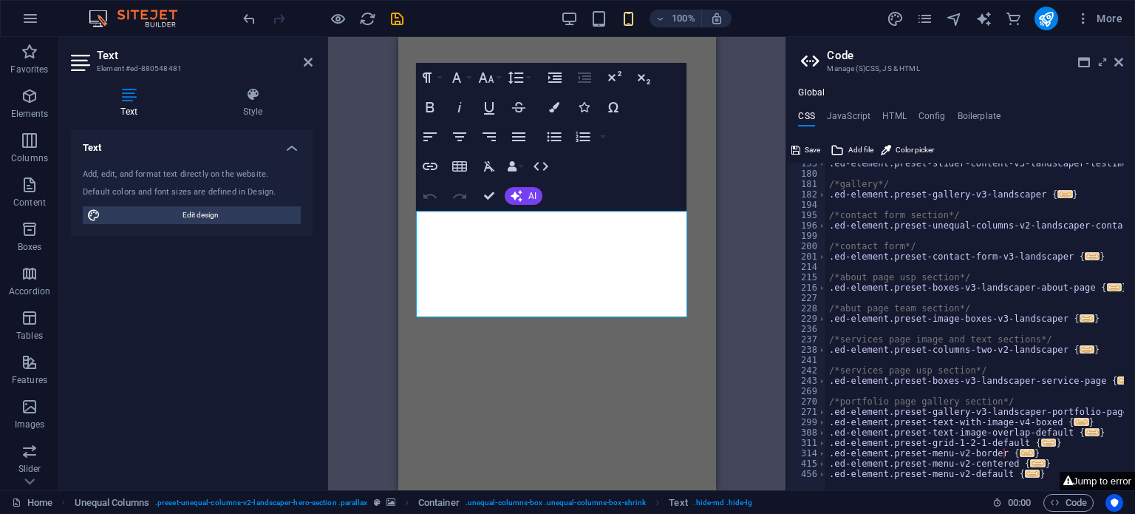
click at [1068, 477] on icon at bounding box center [1069, 481] width 10 height 10
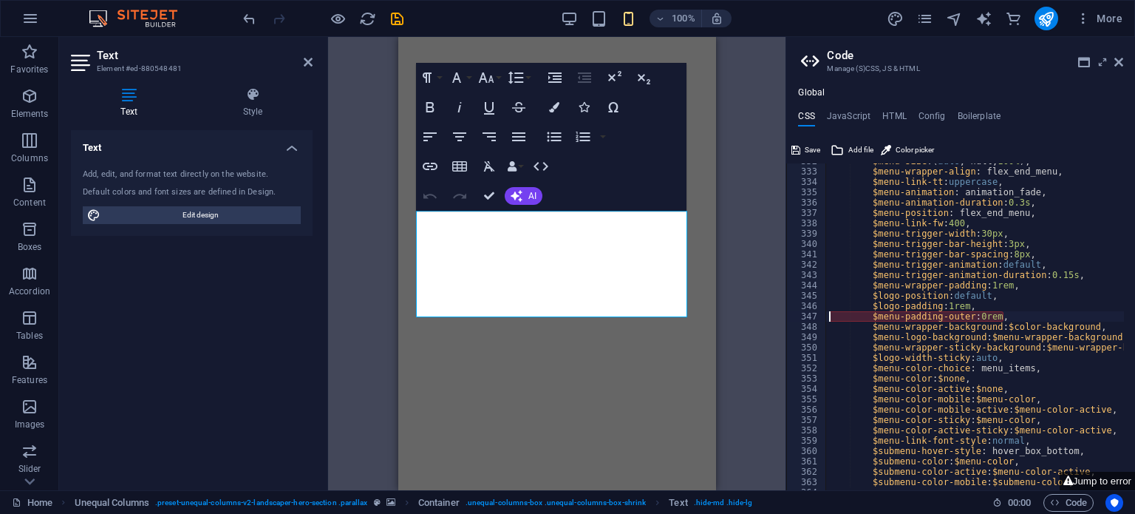
click at [934, 319] on div "$menu-size : ( auto , null, 100% ) , $menu-wrapper-align : flex_end_menu, $menu…" at bounding box center [1005, 324] width 359 height 336
type textarea "$menu-wrapper-background: $color-background,"
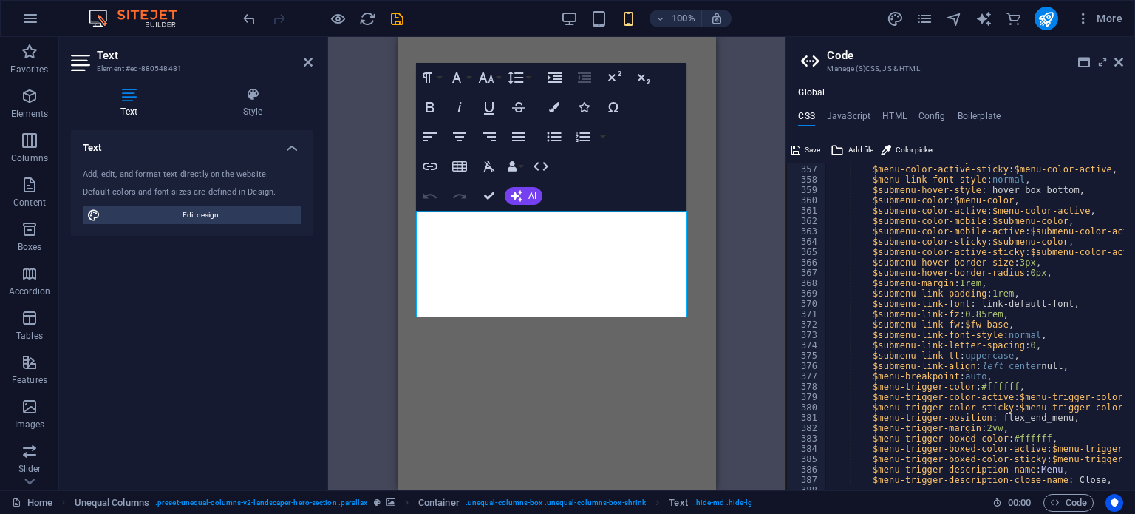
scroll to position [1254, 0]
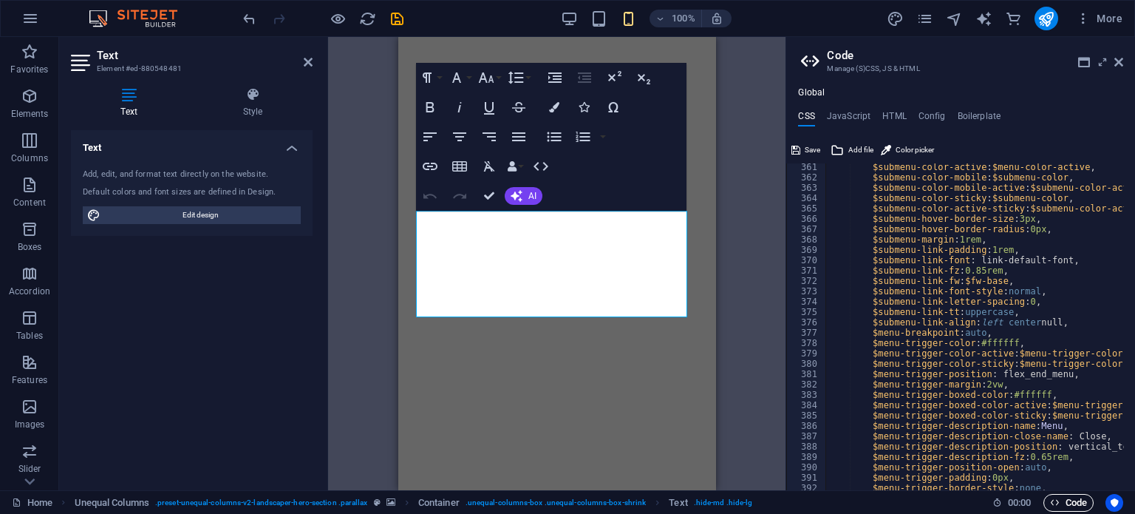
click at [1074, 497] on span "Code" at bounding box center [1068, 503] width 37 height 18
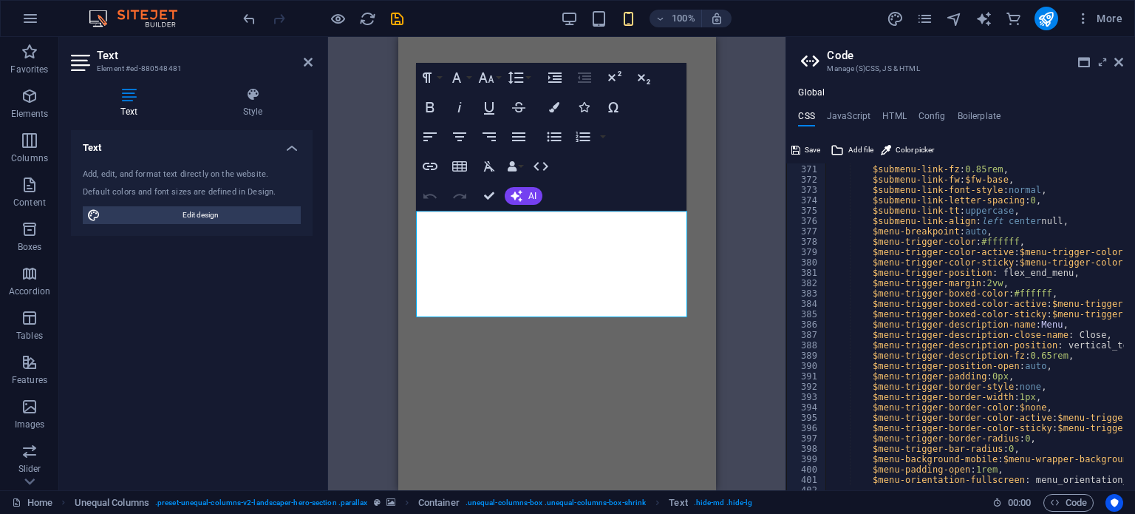
scroll to position [1344, 0]
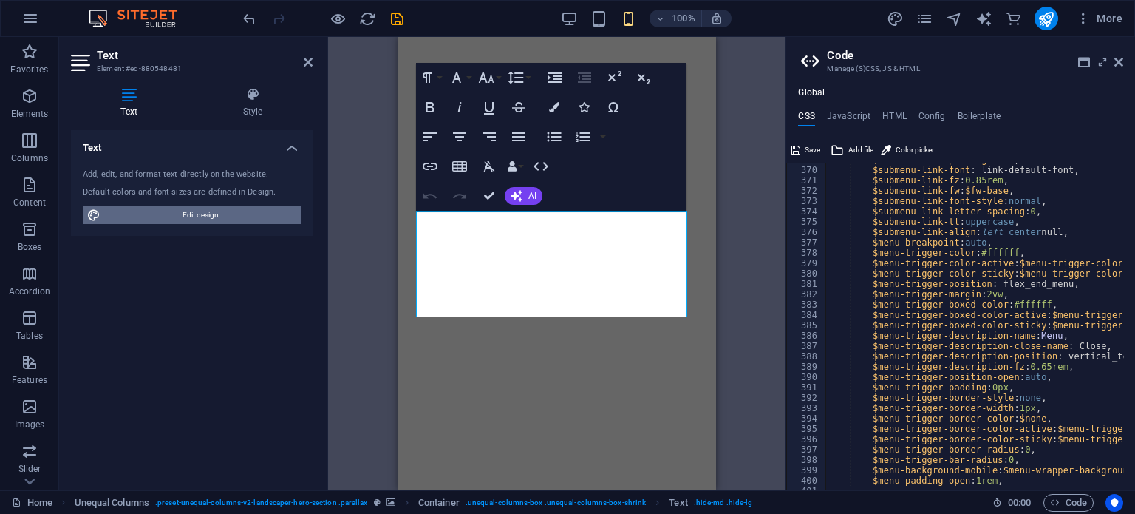
click at [186, 222] on span "Edit design" at bounding box center [200, 215] width 191 height 18
select select "900"
select select "px"
select select "600"
select select "px"
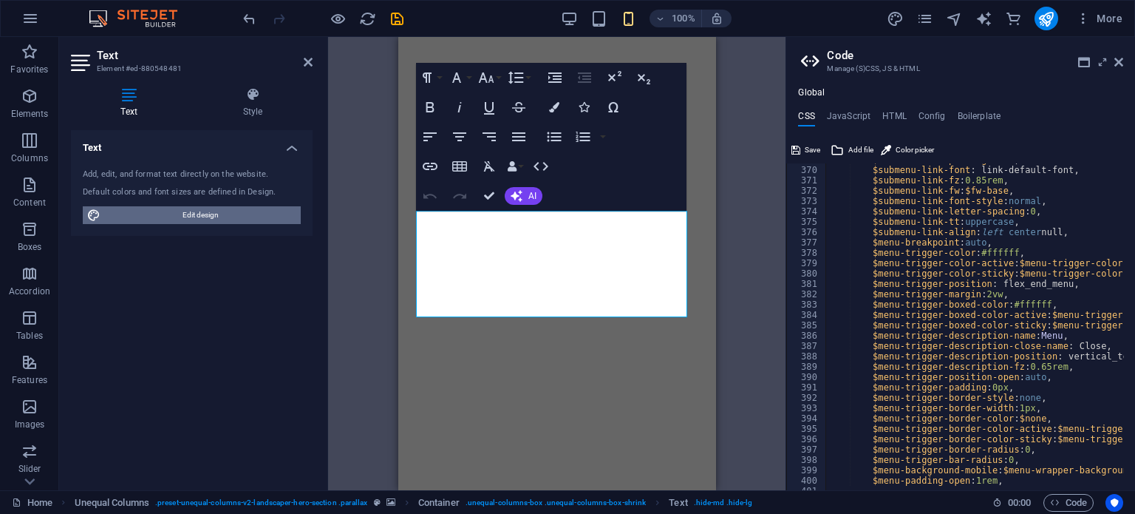
select select "rem"
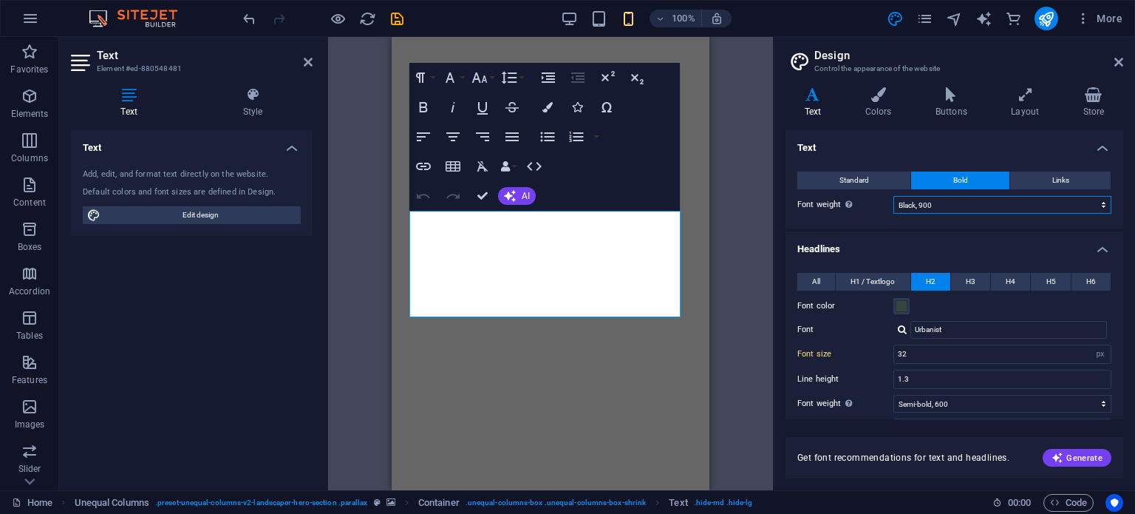
click at [936, 208] on select "Thin, 100 Extra-light, 200 Light, 300 Regular, 400 Medium, 500 Semi-bold, 600 B…" at bounding box center [1003, 205] width 218 height 18
select select "100"
click at [894, 196] on select "Thin, 100 Extra-light, 200 Light, 300 Regular, 400 Medium, 500 Semi-bold, 600 B…" at bounding box center [1003, 205] width 218 height 18
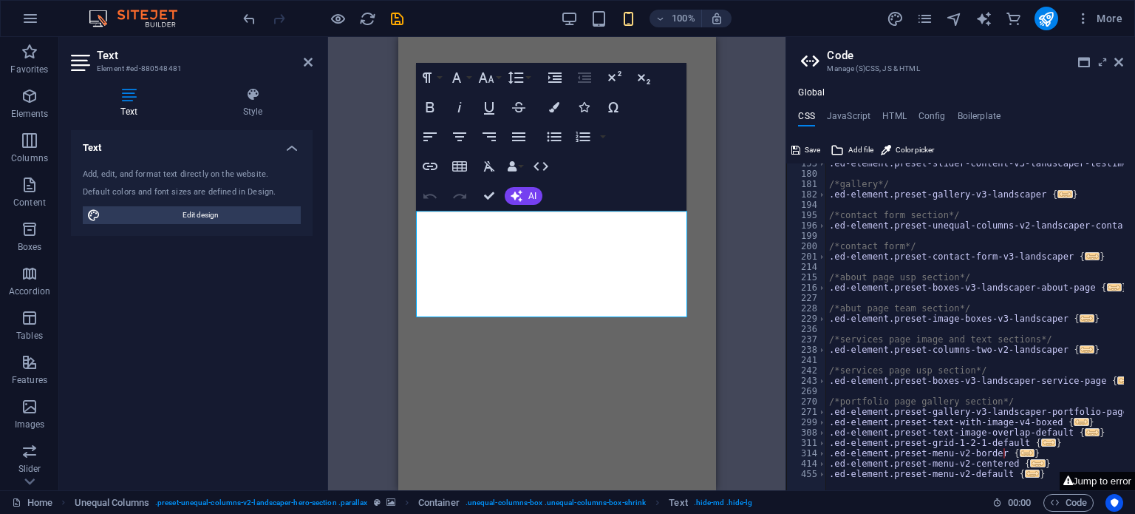
click at [1100, 487] on button "Jump to error" at bounding box center [1097, 481] width 75 height 18
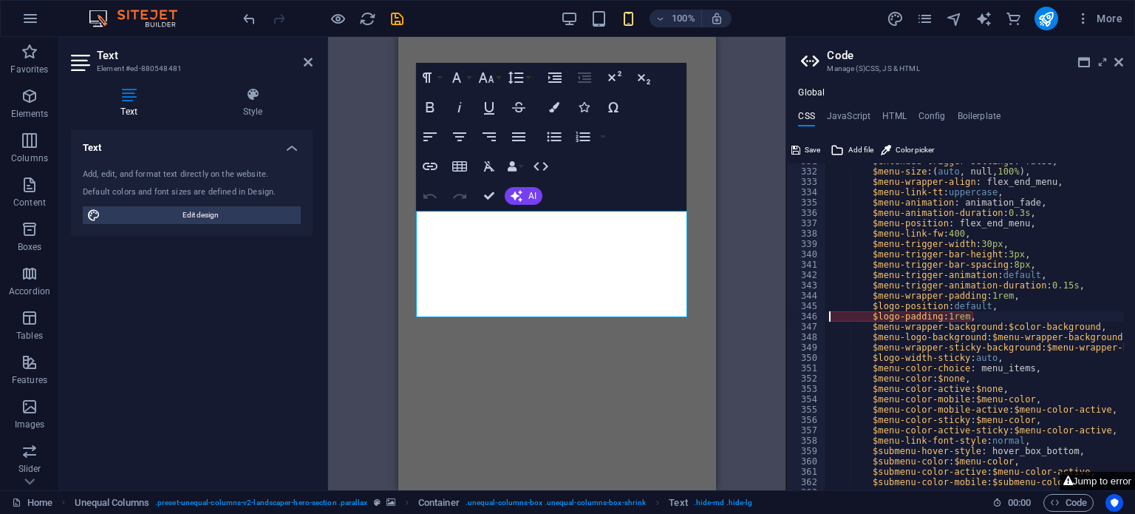
scroll to position [949, 0]
click at [934, 314] on div "$extended-trigger-settings : false, $menu-size : ( auto , null, 100% ) , $menu-…" at bounding box center [1005, 324] width 359 height 336
type textarea "$menu-wrapper-background: $color-background,"
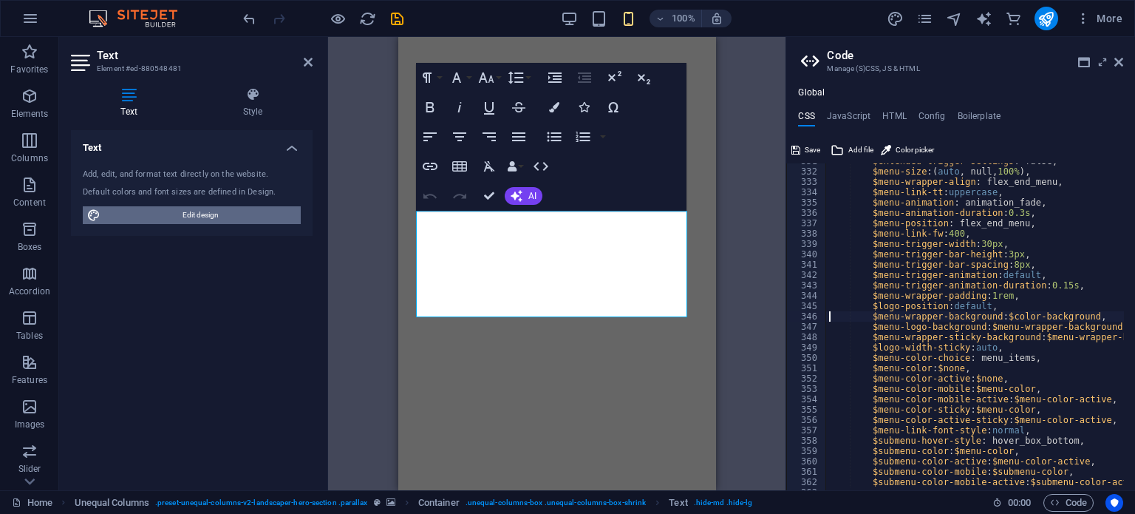
click at [151, 217] on span "Edit design" at bounding box center [200, 215] width 191 height 18
select select "px"
select select "600"
select select "px"
select select "rem"
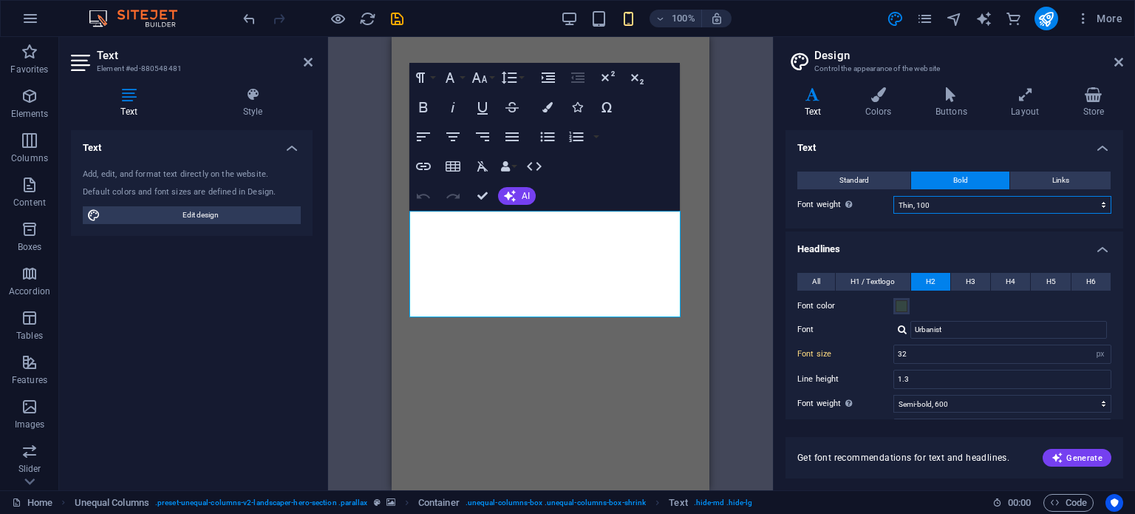
click at [970, 202] on select "Thin, 100 Extra-light, 200 Light, 300 Regular, 400 Medium, 500 Semi-bold, 600 B…" at bounding box center [1003, 205] width 218 height 18
click at [917, 400] on select "Thin, 100 Extra-light, 200 Light, 300 Regular, 400 Medium, 500 Semi-bold, 600 B…" at bounding box center [1003, 404] width 218 height 18
click at [894, 395] on select "Thin, 100 Extra-light, 200 Light, 300 Regular, 400 Medium, 500 Semi-bold, 600 B…" at bounding box center [1003, 404] width 218 height 18
click at [970, 404] on select "Thin, 100 Extra-light, 200 Light, 300 Regular, 400 Medium, 500 Semi-bold, 600 B…" at bounding box center [1003, 404] width 218 height 18
select select "700"
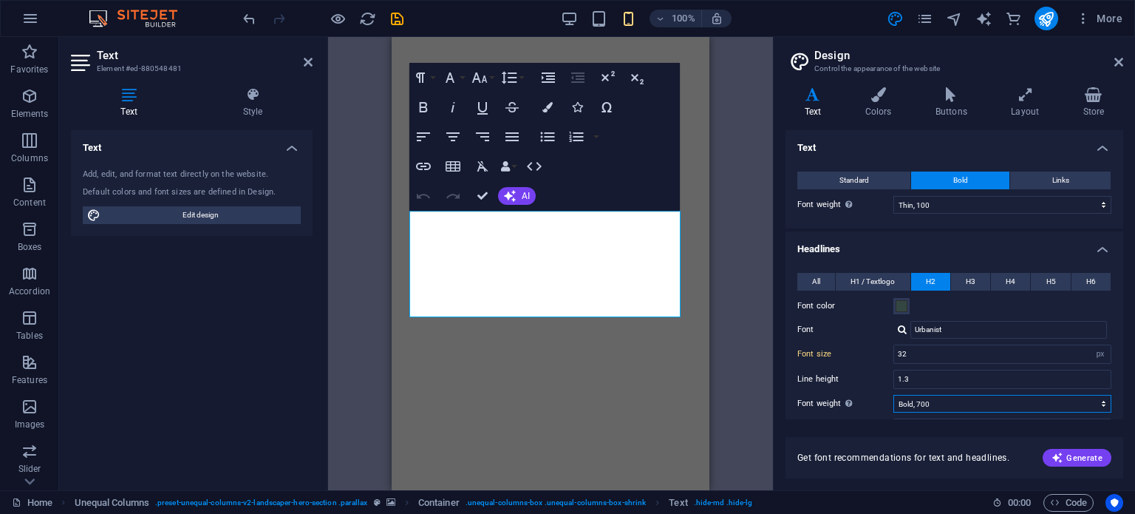
click at [894, 395] on select "Thin, 100 Extra-light, 200 Light, 300 Regular, 400 Medium, 500 Semi-bold, 600 B…" at bounding box center [1003, 404] width 218 height 18
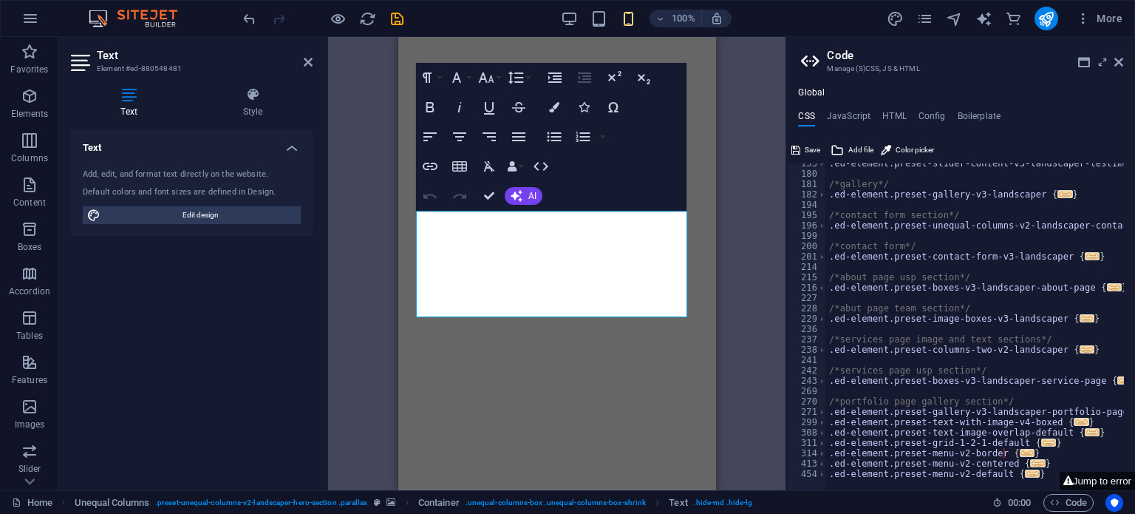
scroll to position [481, 0]
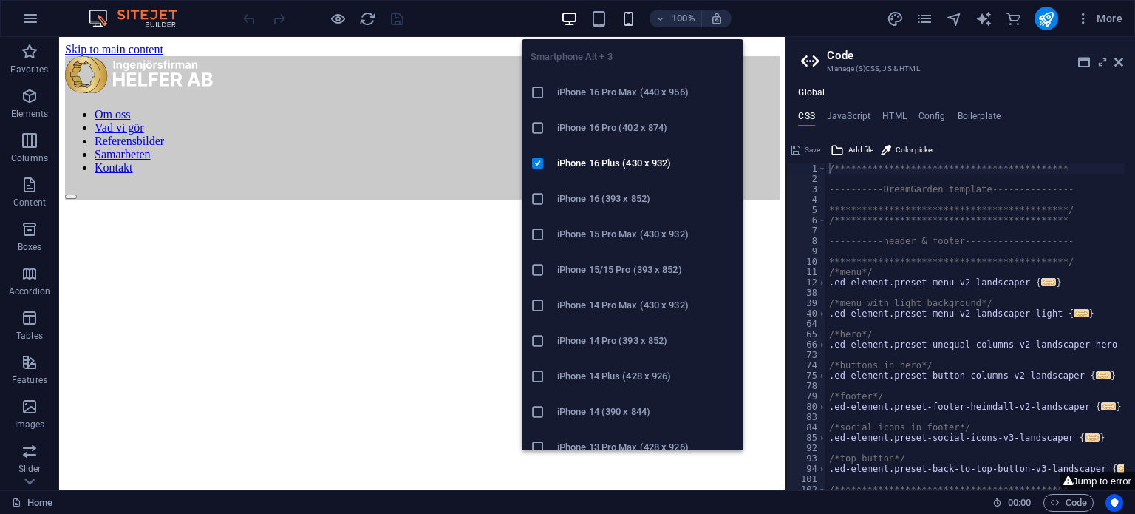
click at [627, 20] on icon "button" at bounding box center [628, 18] width 17 height 17
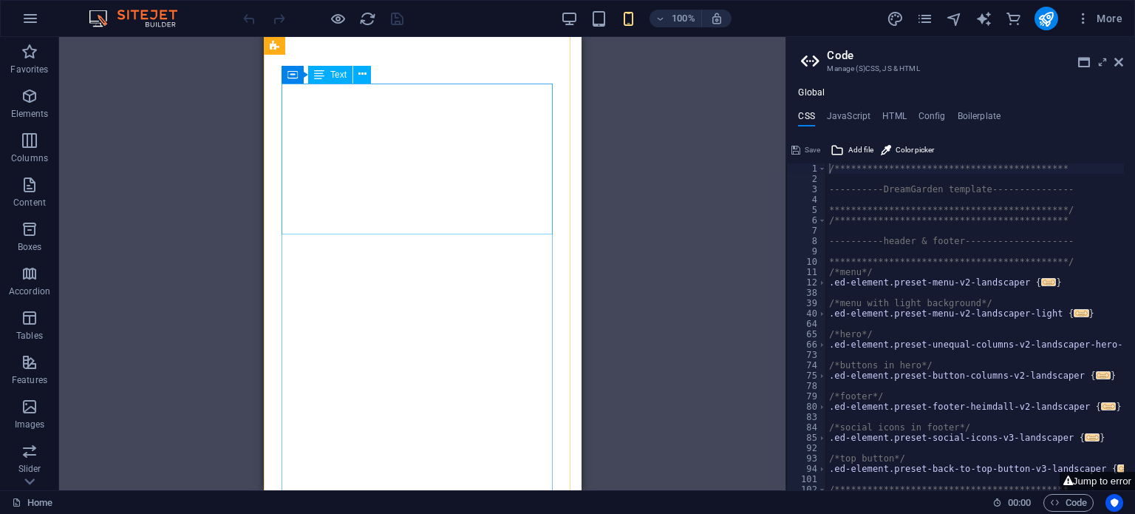
scroll to position [337, 0]
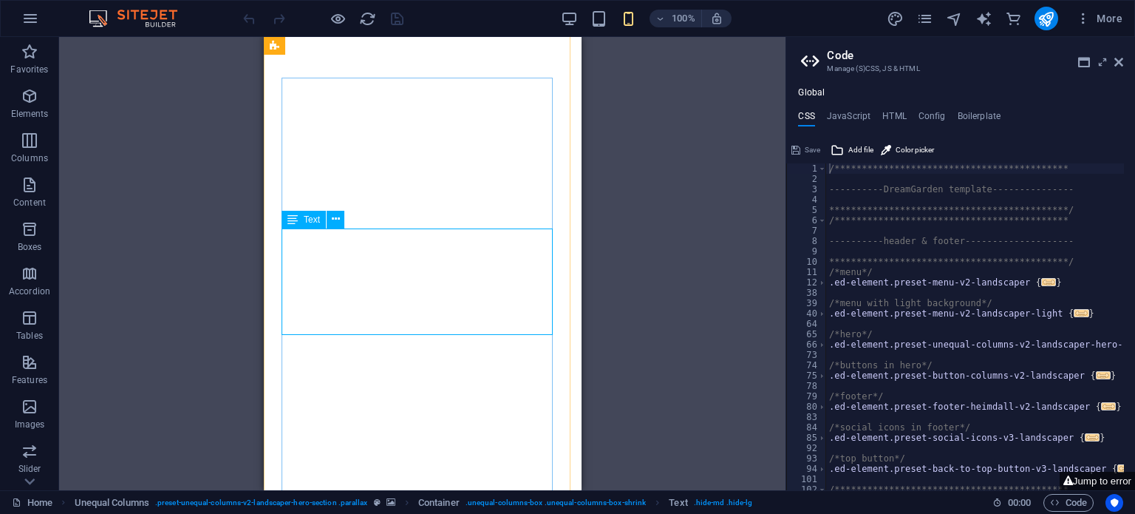
click at [329, 220] on button at bounding box center [336, 220] width 18 height 18
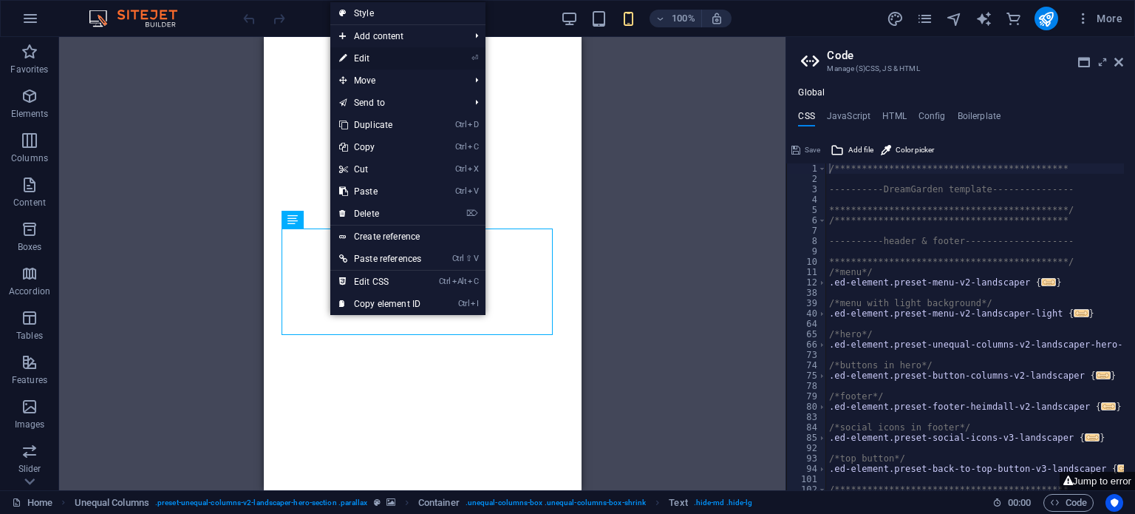
click at [408, 58] on link "⏎ Edit" at bounding box center [380, 58] width 100 height 22
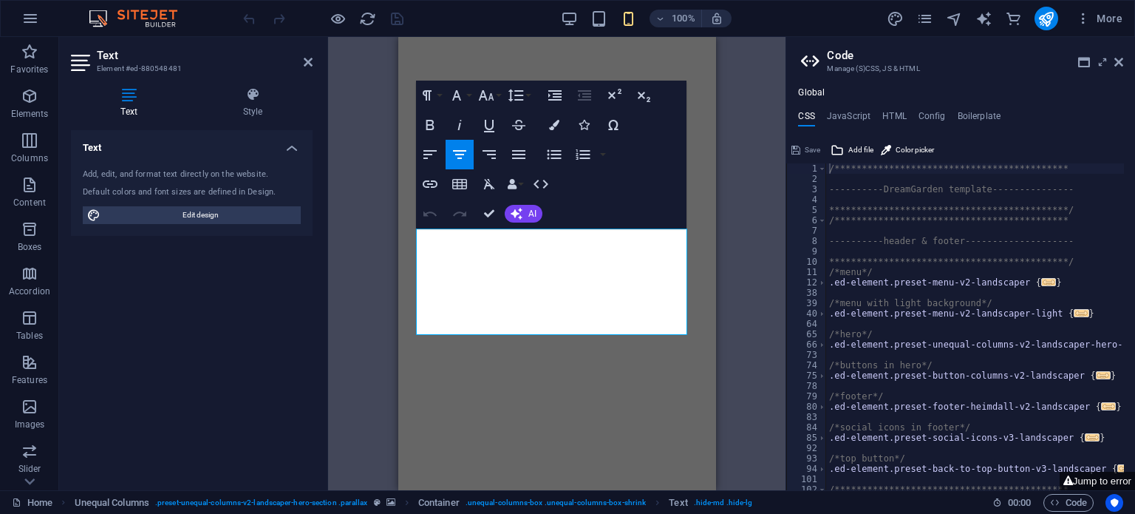
click at [160, 118] on h4 "Text" at bounding box center [132, 102] width 122 height 31
click at [251, 103] on h4 "Style" at bounding box center [253, 102] width 120 height 31
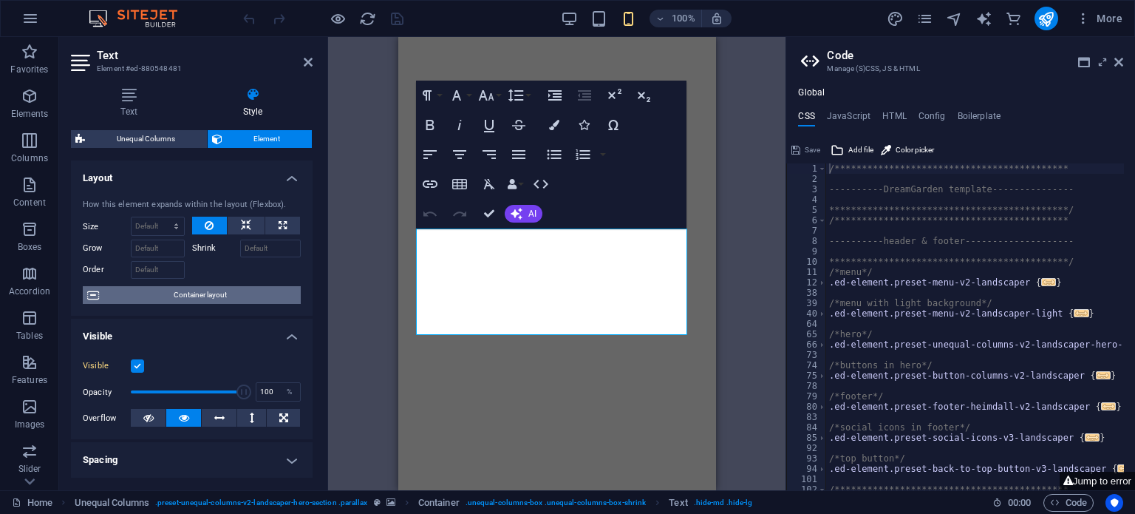
click at [191, 295] on span "Container layout" at bounding box center [199, 295] width 193 height 18
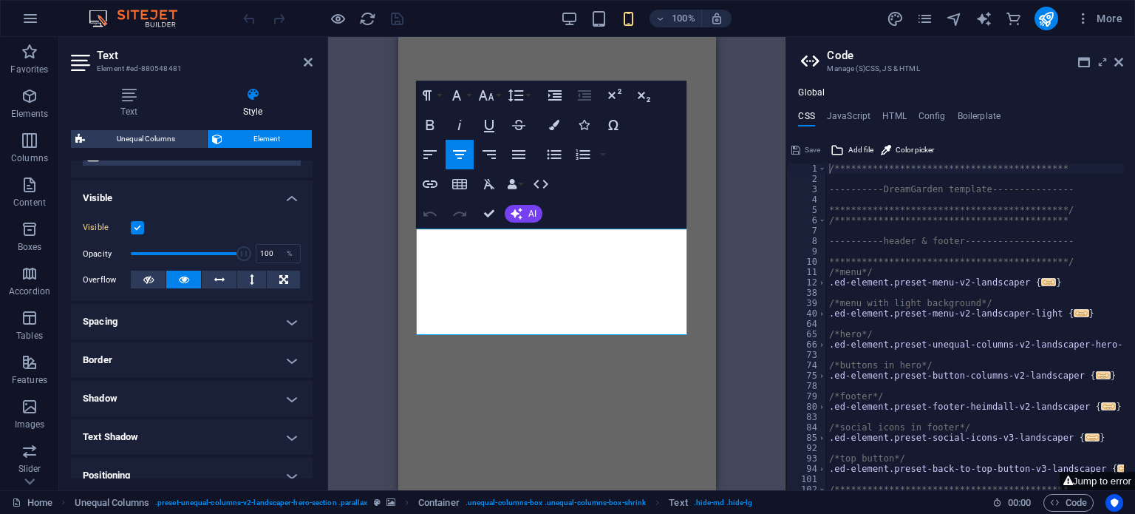
scroll to position [139, 0]
click at [222, 327] on h4 "Spacing" at bounding box center [192, 320] width 242 height 35
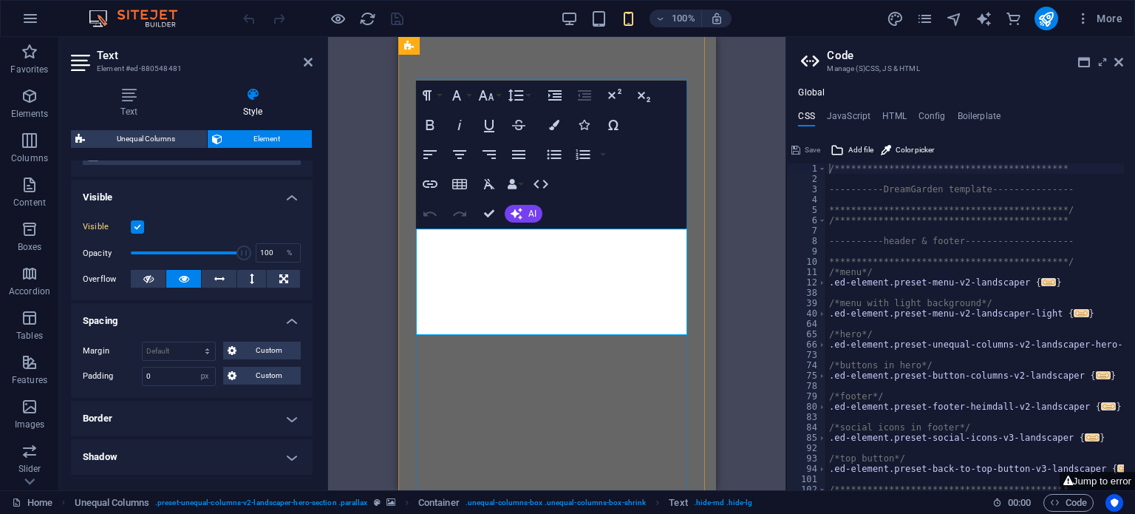
click at [511, 94] on icon "button" at bounding box center [517, 95] width 16 height 13
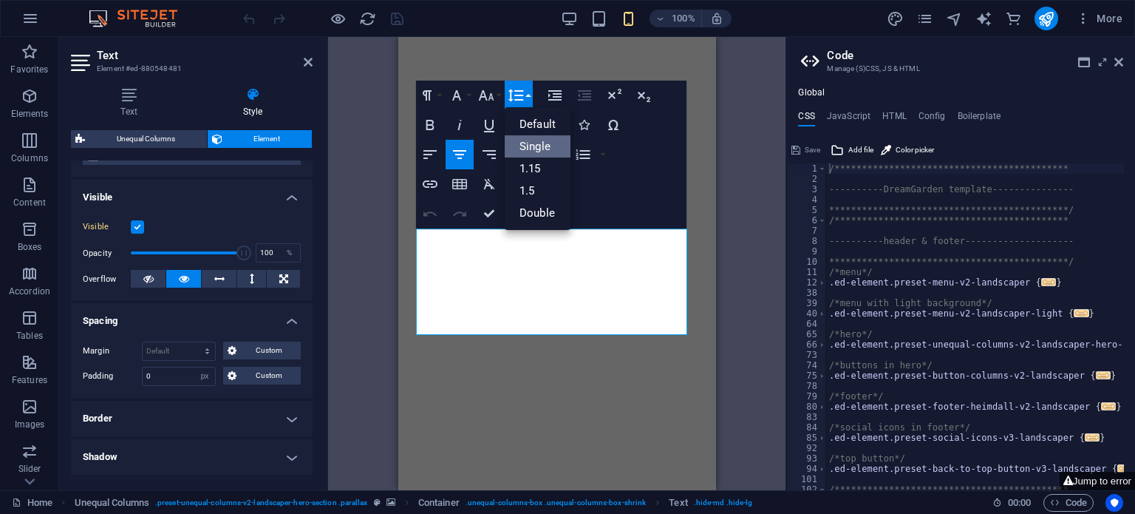
scroll to position [0, 0]
type textarea ".ed-element.preset-menu-v2-landscaper {"
click at [885, 284] on div "**********" at bounding box center [993, 331] width 335 height 336
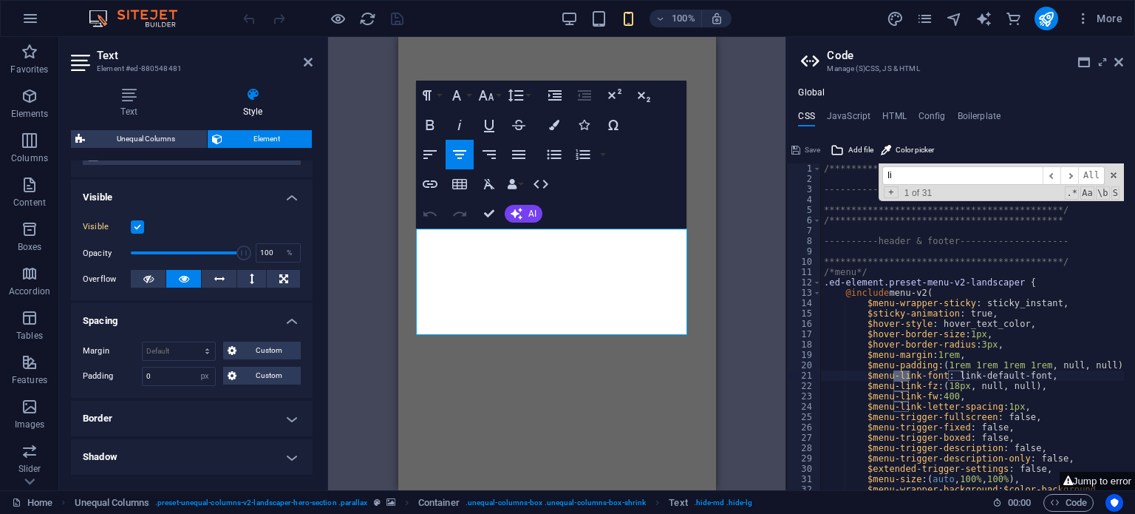
type input "l"
type input "line"
click at [863, 115] on h4 "JavaScript" at bounding box center [849, 119] width 44 height 16
type textarea "/* JS for preset "Menu V2" */"
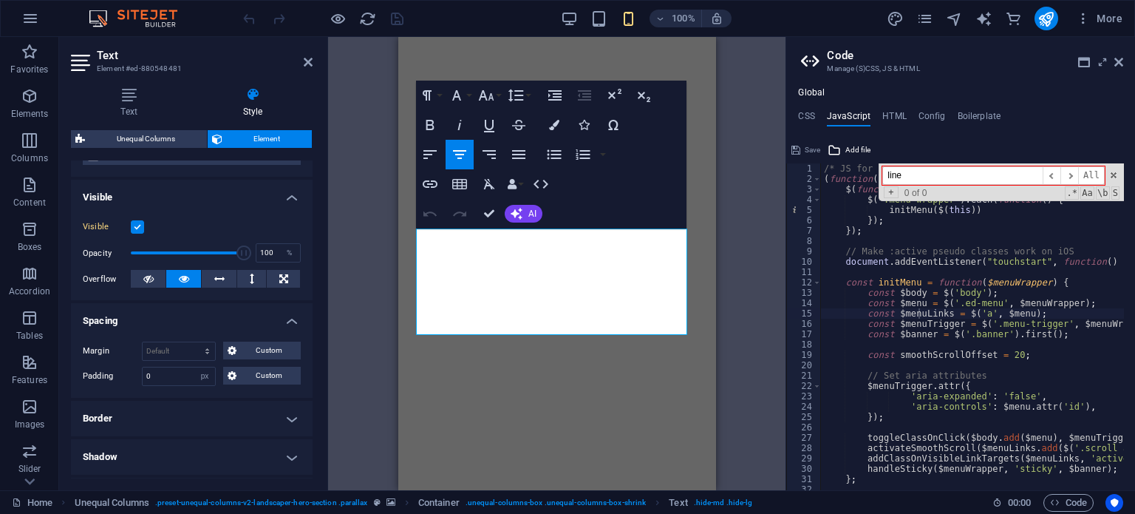
drag, startPoint x: 904, startPoint y: 174, endPoint x: 854, endPoint y: 172, distance: 50.3
click at [854, 172] on div "/* JS for preset "Menu V2" */ ( function ( ) { $ ( function ( ) { $ ( '.menu-wr…" at bounding box center [972, 326] width 303 height 327
type input "line"
click at [891, 109] on div "**********" at bounding box center [960, 288] width 349 height 403
click at [923, 117] on h4 "Config" at bounding box center [932, 119] width 27 height 16
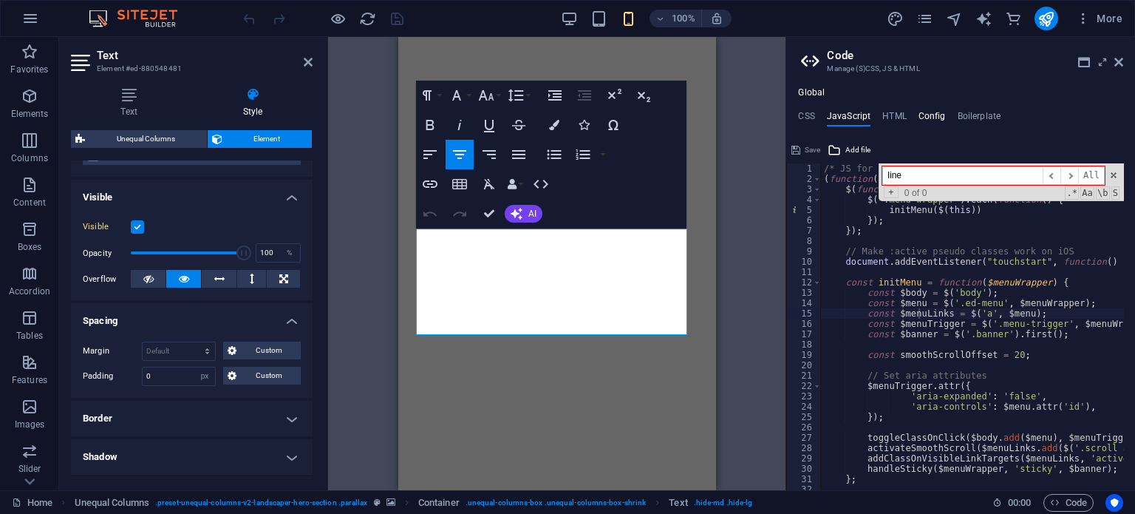
type textarea "$color-background: #ffffff;"
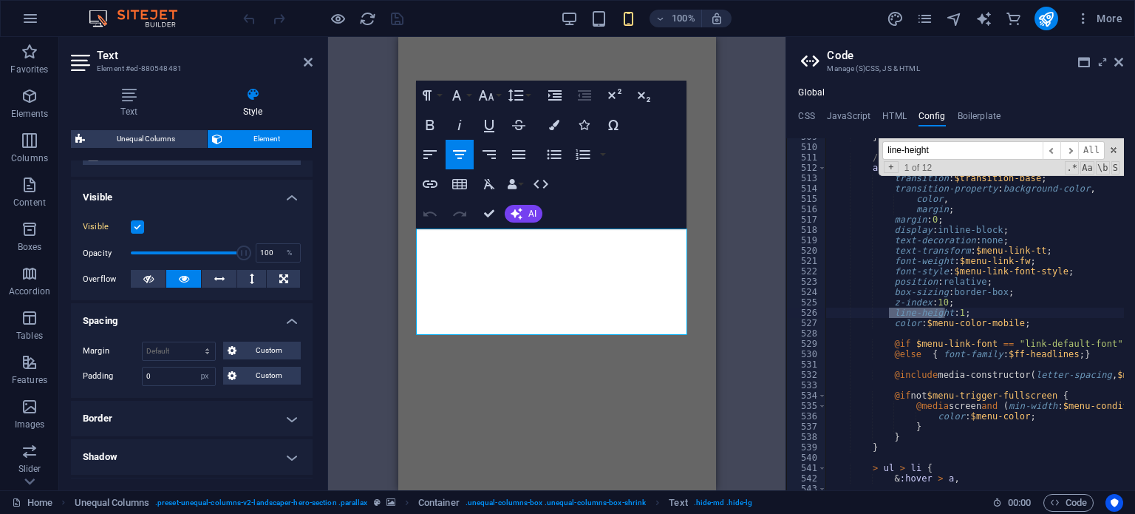
scroll to position [3115, 0]
type input "line-height"
click at [1070, 151] on span "​" at bounding box center [1070, 150] width 18 height 18
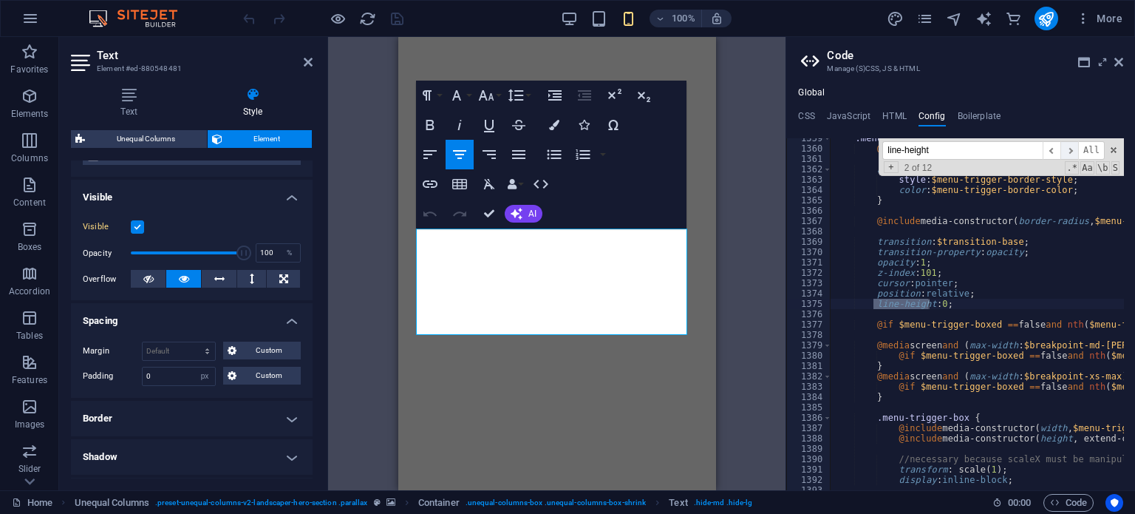
click at [1070, 151] on span "​" at bounding box center [1070, 150] width 18 height 18
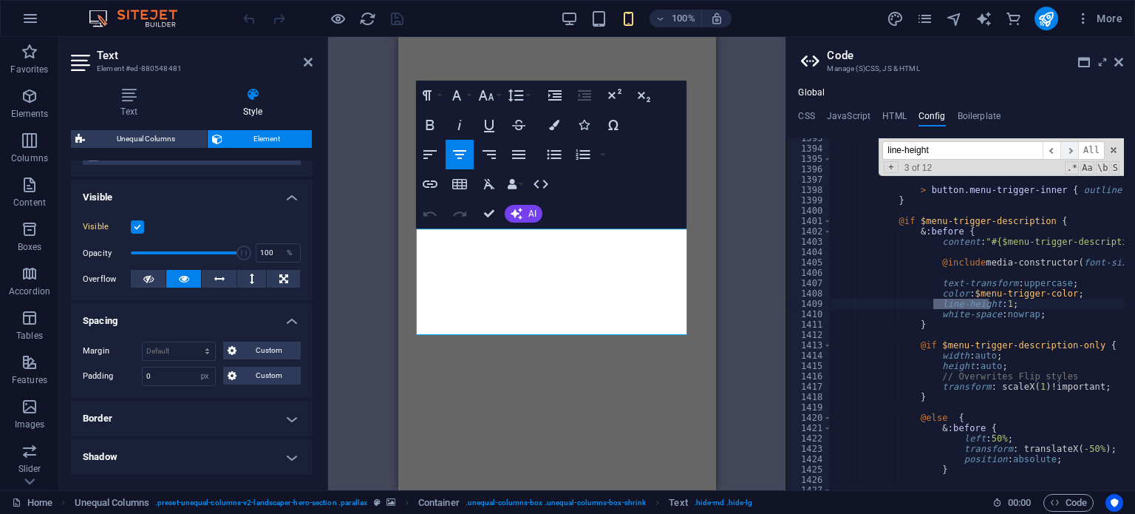
click at [1070, 151] on span "​" at bounding box center [1070, 150] width 18 height 18
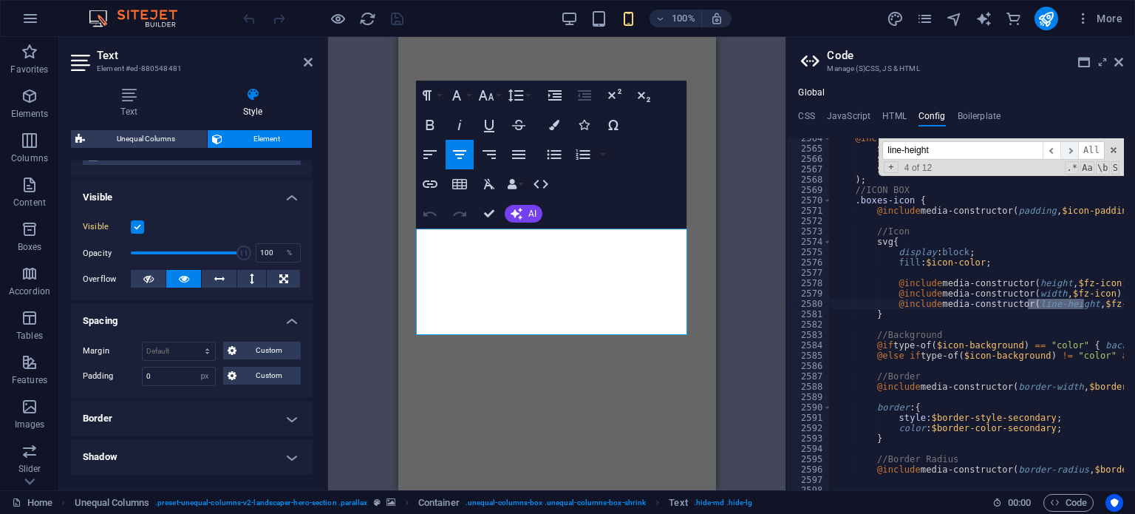
scroll to position [19159, 0]
click at [1070, 151] on span "​" at bounding box center [1070, 150] width 18 height 18
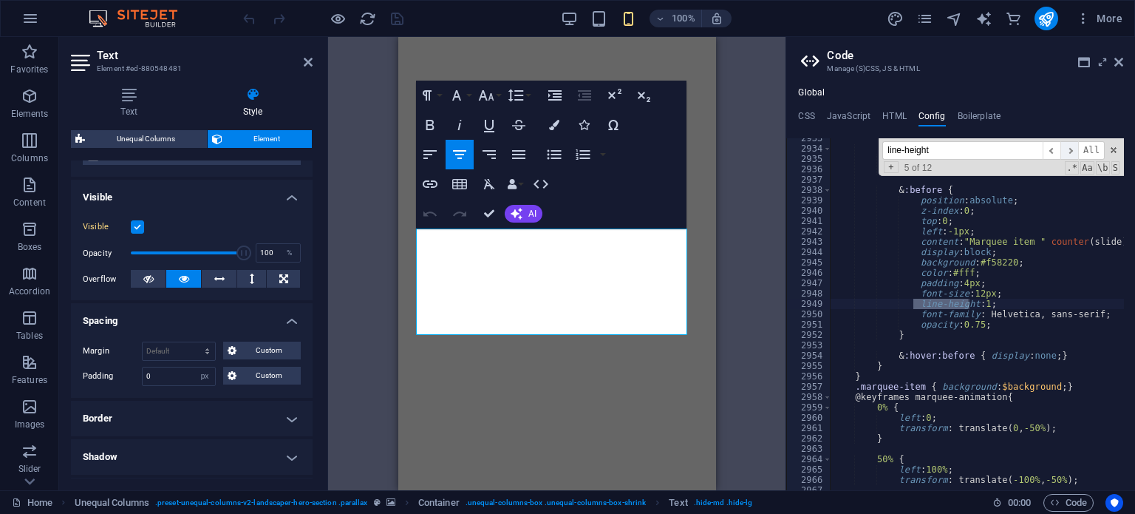
scroll to position [22667, 0]
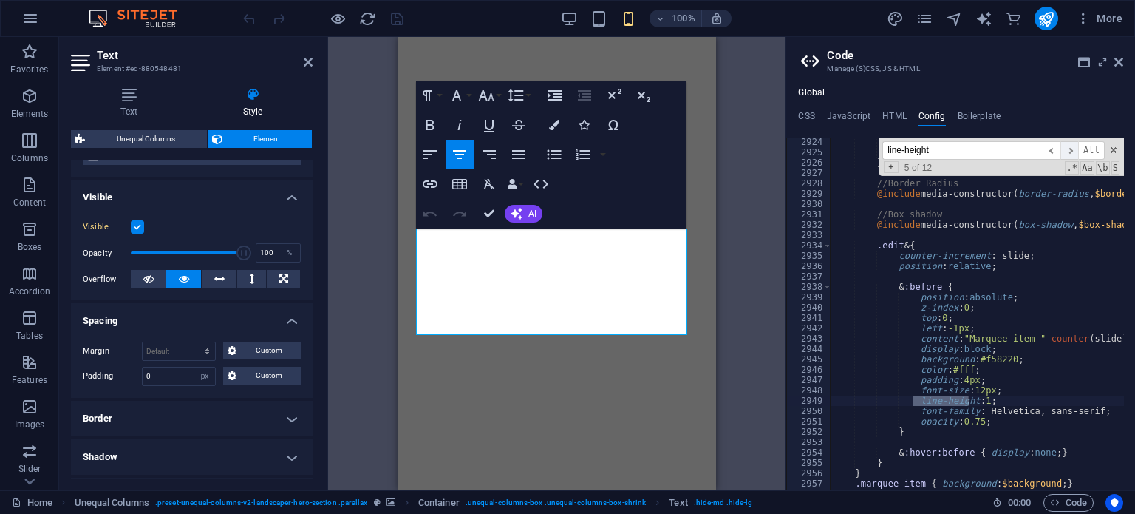
click at [1070, 148] on span "​" at bounding box center [1070, 150] width 18 height 18
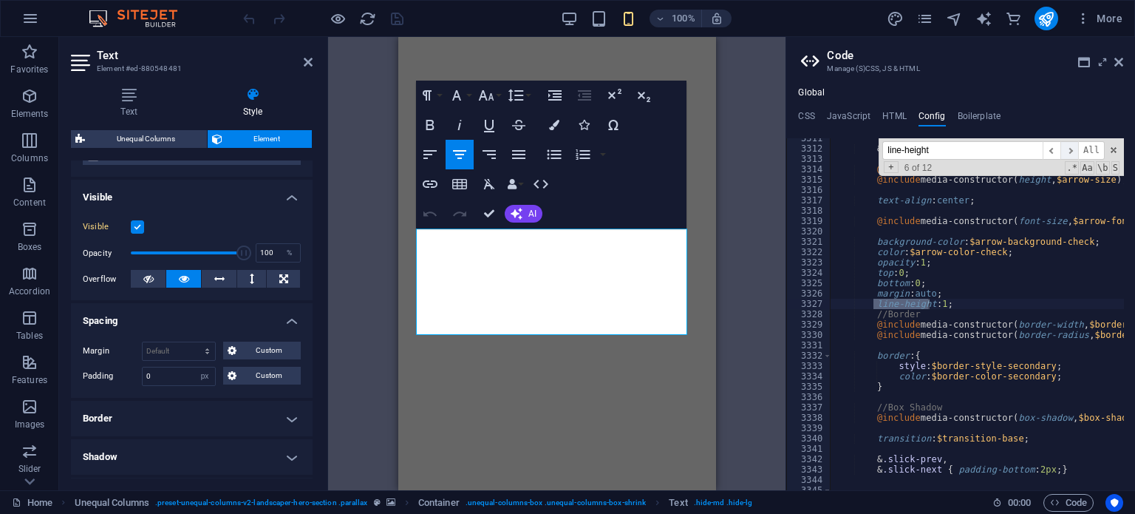
click at [1070, 148] on span "​" at bounding box center [1070, 150] width 18 height 18
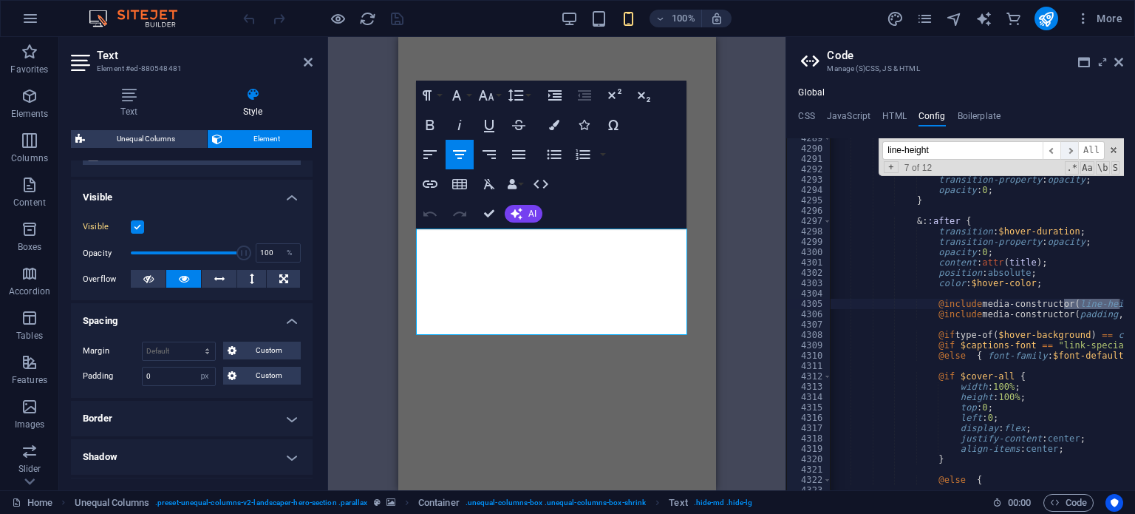
click at [1070, 148] on span "​" at bounding box center [1070, 150] width 18 height 18
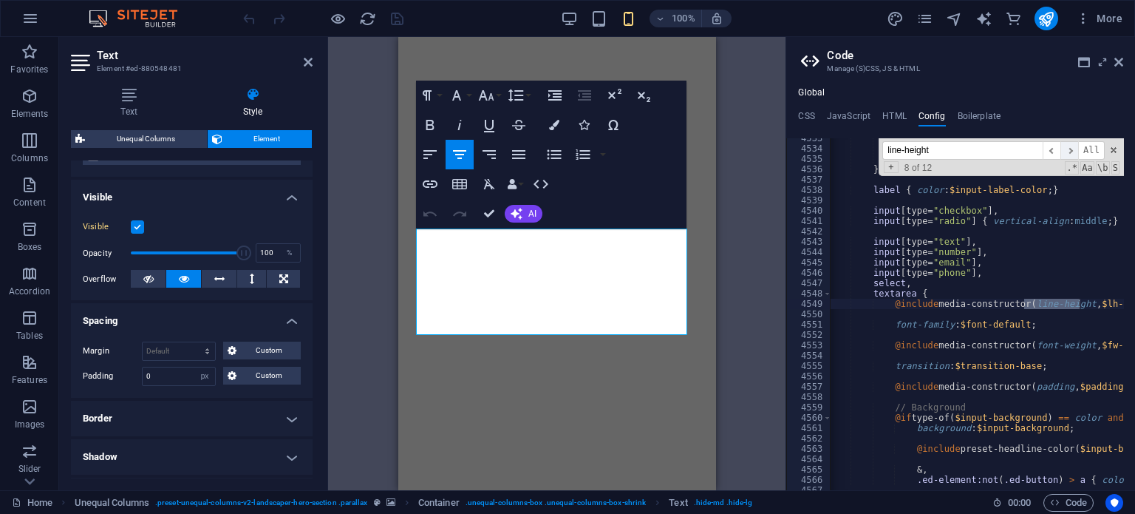
click at [1070, 148] on span "​" at bounding box center [1070, 150] width 18 height 18
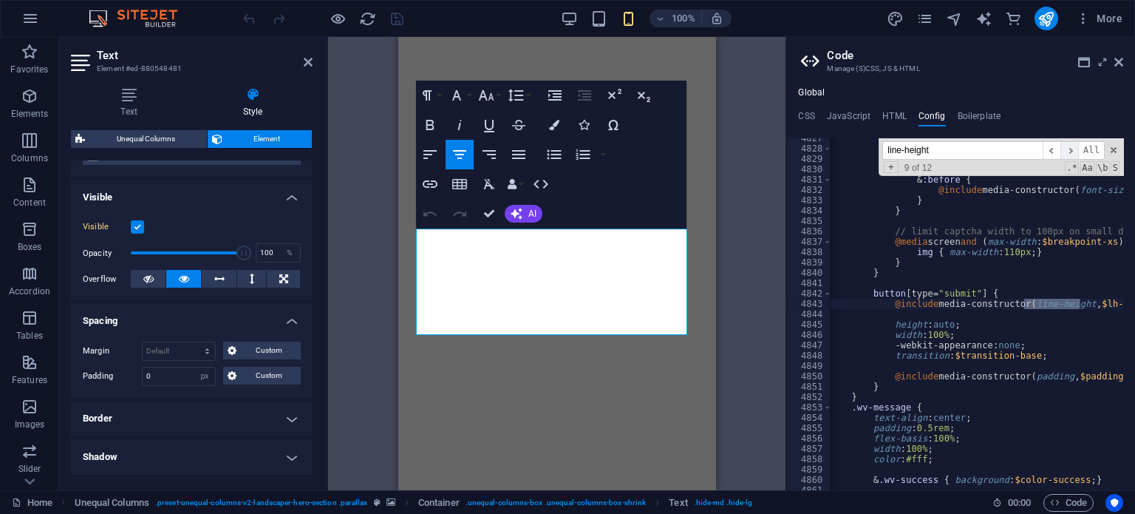
click at [1070, 148] on span "​" at bounding box center [1070, 150] width 18 height 18
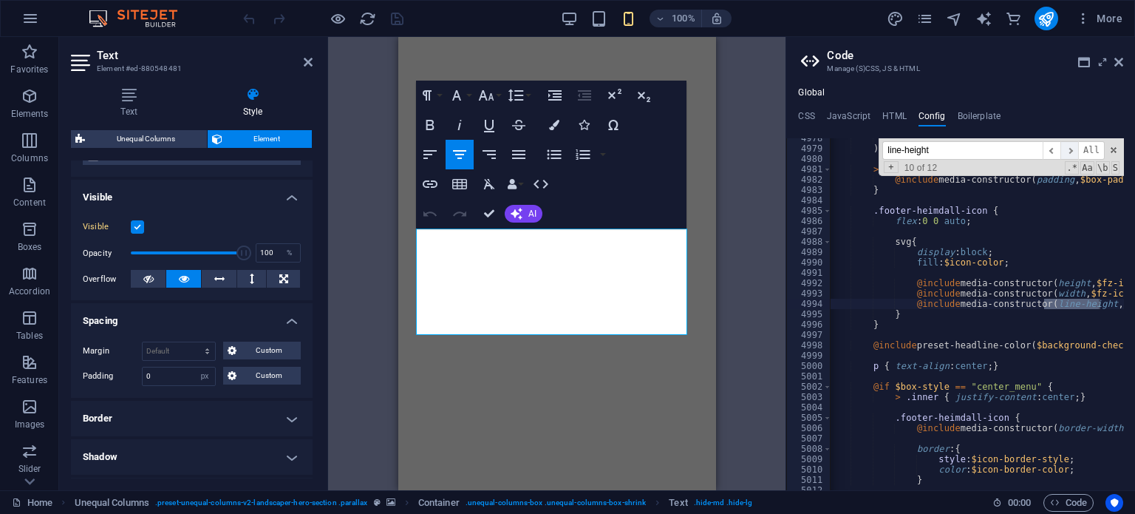
click at [1070, 148] on span "​" at bounding box center [1070, 150] width 18 height 18
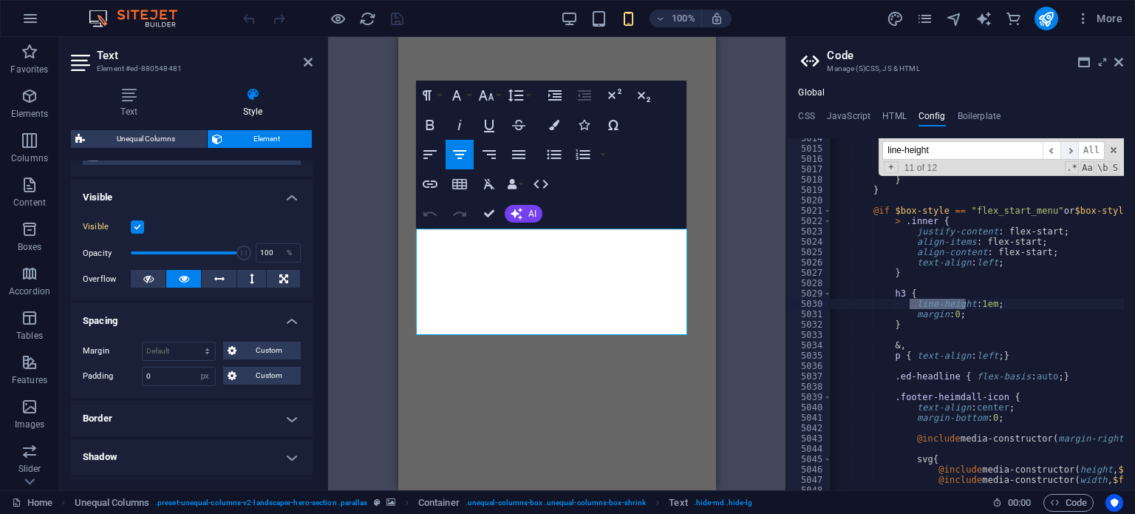
scroll to position [23634, 0]
click at [1070, 148] on span "​" at bounding box center [1070, 150] width 18 height 18
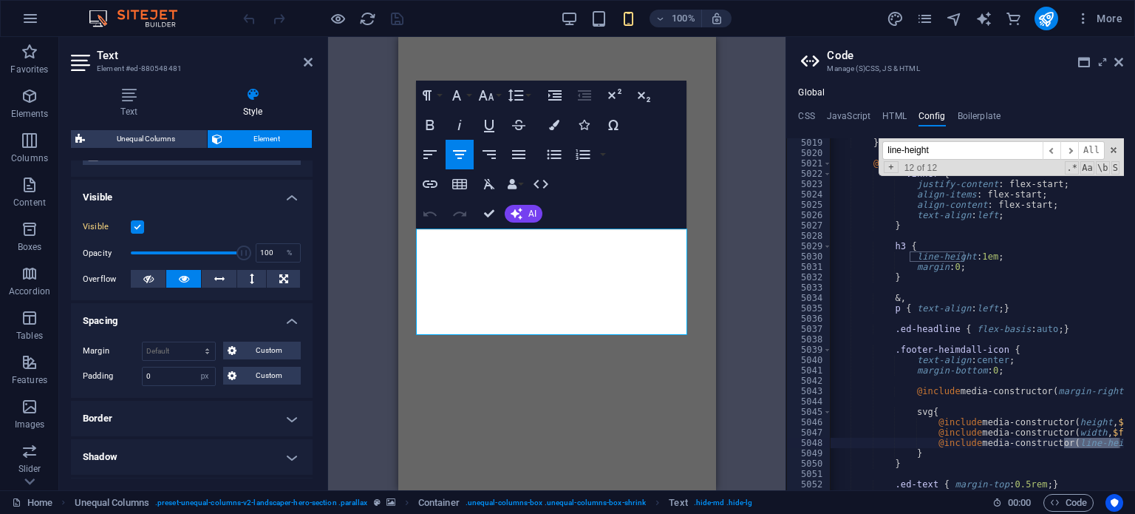
scroll to position [23637, 0]
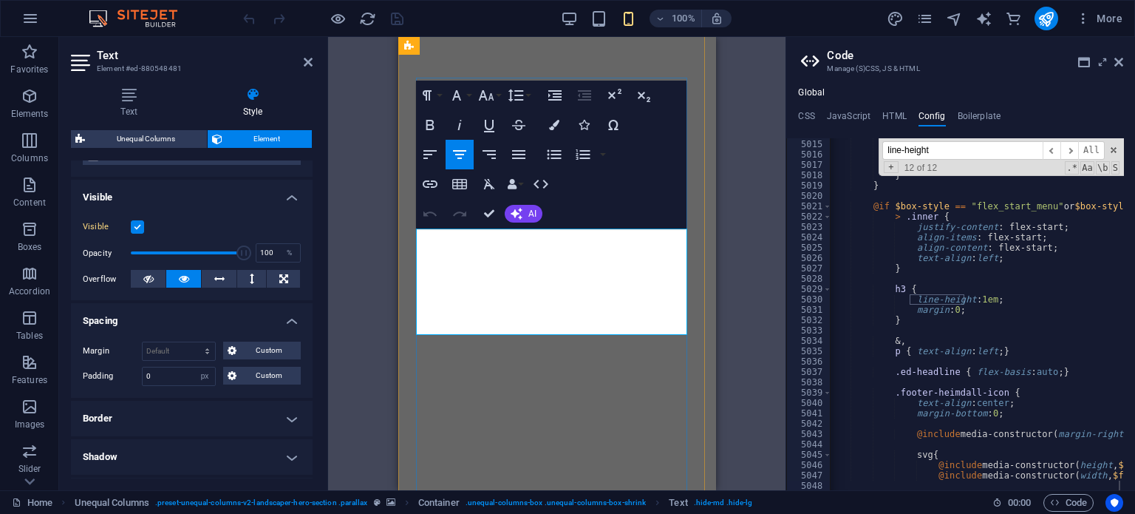
click at [435, 95] on icon "button" at bounding box center [427, 95] width 18 height 18
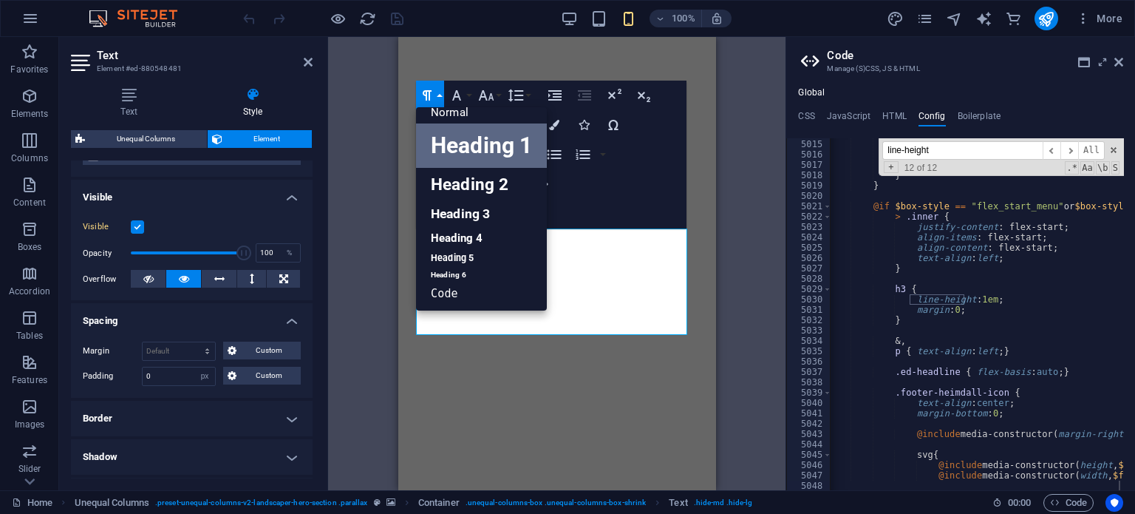
scroll to position [12, 0]
click at [475, 188] on link "Heading 2" at bounding box center [481, 184] width 131 height 33
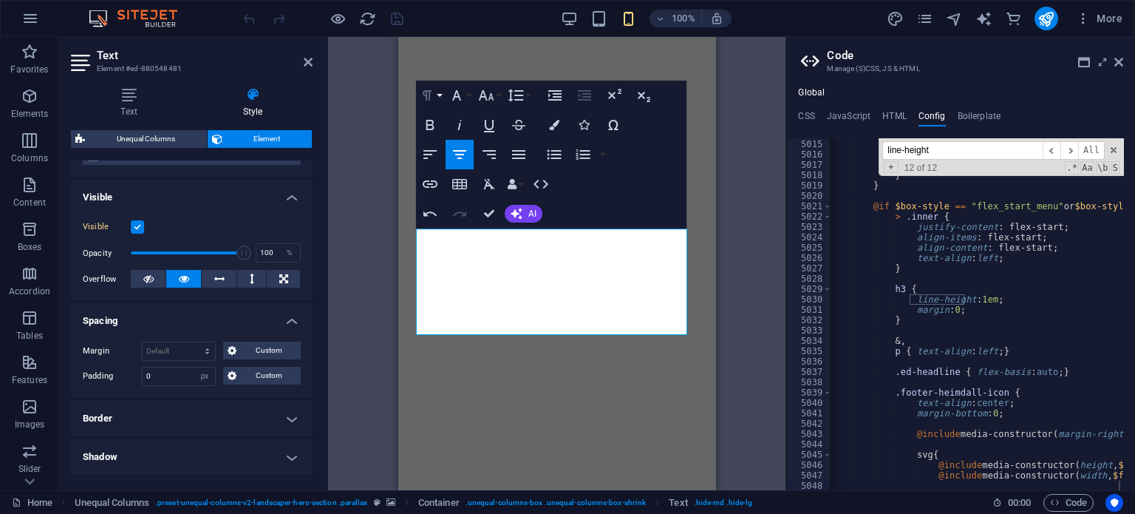
click at [434, 100] on icon "button" at bounding box center [427, 95] width 18 height 18
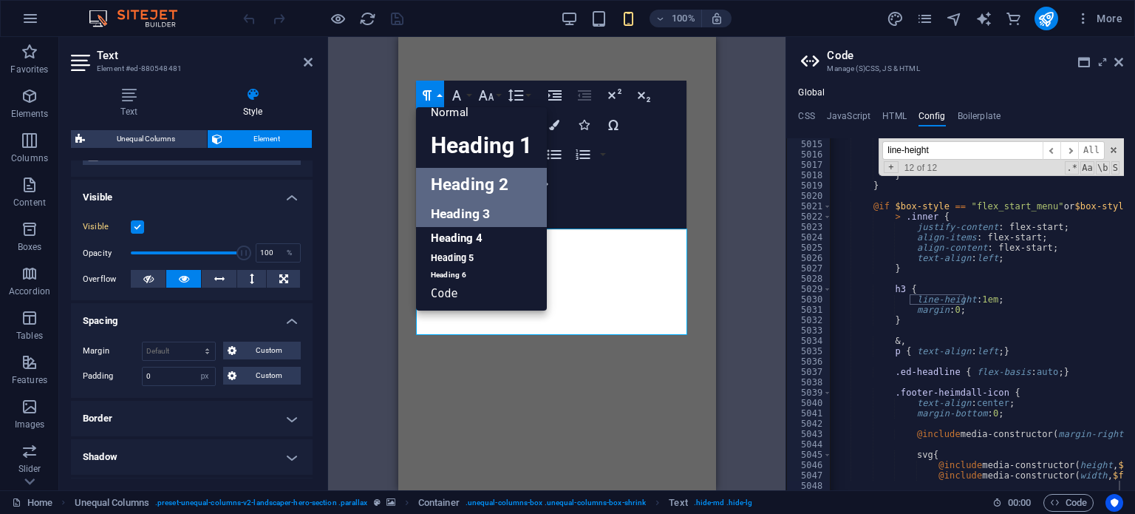
click at [472, 218] on link "Heading 3" at bounding box center [481, 214] width 131 height 26
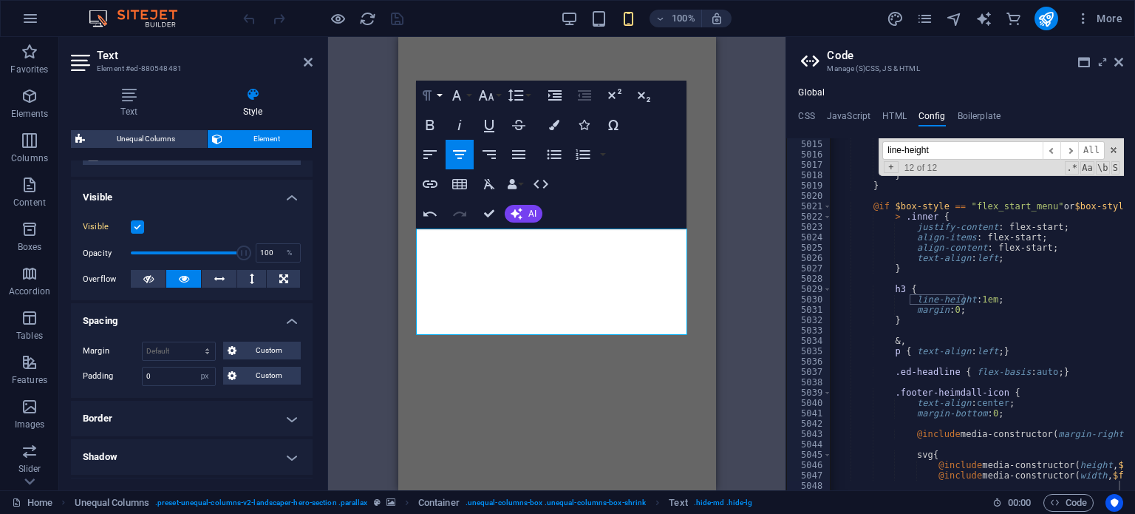
click at [426, 95] on icon "button" at bounding box center [427, 95] width 9 height 10
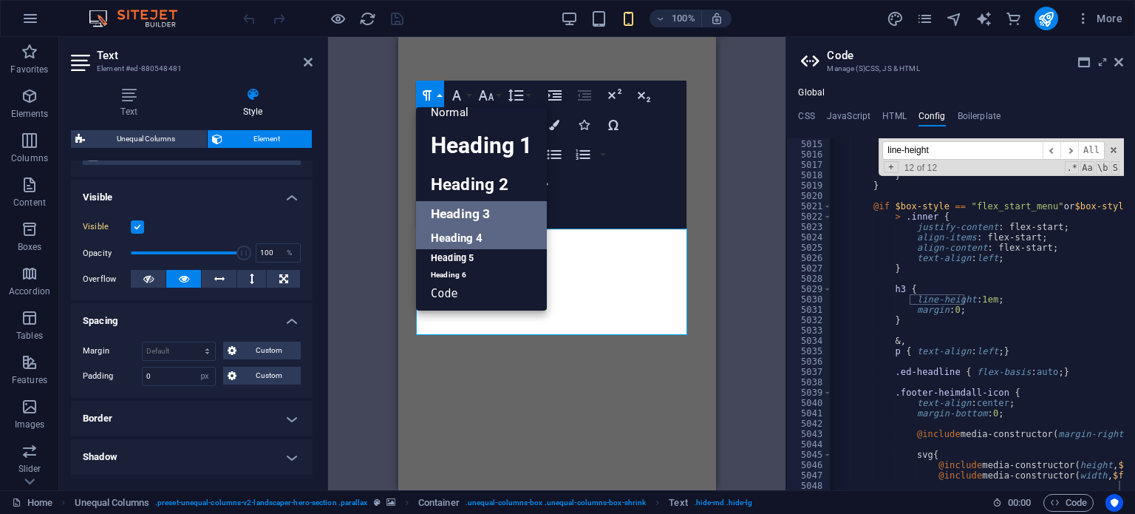
click at [476, 238] on link "Heading 4" at bounding box center [481, 238] width 131 height 22
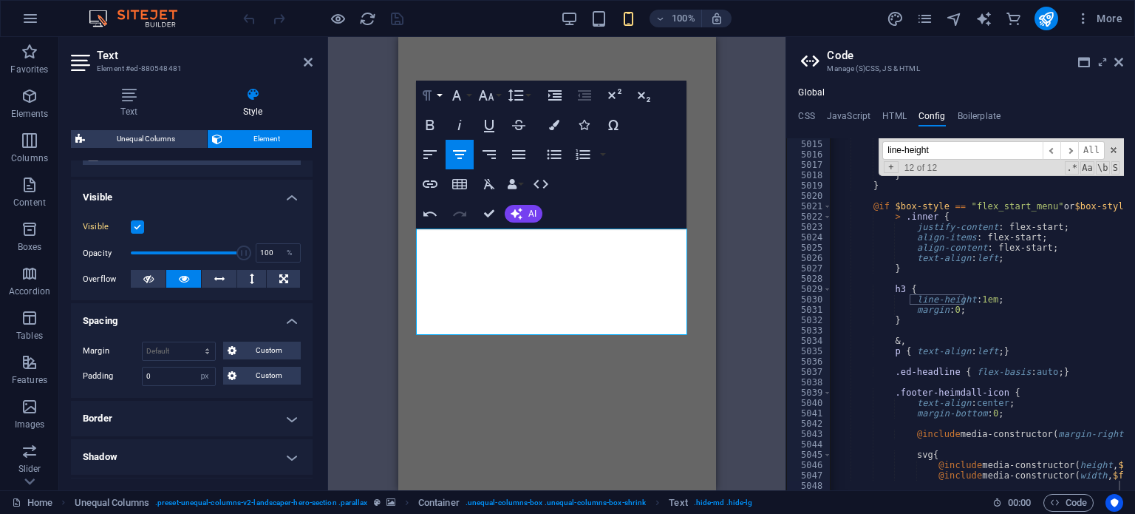
click at [428, 86] on icon "button" at bounding box center [427, 95] width 18 height 18
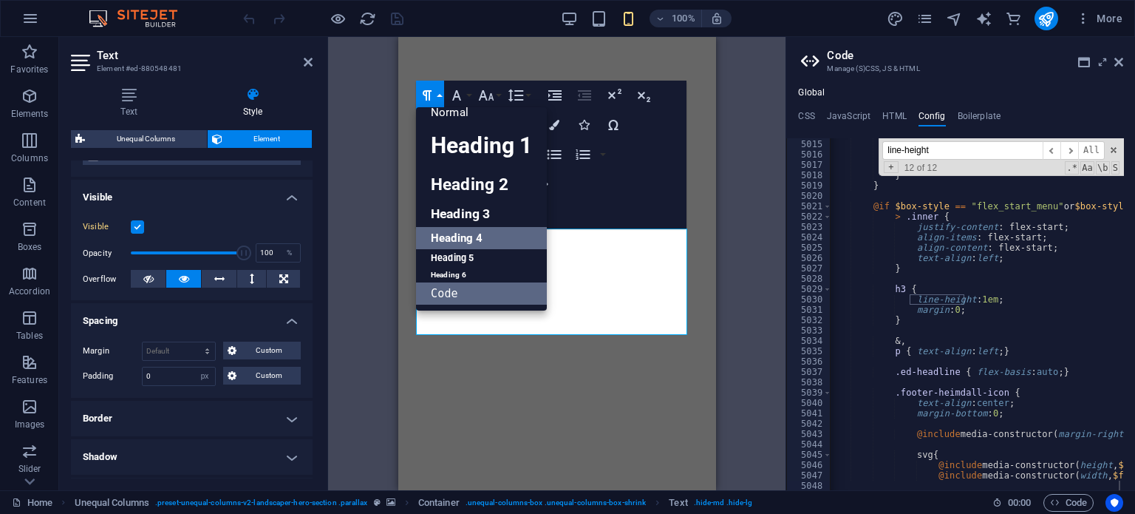
click at [458, 289] on link "Code" at bounding box center [481, 293] width 131 height 22
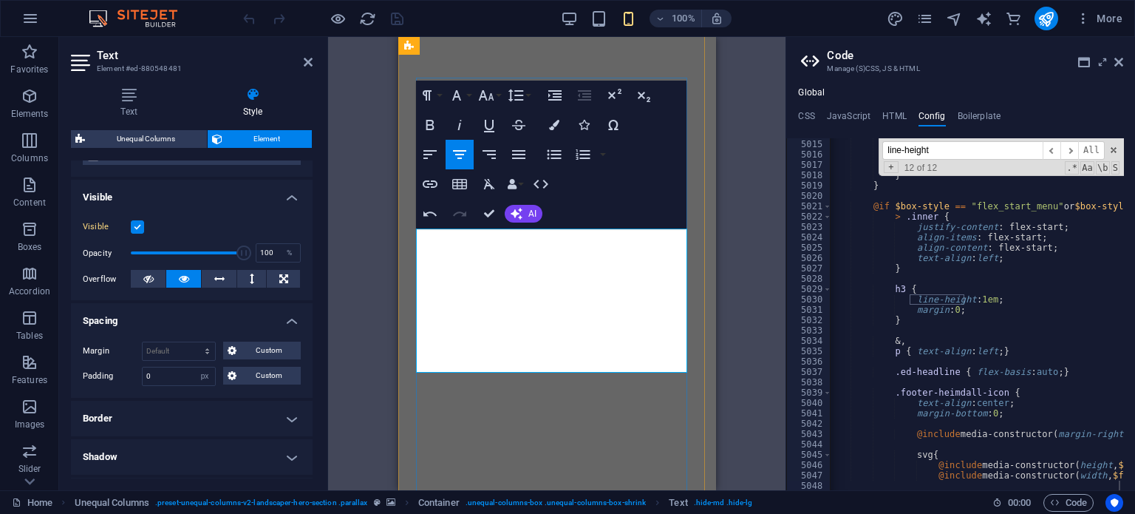
click at [438, 96] on button "Paragraph Format" at bounding box center [430, 96] width 28 height 30
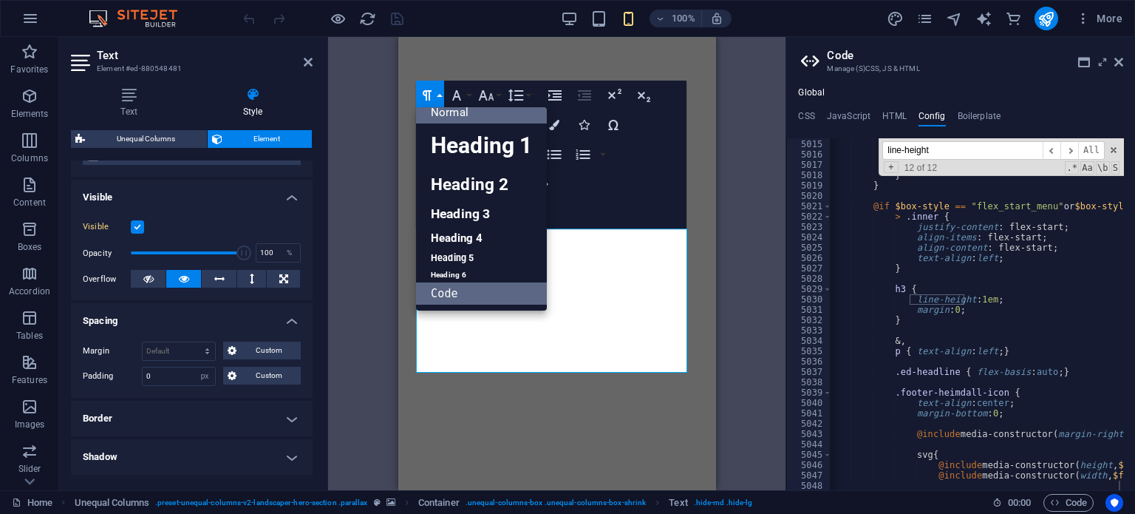
click at [477, 113] on link "Normal" at bounding box center [481, 112] width 131 height 22
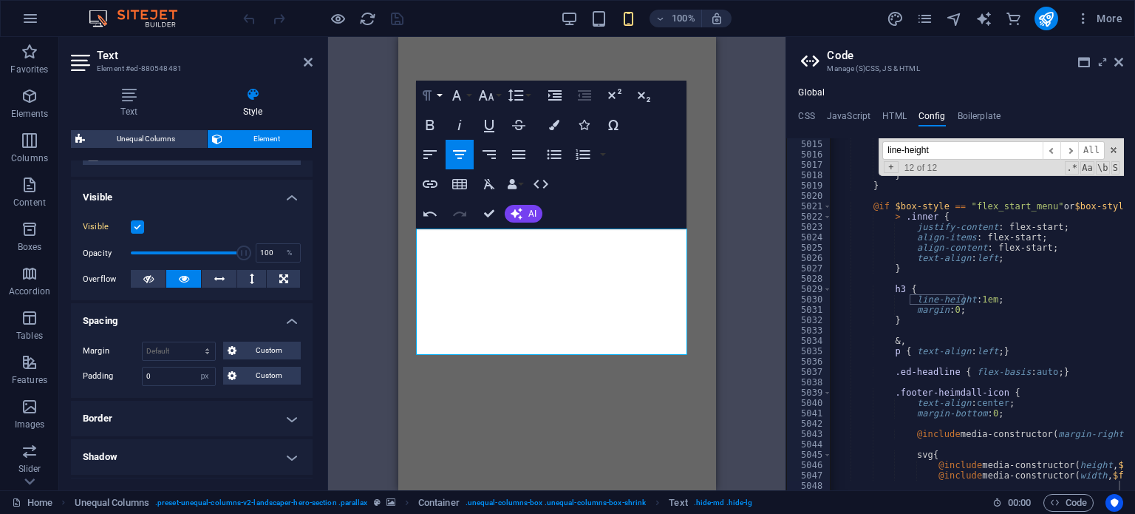
click at [434, 98] on icon "button" at bounding box center [427, 95] width 18 height 18
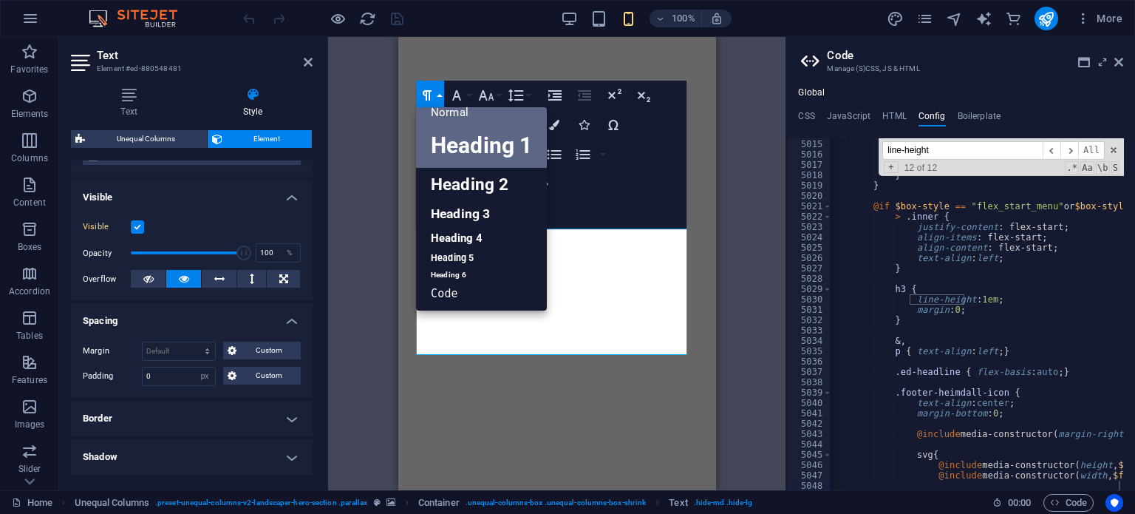
click at [456, 144] on link "Heading 1" at bounding box center [481, 145] width 131 height 44
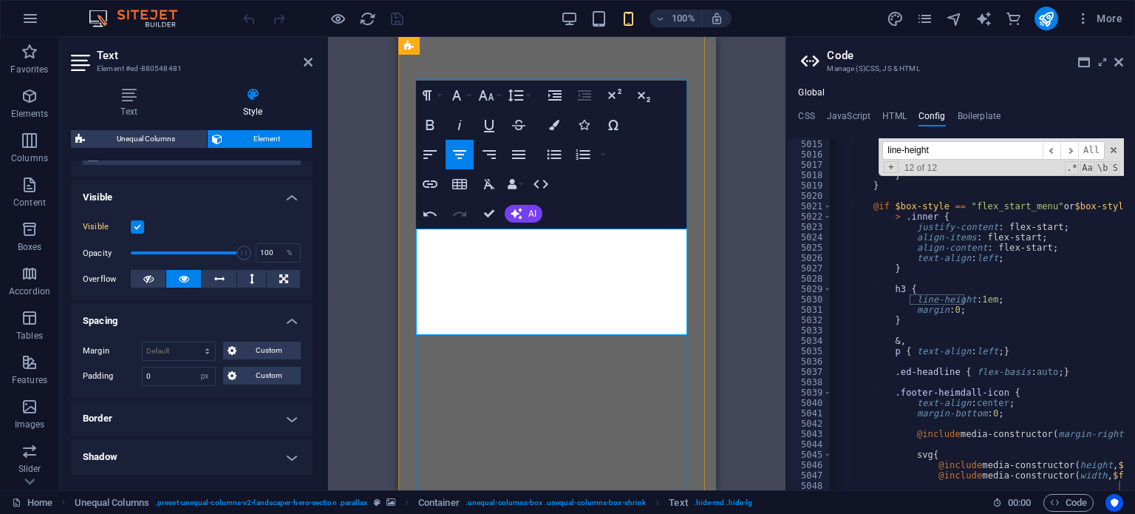
click at [430, 125] on icon "button" at bounding box center [430, 125] width 8 height 10
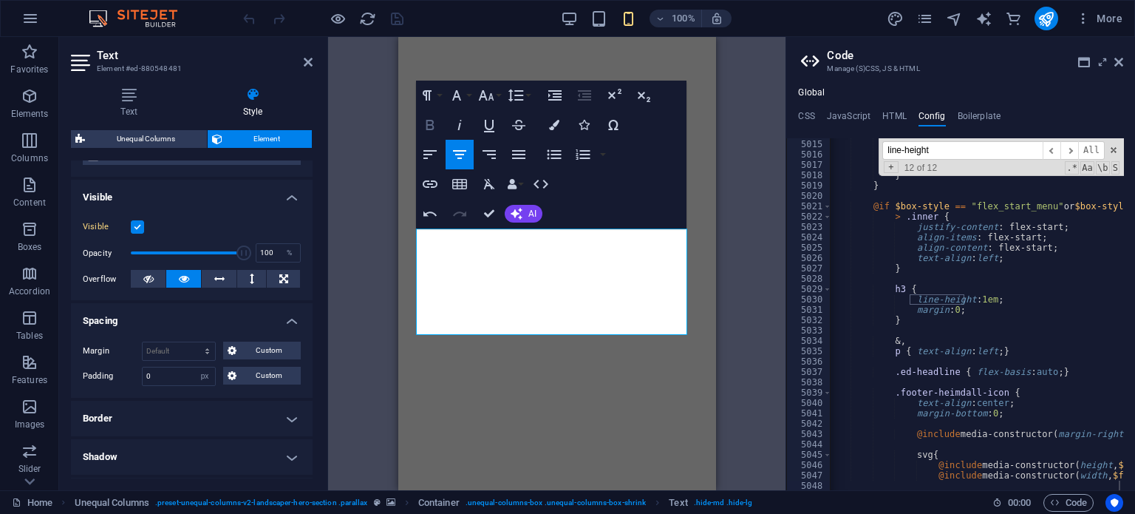
click at [430, 125] on icon "button" at bounding box center [430, 125] width 8 height 10
click at [467, 137] on button "Italic" at bounding box center [460, 125] width 28 height 30
click at [462, 129] on icon "button" at bounding box center [460, 125] width 18 height 18
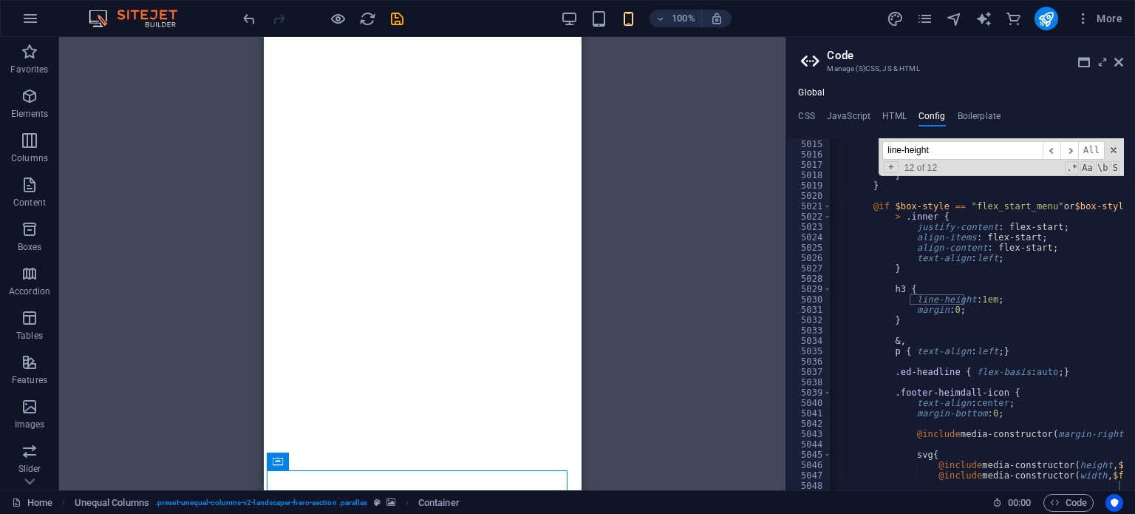
scroll to position [355, 0]
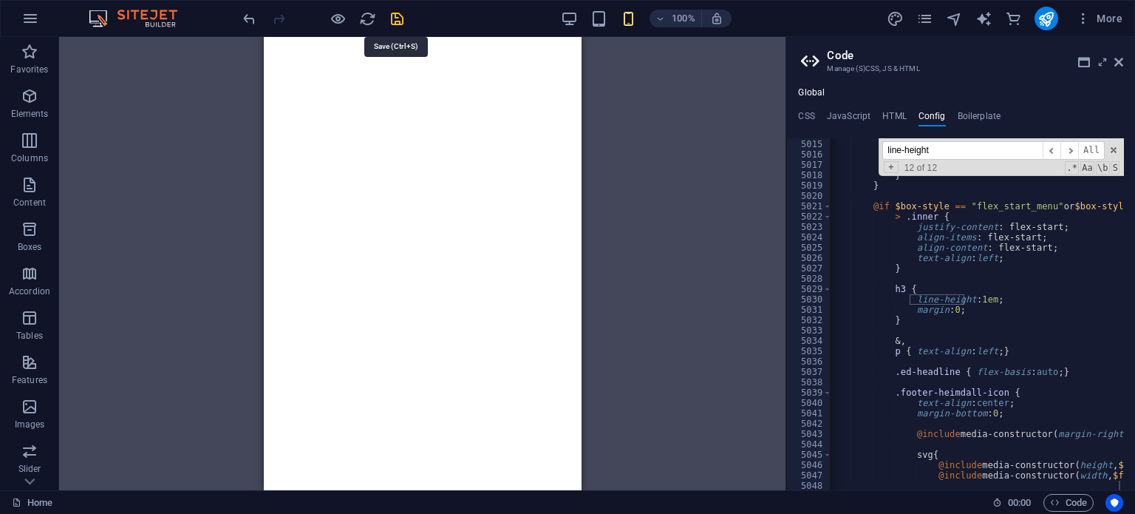
click at [401, 17] on icon "save" at bounding box center [397, 18] width 17 height 17
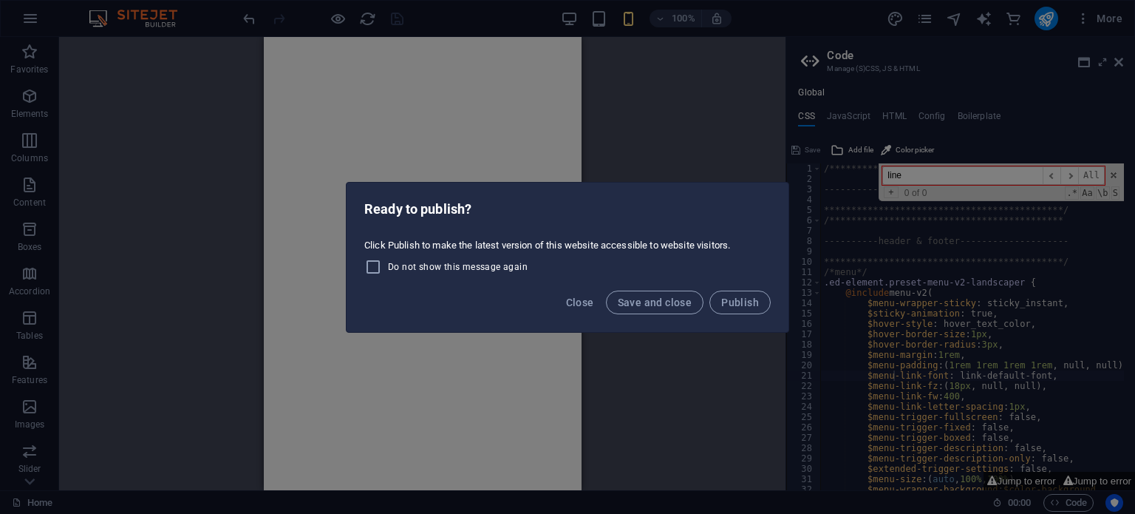
drag, startPoint x: 644, startPoint y: 307, endPoint x: 603, endPoint y: 240, distance: 78.6
click at [603, 240] on div "Click Publish to make the latest version of this website accessible to website …" at bounding box center [568, 257] width 442 height 49
click at [662, 302] on span "Save and close" at bounding box center [655, 302] width 75 height 12
